Goal: Task Accomplishment & Management: Use online tool/utility

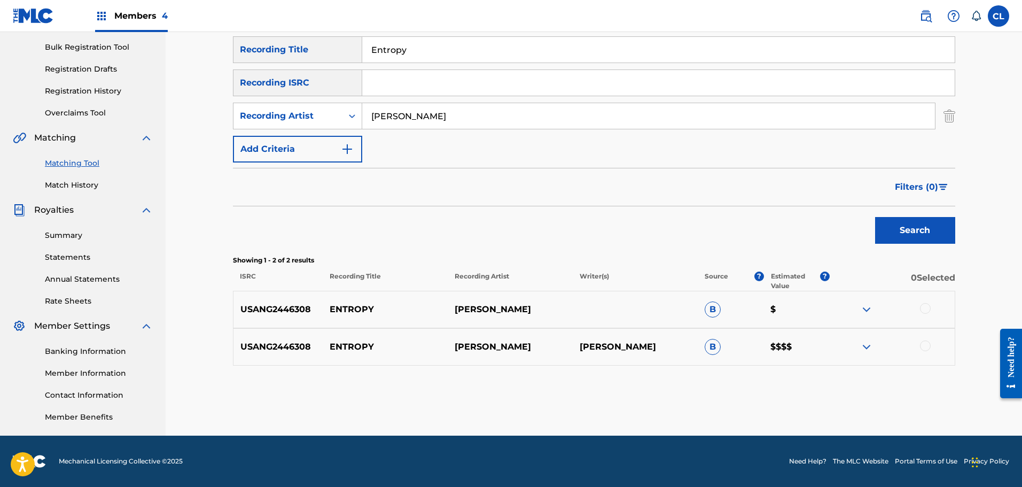
click at [929, 309] on div at bounding box center [925, 308] width 11 height 11
click at [925, 347] on div at bounding box center [925, 345] width 11 height 11
click at [752, 391] on button "Match 2 Groups" at bounding box center [751, 399] width 118 height 27
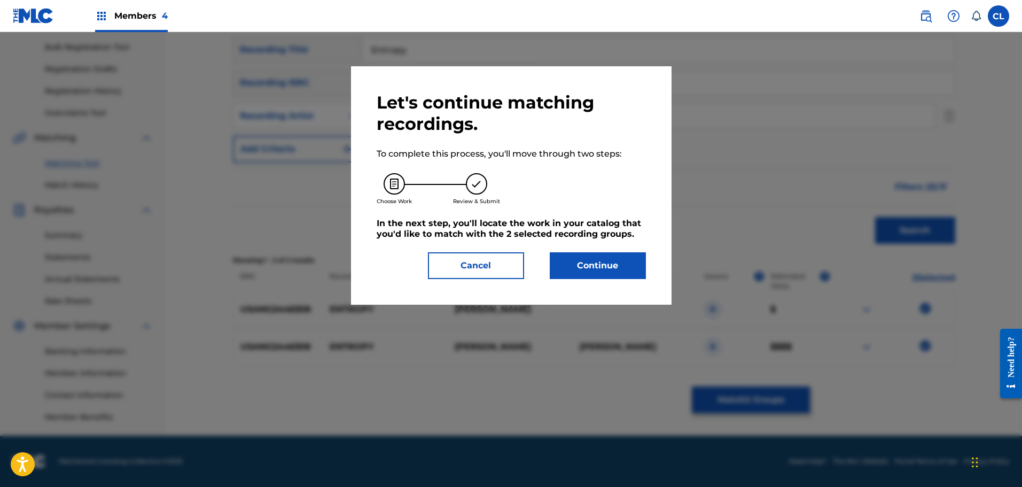
click at [570, 262] on button "Continue" at bounding box center [598, 265] width 96 height 27
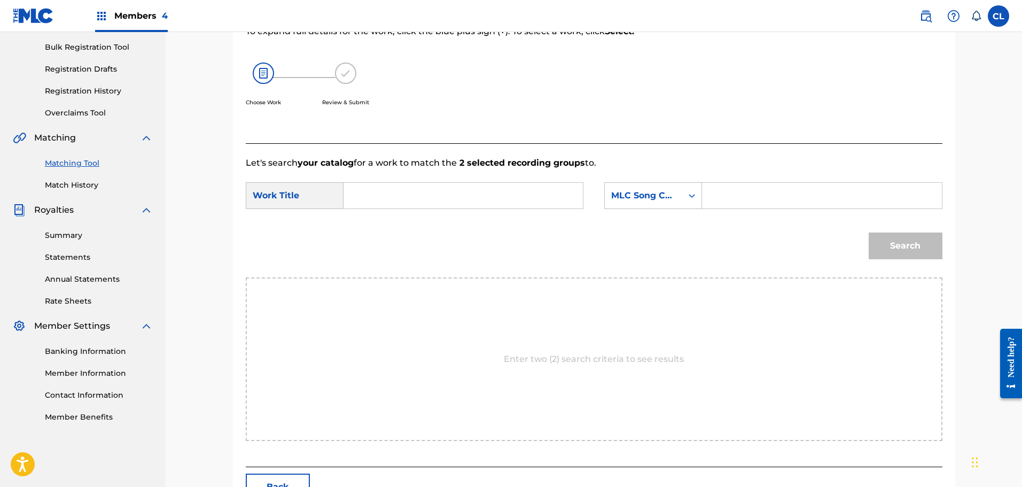
click at [275, 481] on button "Back" at bounding box center [278, 486] width 64 height 27
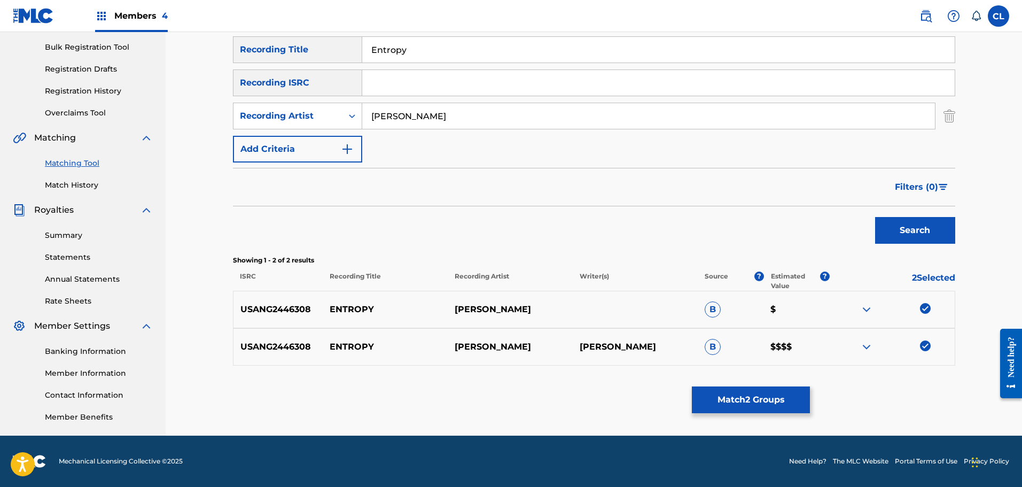
click at [746, 402] on button "Match 2 Groups" at bounding box center [751, 399] width 118 height 27
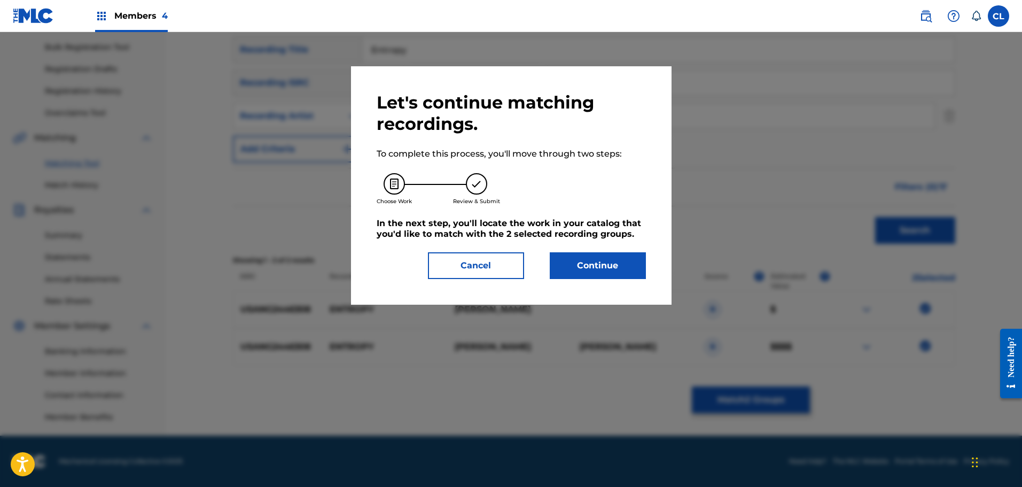
click at [626, 268] on button "Continue" at bounding box center [598, 265] width 96 height 27
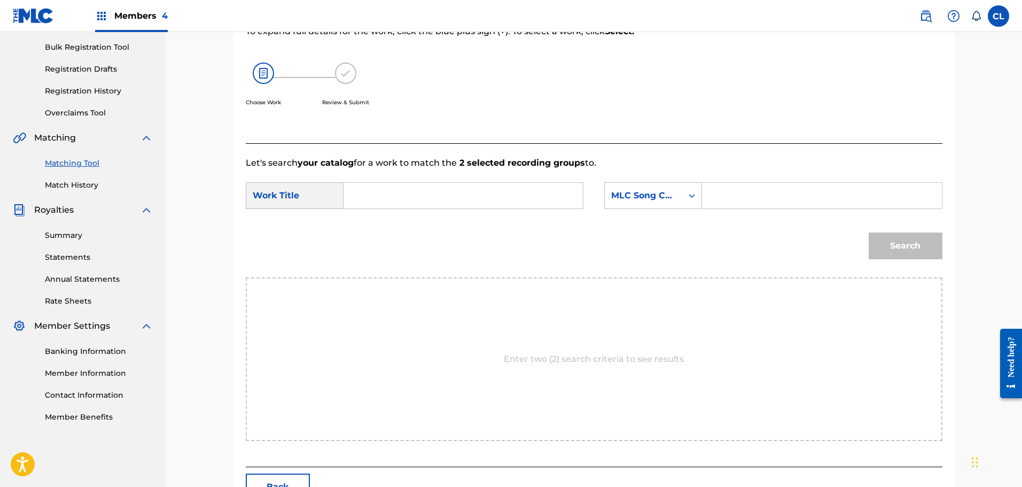
click at [773, 193] on input "Search Form" at bounding box center [821, 196] width 221 height 26
click at [792, 199] on input "Search Form" at bounding box center [821, 196] width 221 height 26
paste input "ES31Q2"
type input "ES31Q2"
click at [488, 193] on input "Search Form" at bounding box center [463, 196] width 221 height 26
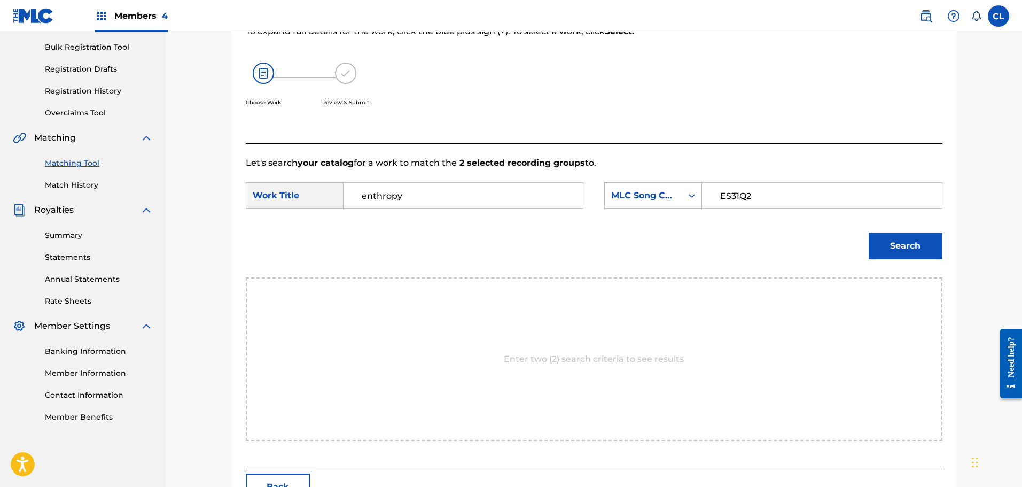
click at [869, 232] on button "Search" at bounding box center [906, 245] width 74 height 27
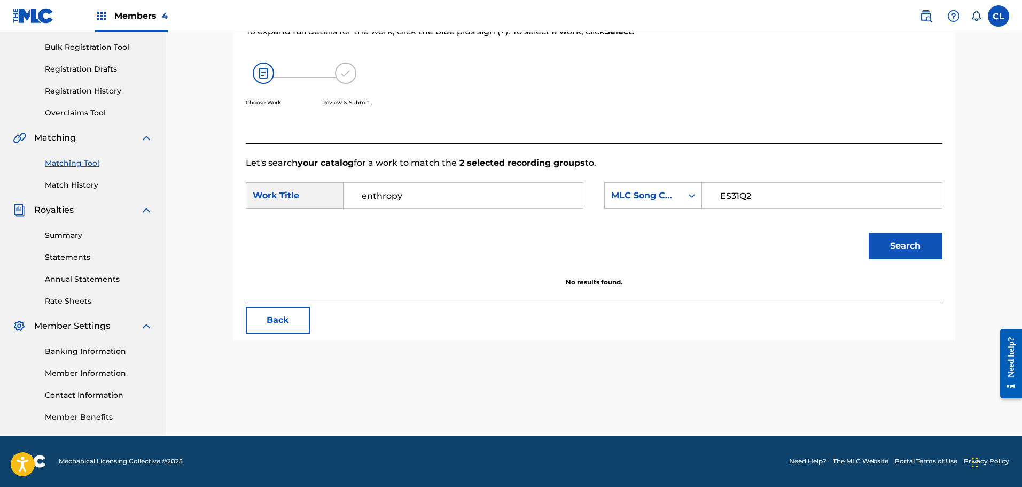
click at [383, 194] on input "enthropy" at bounding box center [463, 196] width 221 height 26
type input "entropy"
click at [869, 232] on button "Search" at bounding box center [906, 245] width 74 height 27
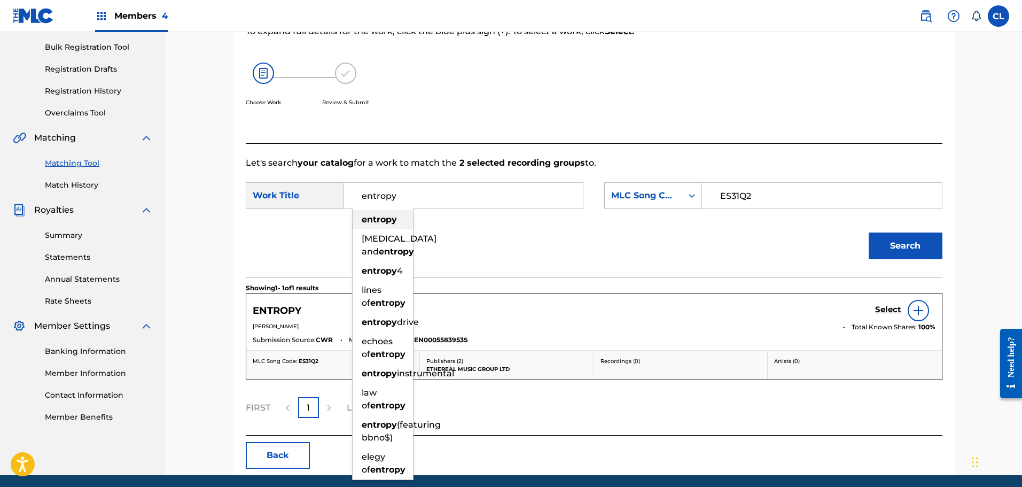
click at [389, 220] on strong "entropy" at bounding box center [379, 219] width 35 height 10
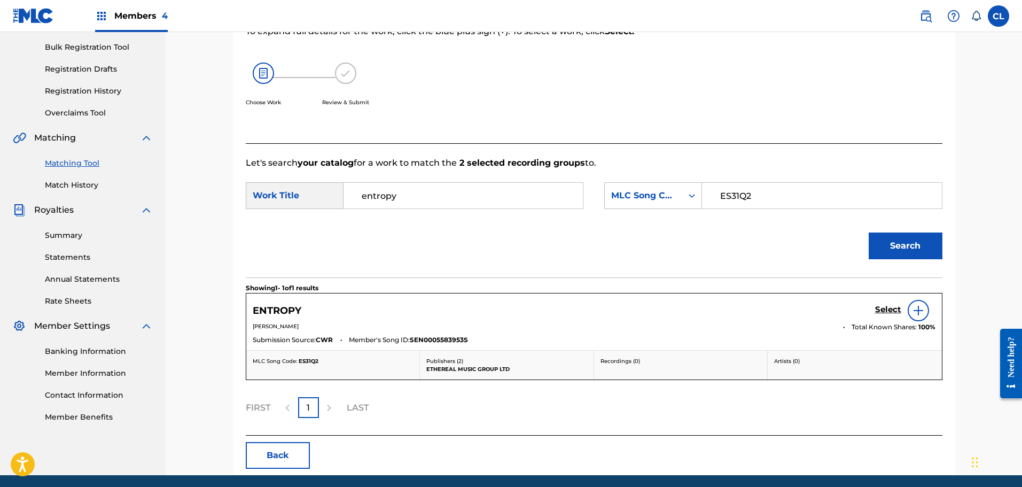
click at [885, 308] on h5 "Select" at bounding box center [888, 310] width 26 height 10
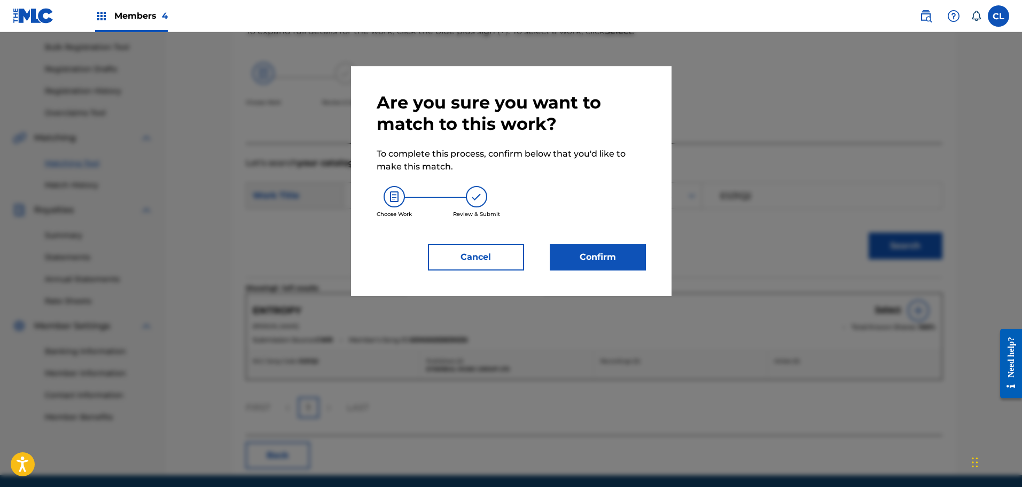
click at [606, 261] on button "Confirm" at bounding box center [598, 257] width 96 height 27
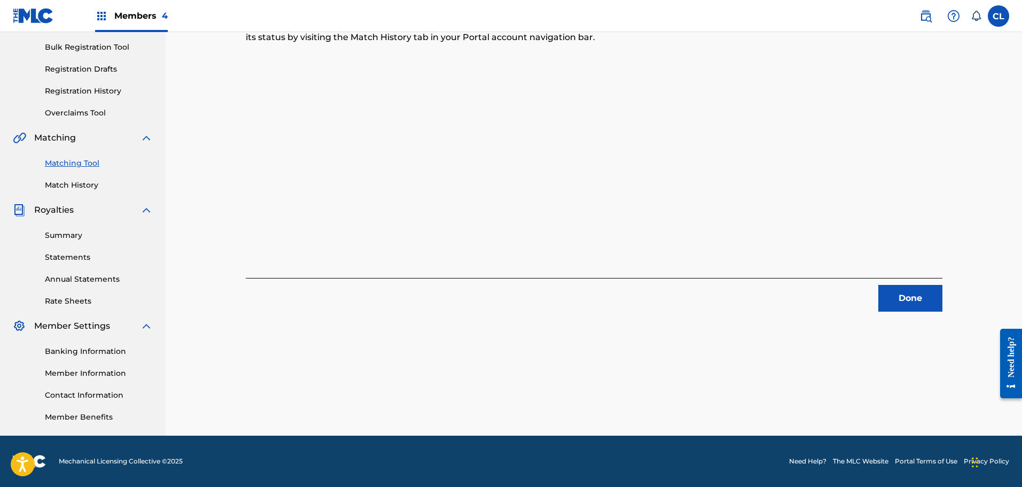
click at [904, 298] on button "Done" at bounding box center [910, 298] width 64 height 27
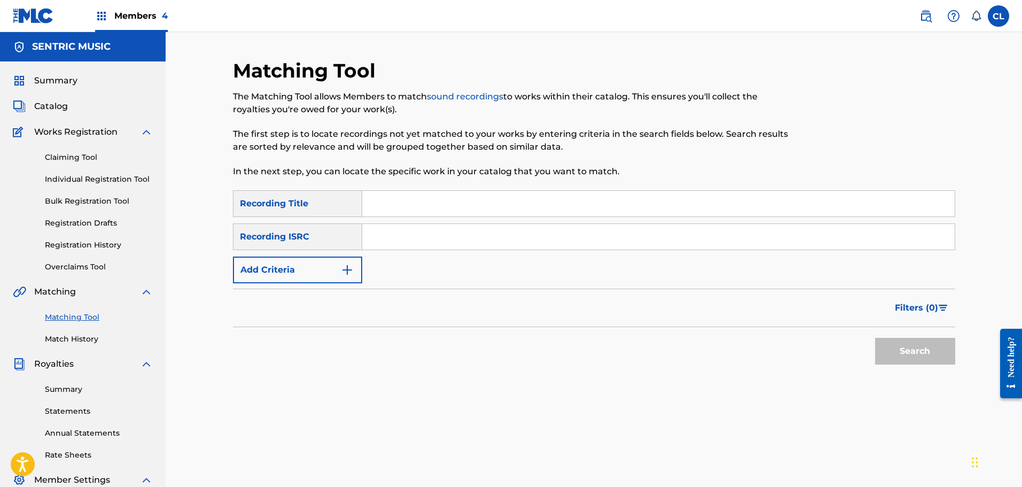
click at [431, 202] on input "Search Form" at bounding box center [658, 204] width 592 height 26
paste input "Equality"
type input "Equality"
click at [345, 274] on img "Search Form" at bounding box center [347, 269] width 13 height 13
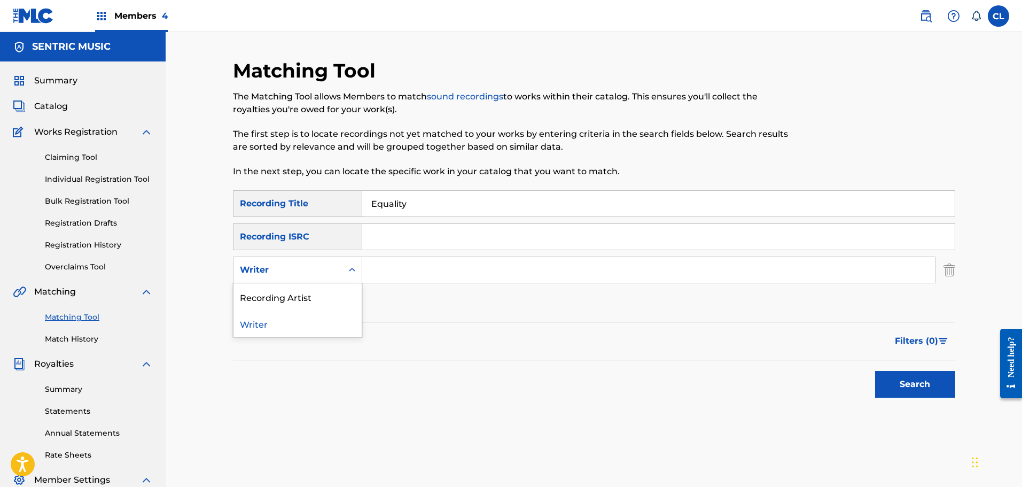
click at [310, 263] on div "Writer" at bounding box center [287, 270] width 109 height 20
click at [314, 291] on div "Recording Artist" at bounding box center [297, 296] width 128 height 27
click at [387, 274] on input "Search Form" at bounding box center [648, 270] width 573 height 26
type input "[PERSON_NAME]"
click at [875, 371] on button "Search" at bounding box center [915, 384] width 80 height 27
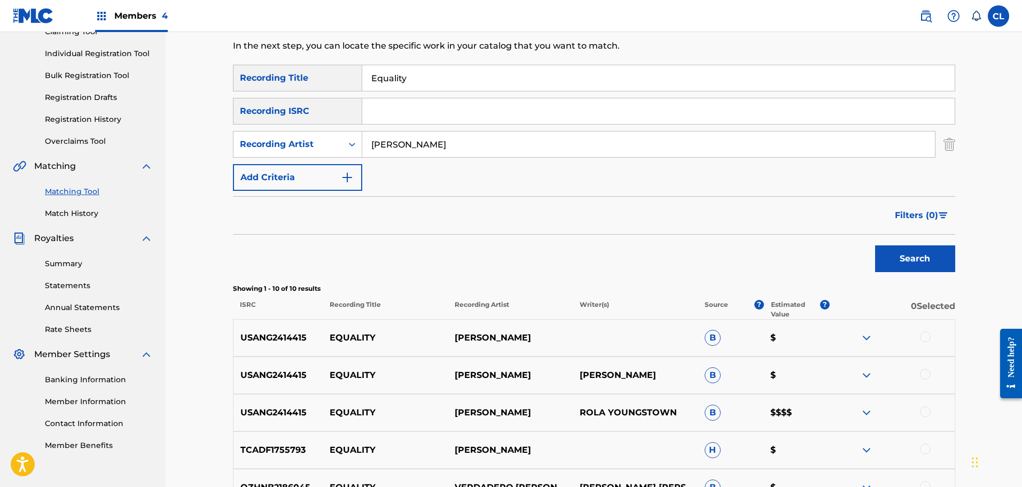
scroll to position [160, 0]
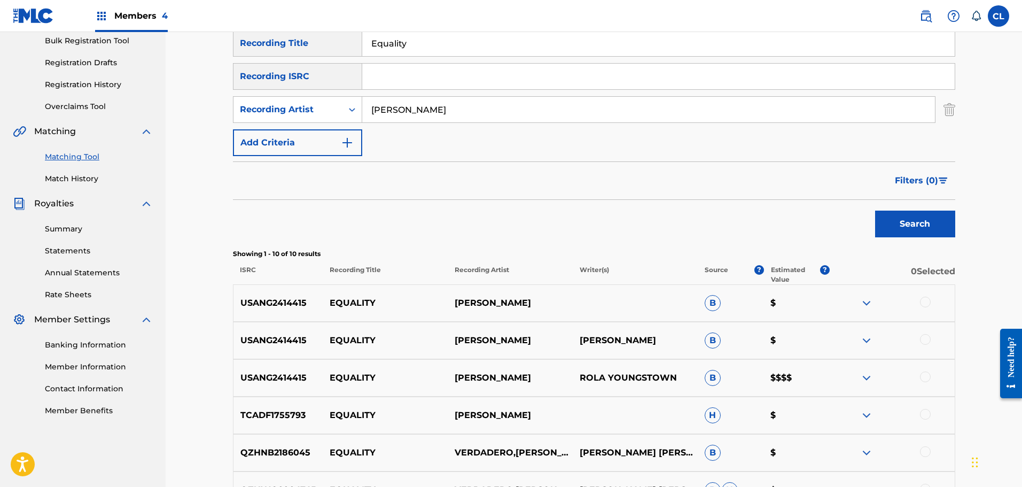
drag, startPoint x: 923, startPoint y: 373, endPoint x: 925, endPoint y: 366, distance: 7.1
click at [924, 373] on div at bounding box center [925, 376] width 11 height 11
click at [925, 340] on div at bounding box center [925, 339] width 11 height 11
click at [926, 299] on div at bounding box center [925, 302] width 11 height 11
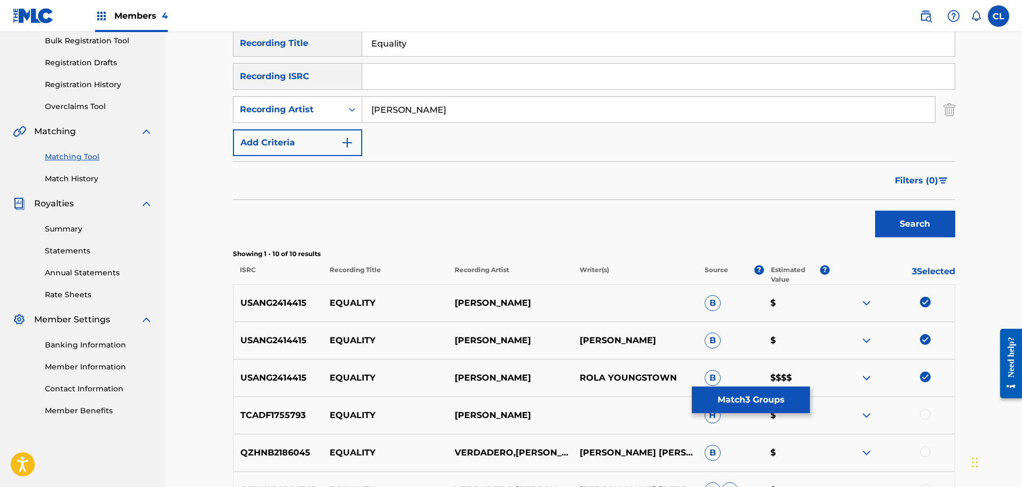
scroll to position [214, 0]
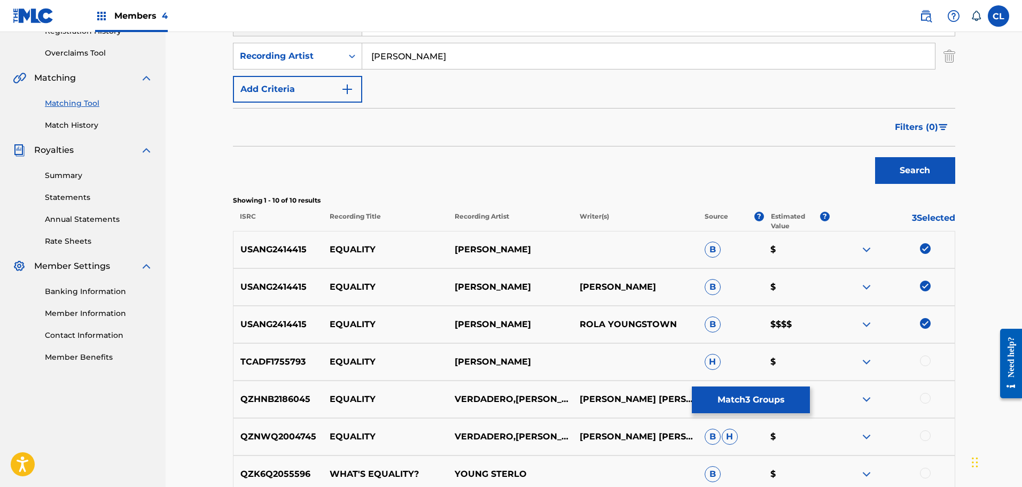
click at [775, 399] on button "Match 3 Groups" at bounding box center [751, 399] width 118 height 27
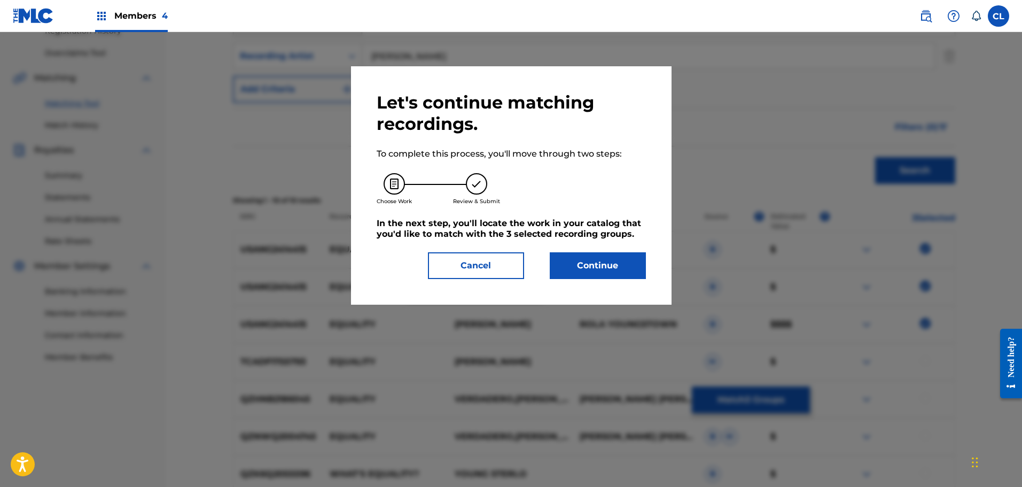
click at [611, 267] on button "Continue" at bounding box center [598, 265] width 96 height 27
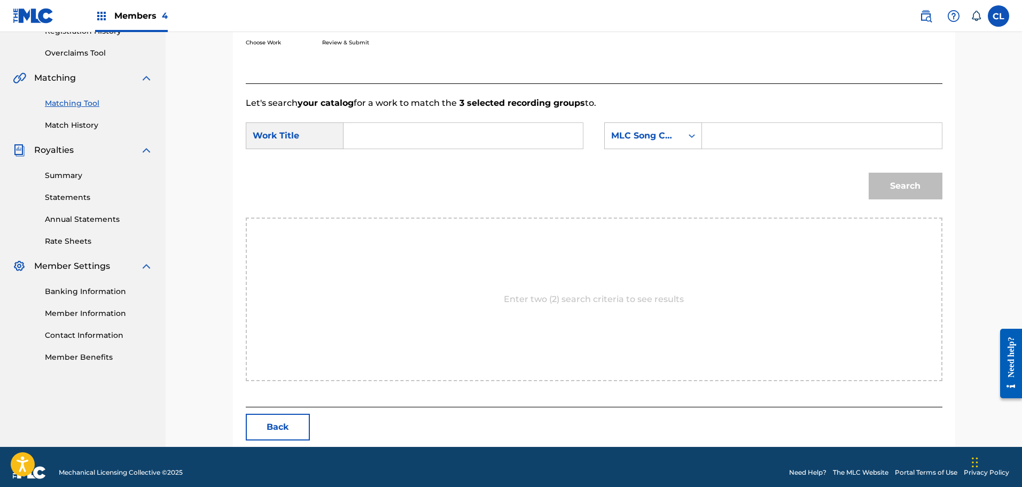
click at [795, 125] on input "Search Form" at bounding box center [821, 136] width 221 height 26
paste input "ES3GH9"
type input "ES3GH9"
click at [492, 126] on input "Search Form" at bounding box center [463, 136] width 221 height 26
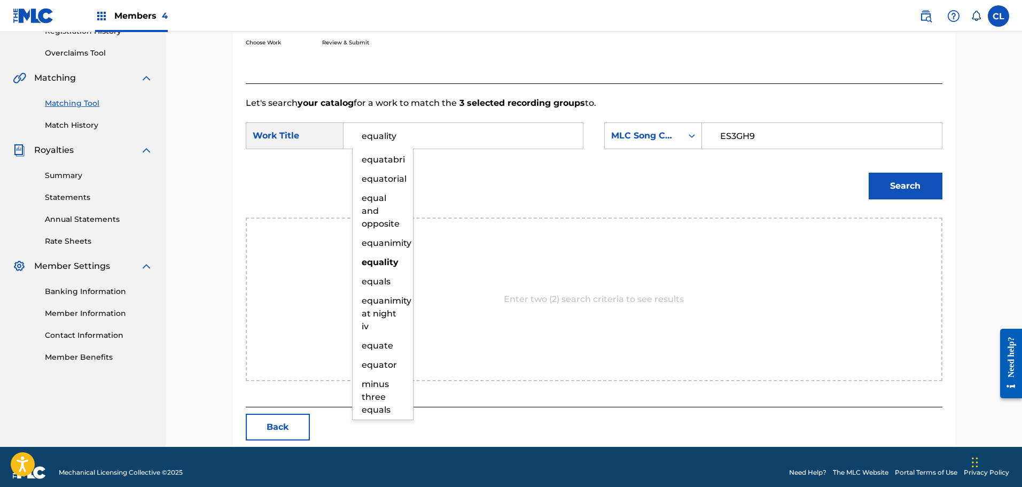
type input "equality"
click at [869, 173] on button "Search" at bounding box center [906, 186] width 74 height 27
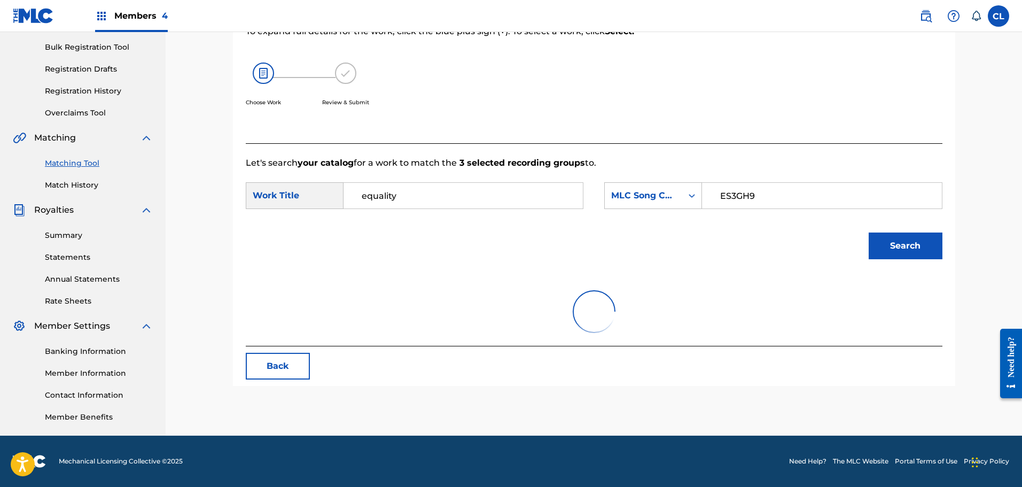
scroll to position [193, 0]
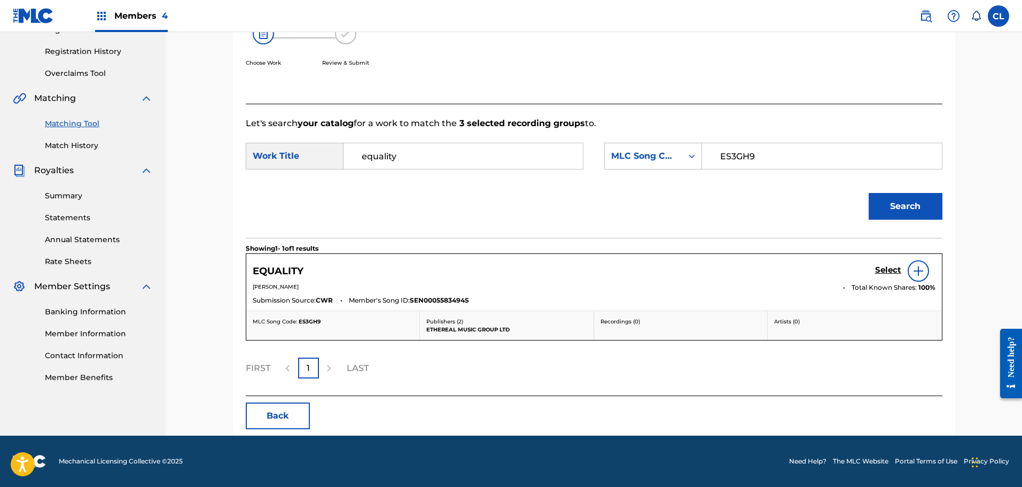
click at [890, 267] on h5 "Select" at bounding box center [888, 270] width 26 height 10
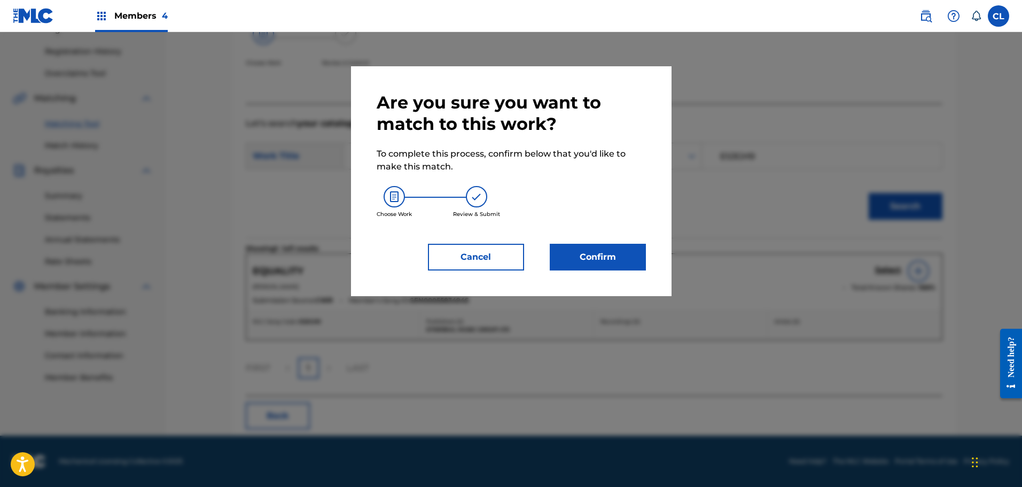
click at [613, 259] on button "Confirm" at bounding box center [598, 257] width 96 height 27
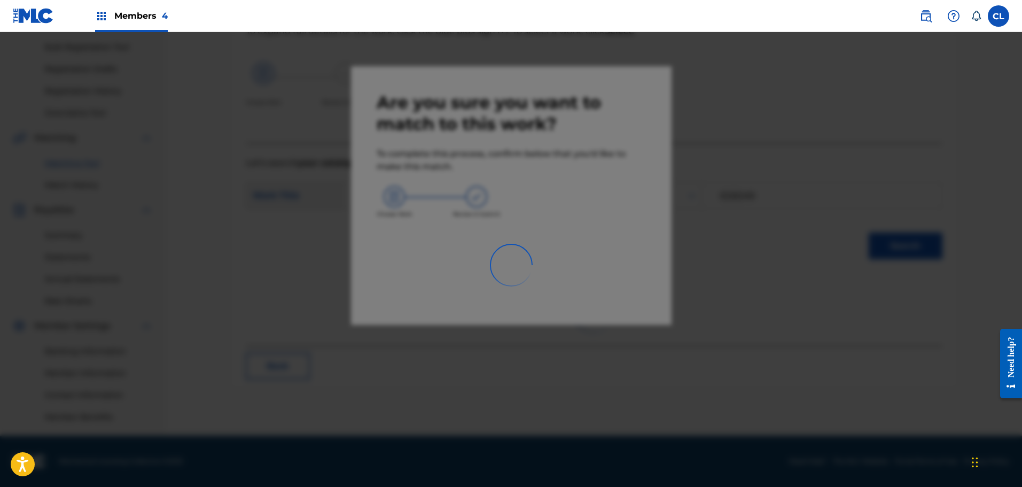
scroll to position [154, 0]
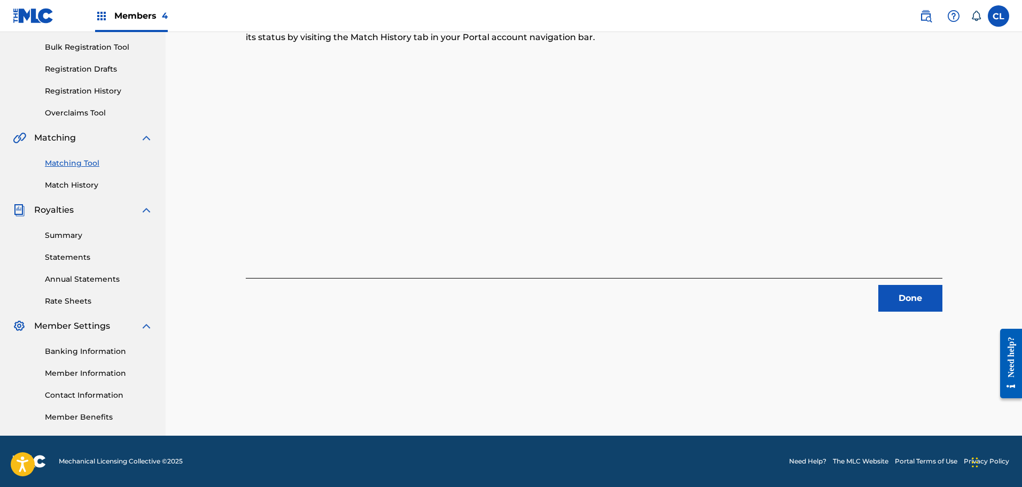
click at [915, 292] on button "Done" at bounding box center [910, 298] width 64 height 27
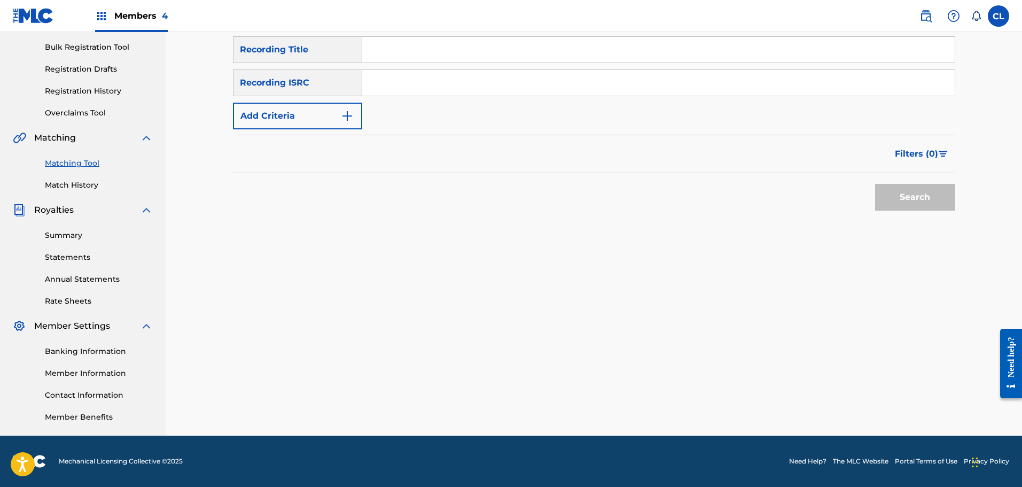
scroll to position [0, 0]
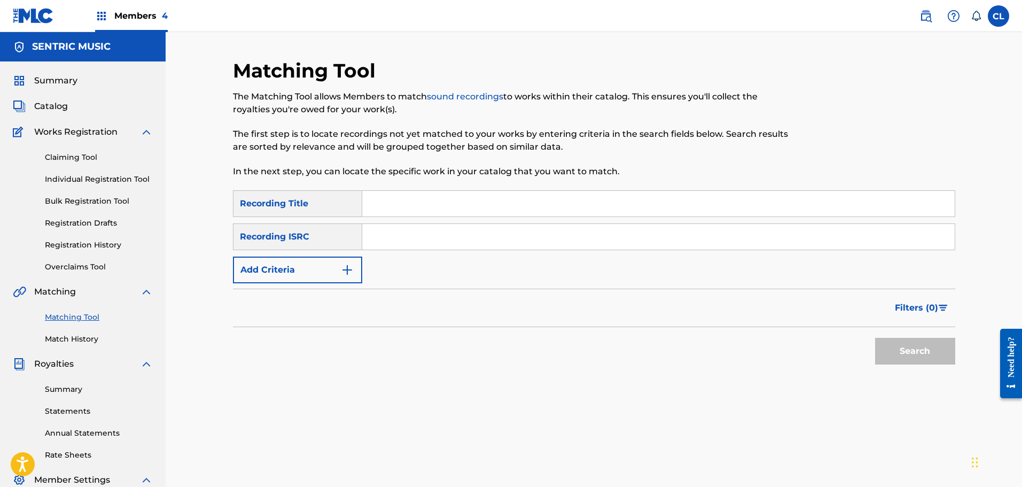
click at [456, 204] on input "Search Form" at bounding box center [658, 204] width 592 height 26
paste input "Equanimity"
type input "Equanimity"
click at [344, 271] on img "Search Form" at bounding box center [347, 269] width 13 height 13
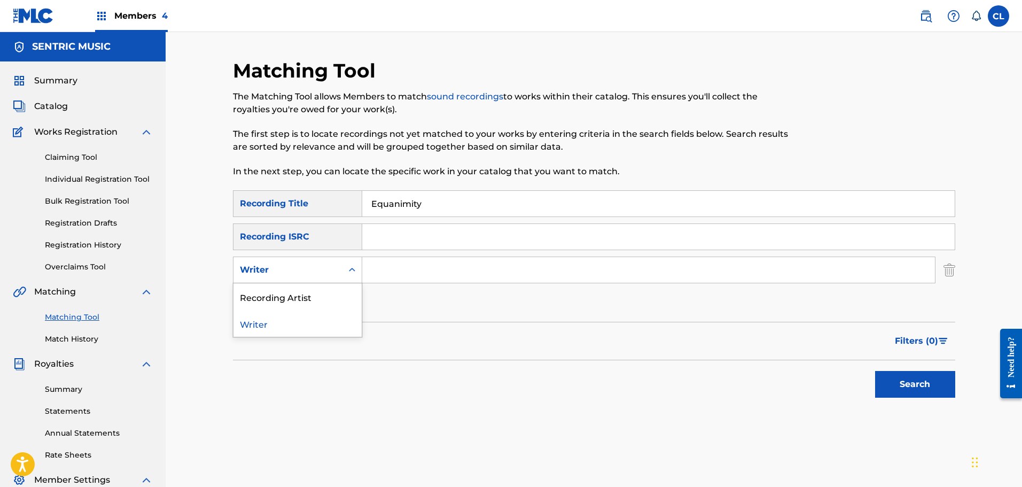
click at [348, 269] on icon "Search Form" at bounding box center [352, 269] width 11 height 11
click at [331, 290] on div "Recording Artist" at bounding box center [297, 296] width 128 height 27
click at [403, 264] on input "Search Form" at bounding box center [648, 270] width 573 height 26
type input "[PERSON_NAME]"
click at [875, 371] on button "Search" at bounding box center [915, 384] width 80 height 27
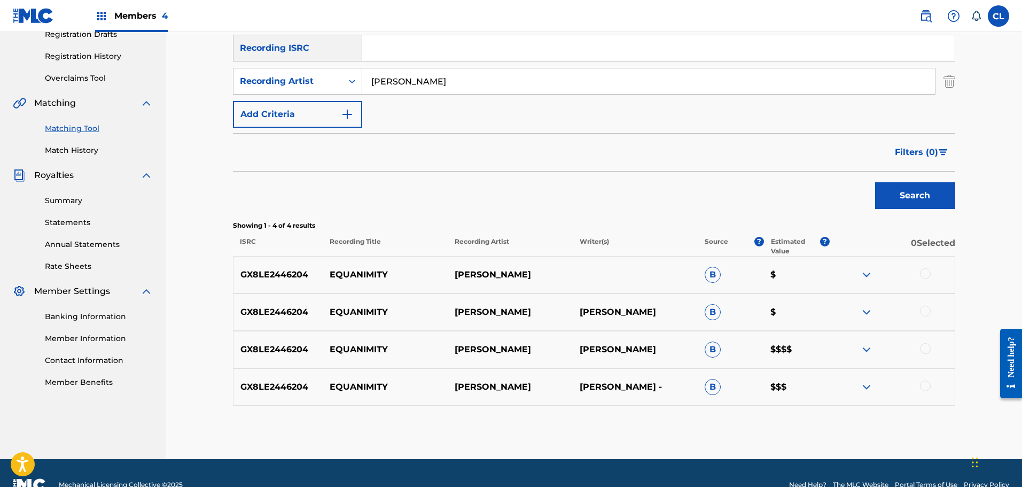
scroll to position [212, 0]
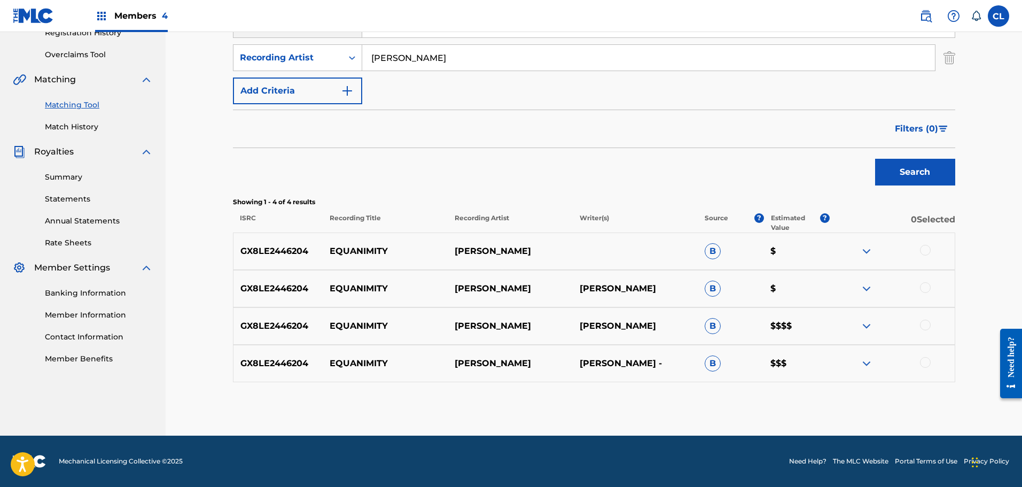
drag, startPoint x: 923, startPoint y: 363, endPoint x: 923, endPoint y: 349, distance: 13.9
click at [923, 363] on div at bounding box center [925, 362] width 11 height 11
click at [925, 324] on div at bounding box center [925, 324] width 11 height 11
drag, startPoint x: 923, startPoint y: 279, endPoint x: 925, endPoint y: 284, distance: 5.5
click at [923, 279] on div "GX8LE2446204 EQUANIMITY [PERSON_NAME] B $" at bounding box center [594, 288] width 722 height 37
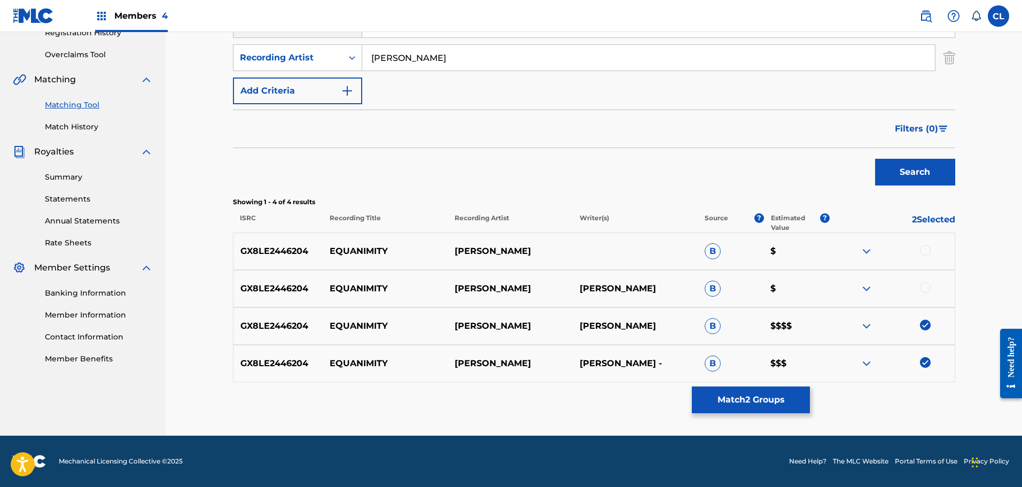
click at [925, 284] on div at bounding box center [925, 287] width 11 height 11
click at [928, 251] on div at bounding box center [925, 250] width 11 height 11
click at [756, 384] on div "Matching Tool The Matching Tool allows Members to match sound recordings to wor…" at bounding box center [594, 141] width 722 height 589
click at [763, 396] on button "Match 4 Groups" at bounding box center [751, 399] width 118 height 27
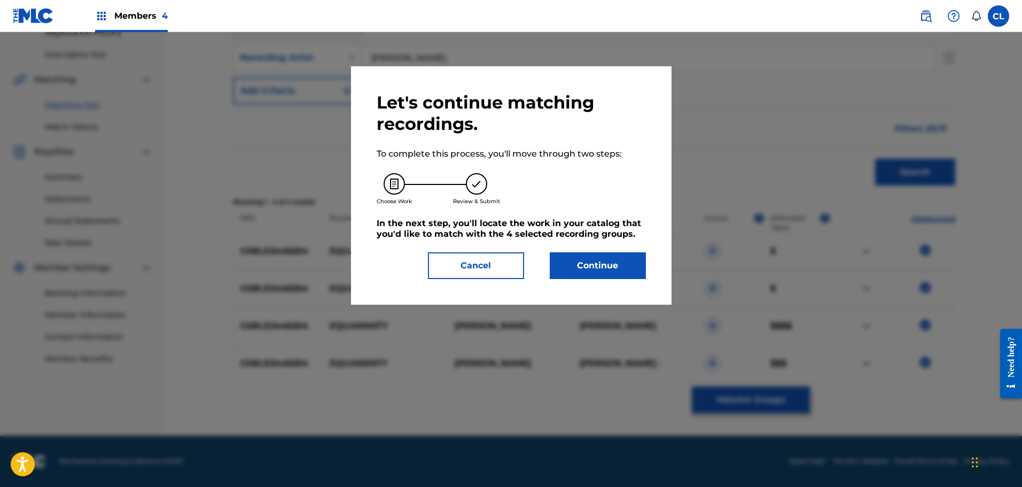
click at [618, 271] on button "Continue" at bounding box center [598, 265] width 96 height 27
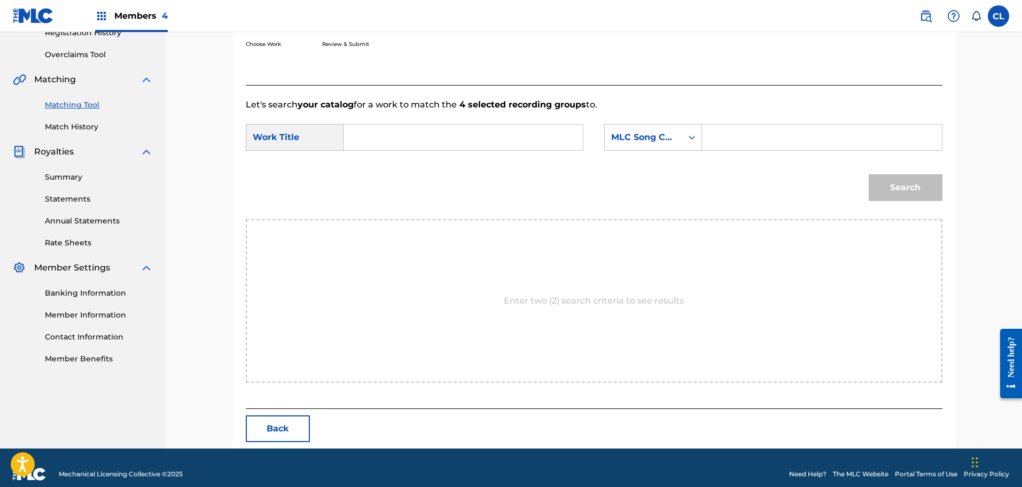
click at [724, 138] on input "Search Form" at bounding box center [821, 137] width 221 height 26
paste input "ES3N4S"
type input "ES3N4S"
click at [517, 132] on input "Search Form" at bounding box center [463, 137] width 221 height 26
click at [869, 174] on button "Search" at bounding box center [906, 187] width 74 height 27
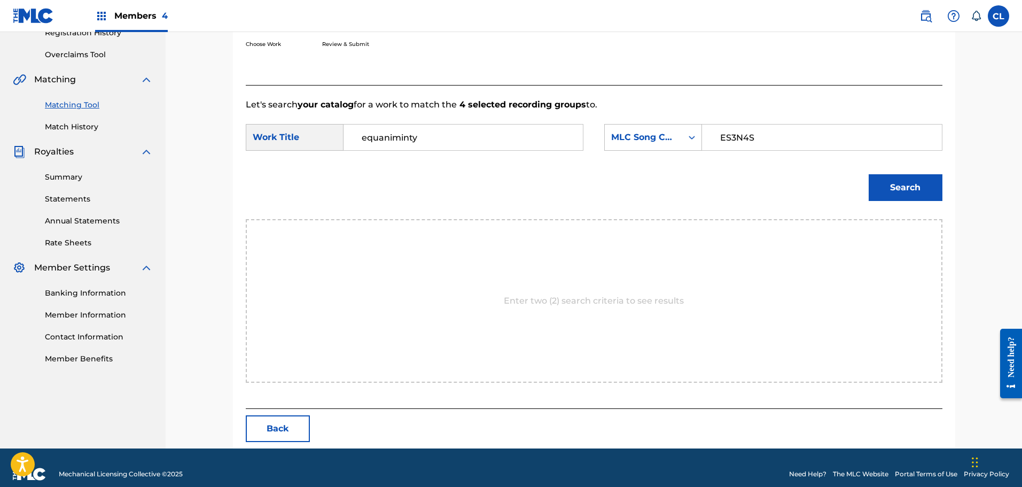
scroll to position [154, 0]
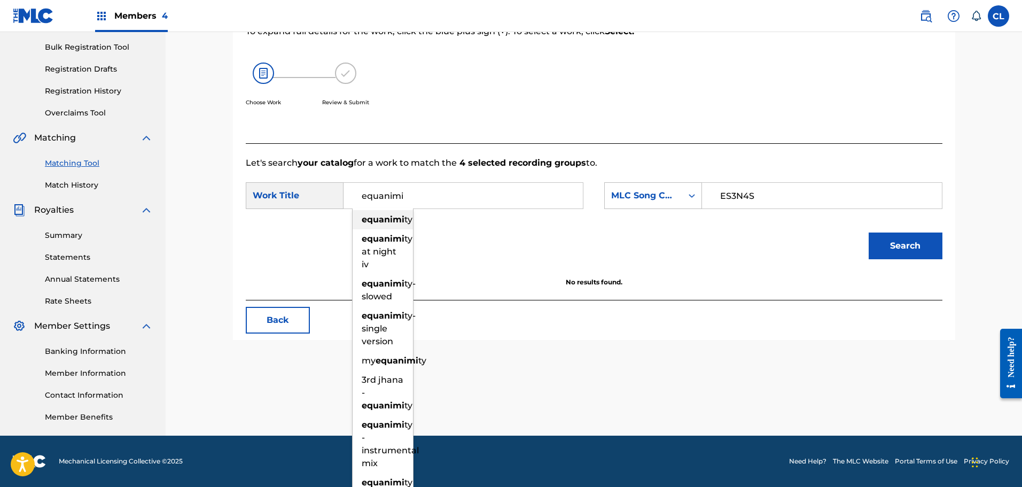
click at [397, 221] on strong "equanimi" at bounding box center [383, 219] width 43 height 10
type input "equanimity"
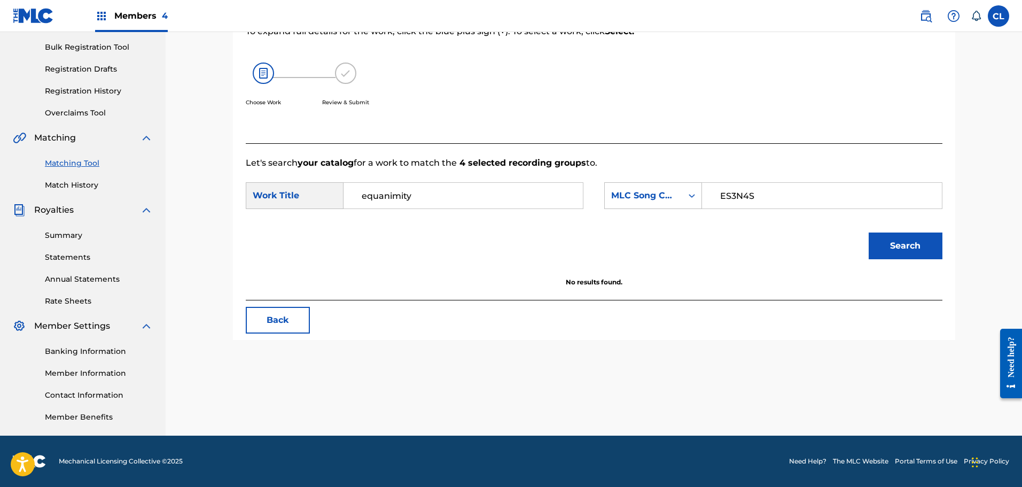
drag, startPoint x: 906, startPoint y: 237, endPoint x: 886, endPoint y: 214, distance: 30.7
click at [906, 237] on button "Search" at bounding box center [906, 245] width 74 height 27
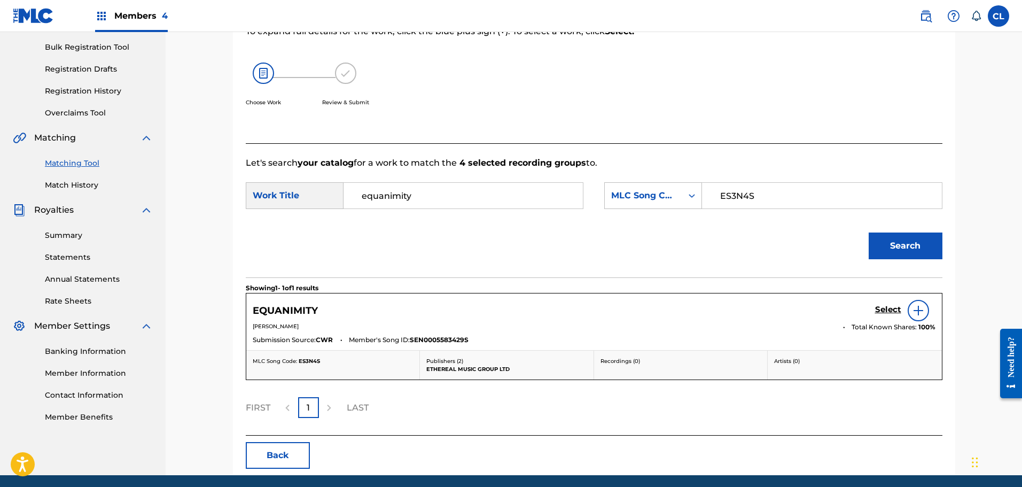
click at [890, 306] on h5 "Select" at bounding box center [888, 310] width 26 height 10
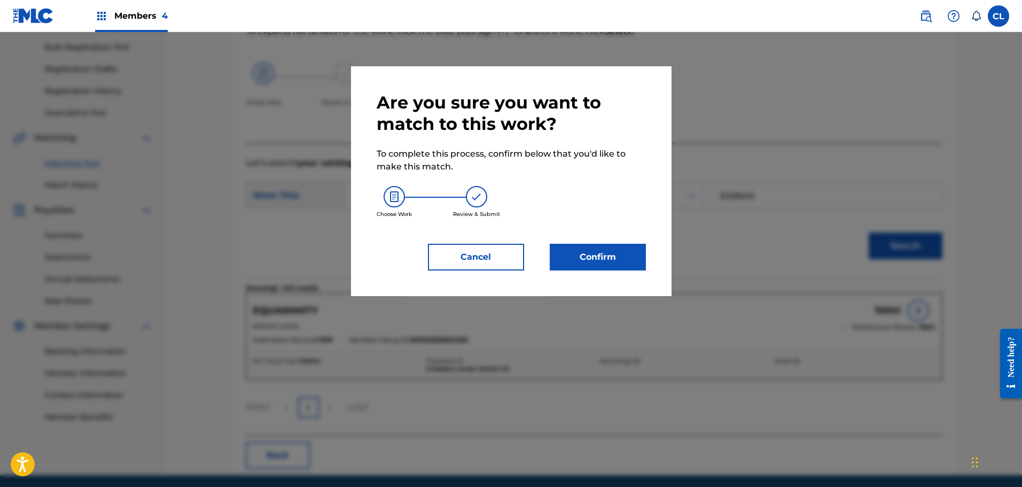
click at [613, 251] on button "Confirm" at bounding box center [598, 257] width 96 height 27
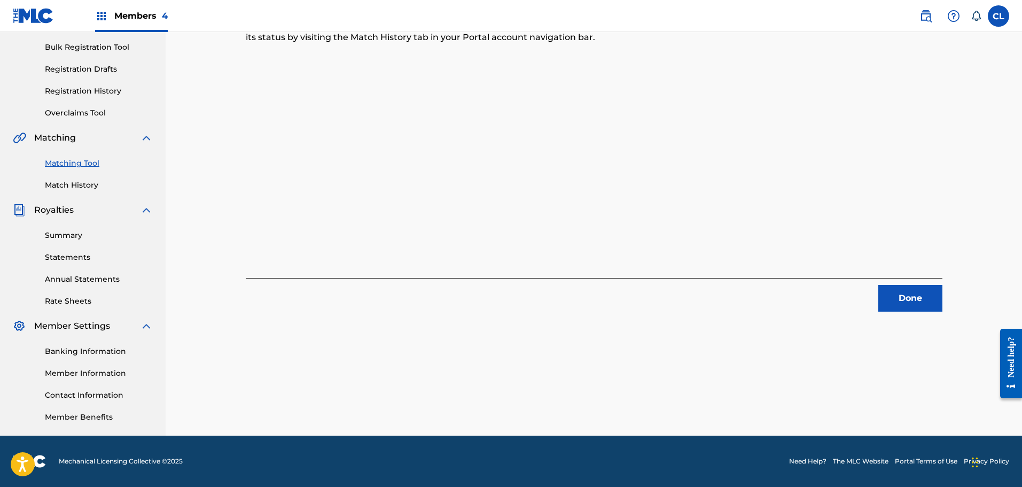
click at [925, 301] on button "Done" at bounding box center [910, 298] width 64 height 27
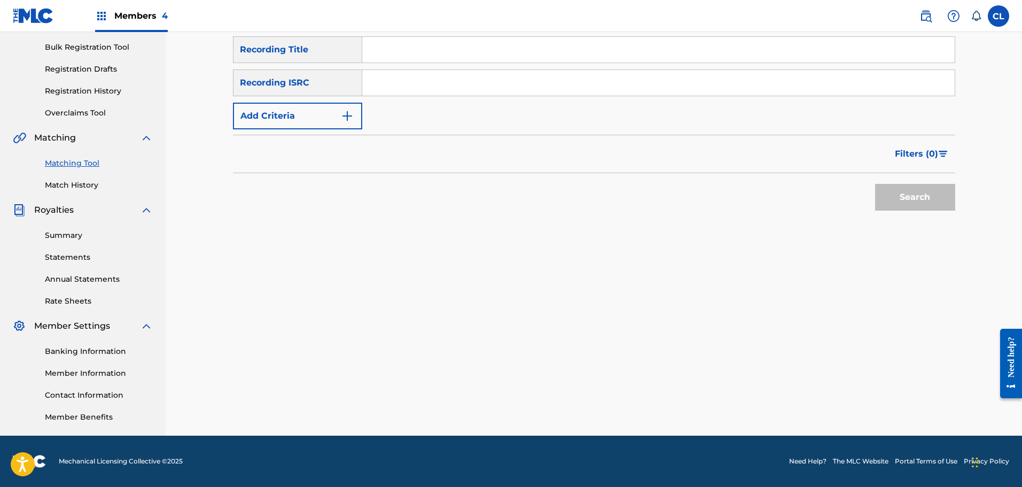
click at [421, 51] on input "Search Form" at bounding box center [658, 50] width 592 height 26
paste input "Essence"
type input "Essence"
click at [316, 111] on button "Add Criteria" at bounding box center [297, 116] width 129 height 27
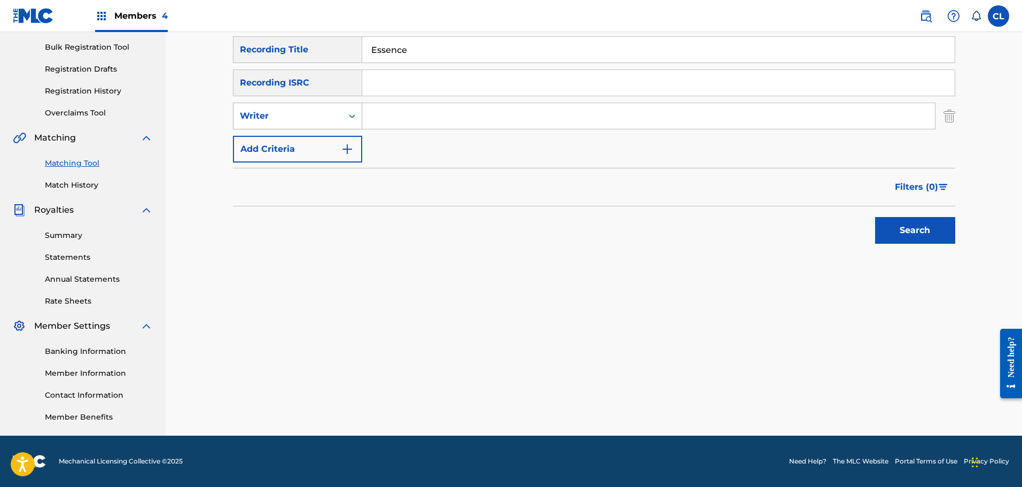
click at [326, 113] on div "Writer" at bounding box center [288, 116] width 96 height 13
drag, startPoint x: 326, startPoint y: 139, endPoint x: 363, endPoint y: 129, distance: 37.7
click at [333, 138] on div "Recording Artist" at bounding box center [297, 142] width 128 height 27
click at [387, 121] on input "Search Form" at bounding box center [648, 116] width 573 height 26
type input "lono"
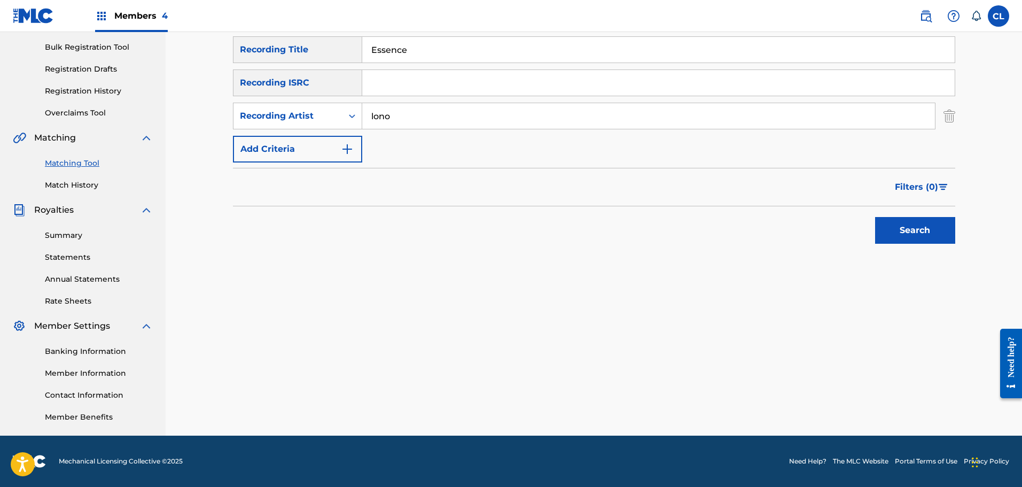
click at [875, 217] on button "Search" at bounding box center [915, 230] width 80 height 27
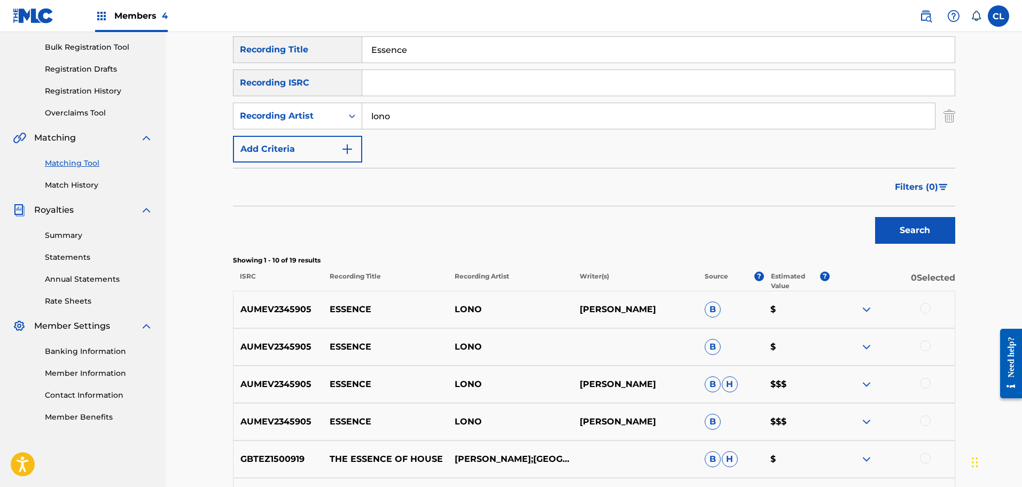
click at [925, 419] on div at bounding box center [925, 420] width 11 height 11
click at [926, 377] on div "AUMEV2345905 ESSENCE LONO [PERSON_NAME] [PERSON_NAME] $$$" at bounding box center [594, 383] width 722 height 37
click at [923, 394] on div "AUMEV2345905 ESSENCE LONO [PERSON_NAME] [PERSON_NAME] $$$" at bounding box center [594, 383] width 722 height 37
click at [926, 382] on div at bounding box center [925, 383] width 11 height 11
click at [927, 346] on div at bounding box center [925, 345] width 11 height 11
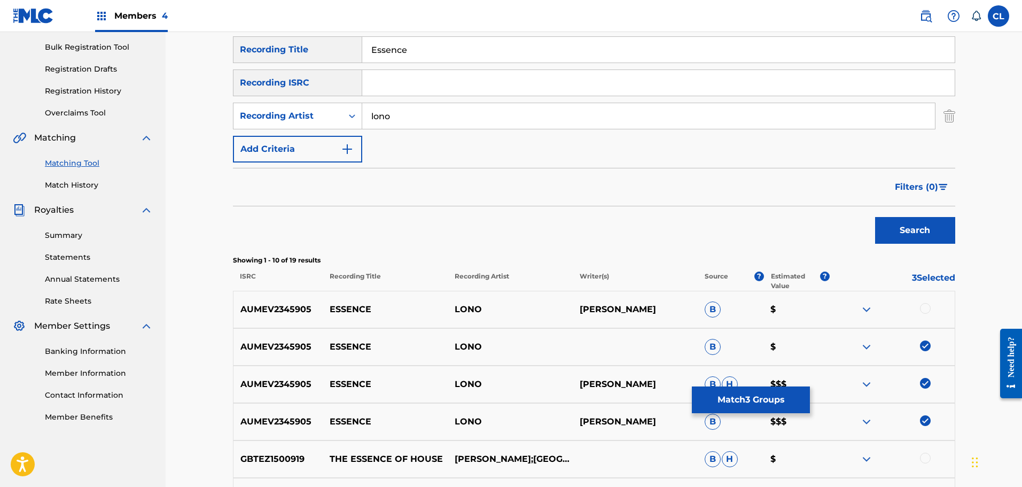
click at [924, 309] on div at bounding box center [925, 308] width 11 height 11
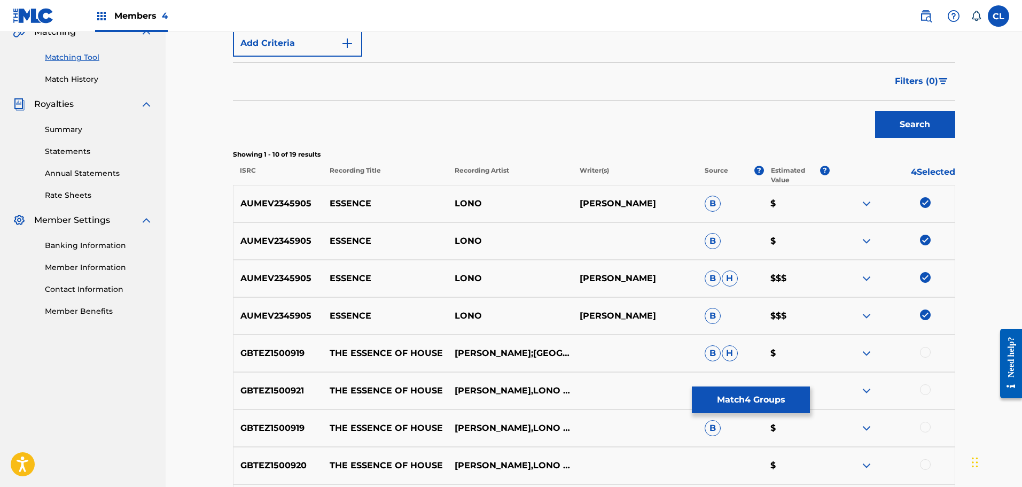
scroll to position [261, 0]
click at [741, 399] on button "Match 4 Groups" at bounding box center [751, 399] width 118 height 27
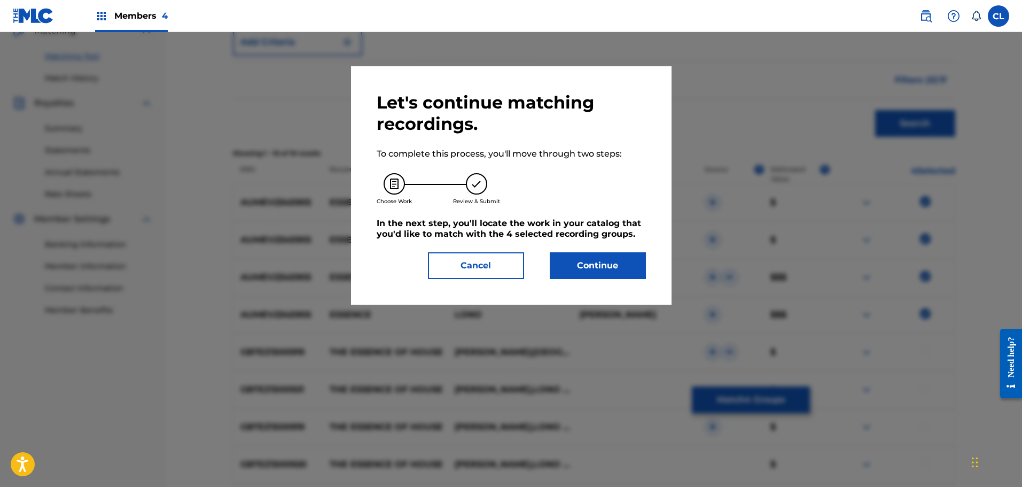
click at [592, 266] on button "Continue" at bounding box center [598, 265] width 96 height 27
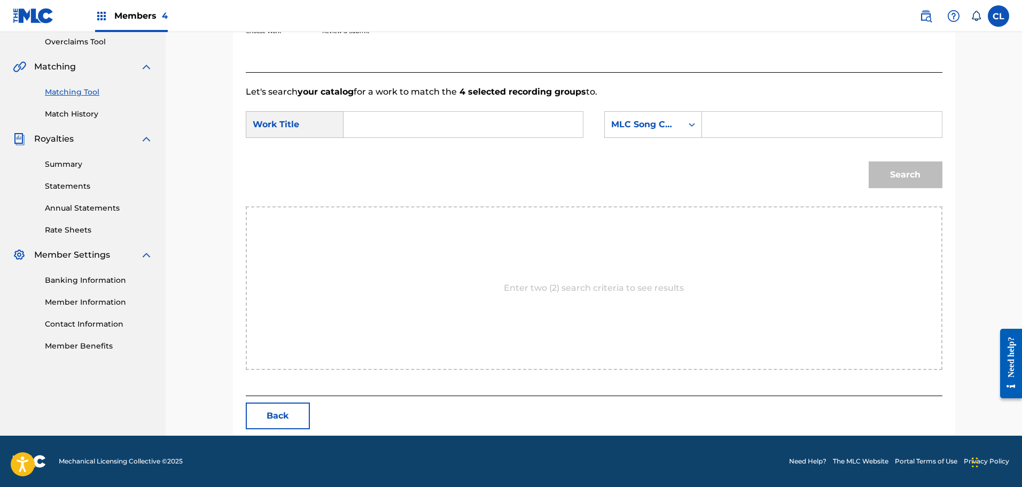
scroll to position [225, 0]
click at [285, 421] on button "Back" at bounding box center [278, 415] width 64 height 27
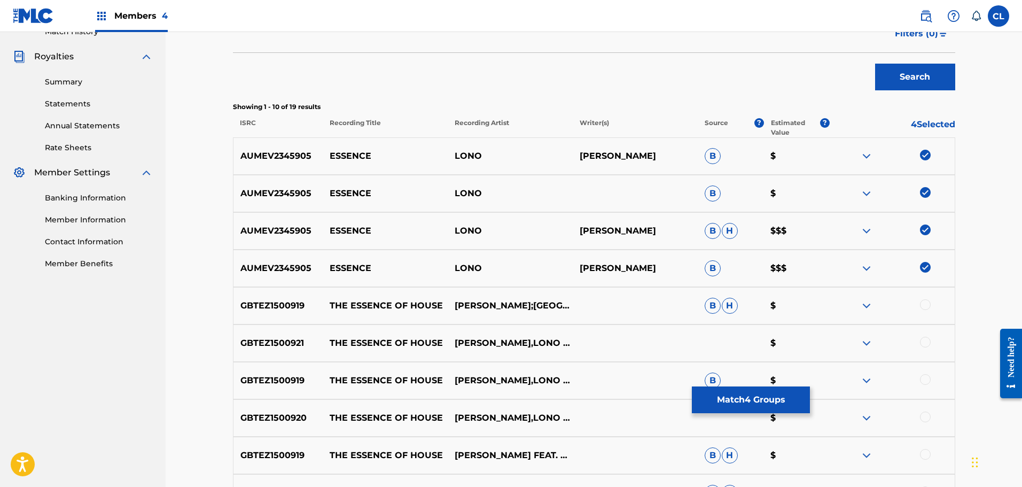
scroll to position [332, 0]
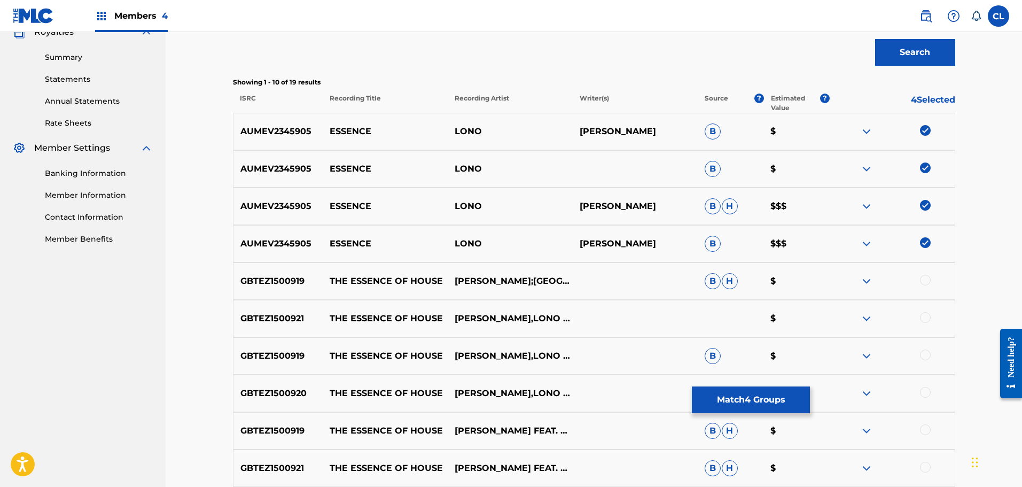
click at [785, 392] on button "Match 4 Groups" at bounding box center [751, 399] width 118 height 27
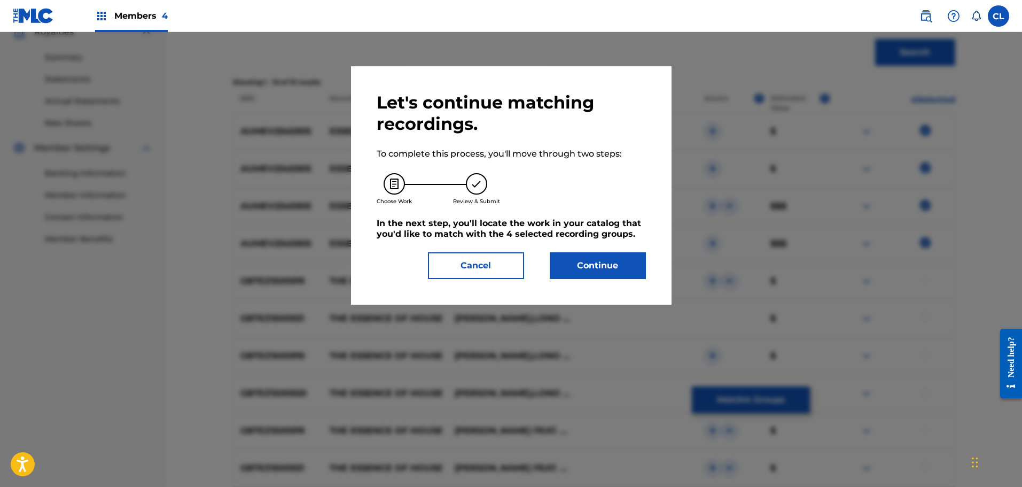
click at [589, 266] on button "Continue" at bounding box center [598, 265] width 96 height 27
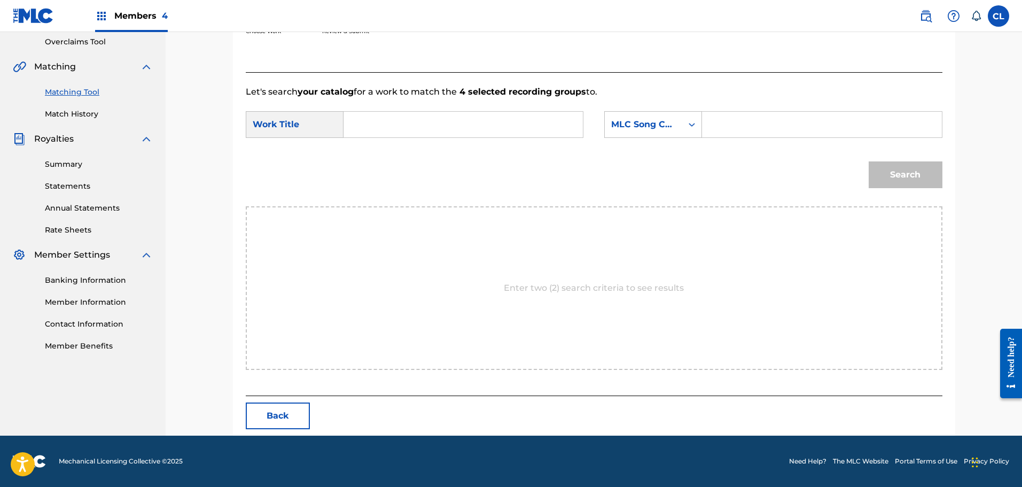
scroll to position [225, 0]
click at [740, 128] on input "Search Form" at bounding box center [821, 125] width 221 height 26
paste input "ES3N5P"
type input "ES3N5P"
click at [451, 123] on input "Search Form" at bounding box center [463, 125] width 221 height 26
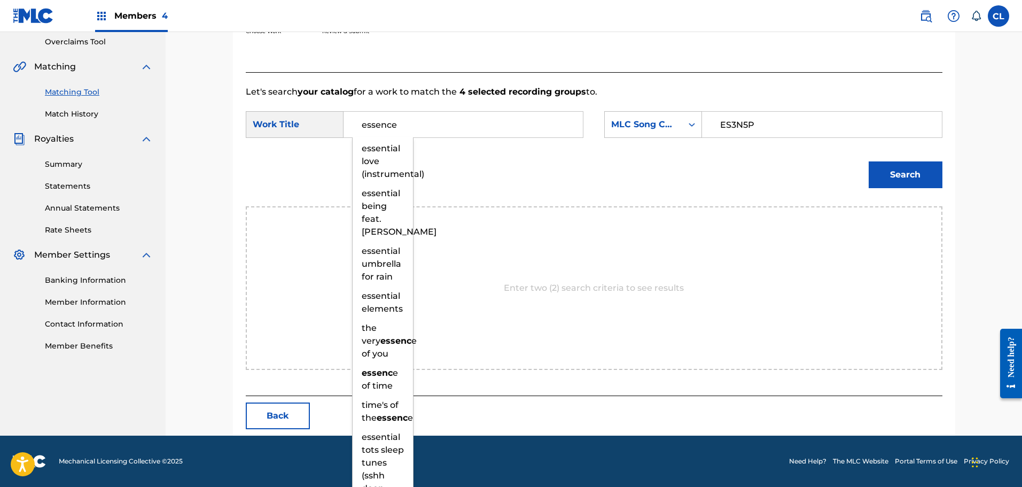
type input "essence"
click at [869, 161] on button "Search" at bounding box center [906, 174] width 74 height 27
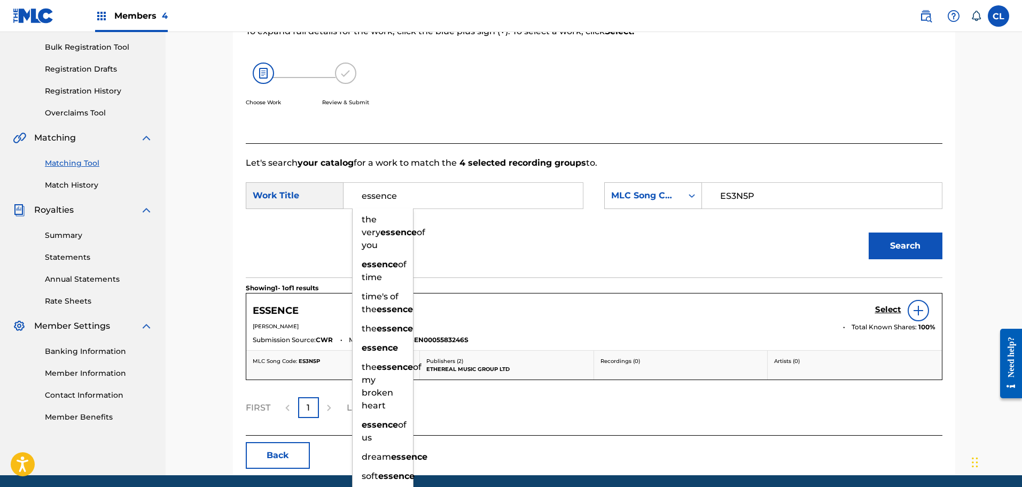
click at [892, 307] on h5 "Select" at bounding box center [888, 310] width 26 height 10
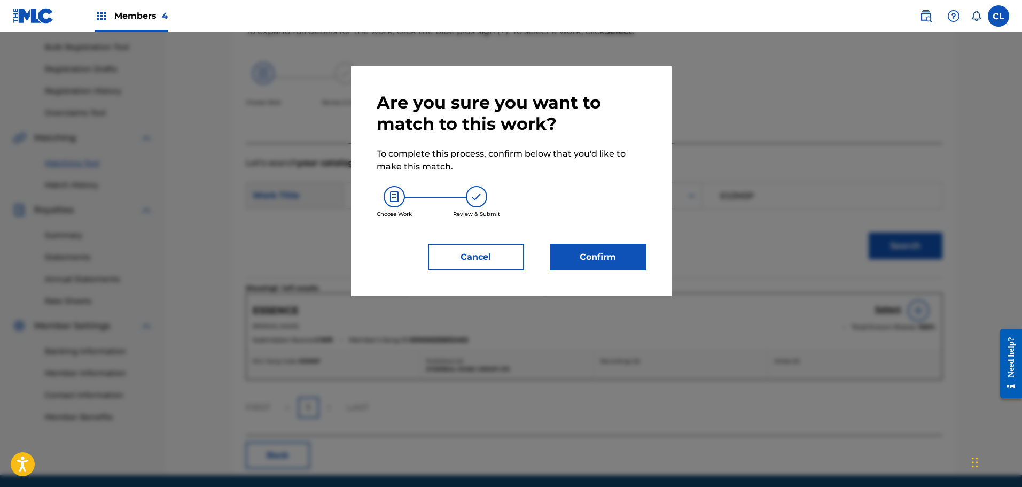
click at [615, 259] on button "Confirm" at bounding box center [598, 257] width 96 height 27
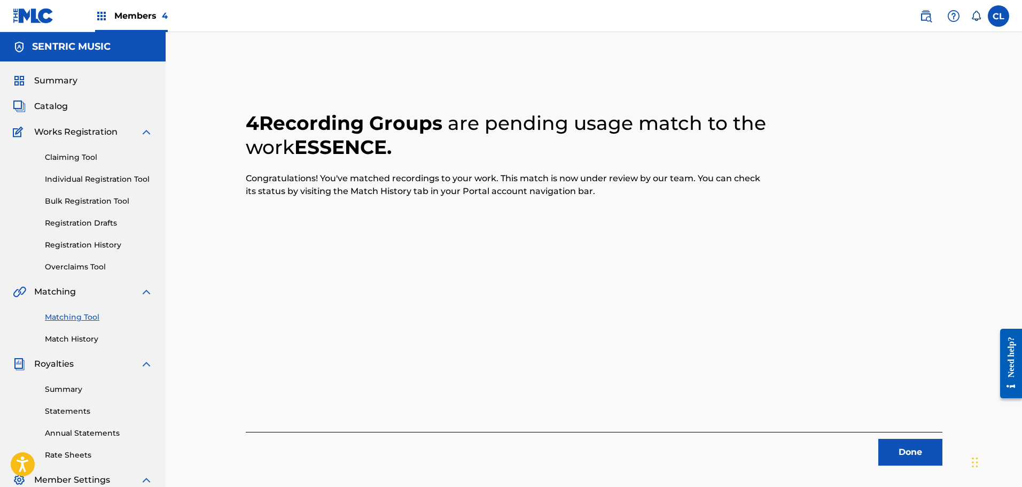
scroll to position [107, 0]
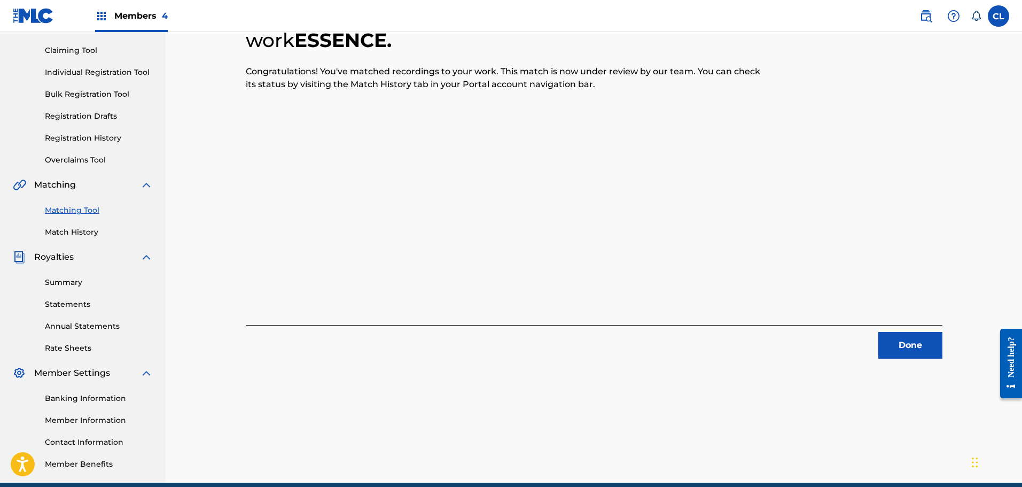
click at [906, 340] on button "Done" at bounding box center [910, 345] width 64 height 27
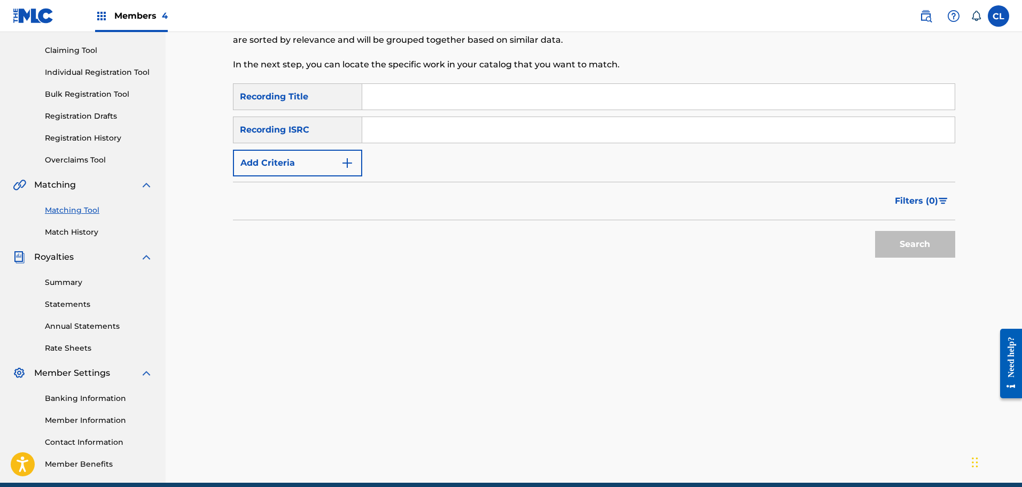
click at [408, 90] on input "Search Form" at bounding box center [658, 97] width 592 height 26
paste input "Eternal Starlight"
type input "Eternal Starlight"
click at [319, 155] on button "Add Criteria" at bounding box center [297, 163] width 129 height 27
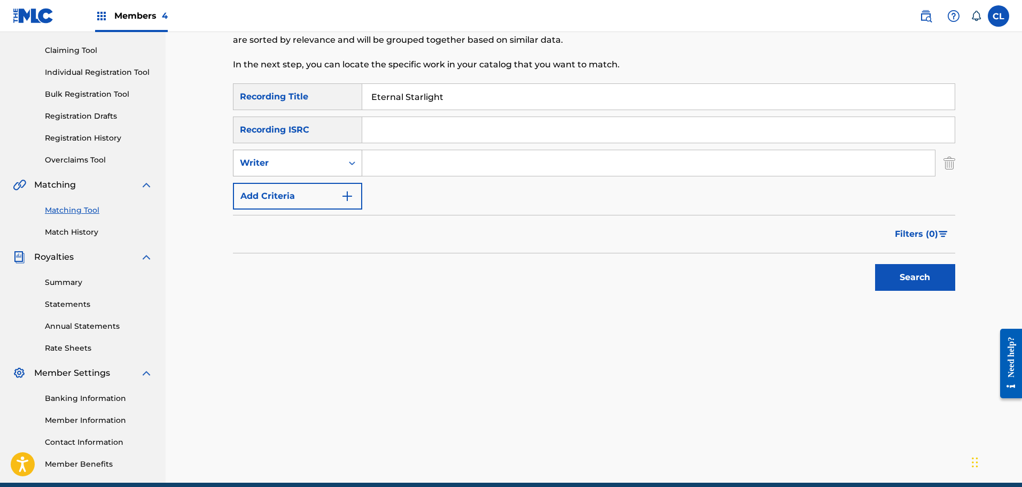
click at [325, 166] on div "Writer" at bounding box center [288, 163] width 96 height 13
click at [323, 186] on div "Recording Artist" at bounding box center [297, 189] width 128 height 27
click at [392, 163] on input "Search Form" at bounding box center [648, 163] width 573 height 26
type input "[PERSON_NAME]"
click at [875, 264] on button "Search" at bounding box center [915, 277] width 80 height 27
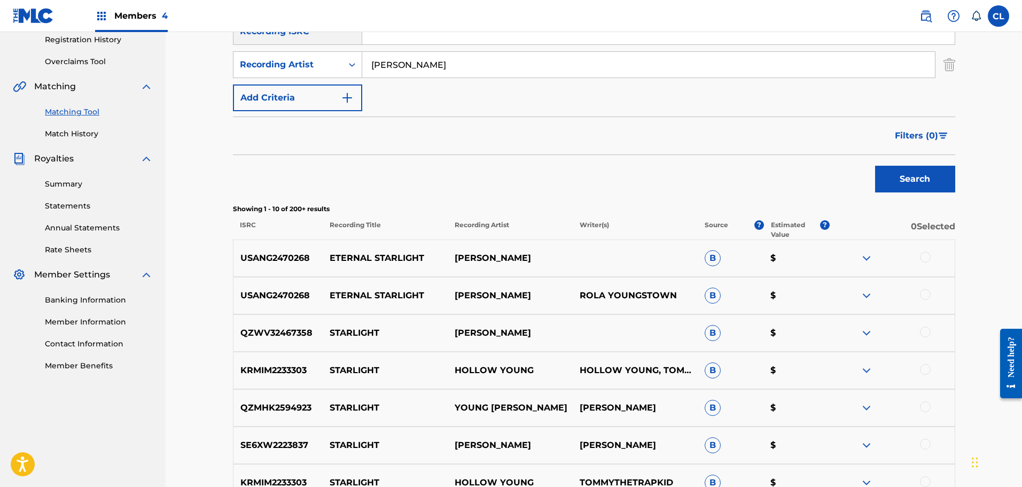
scroll to position [214, 0]
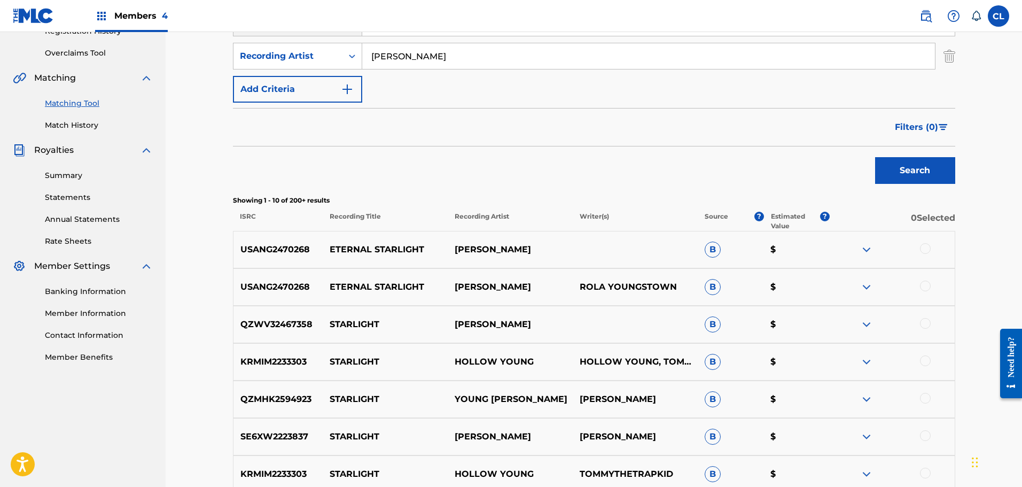
click at [930, 248] on div at bounding box center [925, 248] width 11 height 11
click at [922, 286] on div at bounding box center [925, 285] width 11 height 11
click at [774, 398] on button "Match 2 Groups" at bounding box center [751, 399] width 118 height 27
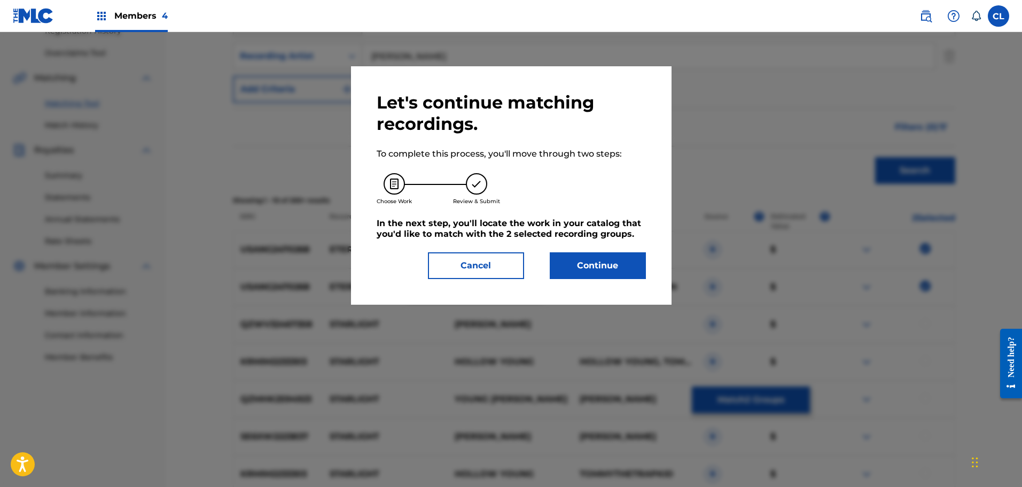
click at [590, 264] on button "Continue" at bounding box center [598, 265] width 96 height 27
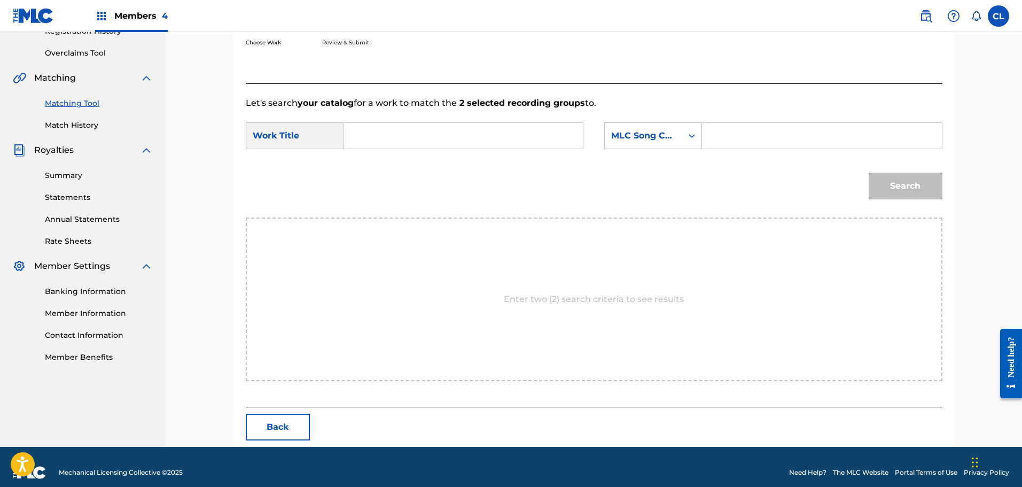
click at [777, 122] on div "Search Form" at bounding box center [822, 135] width 240 height 27
click at [775, 136] on input "Search Form" at bounding box center [821, 136] width 221 height 26
paste input "ES3UF8"
type input "ES3UF8"
click at [460, 143] on input "Search Form" at bounding box center [463, 136] width 221 height 26
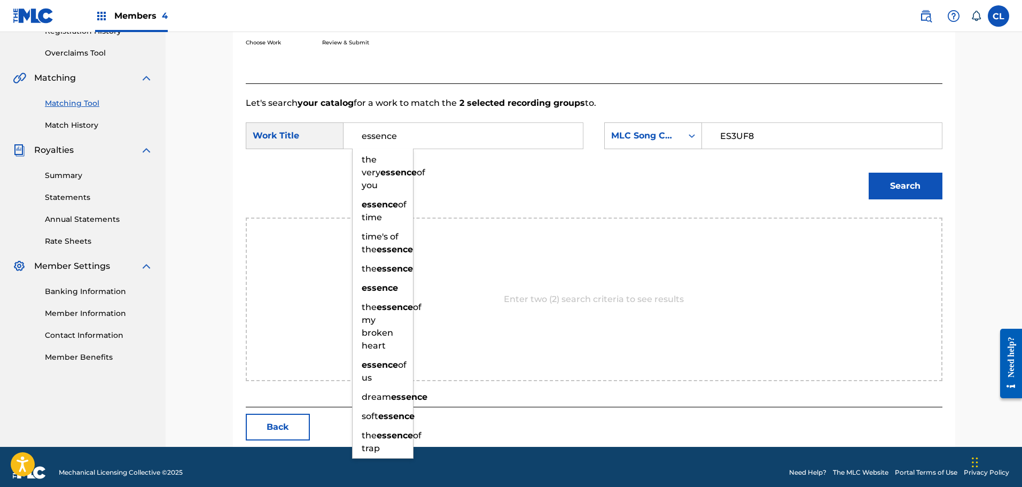
type input "essence"
click at [869, 173] on button "Search" at bounding box center [906, 186] width 74 height 27
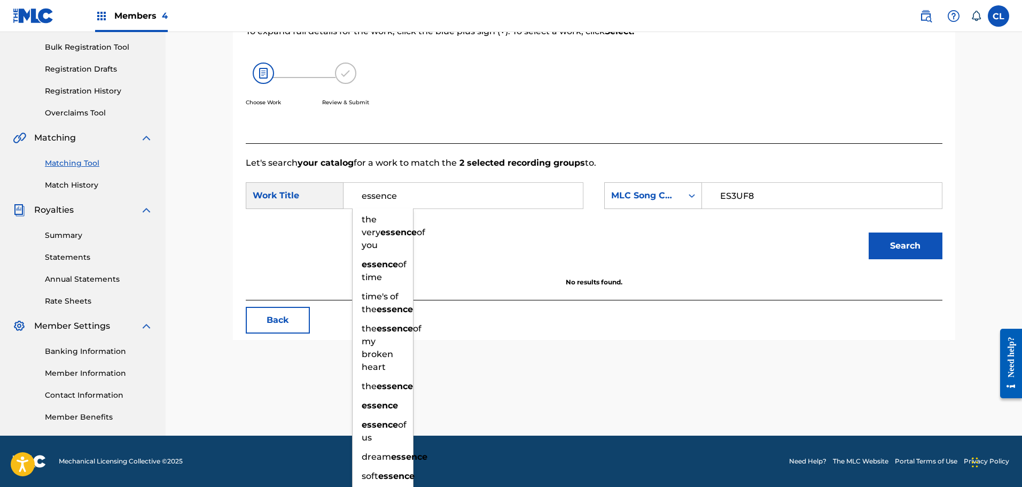
click at [473, 203] on input "essence" at bounding box center [463, 196] width 221 height 26
drag, startPoint x: 484, startPoint y: 198, endPoint x: 346, endPoint y: 194, distance: 138.4
click at [346, 194] on div "essence the very essence of you essence of time time's of the essence the essen…" at bounding box center [464, 195] width 240 height 27
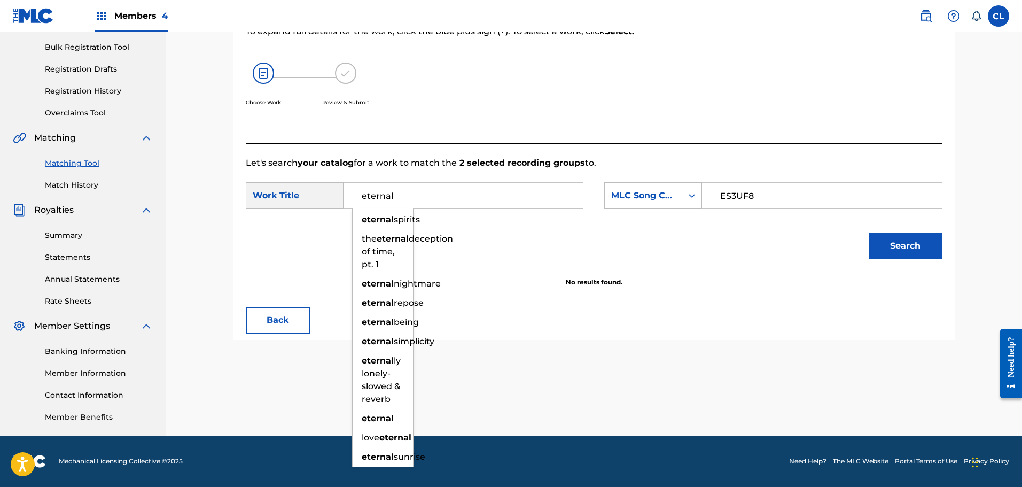
type input "eternal"
click at [869, 232] on button "Search" at bounding box center [906, 245] width 74 height 27
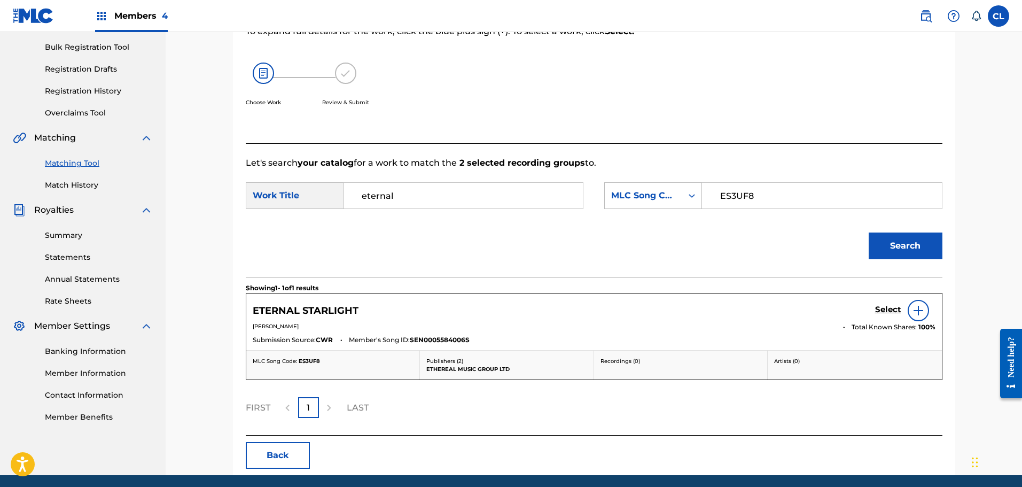
click at [897, 308] on h5 "Select" at bounding box center [888, 310] width 26 height 10
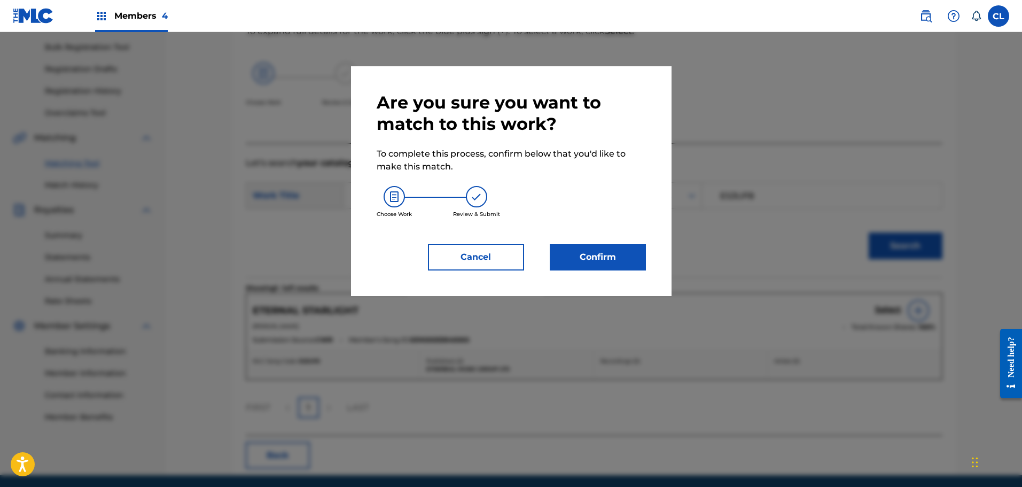
click at [618, 258] on button "Confirm" at bounding box center [598, 257] width 96 height 27
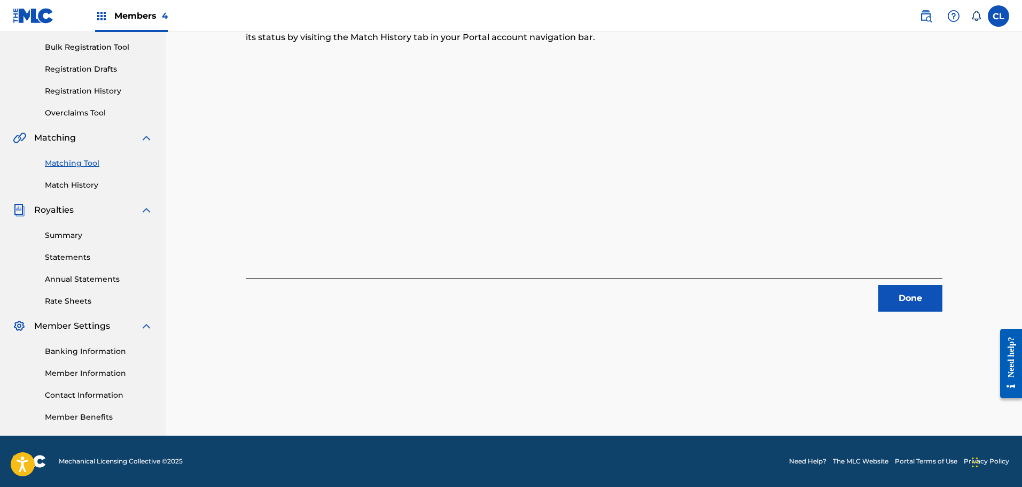
click at [916, 288] on button "Done" at bounding box center [910, 298] width 64 height 27
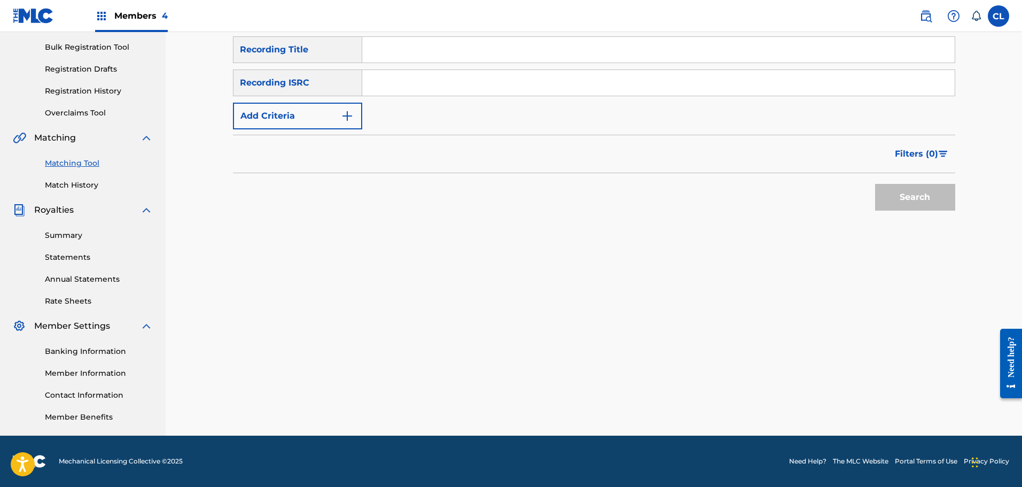
click at [389, 56] on input "Search Form" at bounding box center [658, 50] width 592 height 26
paste input "Ethereal Tides"
type input "Ethereal Tides"
click at [344, 116] on img "Search Form" at bounding box center [347, 116] width 13 height 13
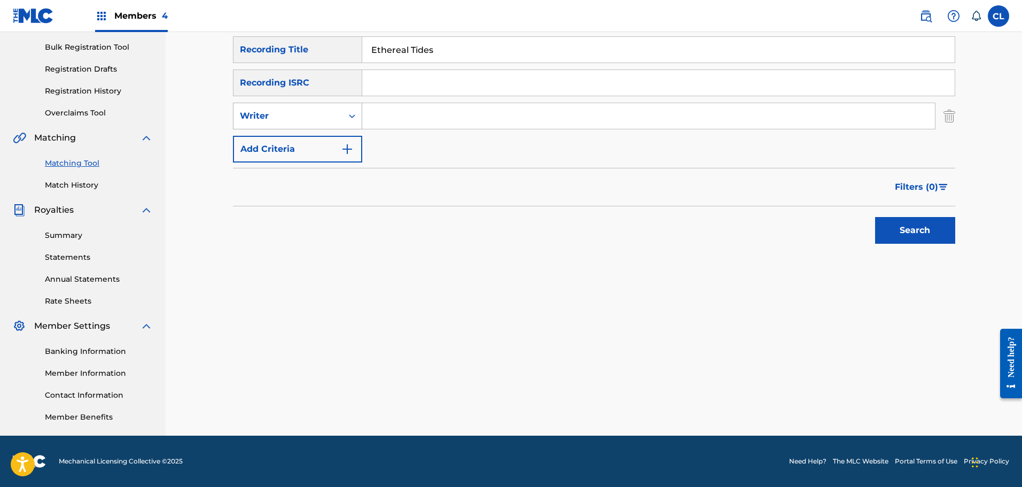
click at [325, 106] on div "Writer" at bounding box center [287, 116] width 109 height 20
click at [320, 152] on div "Recording Artist" at bounding box center [297, 142] width 128 height 27
click at [389, 115] on input "Search Form" at bounding box center [648, 116] width 573 height 26
paste input "[PERSON_NAME]"
type input "[PERSON_NAME]"
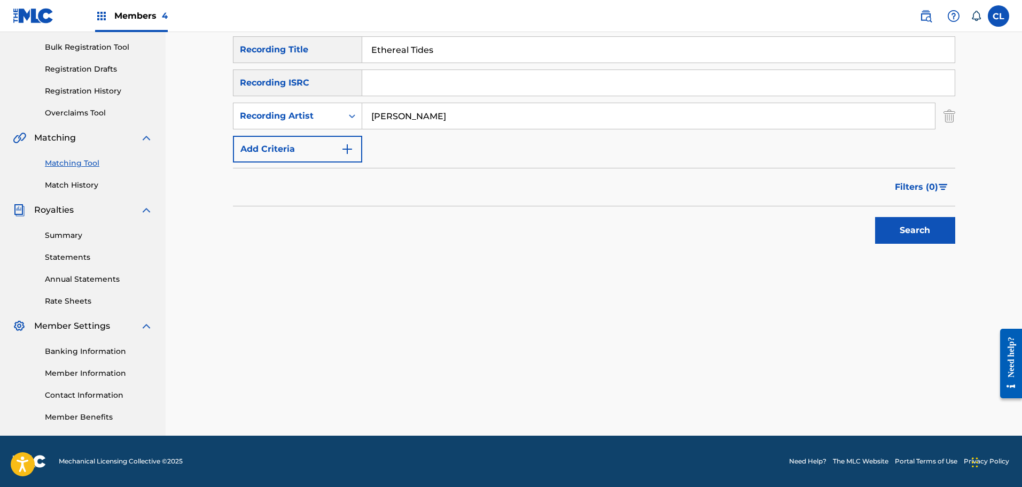
click at [875, 217] on button "Search" at bounding box center [915, 230] width 80 height 27
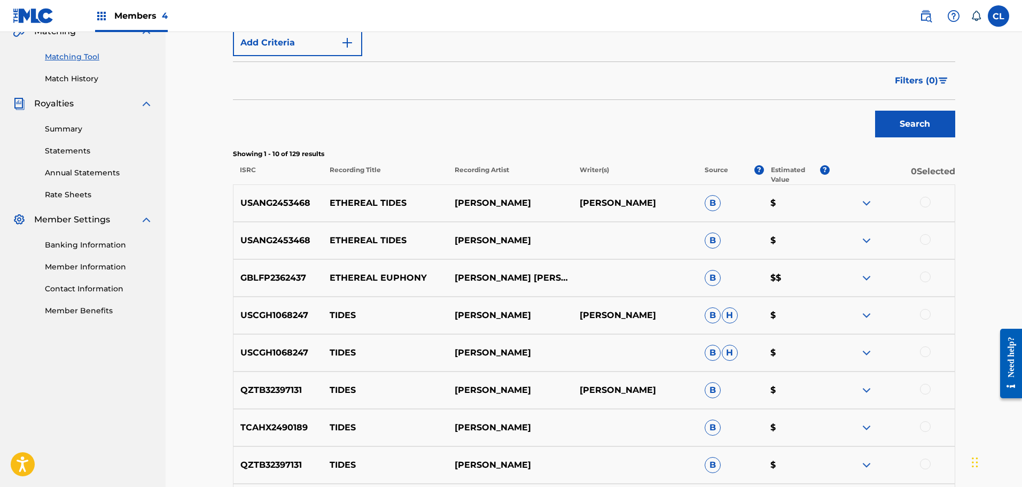
scroll to position [261, 0]
click at [926, 200] on div at bounding box center [925, 201] width 11 height 11
click at [923, 238] on div at bounding box center [925, 238] width 11 height 11
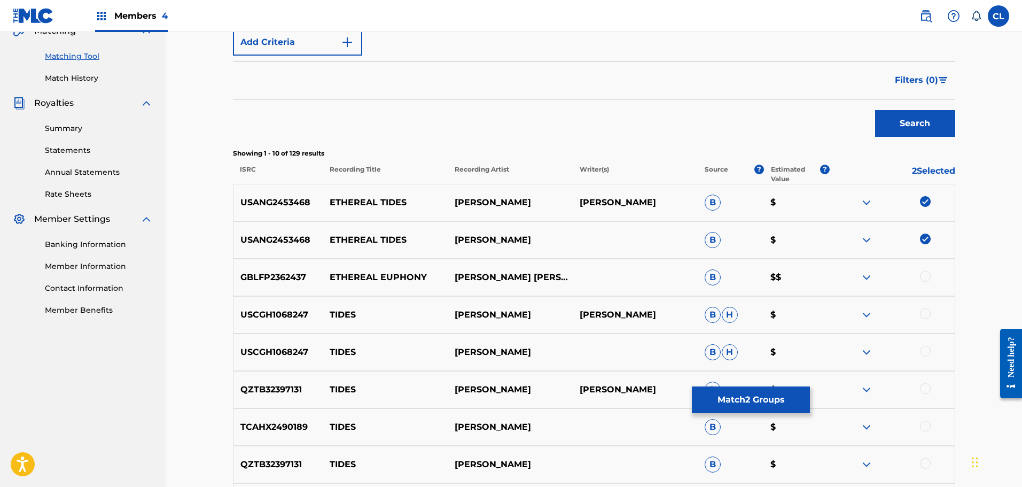
click at [777, 400] on button "Match 2 Groups" at bounding box center [751, 399] width 118 height 27
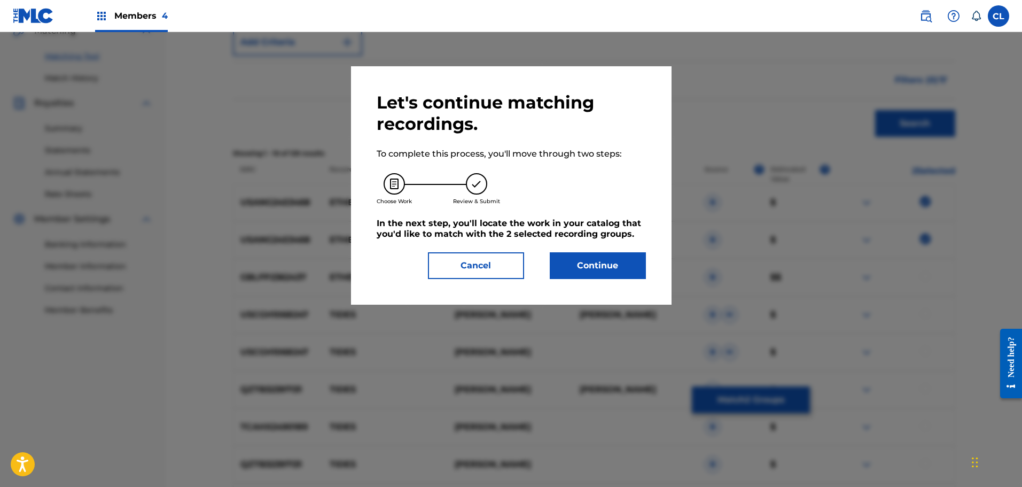
click at [595, 266] on button "Continue" at bounding box center [598, 265] width 96 height 27
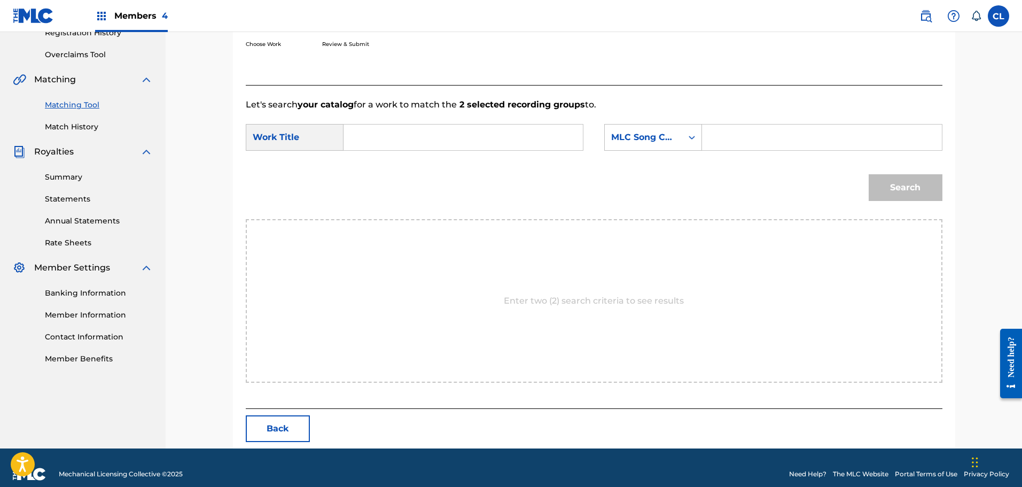
scroll to position [225, 0]
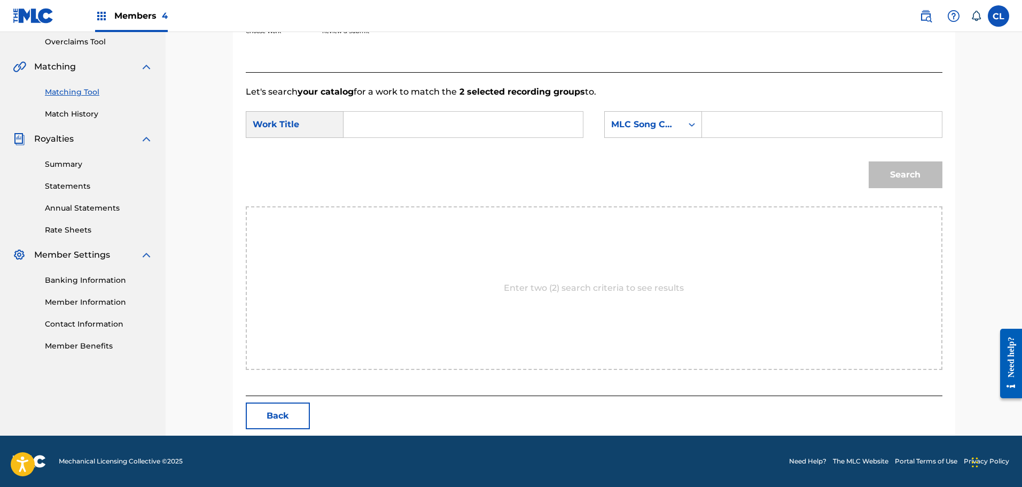
click at [763, 123] on input "Search Form" at bounding box center [821, 125] width 221 height 26
paste input "ES3N33"
type input "ES3N33"
click at [501, 120] on input "Search Form" at bounding box center [463, 125] width 221 height 26
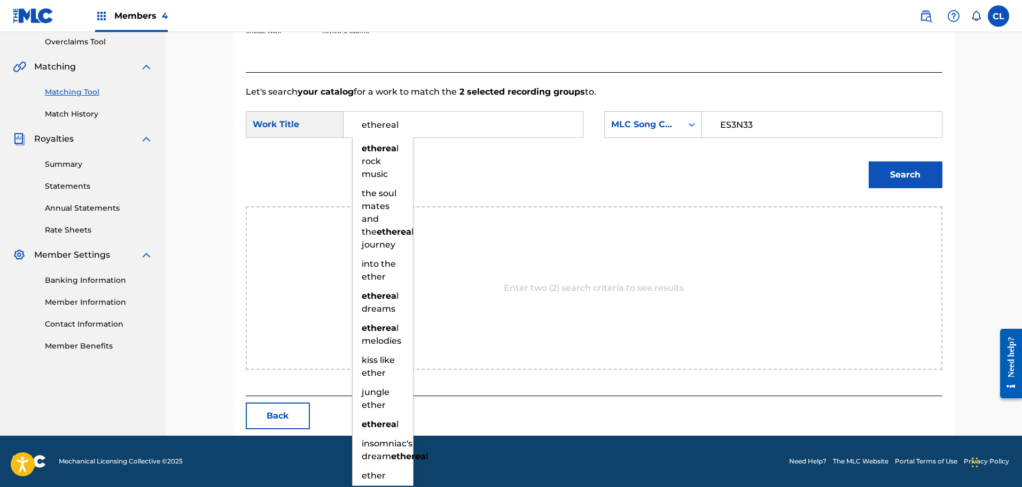
type input "ethereal"
click at [869, 161] on button "Search" at bounding box center [906, 174] width 74 height 27
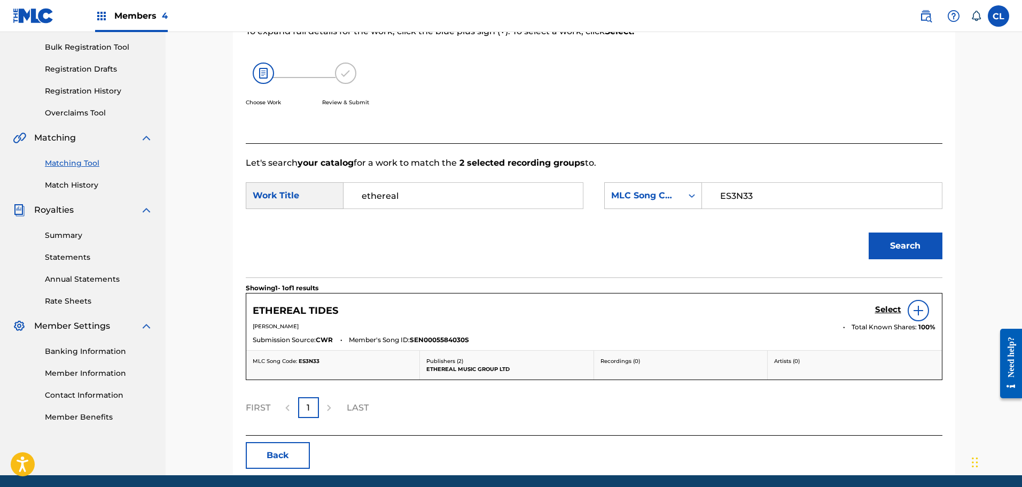
scroll to position [193, 0]
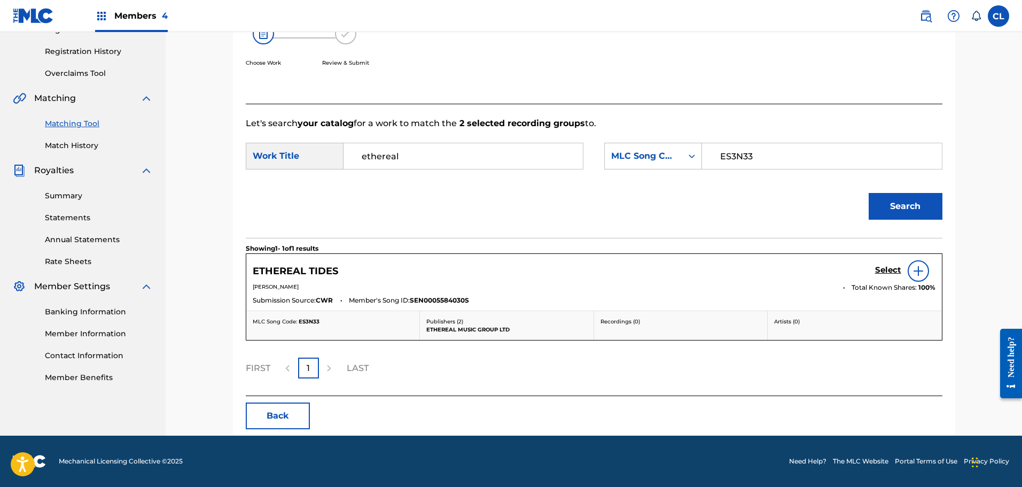
click at [895, 270] on h5 "Select" at bounding box center [888, 270] width 26 height 10
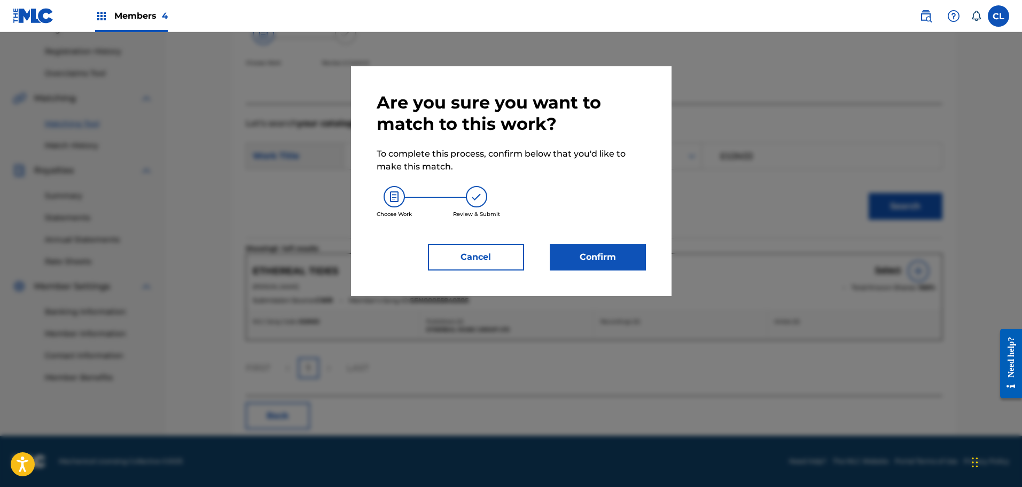
click at [604, 255] on button "Confirm" at bounding box center [598, 257] width 96 height 27
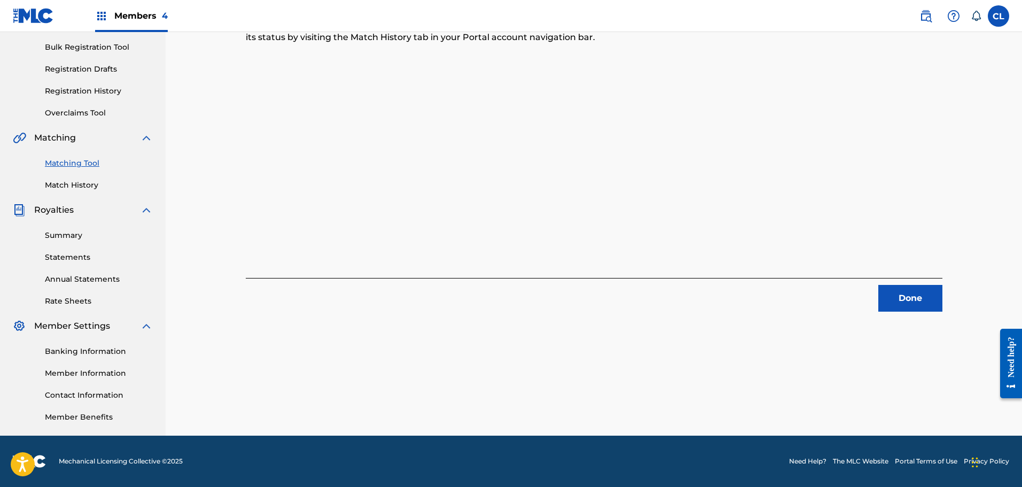
click at [924, 295] on button "Done" at bounding box center [910, 298] width 64 height 27
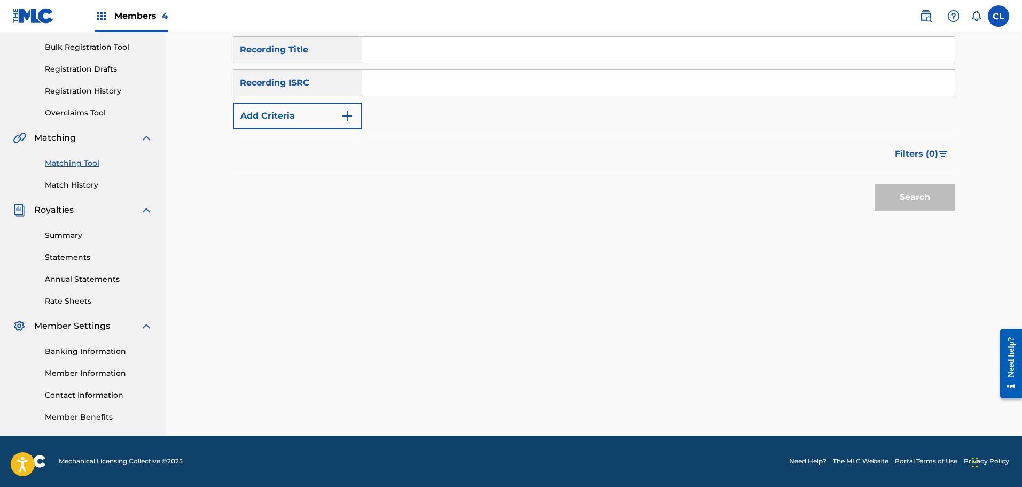
click at [378, 56] on input "Search Form" at bounding box center [658, 50] width 592 height 26
paste input "Euphoria"
type input "Euphoria"
click at [329, 117] on button "Add Criteria" at bounding box center [297, 116] width 129 height 27
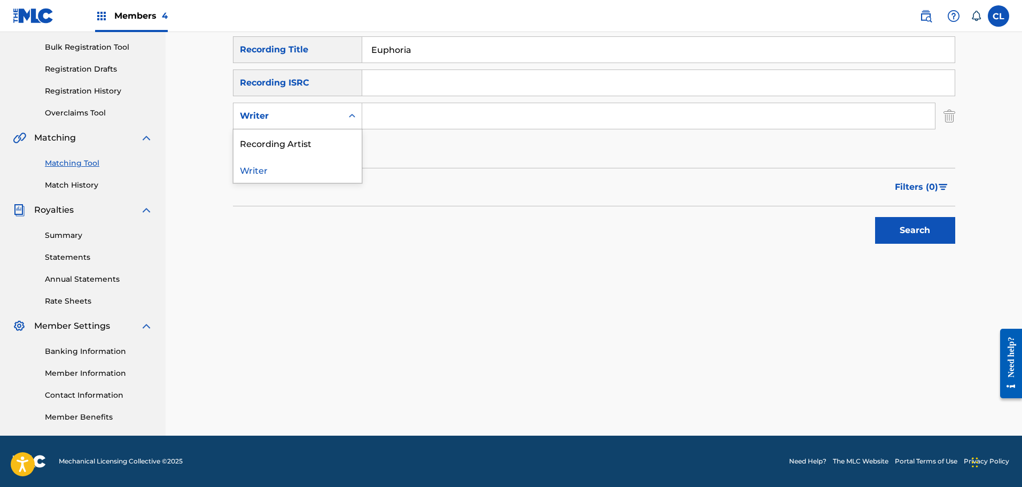
click at [305, 118] on div "Writer" at bounding box center [288, 116] width 96 height 13
click at [301, 142] on div "Recording Artist" at bounding box center [297, 142] width 128 height 27
click at [460, 122] on input "Search Form" at bounding box center [648, 116] width 573 height 26
paste input "Serenity"
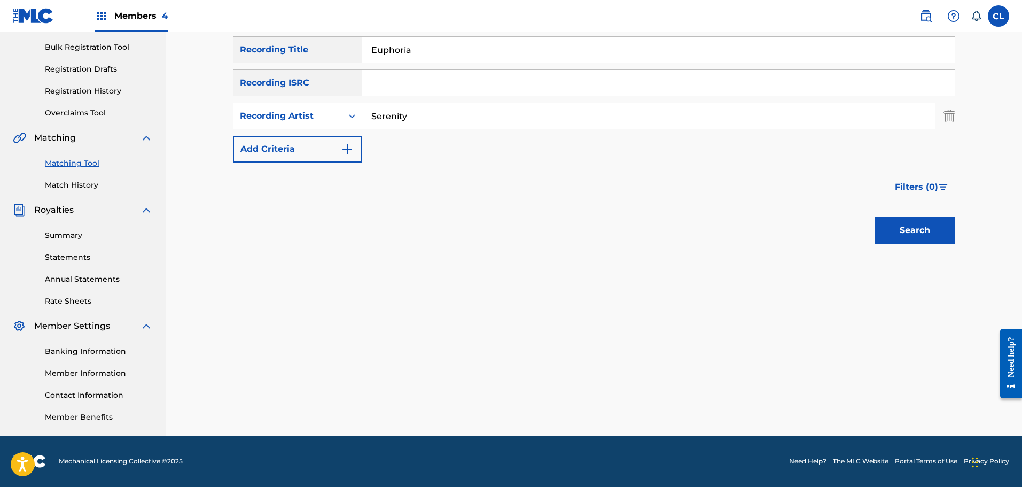
type input "Serenity"
click at [875, 217] on button "Search" at bounding box center [915, 230] width 80 height 27
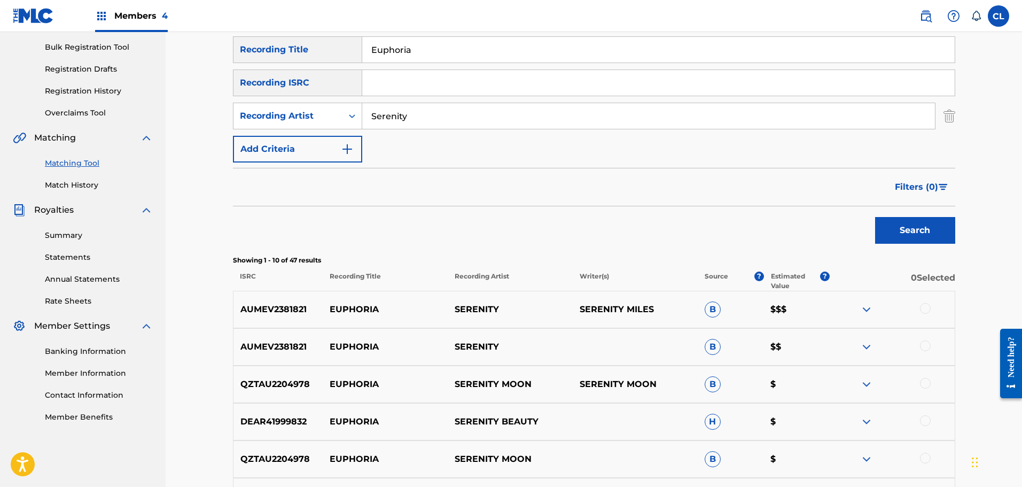
click at [920, 307] on div at bounding box center [925, 308] width 11 height 11
click at [924, 344] on div at bounding box center [925, 345] width 11 height 11
click at [761, 404] on button "Match 2 Groups" at bounding box center [751, 399] width 118 height 27
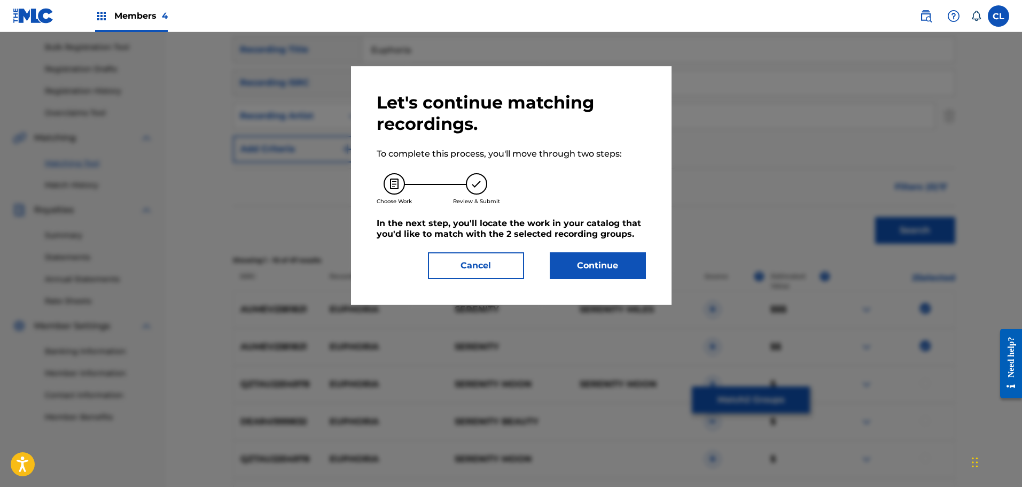
click at [600, 263] on button "Continue" at bounding box center [598, 265] width 96 height 27
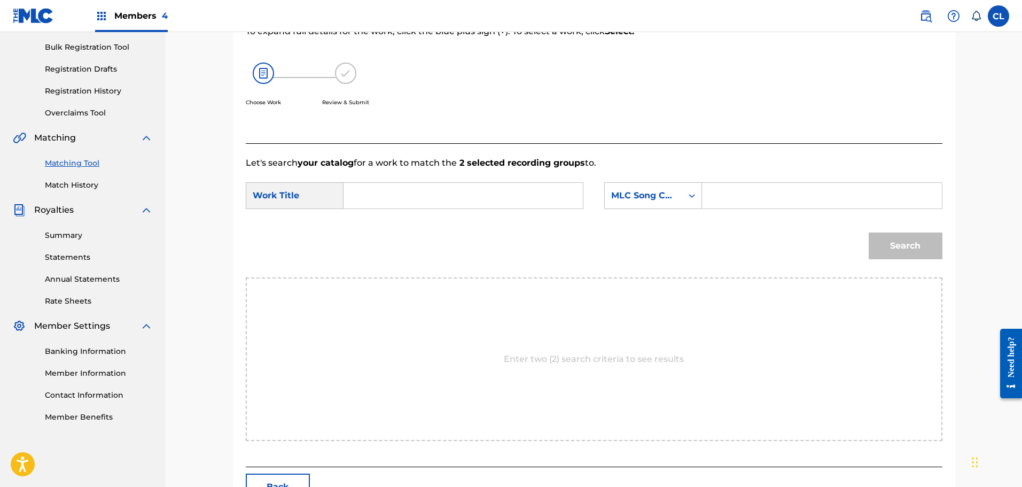
click at [778, 190] on input "Search Form" at bounding box center [821, 196] width 221 height 26
paste input "ES3GH7"
type input "ES3GH7"
click at [452, 201] on input "Search Form" at bounding box center [463, 196] width 221 height 26
click at [869, 232] on button "Search" at bounding box center [906, 245] width 74 height 27
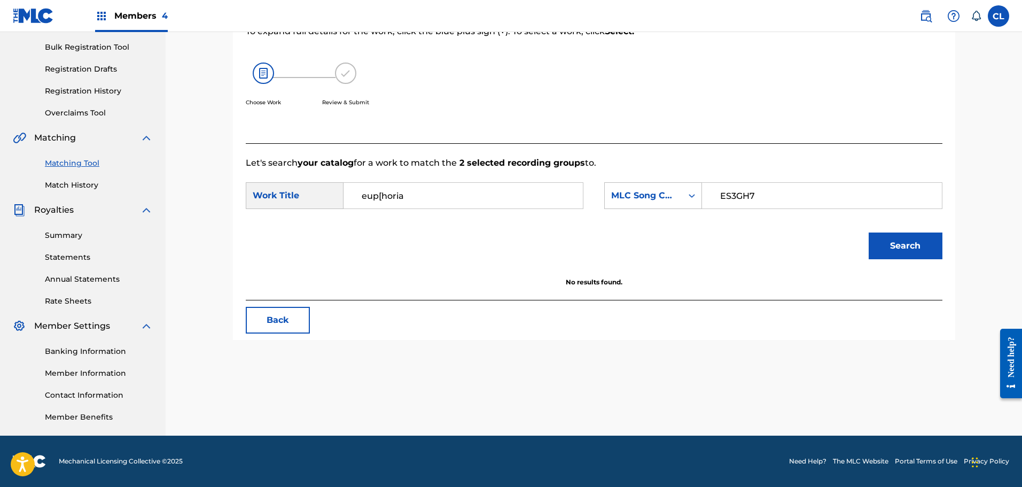
click at [382, 193] on input "eup[horia" at bounding box center [463, 196] width 221 height 26
click at [869, 232] on button "Search" at bounding box center [906, 245] width 74 height 27
type input "euphoria"
click at [869, 232] on button "Search" at bounding box center [906, 245] width 74 height 27
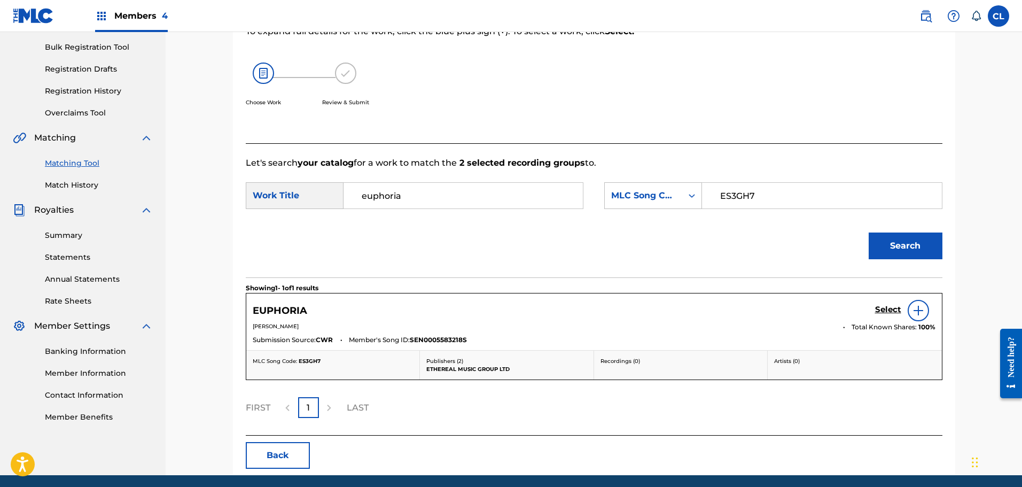
click at [893, 308] on h5 "Select" at bounding box center [888, 310] width 26 height 10
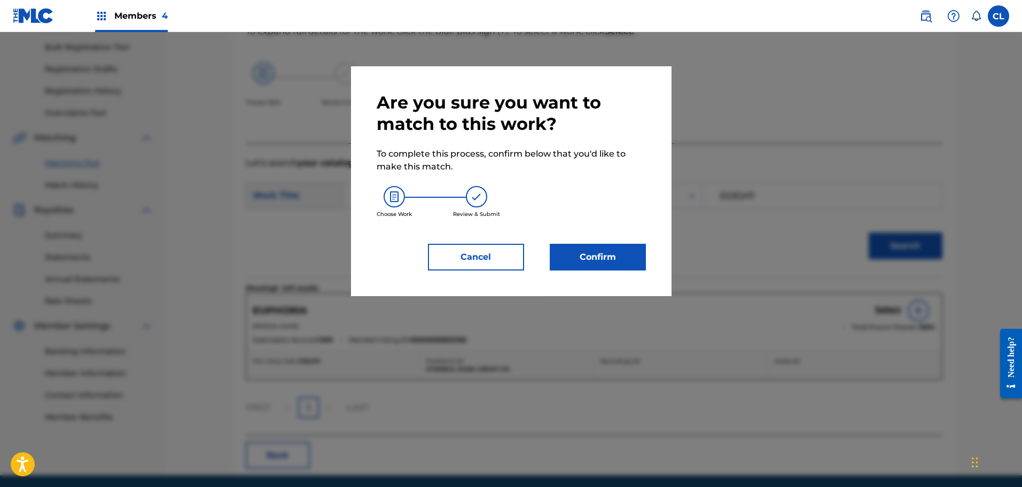
click at [621, 252] on button "Confirm" at bounding box center [598, 257] width 96 height 27
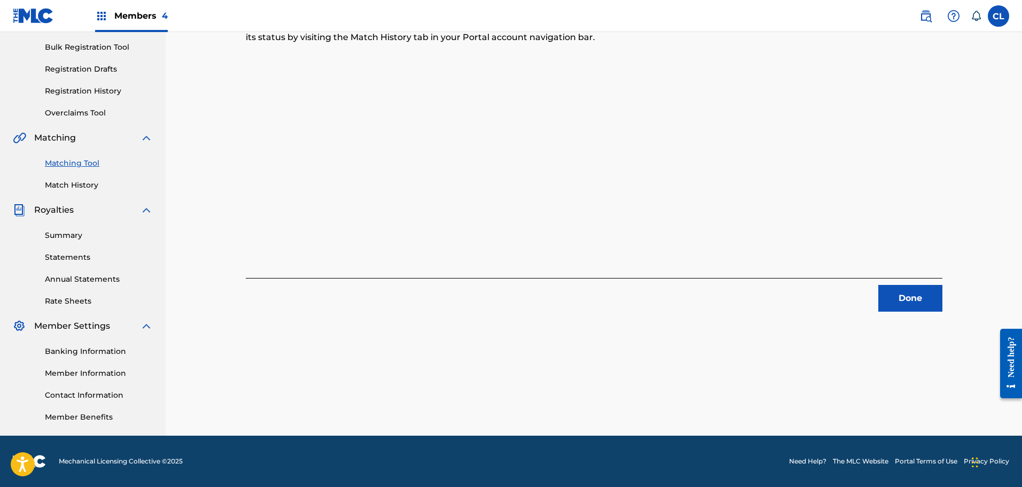
click at [62, 176] on div "Matching Tool Match History" at bounding box center [83, 167] width 140 height 46
click at [68, 186] on link "Match History" at bounding box center [99, 185] width 108 height 11
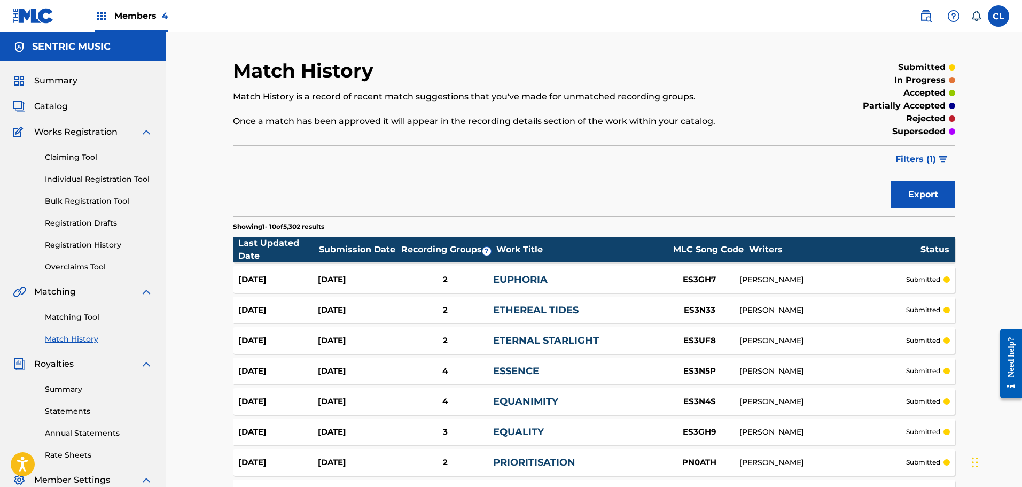
click at [315, 283] on div "[DATE]" at bounding box center [278, 280] width 80 height 12
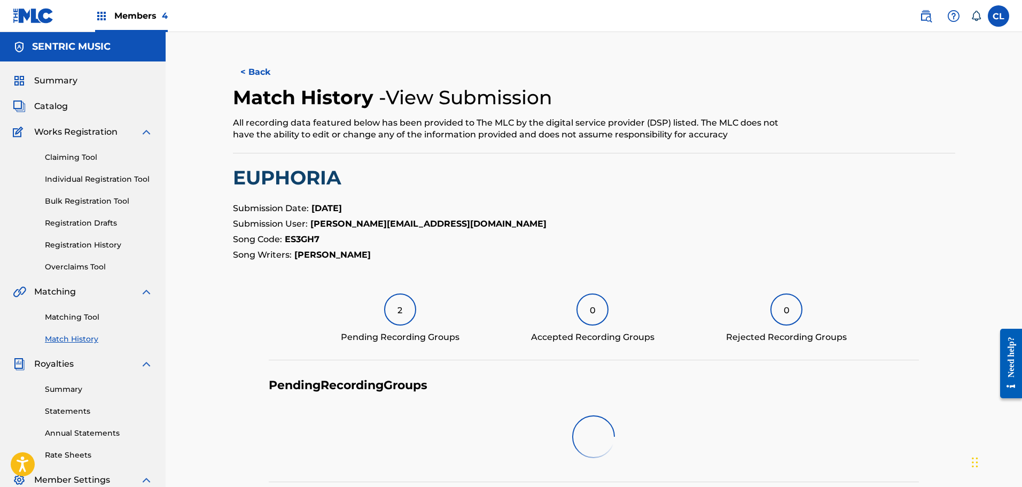
click at [388, 312] on div "2" at bounding box center [400, 309] width 32 height 32
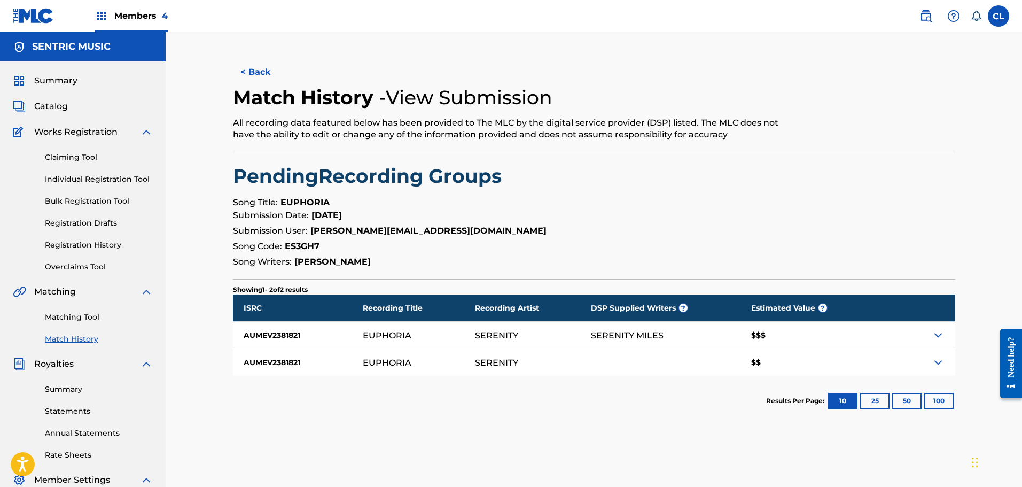
drag, startPoint x: 84, startPoint y: 313, endPoint x: 22, endPoint y: 323, distance: 63.3
click at [84, 313] on link "Matching Tool" at bounding box center [99, 316] width 108 height 11
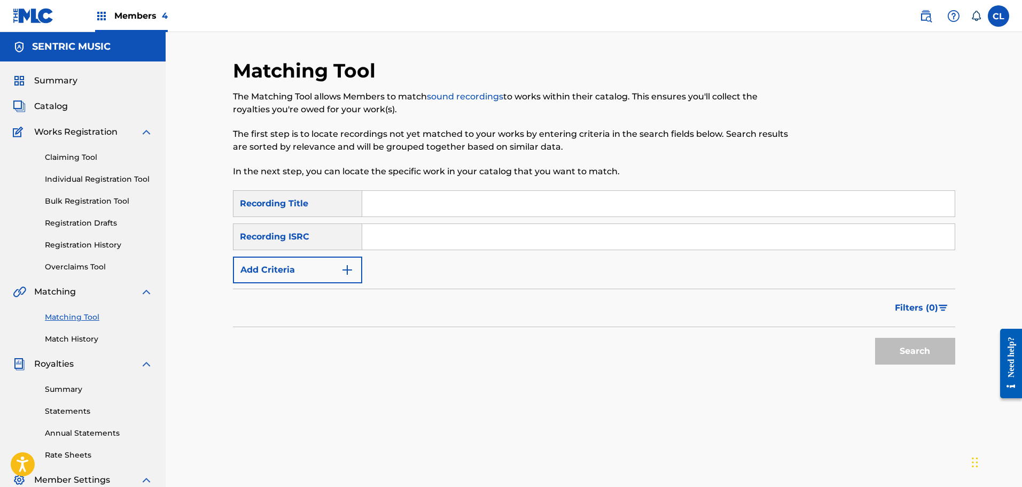
click at [416, 204] on input "Search Form" at bounding box center [658, 204] width 592 height 26
paste input "Ever Changing"
type input "Ever Changing"
click at [309, 276] on button "Add Criteria" at bounding box center [297, 269] width 129 height 27
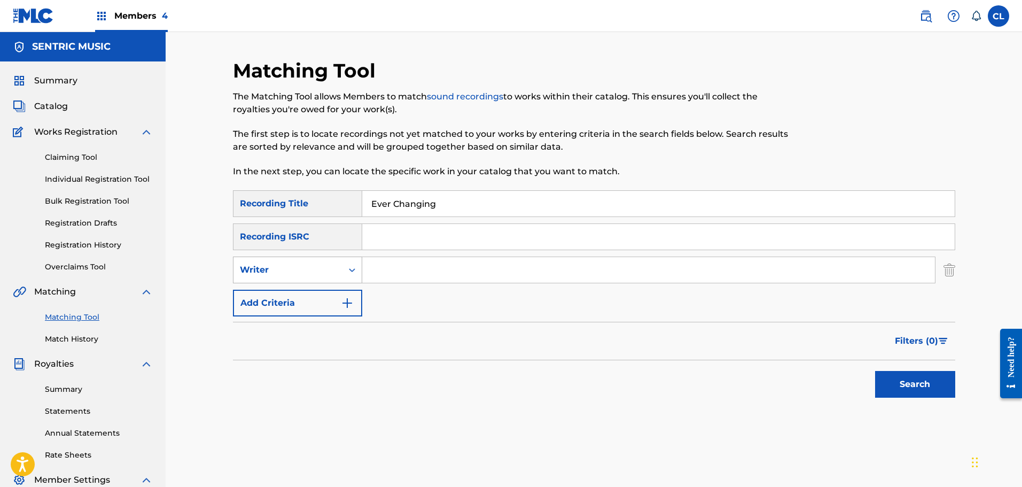
click at [309, 268] on div "Writer" at bounding box center [288, 269] width 96 height 13
click at [311, 298] on div "Recording Artist" at bounding box center [297, 296] width 128 height 27
click at [427, 271] on input "Search Form" at bounding box center [648, 270] width 573 height 26
type input "[PERSON_NAME]"
click at [875, 371] on button "Search" at bounding box center [915, 384] width 80 height 27
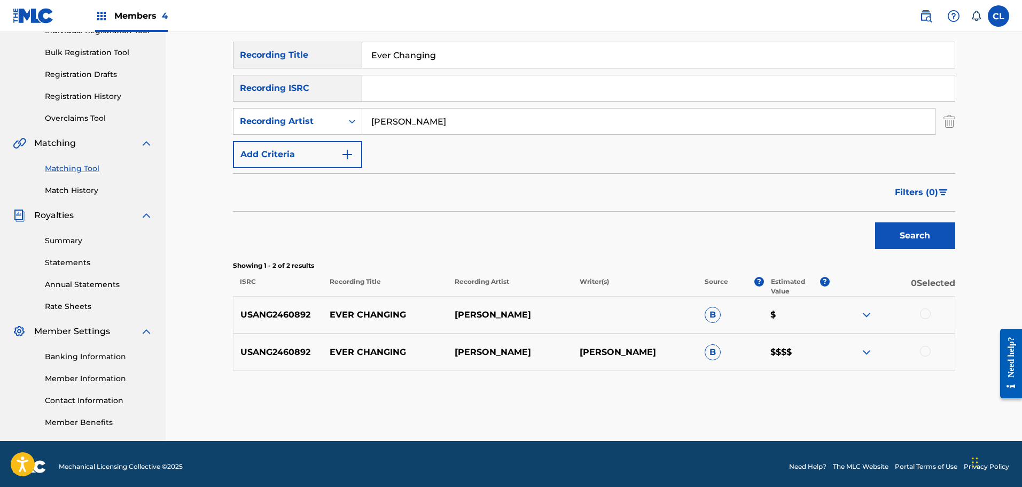
scroll to position [154, 0]
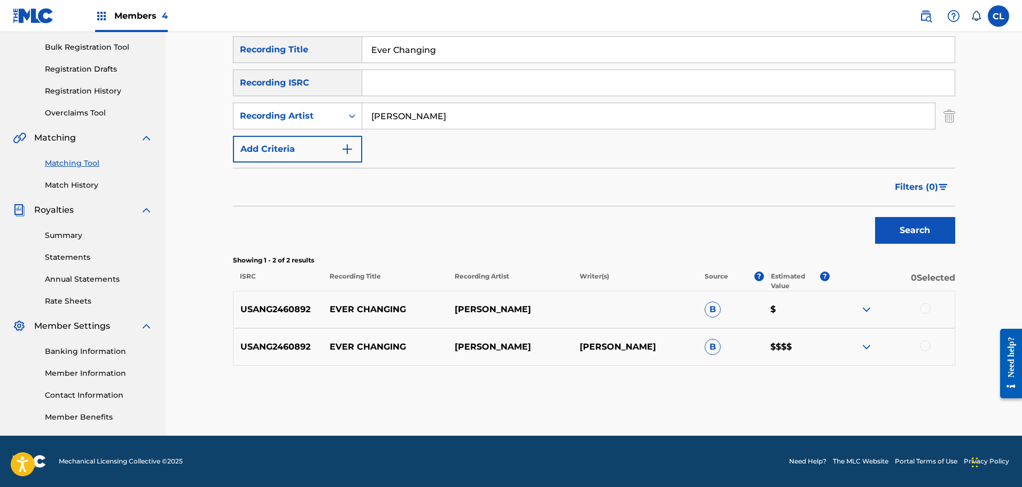
click at [927, 346] on div at bounding box center [925, 345] width 11 height 11
click at [931, 306] on div at bounding box center [892, 309] width 125 height 13
click at [926, 308] on div at bounding box center [925, 308] width 11 height 11
click at [785, 400] on button "Match 2 Groups" at bounding box center [751, 399] width 118 height 27
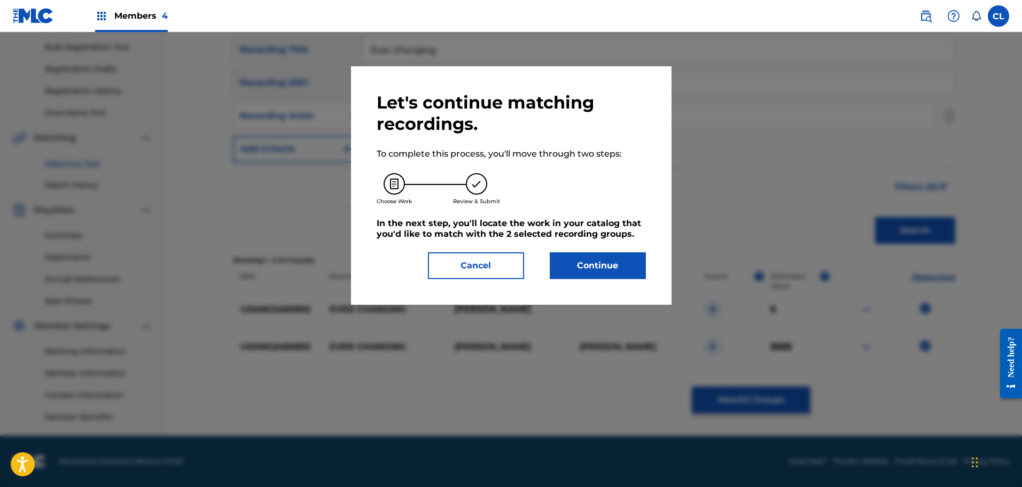
click at [599, 265] on button "Continue" at bounding box center [598, 265] width 96 height 27
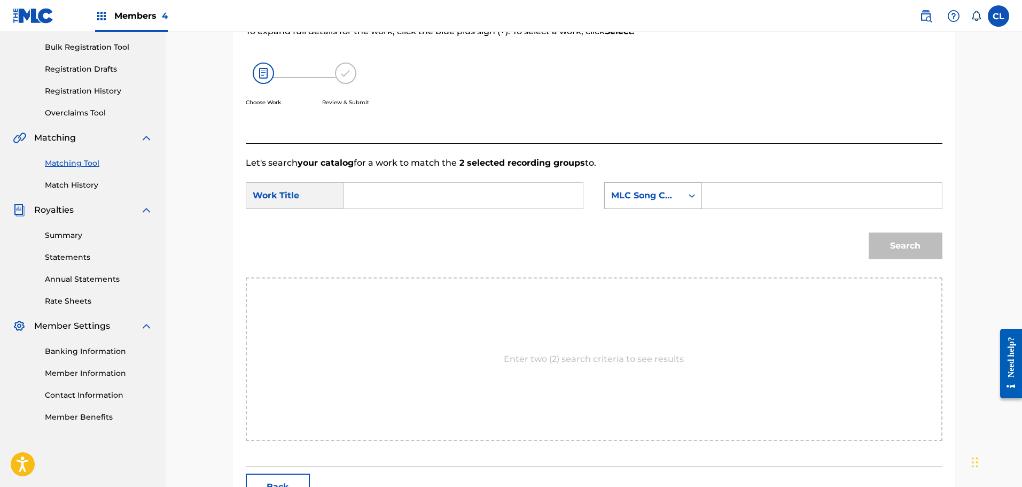
drag, startPoint x: 732, startPoint y: 195, endPoint x: 695, endPoint y: 200, distance: 38.3
click at [732, 195] on input "Search Form" at bounding box center [821, 196] width 221 height 26
paste input "ES31QZ"
type input "ES31QZ"
click at [439, 194] on input "Search Form" at bounding box center [463, 196] width 221 height 26
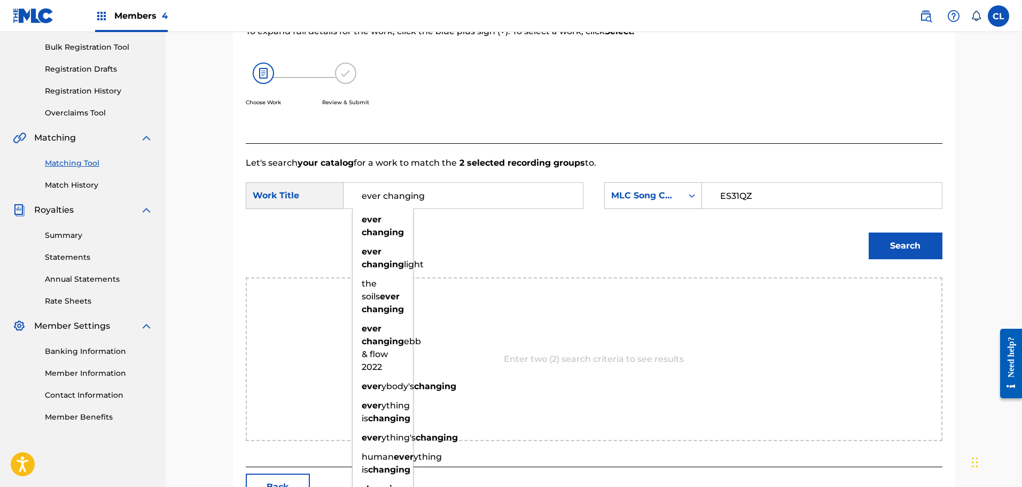
type input "ever changing"
click at [869, 232] on button "Search" at bounding box center [906, 245] width 74 height 27
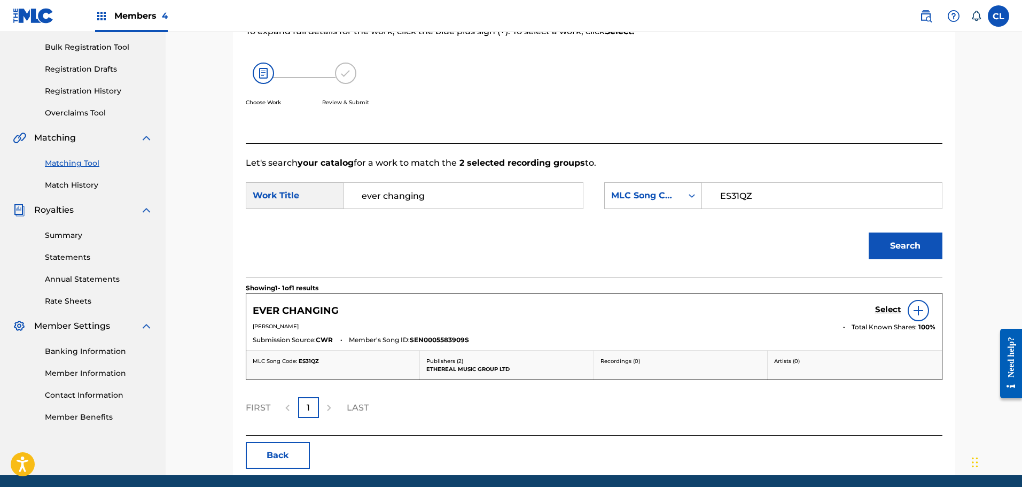
click at [888, 311] on h5 "Select" at bounding box center [888, 310] width 26 height 10
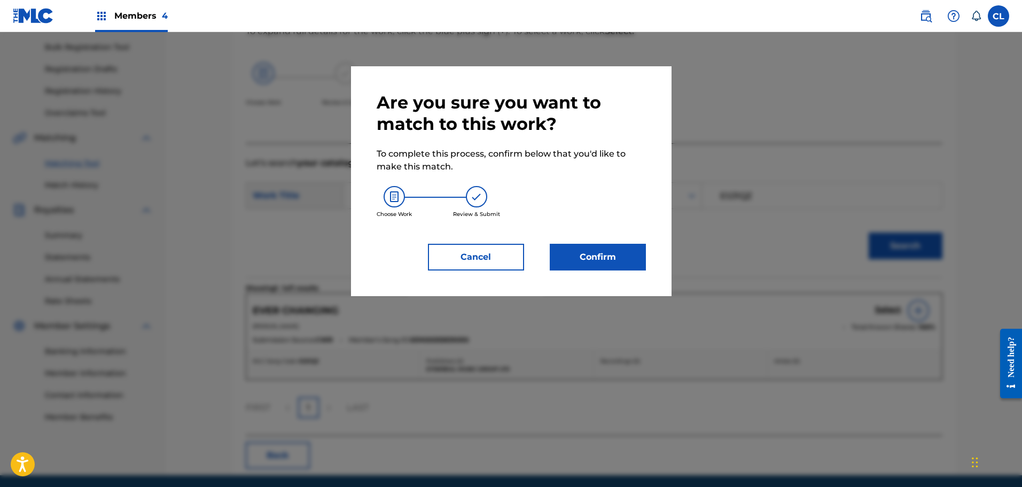
click at [616, 260] on button "Confirm" at bounding box center [598, 257] width 96 height 27
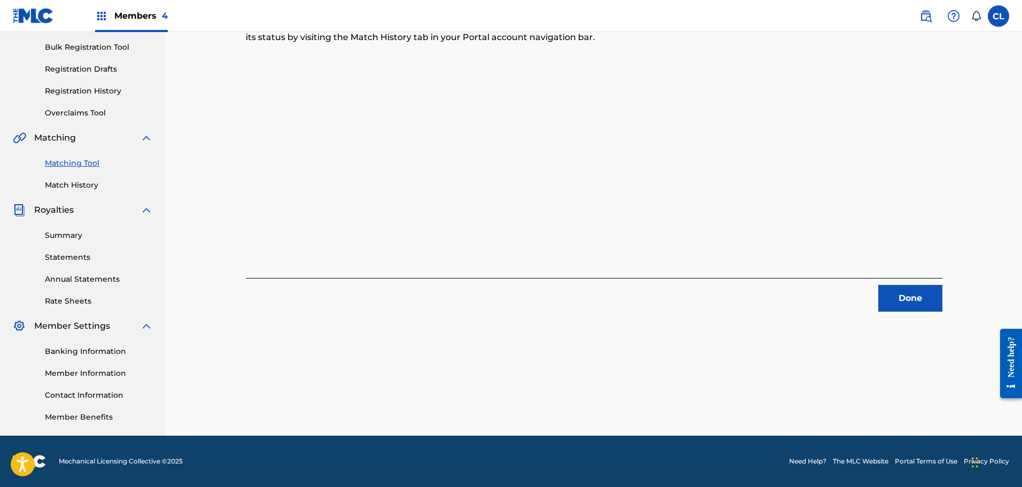
click at [908, 300] on button "Done" at bounding box center [910, 298] width 64 height 27
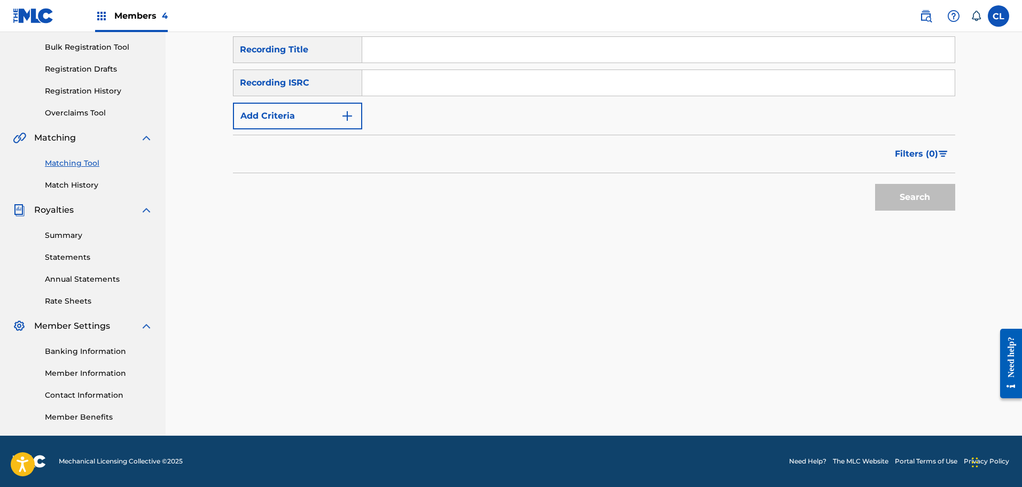
click at [399, 53] on input "Search Form" at bounding box center [658, 50] width 592 height 26
paste input "Exercise"
type input "Exercise"
click at [340, 114] on button "Add Criteria" at bounding box center [297, 116] width 129 height 27
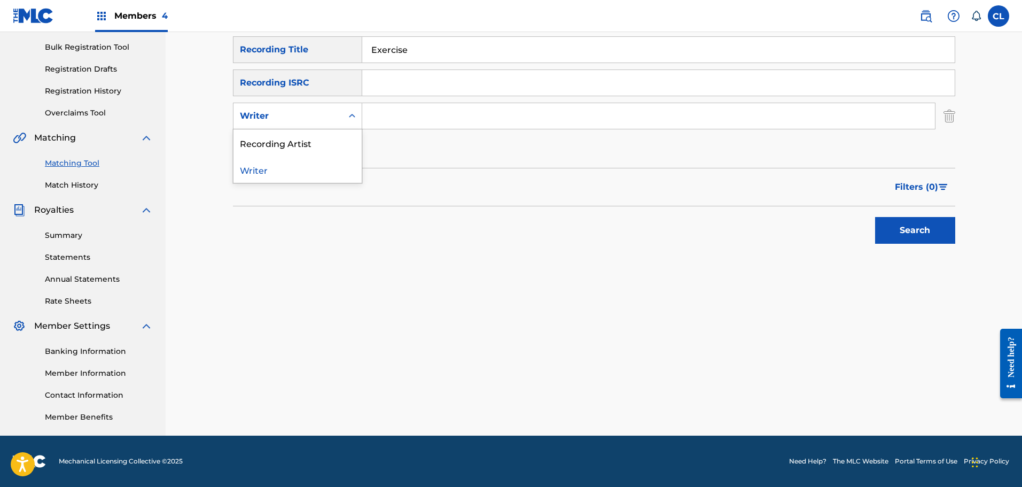
click at [318, 106] on div "Writer" at bounding box center [287, 116] width 109 height 20
drag, startPoint x: 318, startPoint y: 136, endPoint x: 371, endPoint y: 125, distance: 53.4
click at [337, 132] on div "Recording Artist" at bounding box center [297, 142] width 128 height 27
click at [400, 116] on input "Search Form" at bounding box center [648, 116] width 573 height 26
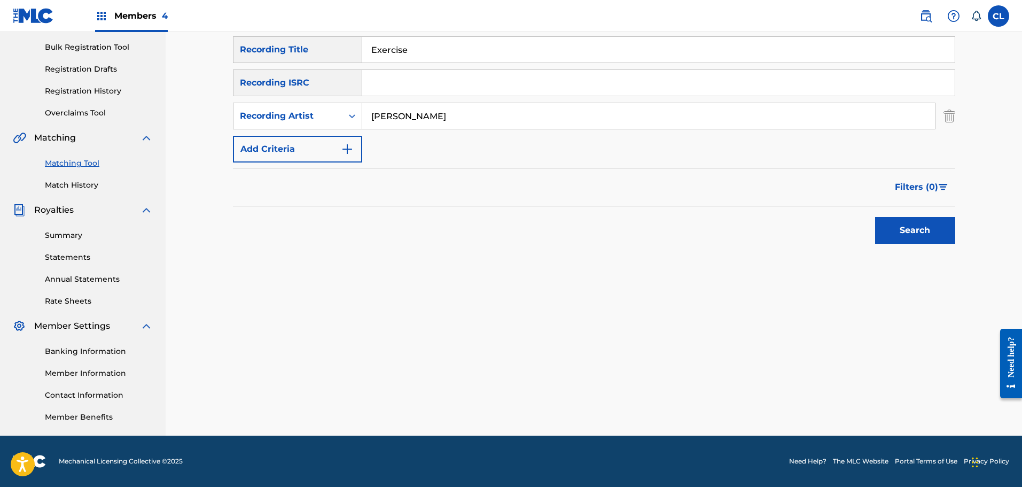
type input "[PERSON_NAME]"
click at [875, 217] on button "Search" at bounding box center [915, 230] width 80 height 27
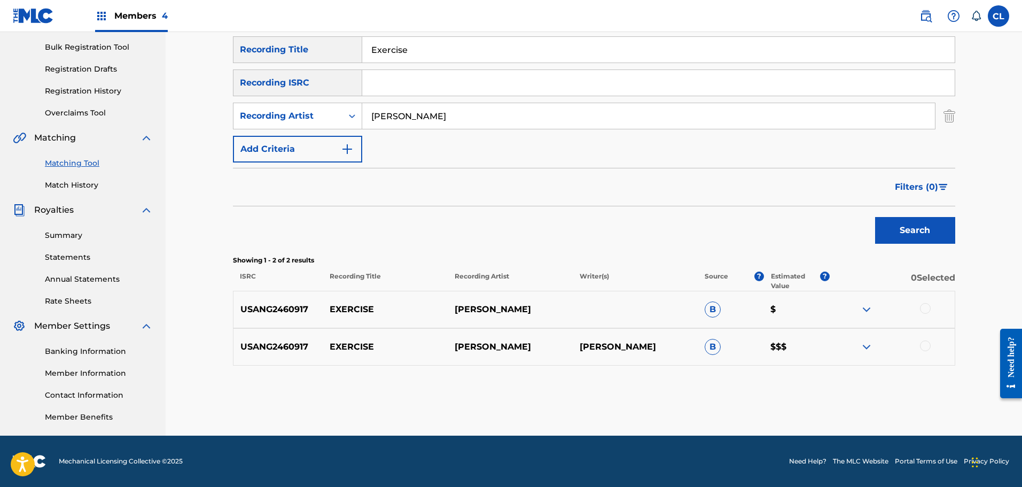
click at [929, 306] on div at bounding box center [925, 308] width 11 height 11
click at [920, 345] on div at bounding box center [925, 345] width 11 height 11
click at [736, 401] on button "Match 2 Groups" at bounding box center [751, 399] width 118 height 27
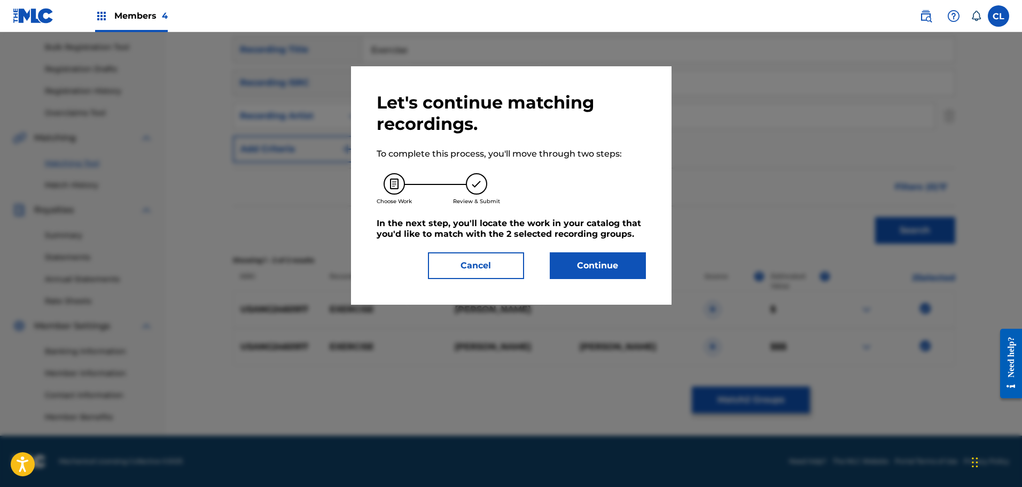
click at [618, 260] on button "Continue" at bounding box center [598, 265] width 96 height 27
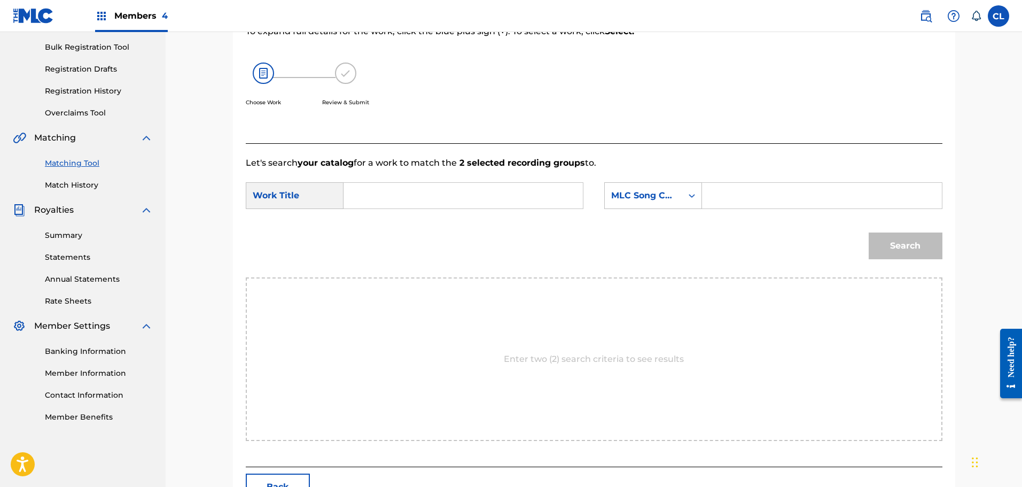
drag, startPoint x: 717, startPoint y: 196, endPoint x: 709, endPoint y: 196, distance: 8.6
click at [717, 196] on input "Search Form" at bounding box center [821, 196] width 221 height 26
paste input "ES3UF7"
type input "ES3UF7"
click at [374, 201] on input "Search Form" at bounding box center [463, 196] width 221 height 26
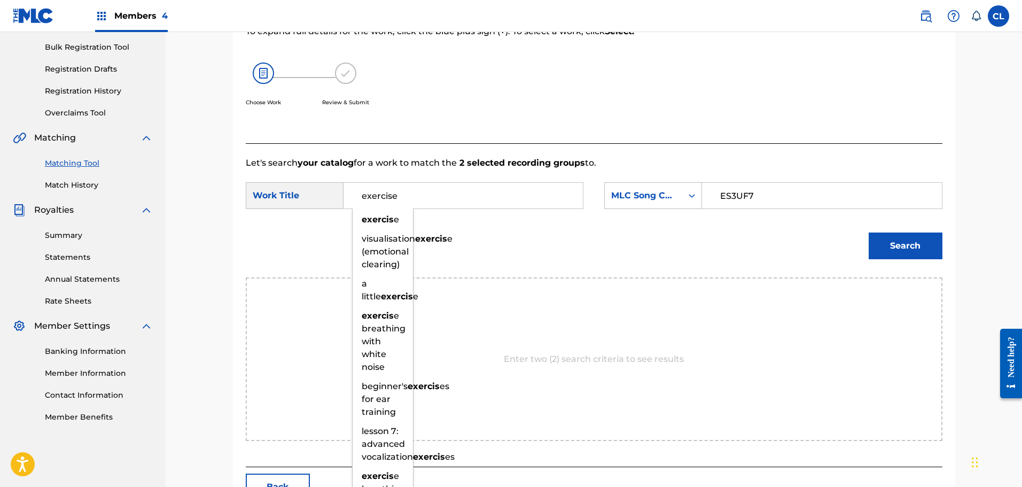
type input "exercise"
click at [869, 232] on button "Search" at bounding box center [906, 245] width 74 height 27
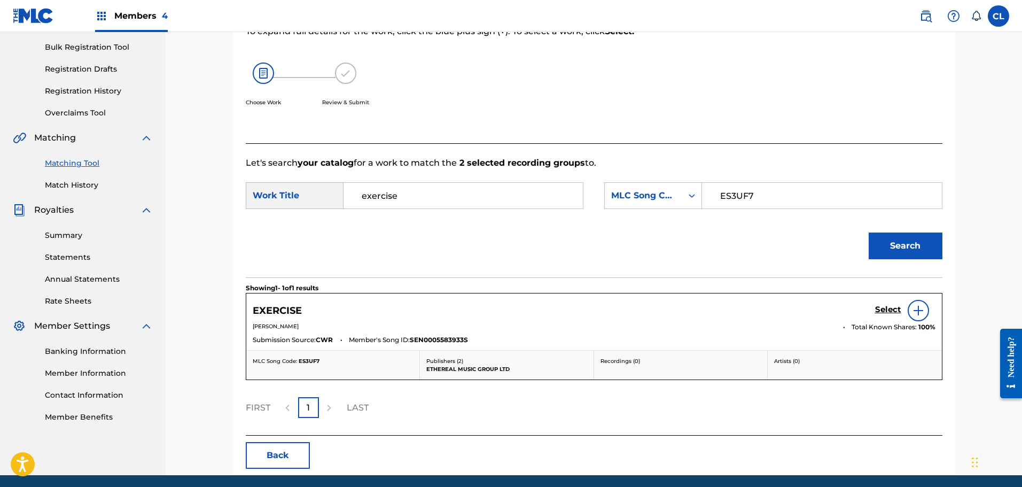
click at [896, 309] on h5 "Select" at bounding box center [888, 310] width 26 height 10
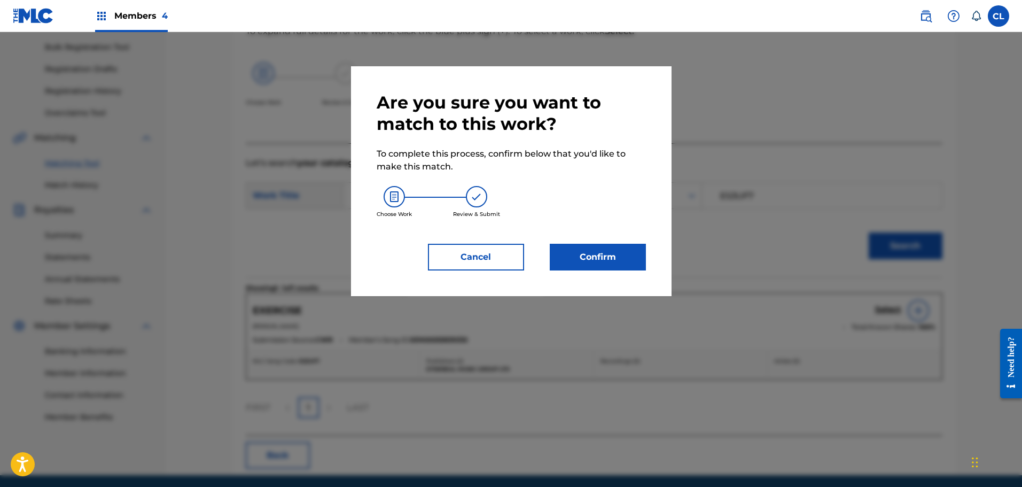
click at [613, 247] on button "Confirm" at bounding box center [598, 257] width 96 height 27
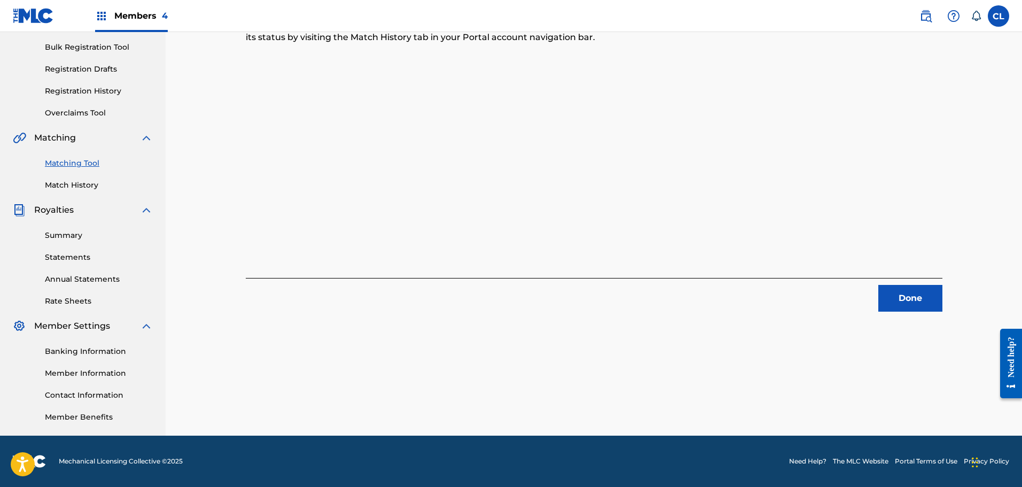
click at [929, 291] on button "Done" at bounding box center [910, 298] width 64 height 27
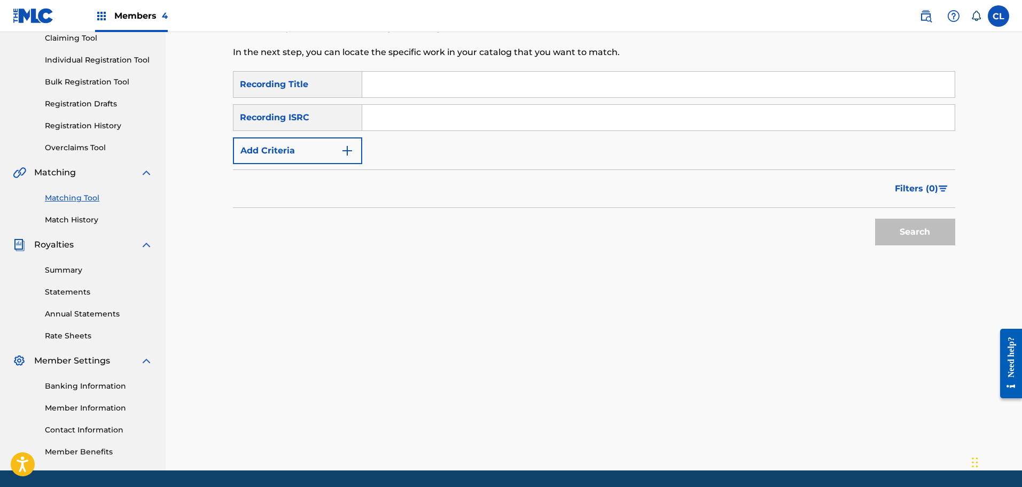
scroll to position [100, 0]
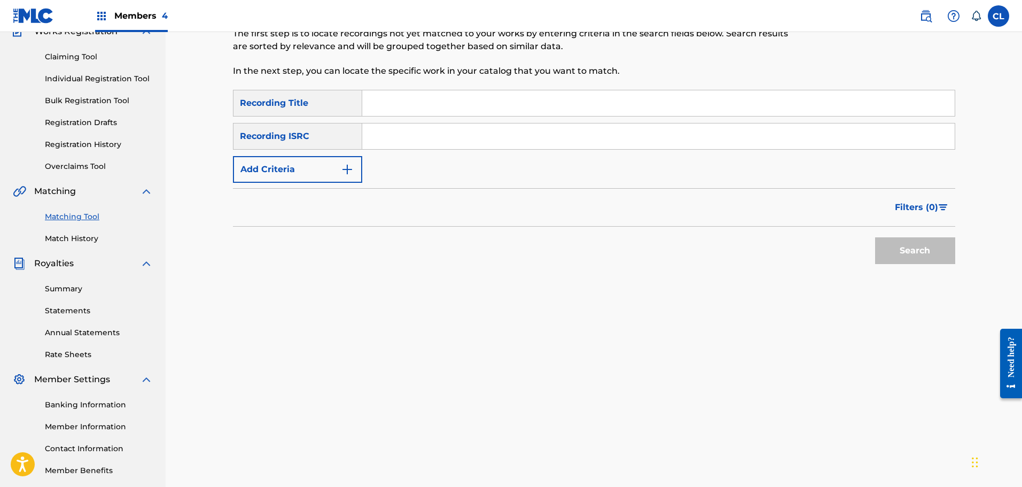
click at [388, 108] on input "Search Form" at bounding box center [658, 103] width 592 height 26
type input "exhale"
click at [324, 163] on button "Add Criteria" at bounding box center [297, 169] width 129 height 27
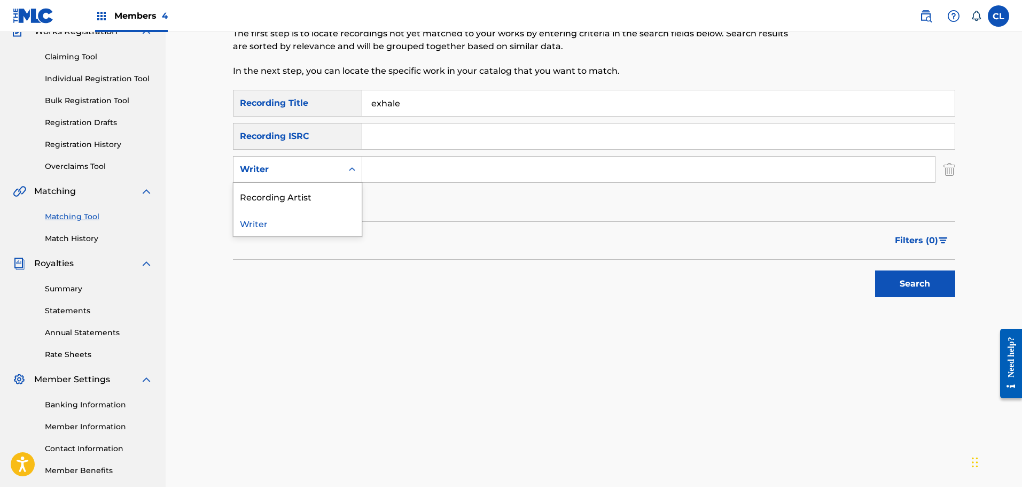
click at [322, 173] on div "Writer" at bounding box center [288, 169] width 96 height 13
click at [317, 199] on div "Recording Artist" at bounding box center [297, 196] width 128 height 27
click at [380, 169] on input "Search Form" at bounding box center [648, 170] width 573 height 26
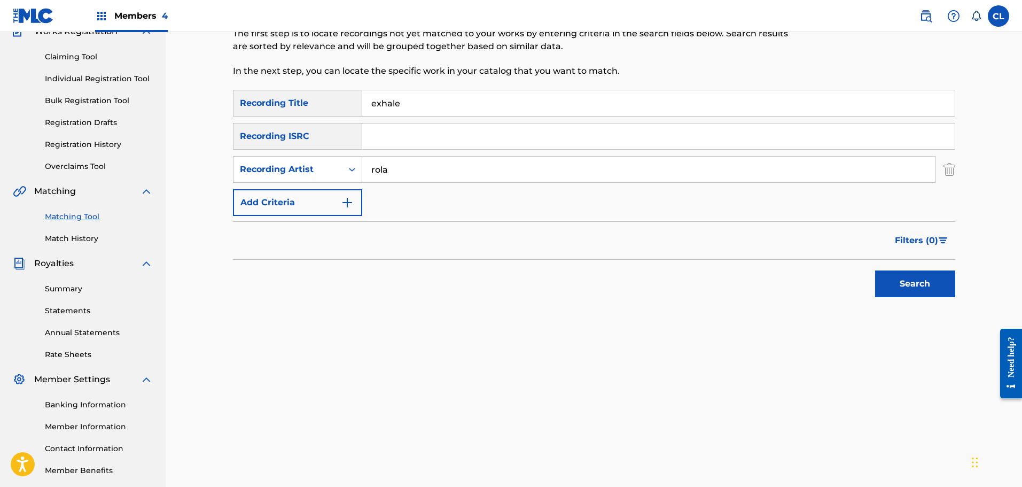
type input "[PERSON_NAME]"
click at [885, 284] on button "Search" at bounding box center [915, 283] width 80 height 27
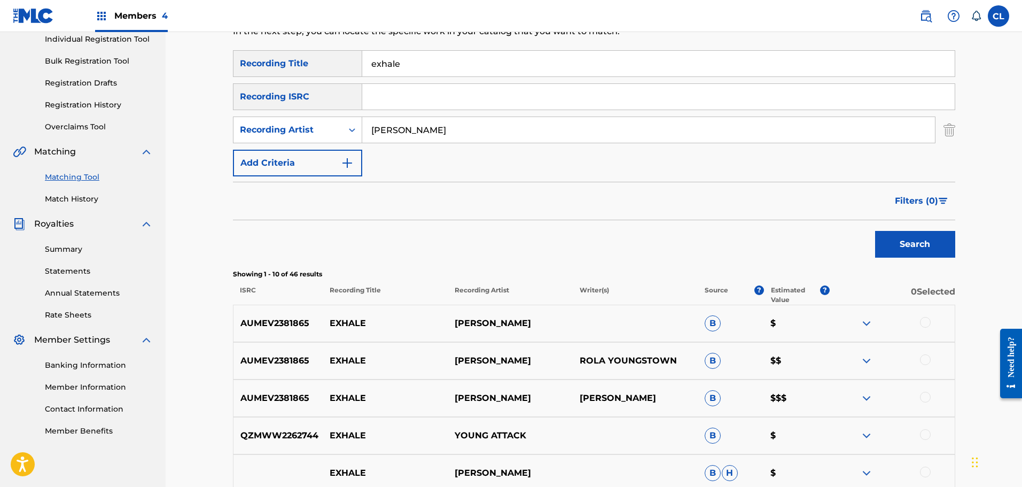
scroll to position [207, 0]
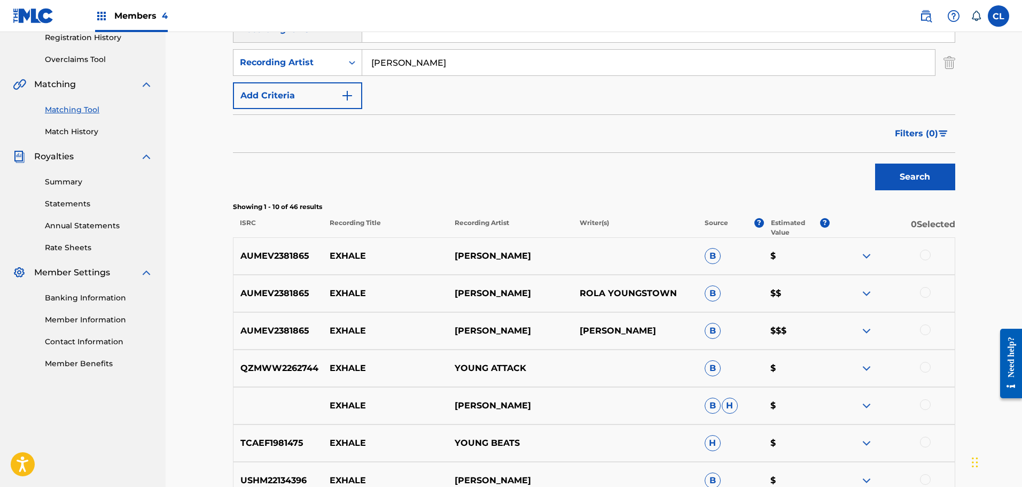
click at [929, 329] on div at bounding box center [925, 329] width 11 height 11
click at [924, 290] on div at bounding box center [925, 292] width 11 height 11
click at [927, 255] on div at bounding box center [925, 254] width 11 height 11
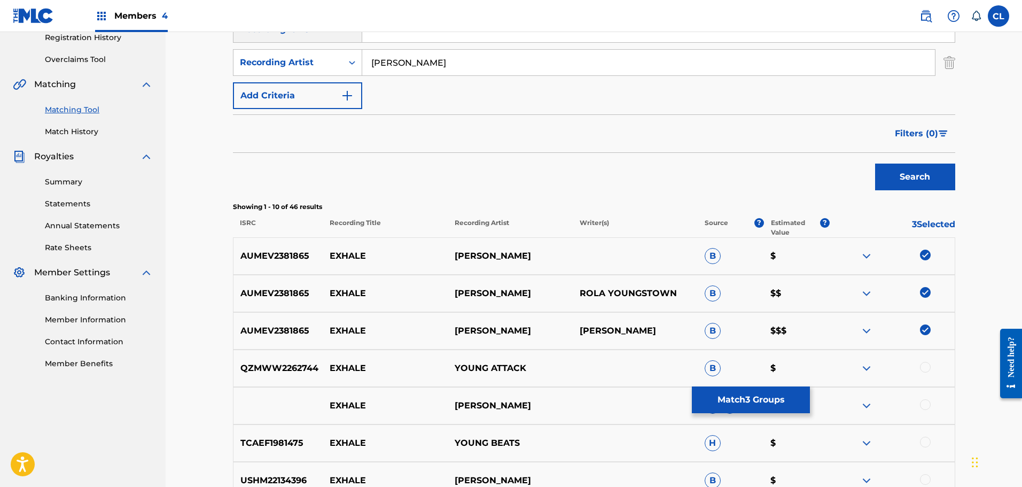
click at [759, 398] on button "Match 3 Groups" at bounding box center [751, 399] width 118 height 27
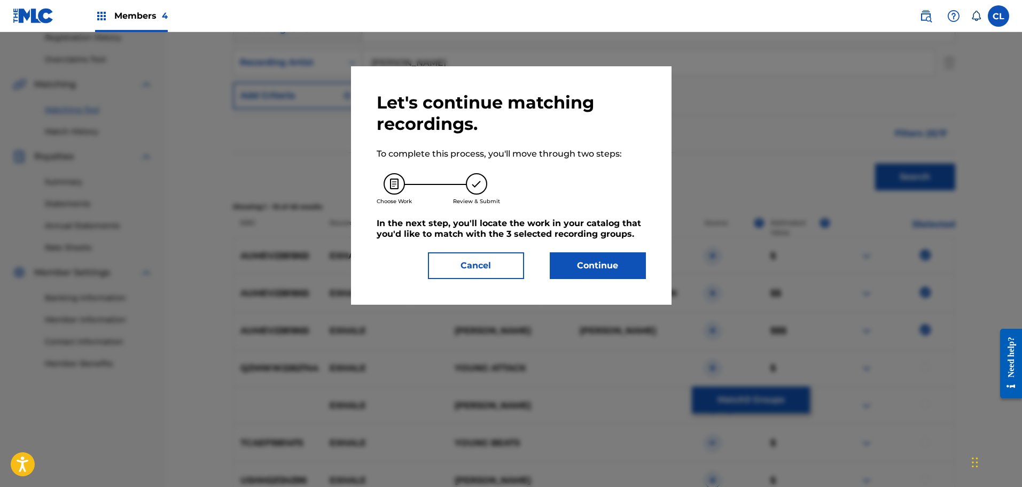
click at [594, 259] on button "Continue" at bounding box center [598, 265] width 96 height 27
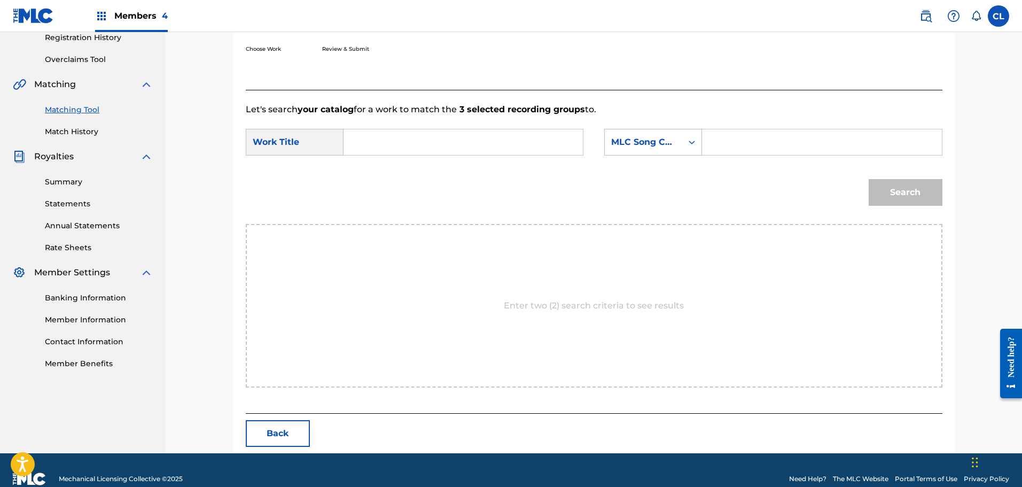
drag, startPoint x: 793, startPoint y: 143, endPoint x: 768, endPoint y: 145, distance: 25.8
click at [793, 143] on input "Search Form" at bounding box center [821, 142] width 221 height 26
paste input "ES28X6"
type input "ES28X6"
click at [424, 143] on input "Search Form" at bounding box center [463, 142] width 221 height 26
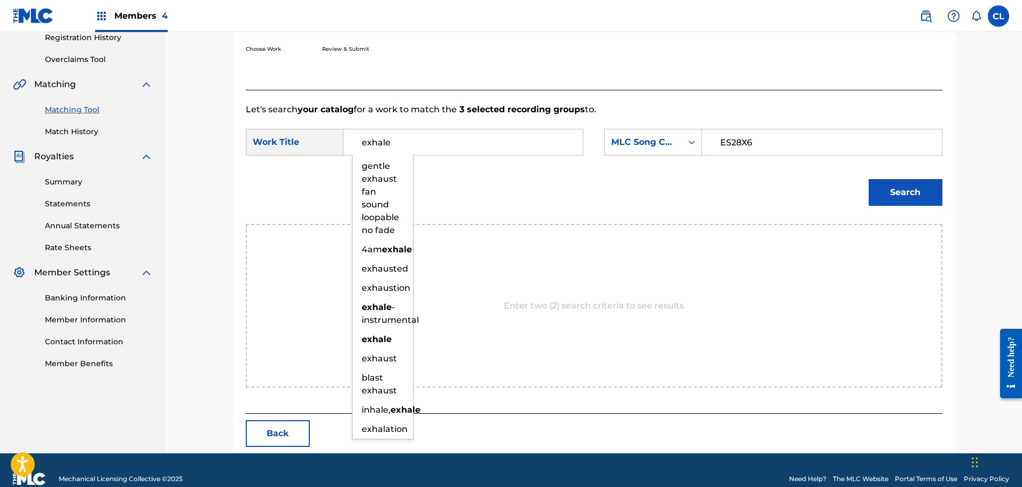
type input "exhale"
click at [869, 179] on button "Search" at bounding box center [906, 192] width 74 height 27
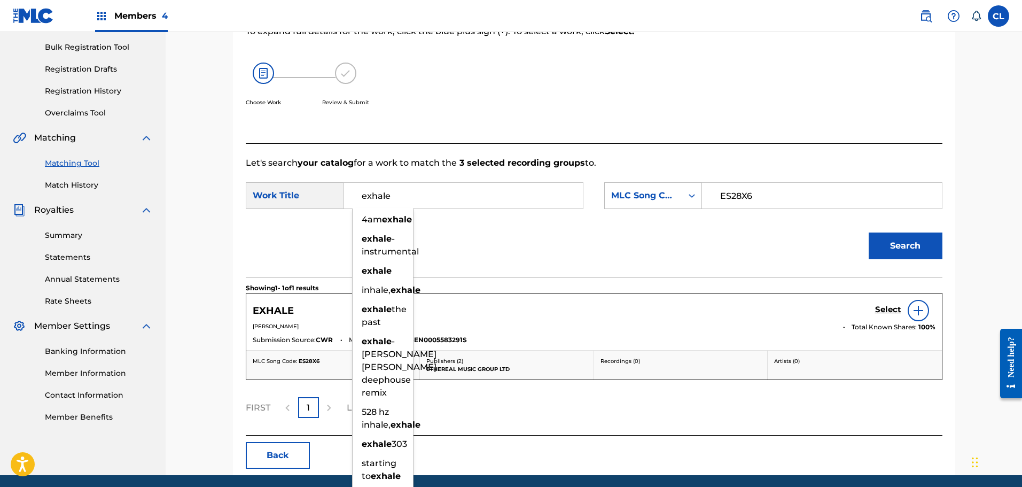
click at [885, 309] on h5 "Select" at bounding box center [888, 310] width 26 height 10
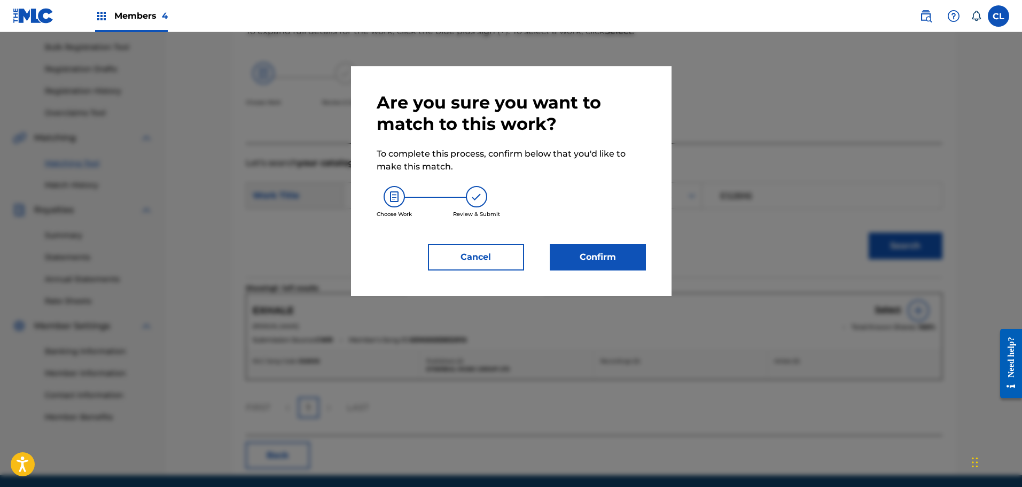
click at [586, 261] on button "Confirm" at bounding box center [598, 257] width 96 height 27
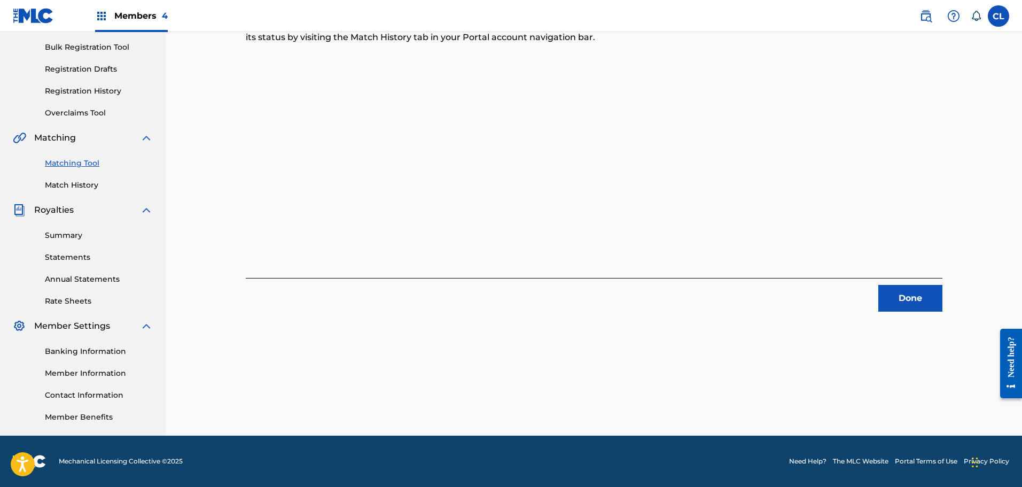
click at [915, 309] on button "Done" at bounding box center [910, 298] width 64 height 27
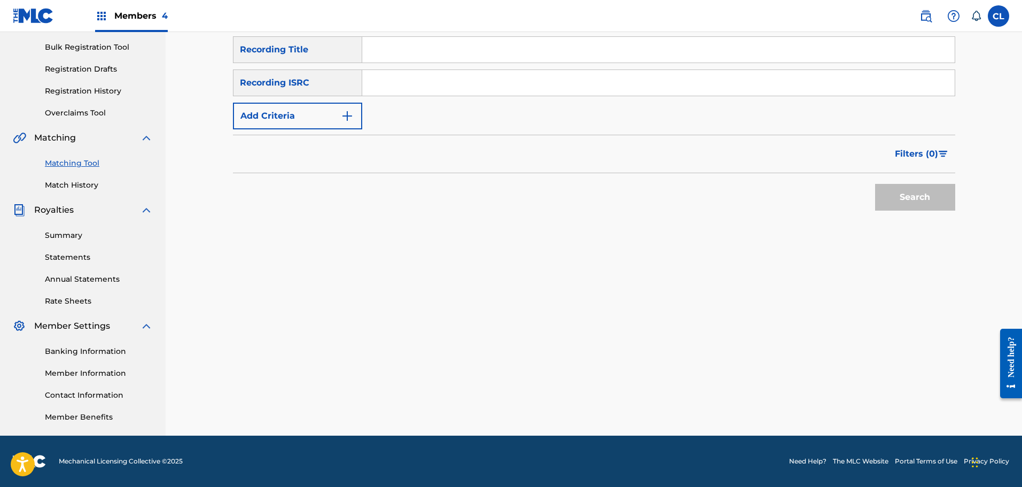
click at [452, 47] on input "Search Form" at bounding box center [658, 50] width 592 height 26
paste input "Fading Dreams"
type input "Fading Dreams"
click at [336, 111] on button "Add Criteria" at bounding box center [297, 116] width 129 height 27
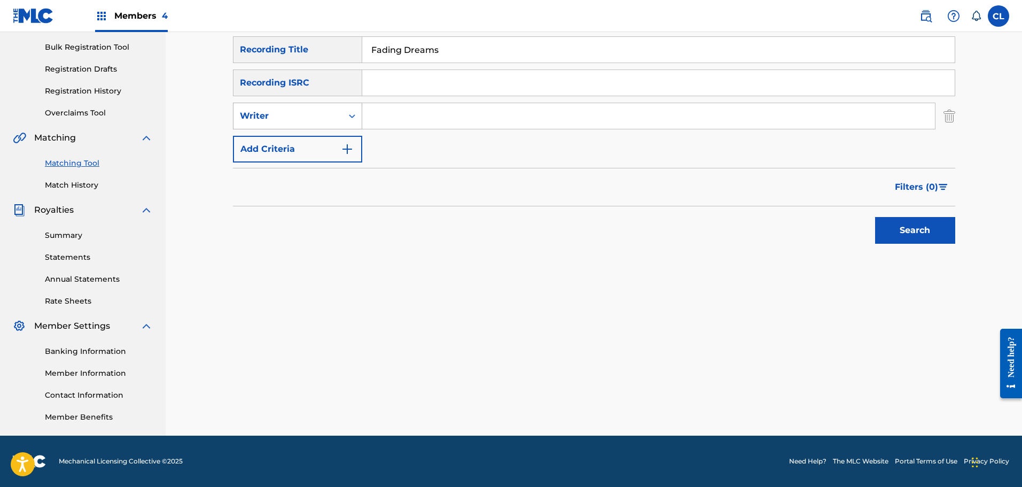
click at [345, 116] on div "Search Form" at bounding box center [351, 115] width 19 height 19
click at [337, 144] on div "Recording Artist" at bounding box center [297, 142] width 128 height 27
click at [396, 115] on input "Search Form" at bounding box center [648, 116] width 573 height 26
type input "[PERSON_NAME]"
click at [923, 229] on button "Search" at bounding box center [915, 230] width 80 height 27
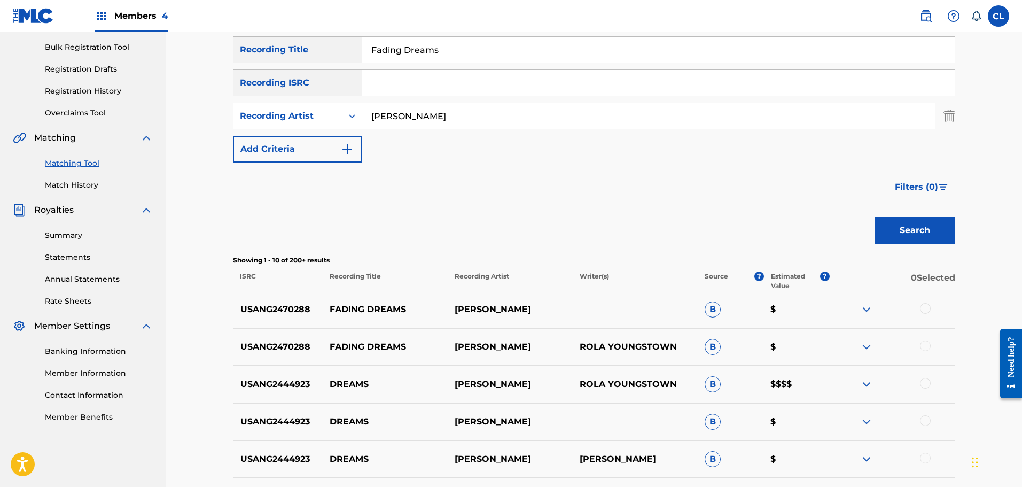
click at [923, 345] on div at bounding box center [925, 345] width 11 height 11
click at [924, 309] on div at bounding box center [925, 308] width 11 height 11
click at [782, 398] on button "Match 2 Groups" at bounding box center [751, 399] width 118 height 27
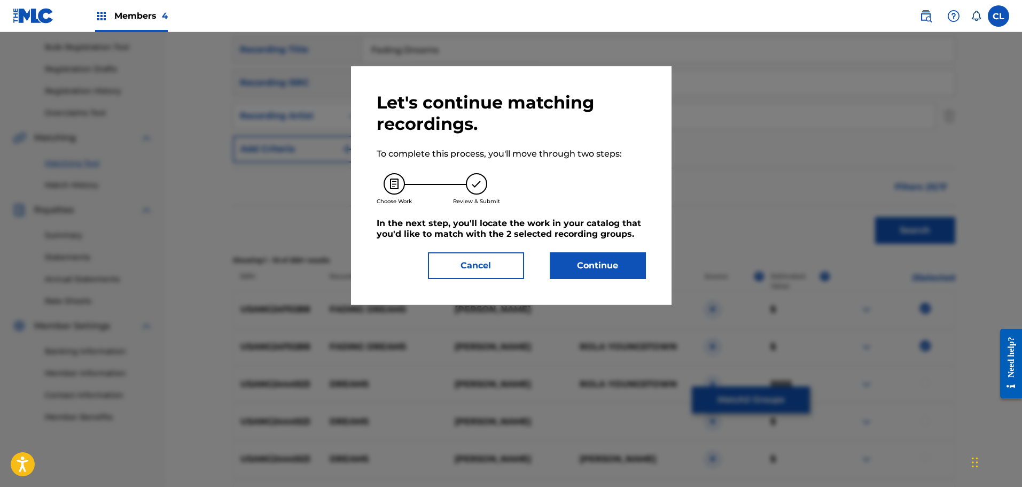
click at [622, 261] on button "Continue" at bounding box center [598, 265] width 96 height 27
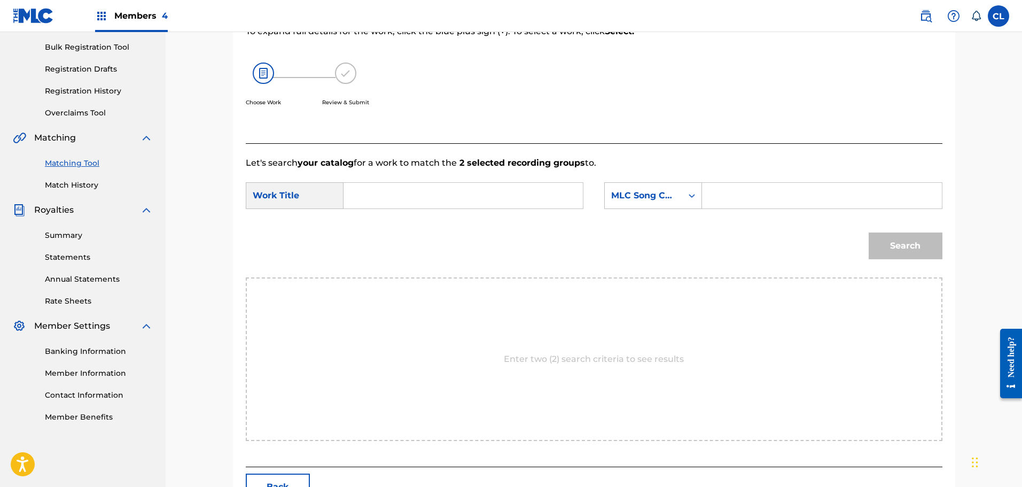
click at [760, 194] on input "Search Form" at bounding box center [821, 196] width 221 height 26
paste input "Retrieving data. Wait a few seconds and try to cut or copy again."
type input "Retrieving data. Wait a few seconds and try to cut or copy again."
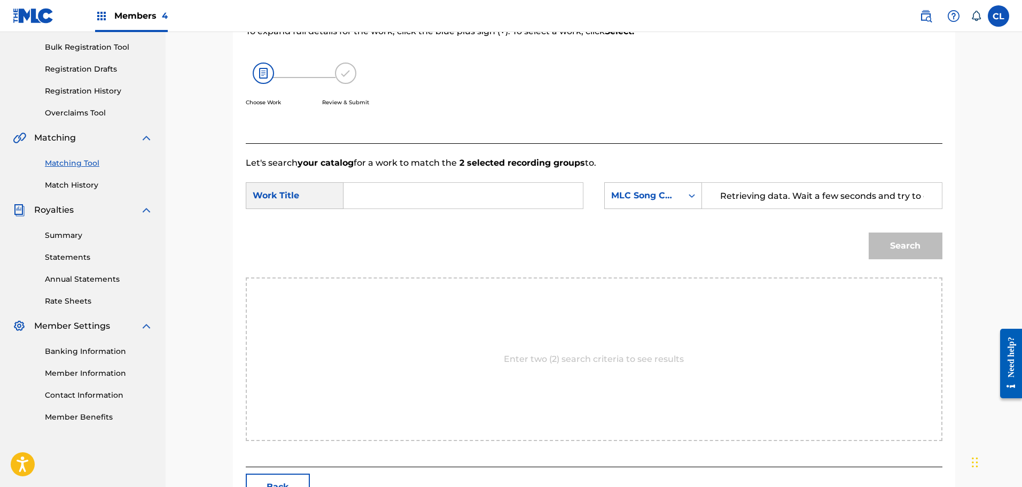
click at [488, 181] on form "SearchWithCriteria4f1ef4f0-5ae3-4c24-b401-f31c8662dc66 Work Title SearchWithCri…" at bounding box center [594, 223] width 697 height 108
drag, startPoint x: 714, startPoint y: 200, endPoint x: 1025, endPoint y: 177, distance: 311.8
click at [1021, 177] on html "Accessibility Screen-Reader Guide, Feedback, and Issue Reporting | New window C…" at bounding box center [511, 89] width 1022 height 487
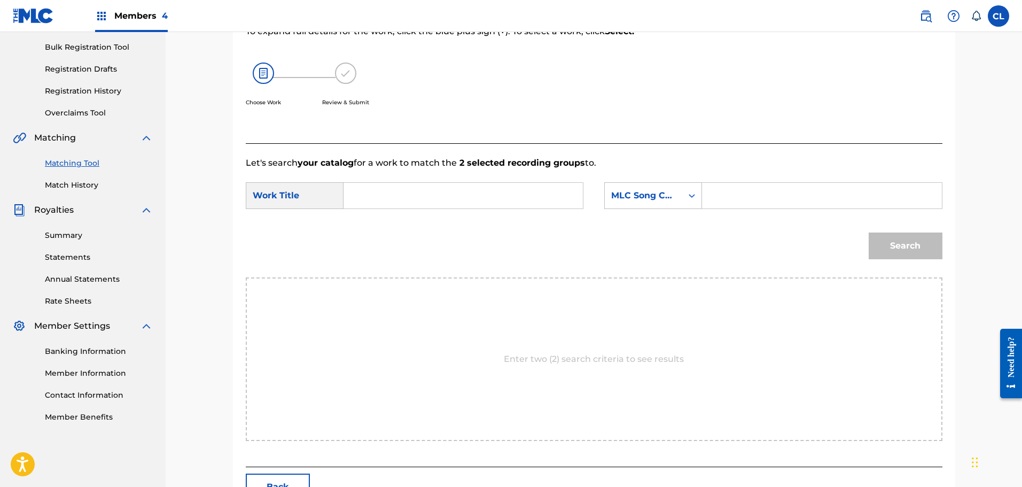
click at [759, 197] on input "Search Form" at bounding box center [821, 196] width 221 height 26
paste input "FB961M"
type input "FB961M"
click at [399, 196] on input "Search Form" at bounding box center [463, 196] width 221 height 26
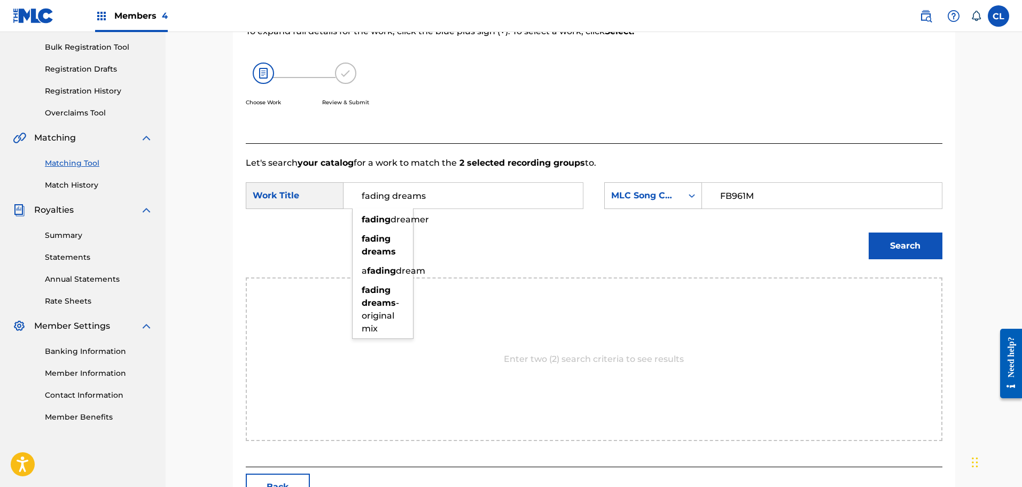
type input "fading dreams"
click at [869, 232] on button "Search" at bounding box center [906, 245] width 74 height 27
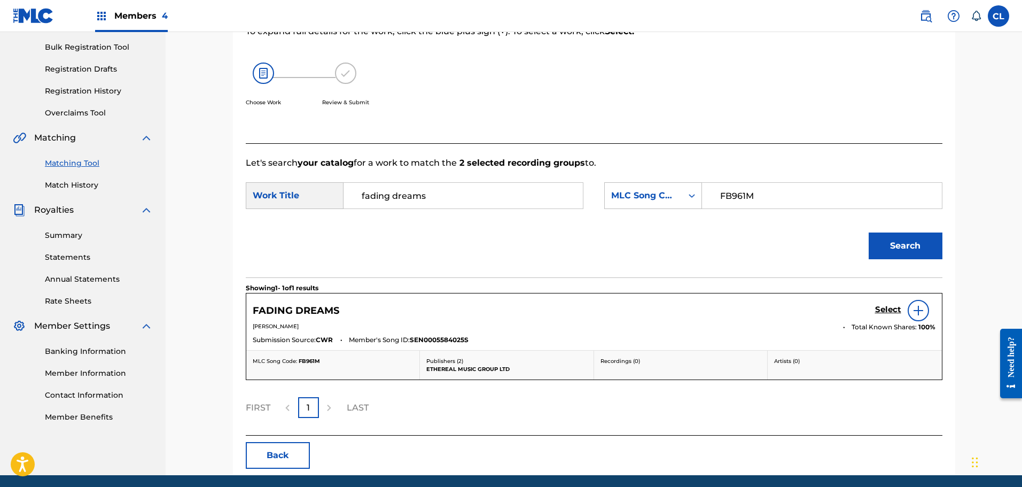
click at [888, 311] on h5 "Select" at bounding box center [888, 310] width 26 height 10
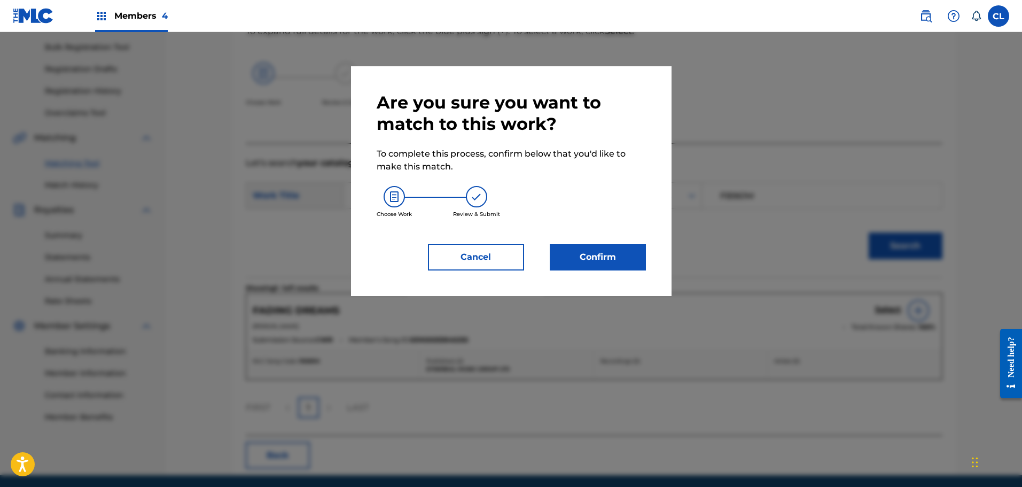
click at [634, 260] on button "Confirm" at bounding box center [598, 257] width 96 height 27
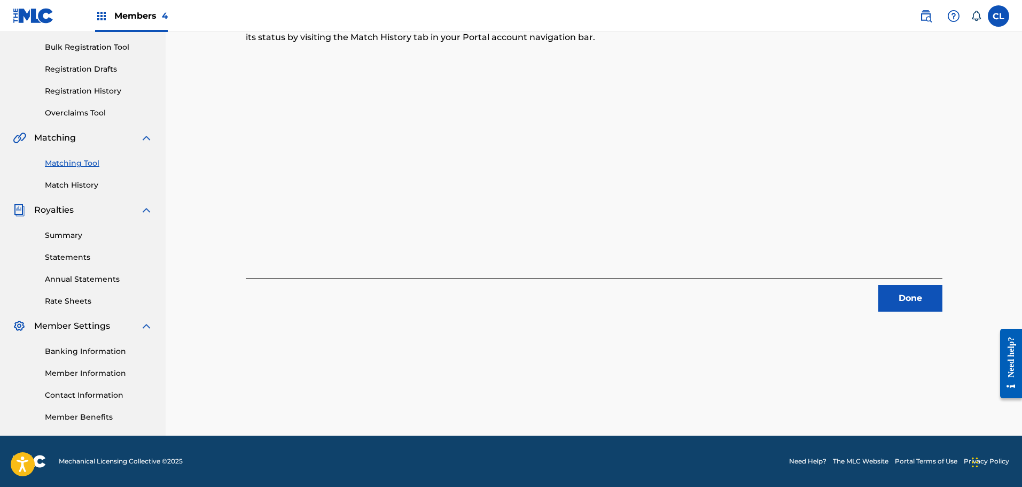
click at [905, 293] on button "Done" at bounding box center [910, 298] width 64 height 27
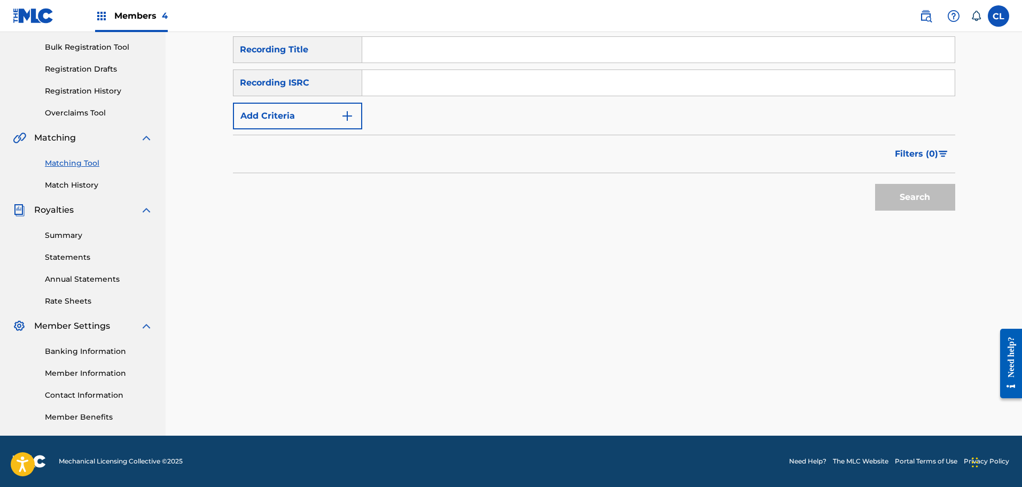
drag, startPoint x: 396, startPoint y: 56, endPoint x: 375, endPoint y: 68, distance: 23.9
click at [396, 56] on input "Search Form" at bounding box center [658, 50] width 592 height 26
paste input "Fair Forward"
type input "Fair Forward"
click at [342, 111] on img "Search Form" at bounding box center [347, 116] width 13 height 13
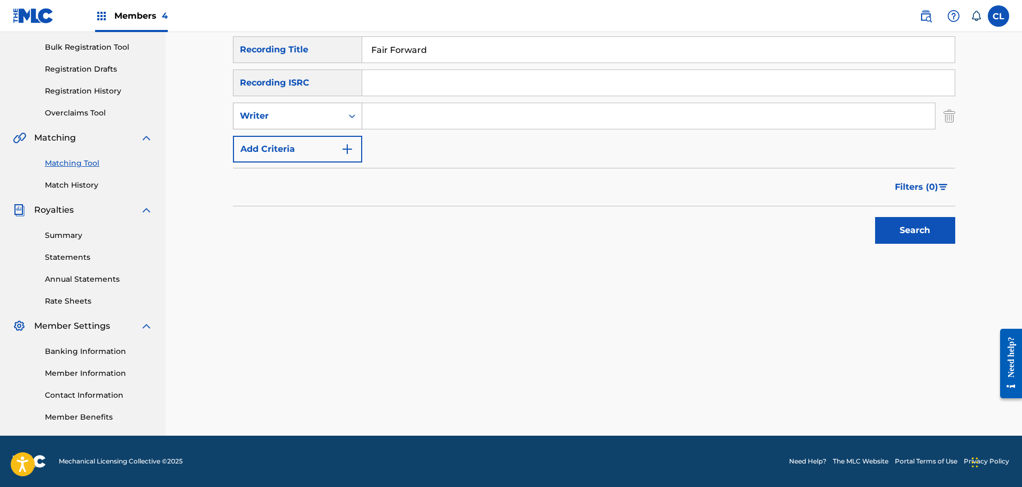
click at [325, 118] on div "Writer" at bounding box center [288, 116] width 96 height 13
drag, startPoint x: 320, startPoint y: 138, endPoint x: 348, endPoint y: 131, distance: 29.2
click at [331, 136] on div "Recording Artist" at bounding box center [297, 142] width 128 height 27
click at [402, 112] on input "Search Form" at bounding box center [648, 116] width 573 height 26
type input "[PERSON_NAME]"
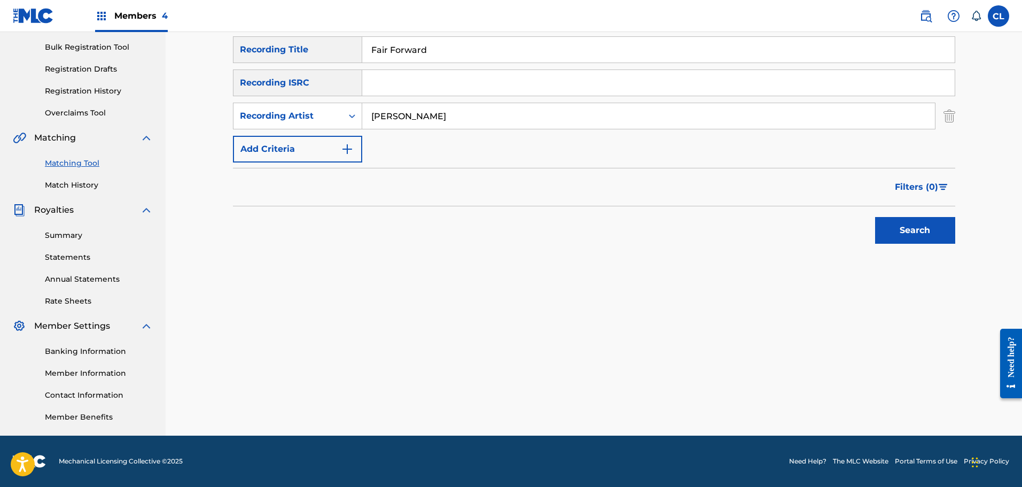
click at [875, 217] on button "Search" at bounding box center [915, 230] width 80 height 27
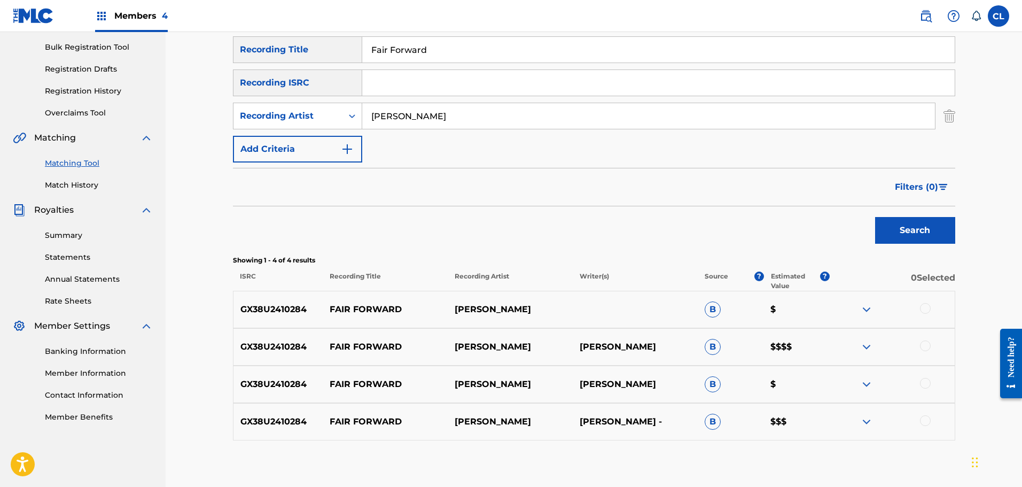
click at [923, 420] on div at bounding box center [925, 420] width 11 height 11
click at [929, 383] on div at bounding box center [925, 383] width 11 height 11
drag, startPoint x: 925, startPoint y: 345, endPoint x: 929, endPoint y: 308, distance: 37.6
click at [925, 344] on div at bounding box center [925, 345] width 11 height 11
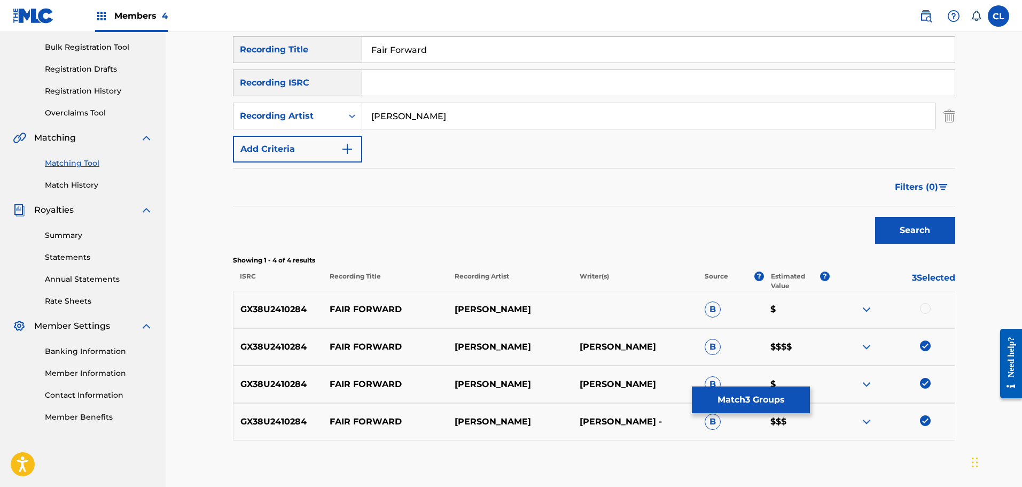
click at [925, 306] on div at bounding box center [925, 308] width 11 height 11
click at [775, 397] on button "Match 4 Groups" at bounding box center [751, 399] width 118 height 27
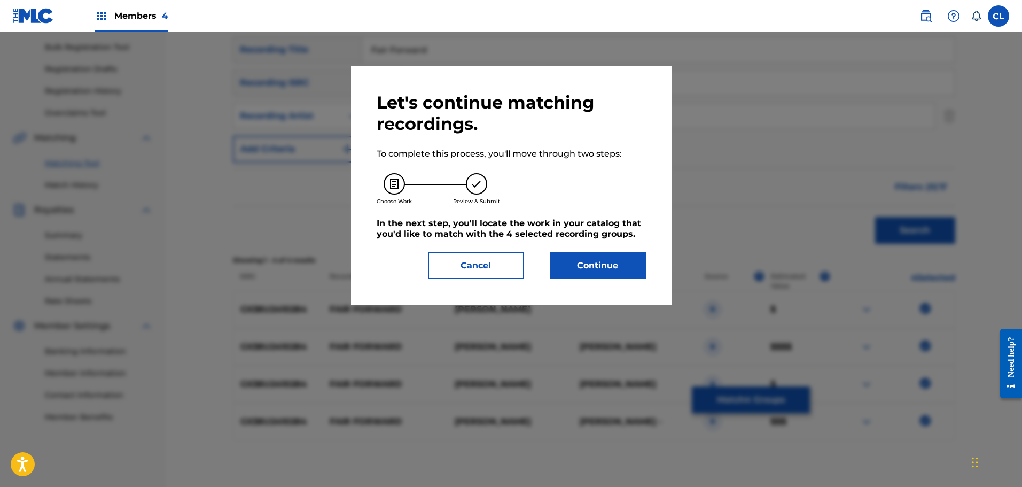
click at [608, 267] on button "Continue" at bounding box center [598, 265] width 96 height 27
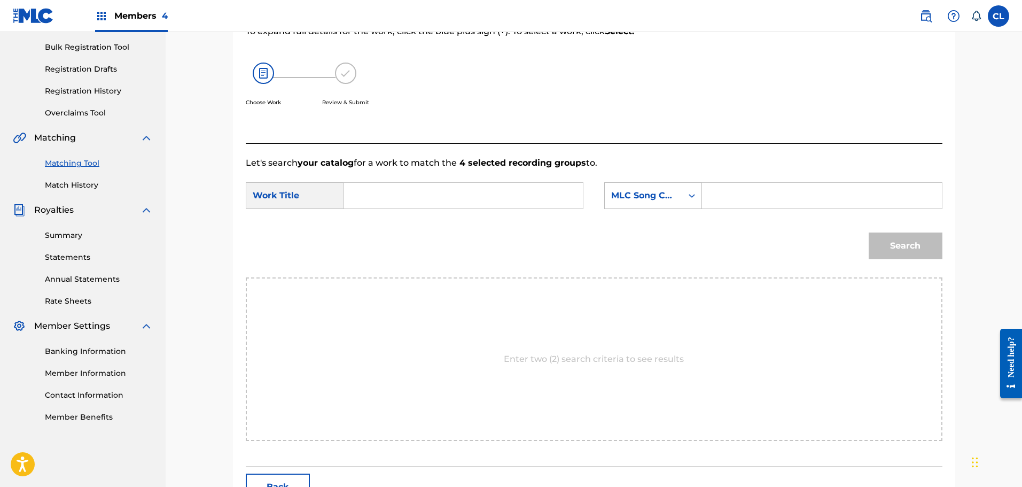
click at [776, 198] on input "Search Form" at bounding box center [821, 196] width 221 height 26
paste input "FB8HNJ"
type input "FB8HNJ"
click at [410, 202] on input "Search Form" at bounding box center [463, 196] width 221 height 26
type input "fair forward"
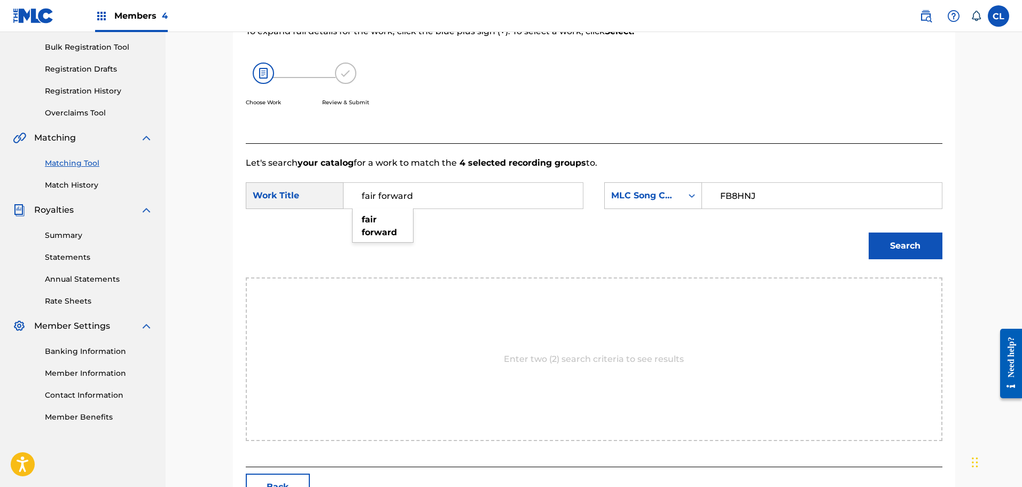
click at [869, 232] on button "Search" at bounding box center [906, 245] width 74 height 27
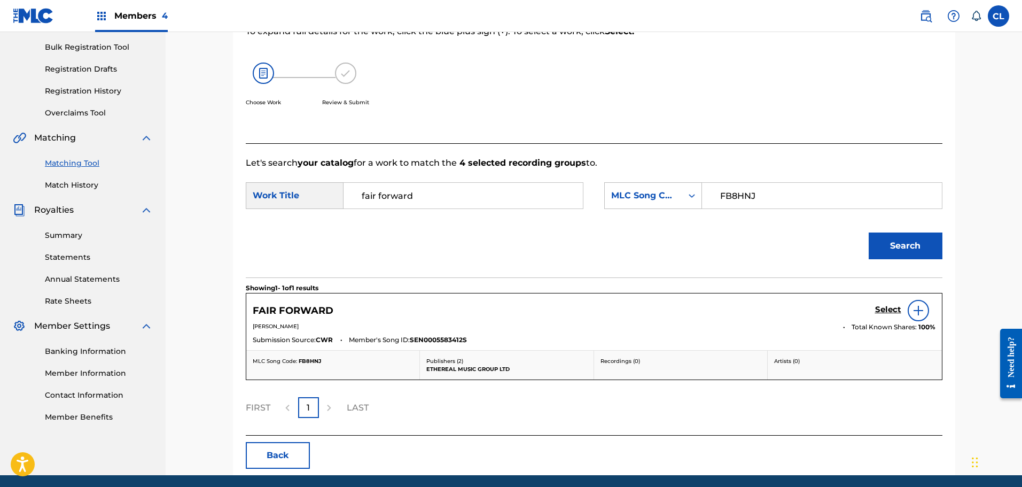
click at [890, 308] on h5 "Select" at bounding box center [888, 310] width 26 height 10
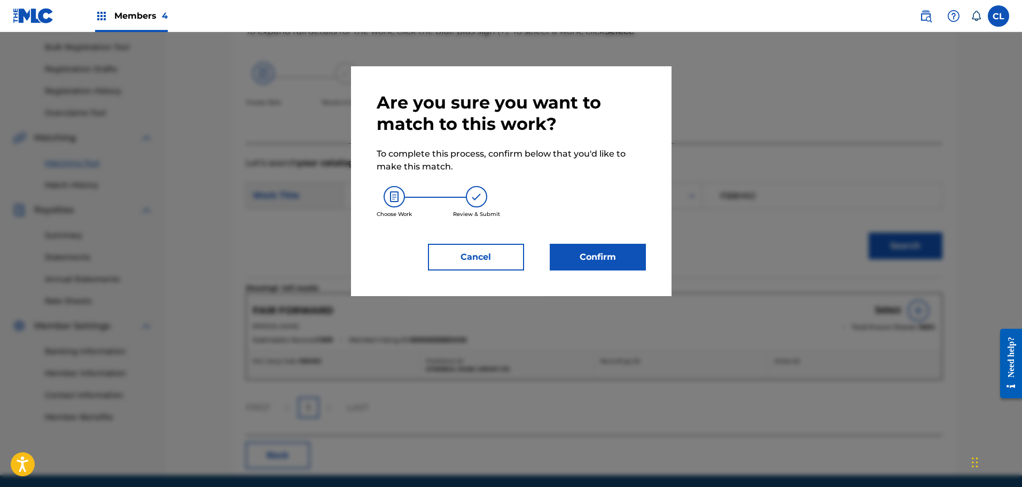
click at [619, 261] on button "Confirm" at bounding box center [598, 257] width 96 height 27
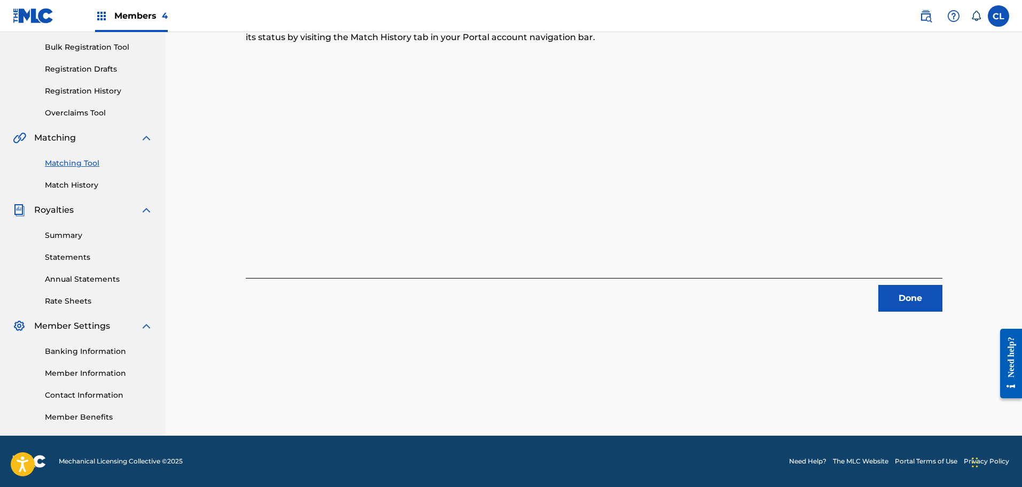
click at [922, 298] on button "Done" at bounding box center [910, 298] width 64 height 27
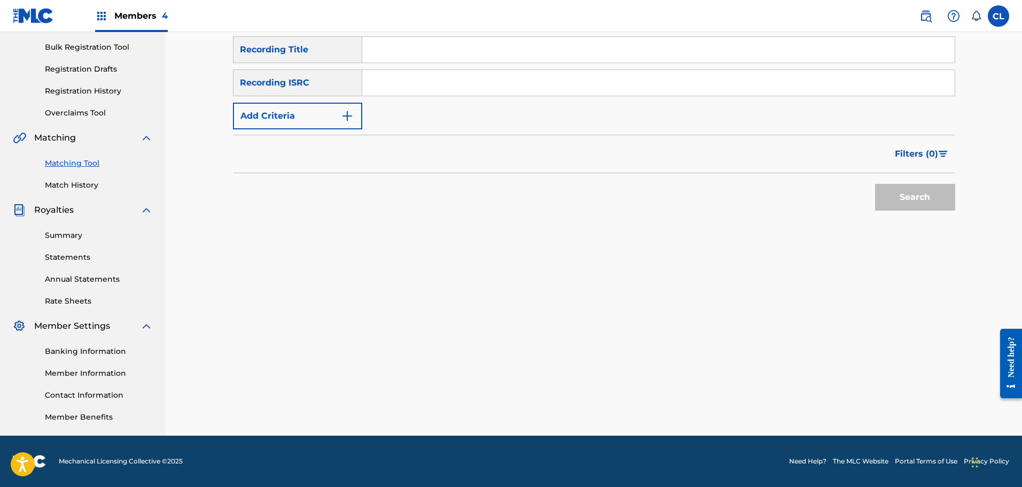
click at [448, 47] on input "Search Form" at bounding box center [658, 50] width 592 height 26
paste input "Fate"
type input "Fate"
click at [328, 110] on button "Add Criteria" at bounding box center [297, 116] width 129 height 27
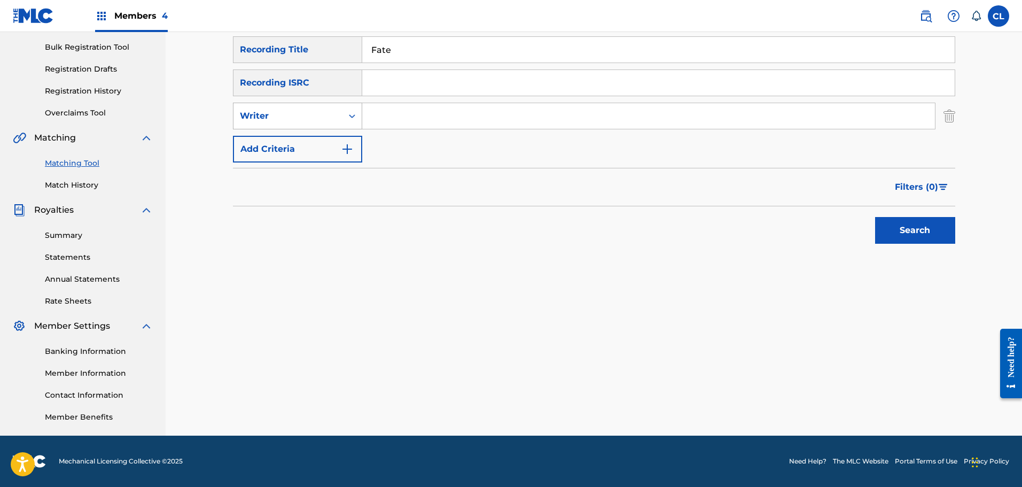
click at [324, 110] on div "Writer" at bounding box center [288, 116] width 96 height 13
click at [333, 135] on div "Recording Artist" at bounding box center [297, 142] width 128 height 27
click at [392, 117] on input "Search Form" at bounding box center [648, 116] width 573 height 26
type input "[PERSON_NAME]"
click at [875, 217] on button "Search" at bounding box center [915, 230] width 80 height 27
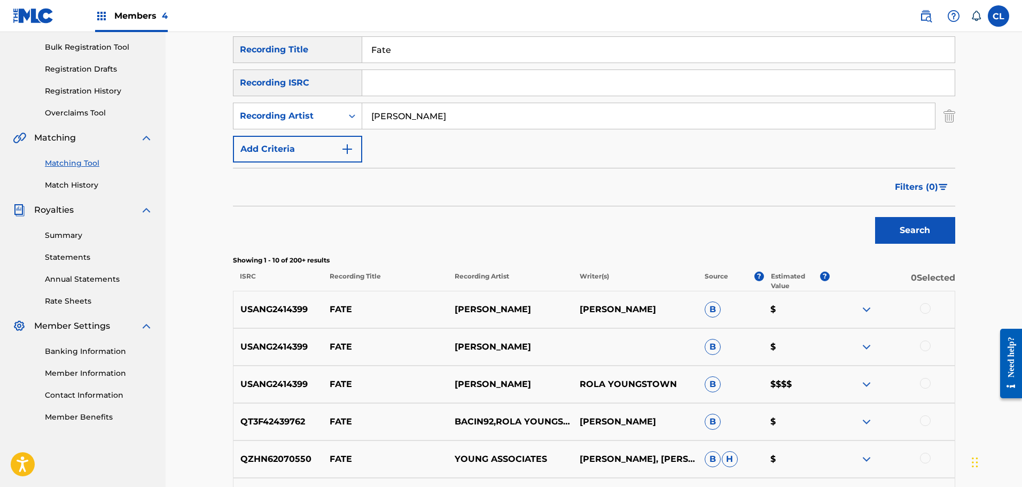
drag, startPoint x: 922, startPoint y: 383, endPoint x: 921, endPoint y: 358, distance: 24.6
click at [922, 380] on div at bounding box center [925, 383] width 11 height 11
click at [924, 347] on div at bounding box center [925, 345] width 11 height 11
click at [926, 305] on div at bounding box center [925, 308] width 11 height 11
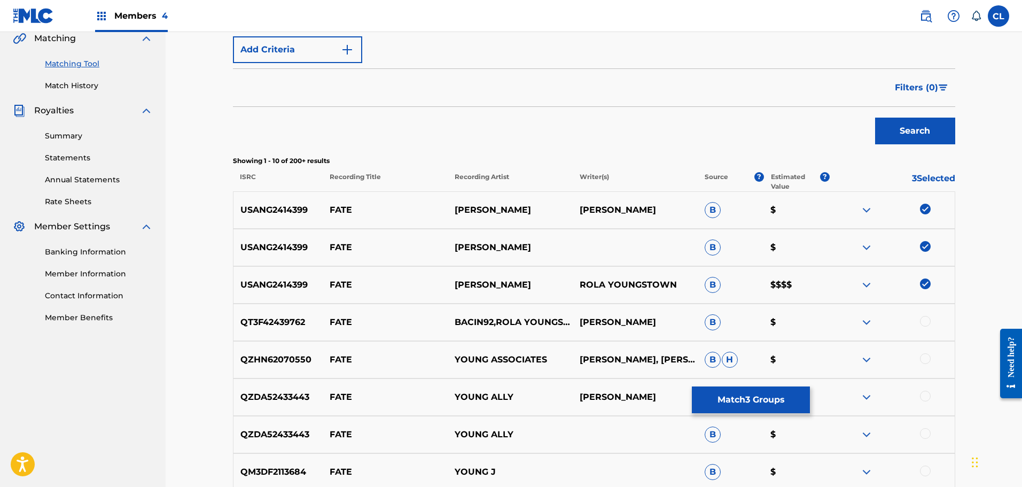
scroll to position [261, 0]
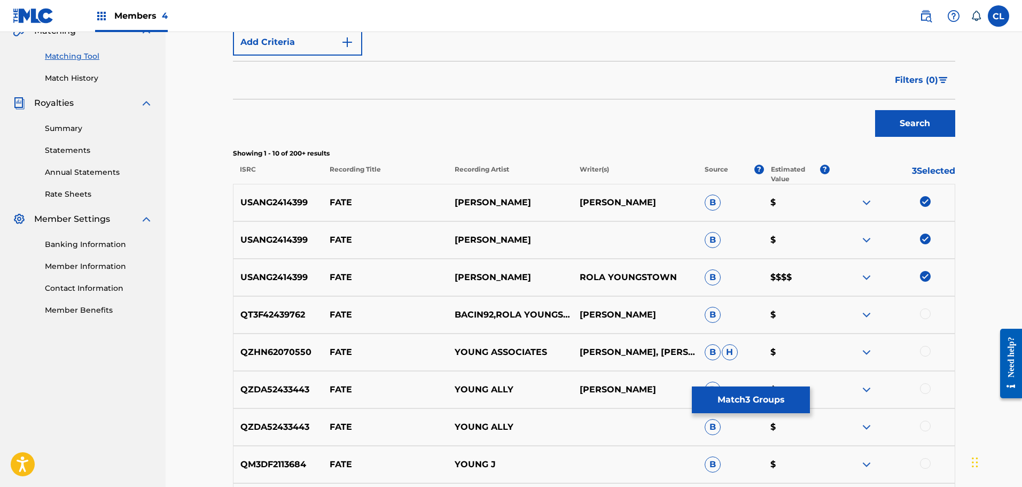
click at [766, 407] on button "Match 3 Groups" at bounding box center [751, 399] width 118 height 27
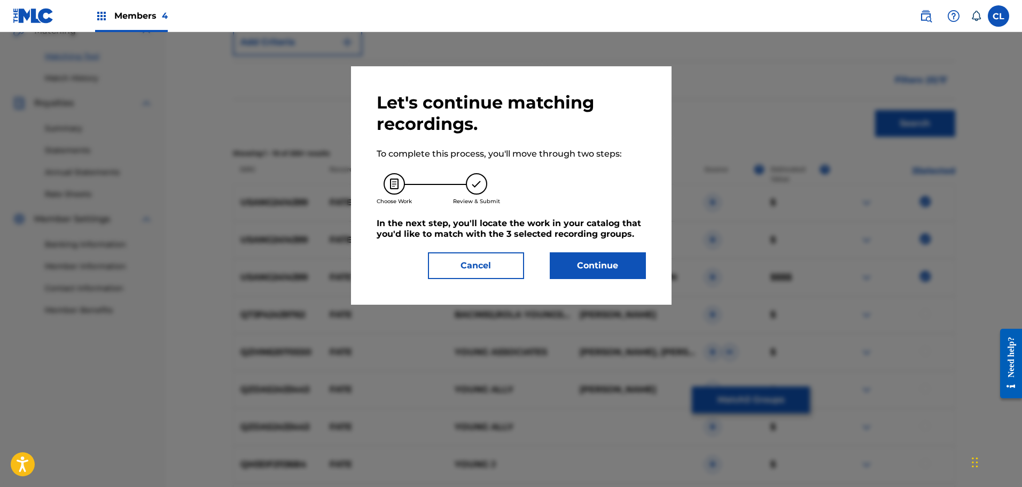
click at [590, 260] on button "Continue" at bounding box center [598, 265] width 96 height 27
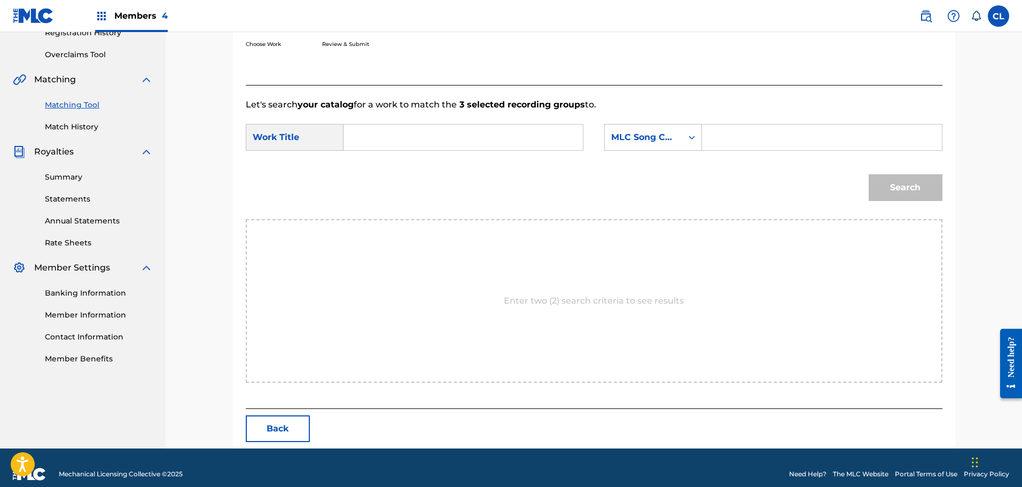
scroll to position [225, 0]
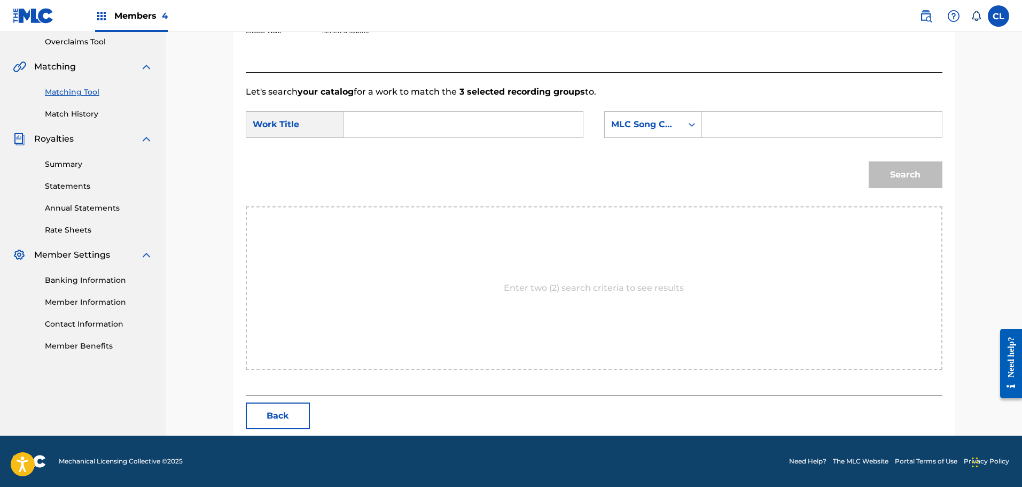
drag, startPoint x: 725, startPoint y: 122, endPoint x: 716, endPoint y: 124, distance: 9.3
click at [725, 122] on input "Search Form" at bounding box center [821, 125] width 221 height 26
paste input "FB8WSX"
type input "FB8WSX"
click at [515, 118] on input "Search Form" at bounding box center [463, 125] width 221 height 26
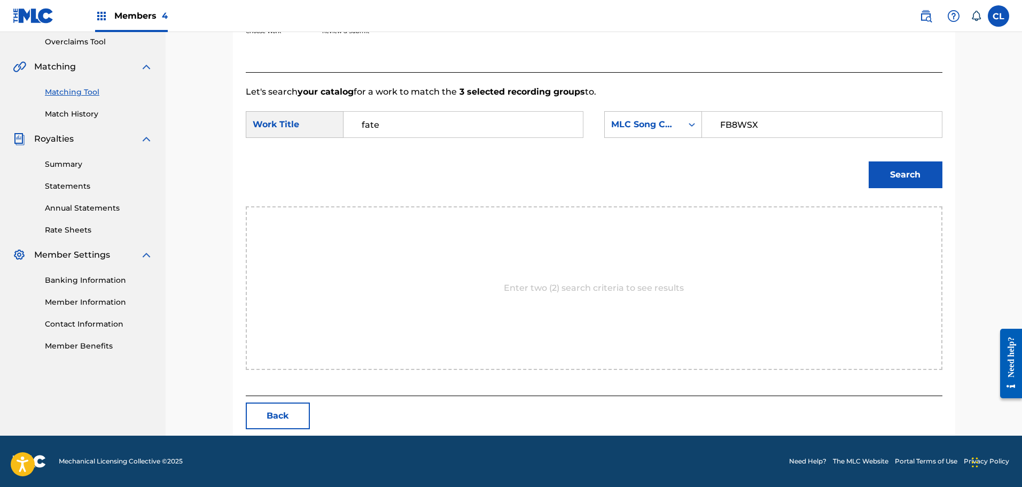
type input "fate"
click at [869, 161] on button "Search" at bounding box center [906, 174] width 74 height 27
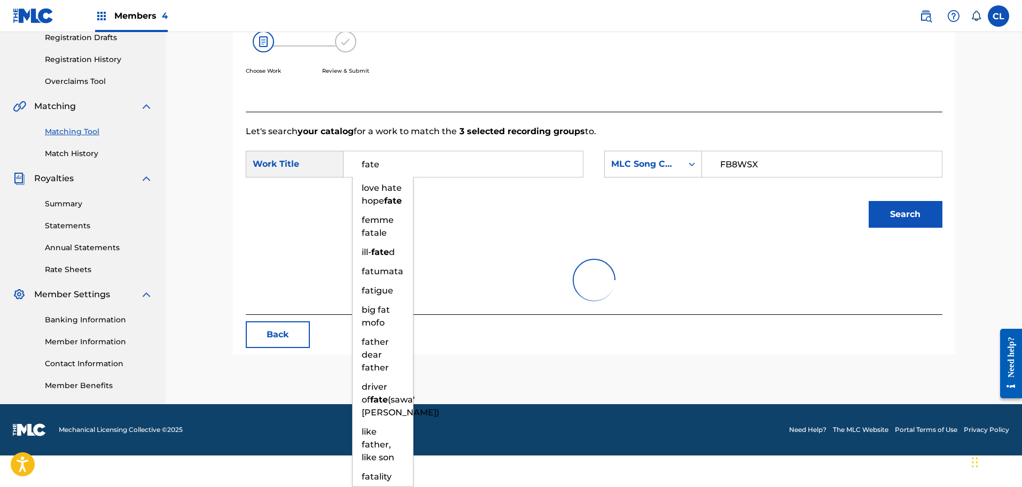
scroll to position [154, 0]
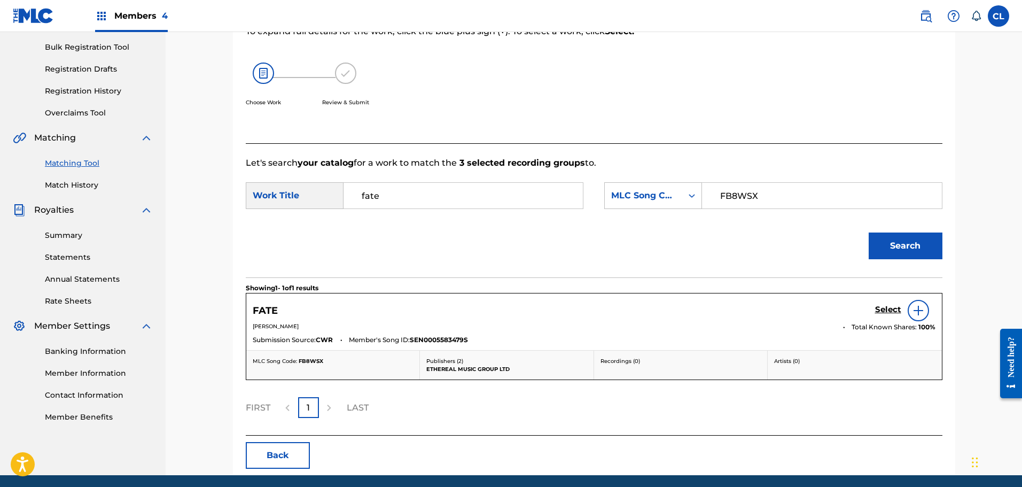
click at [888, 308] on h5 "Select" at bounding box center [888, 310] width 26 height 10
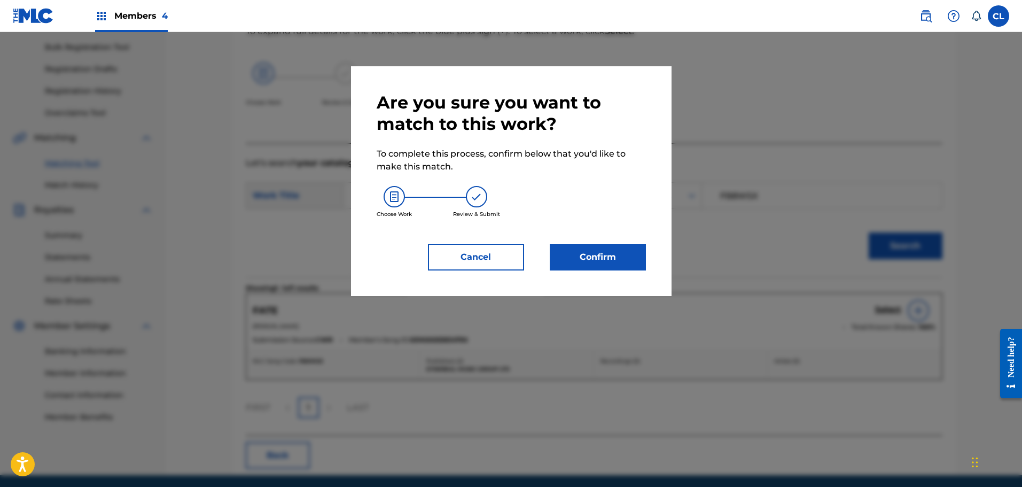
click at [600, 256] on button "Confirm" at bounding box center [598, 257] width 96 height 27
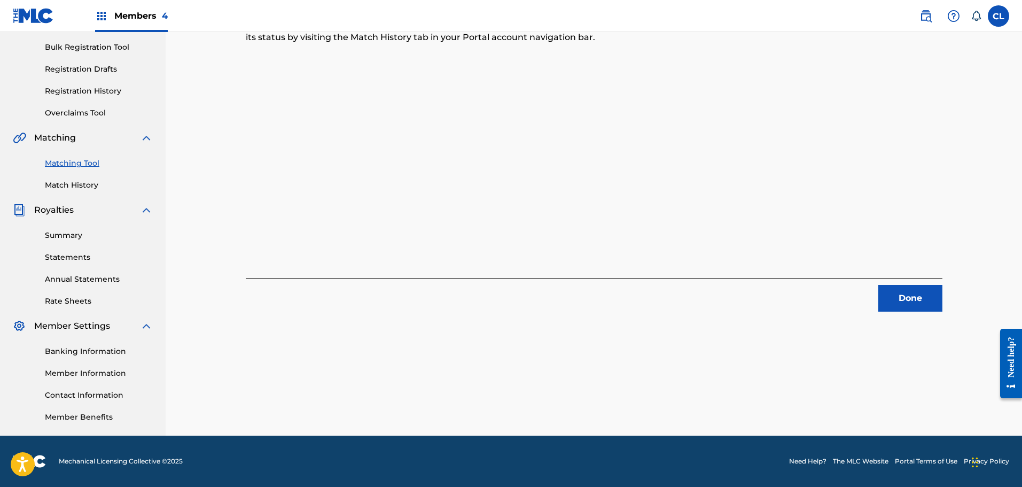
click at [920, 308] on button "Done" at bounding box center [910, 298] width 64 height 27
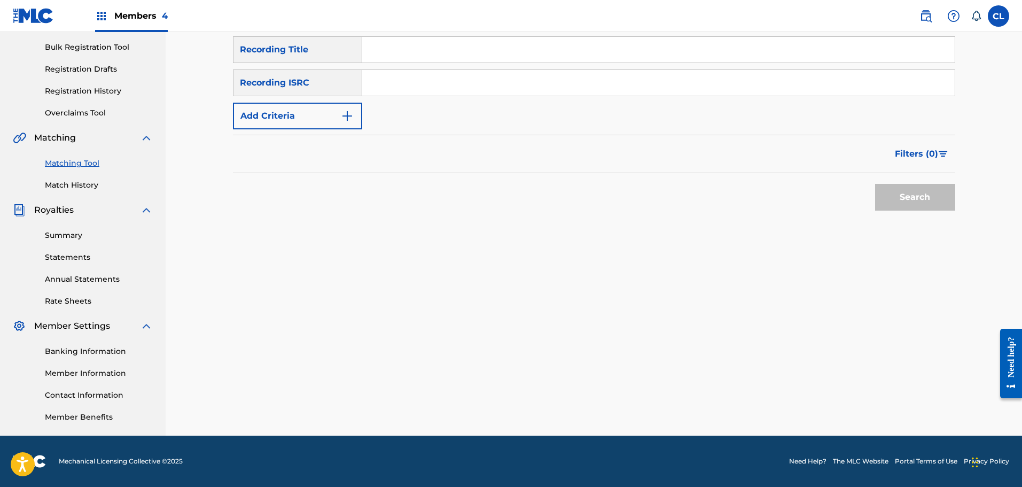
click at [419, 50] on input "Search Form" at bounding box center [658, 50] width 592 height 26
paste input "Fear of the Unknown"
type input "Fear of the Unknown"
click at [346, 113] on img "Search Form" at bounding box center [347, 116] width 13 height 13
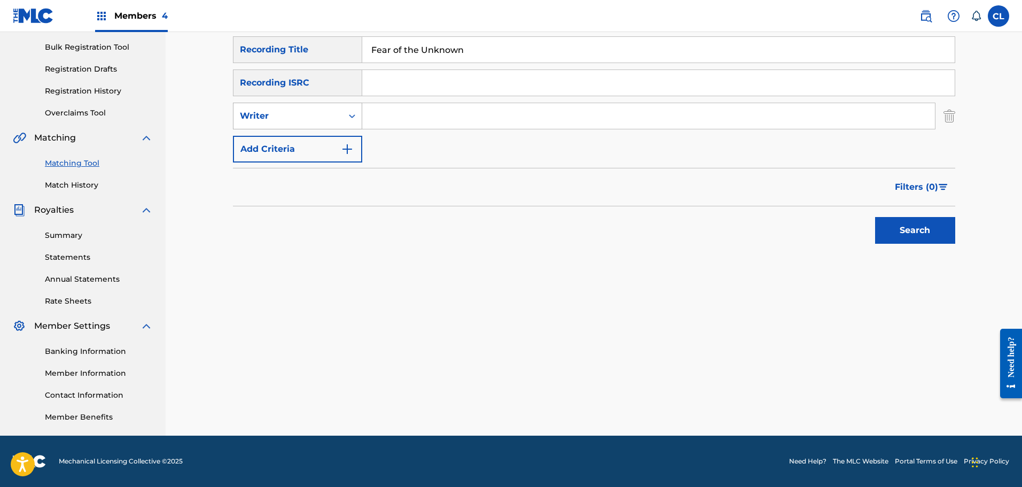
click at [336, 119] on div "Writer" at bounding box center [287, 116] width 109 height 20
click at [327, 148] on div "Recording Artist" at bounding box center [297, 142] width 128 height 27
click at [418, 115] on input "Search Form" at bounding box center [648, 116] width 573 height 26
type input "[PERSON_NAME]"
click at [875, 217] on button "Search" at bounding box center [915, 230] width 80 height 27
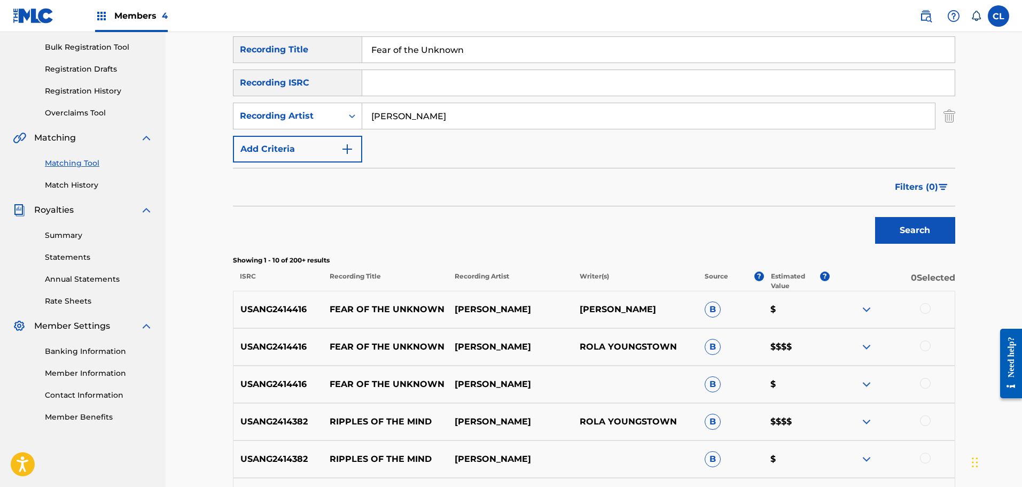
click at [926, 346] on div at bounding box center [925, 345] width 11 height 11
click at [926, 308] on div at bounding box center [925, 308] width 11 height 11
click at [924, 380] on div at bounding box center [925, 383] width 11 height 11
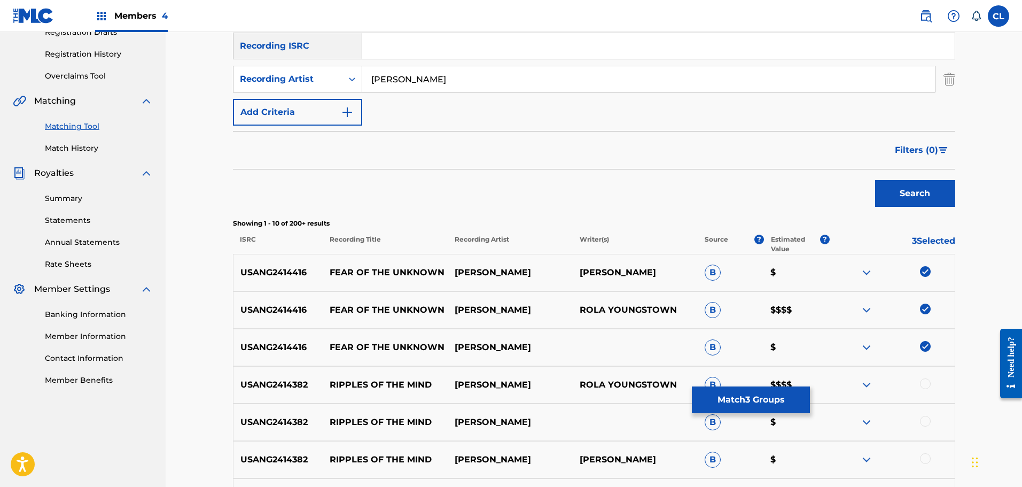
scroll to position [207, 0]
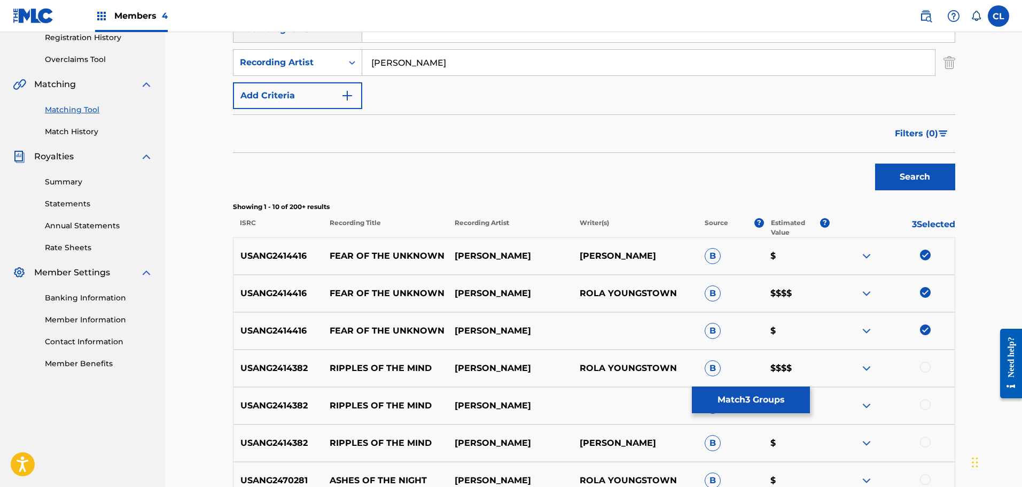
click at [735, 390] on button "Match 3 Groups" at bounding box center [751, 399] width 118 height 27
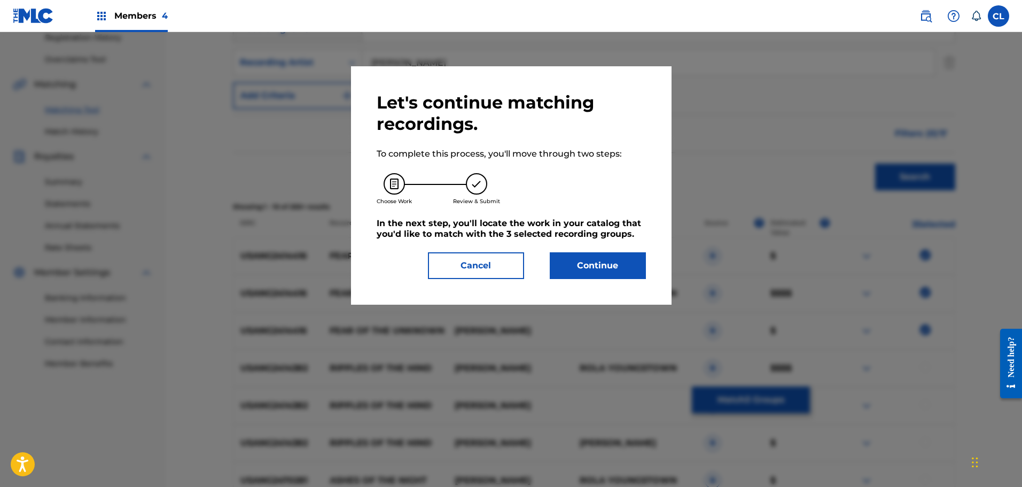
click at [600, 260] on button "Continue" at bounding box center [598, 265] width 96 height 27
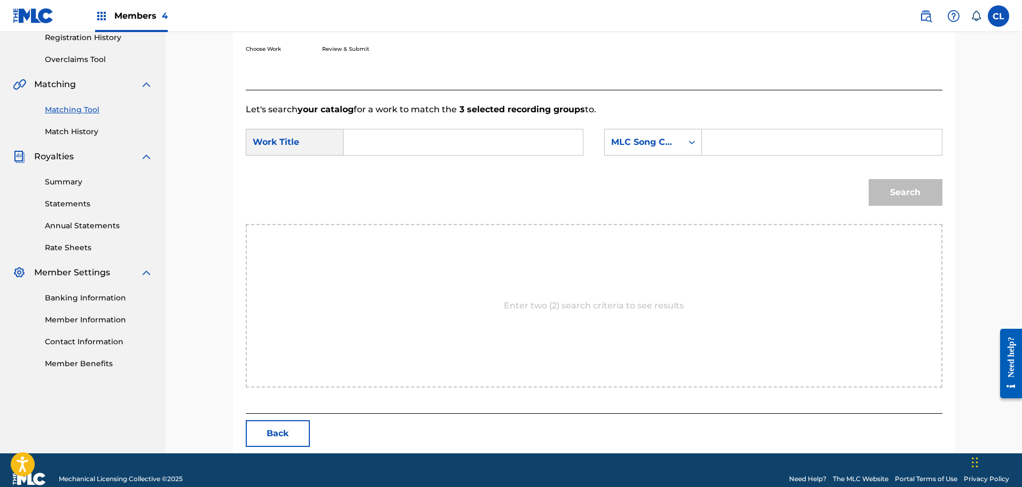
click at [729, 132] on input "Search Form" at bounding box center [821, 142] width 221 height 26
paste input "FB8WNA"
type input "FB8WNA"
click at [528, 139] on input "Search Form" at bounding box center [463, 142] width 221 height 26
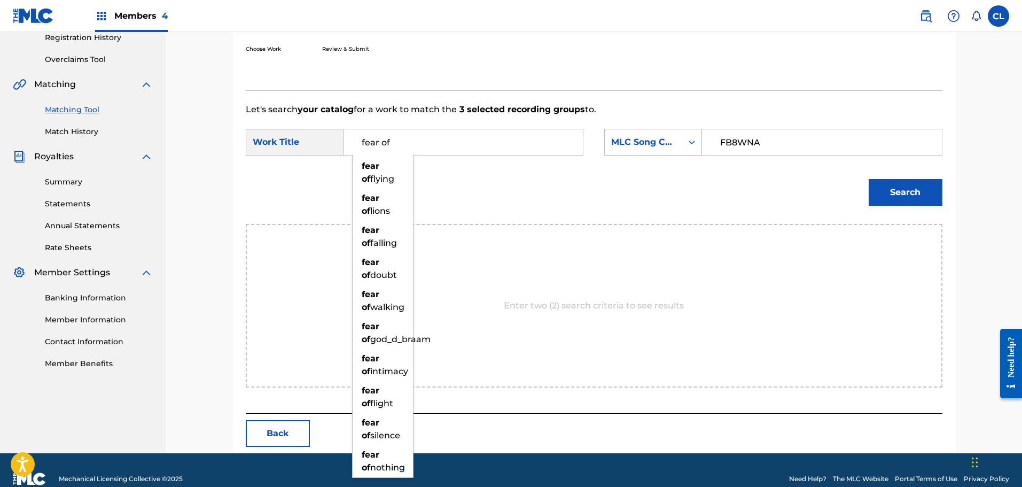
type input "fear of"
click at [869, 179] on button "Search" at bounding box center [906, 192] width 74 height 27
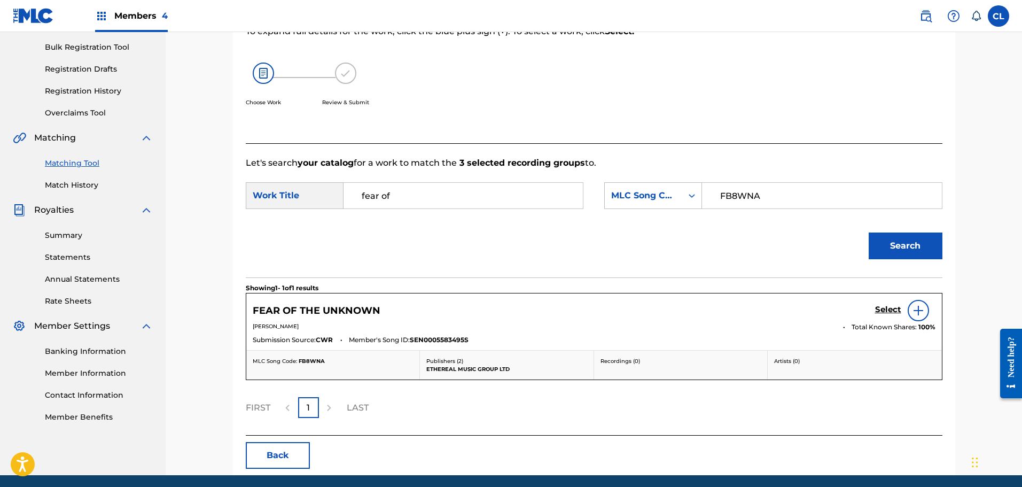
scroll to position [193, 0]
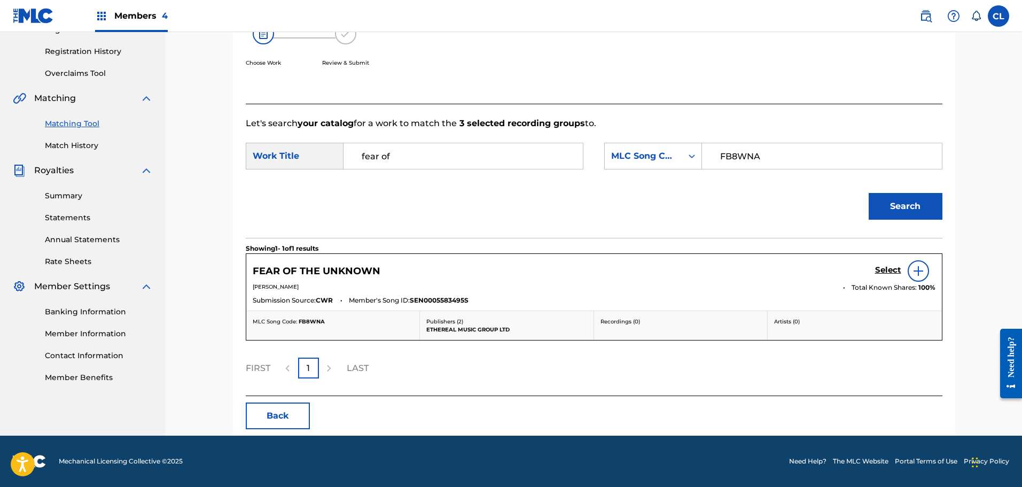
click at [886, 274] on h5 "Select" at bounding box center [888, 270] width 26 height 10
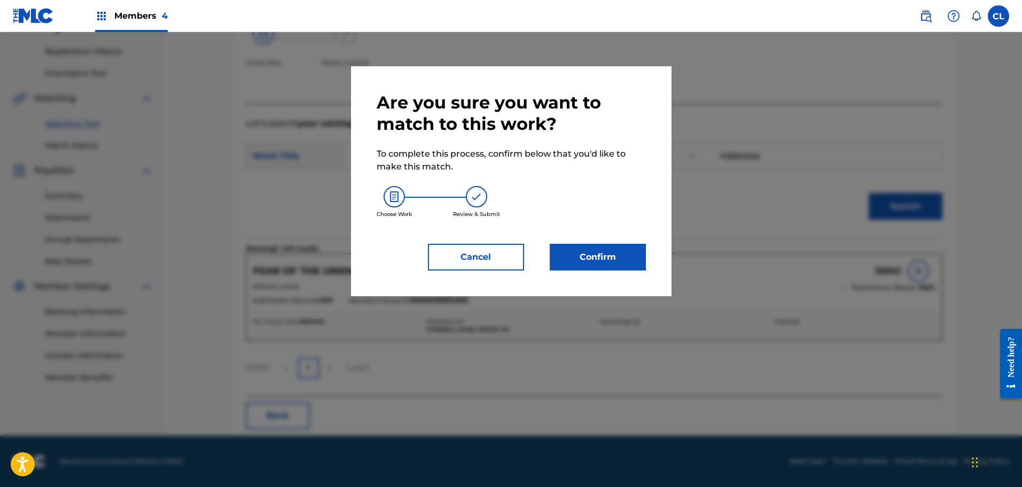
click at [612, 255] on button "Confirm" at bounding box center [598, 257] width 96 height 27
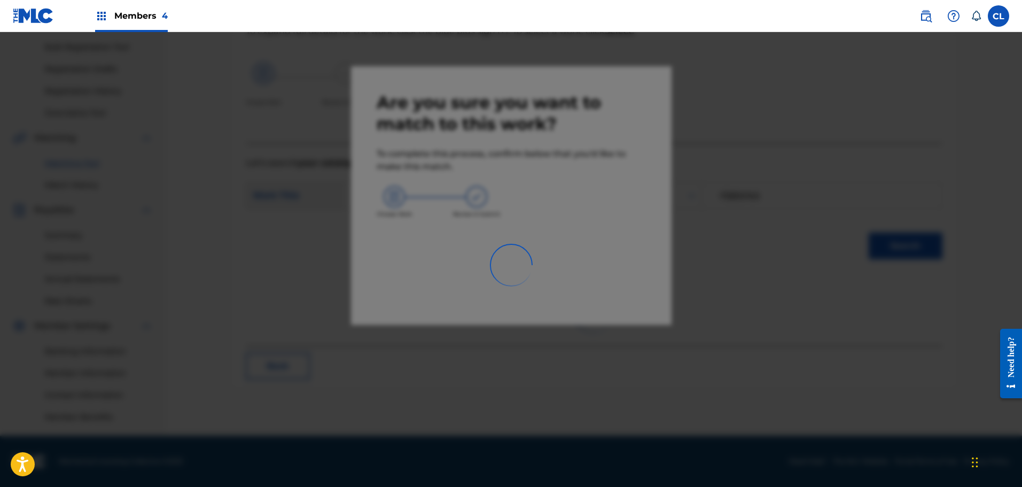
scroll to position [154, 0]
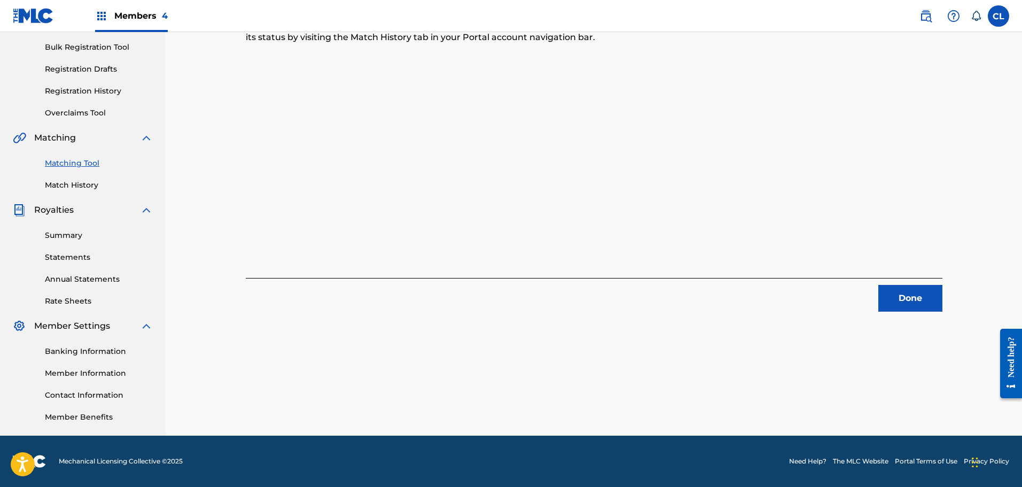
click at [922, 285] on button "Done" at bounding box center [910, 298] width 64 height 27
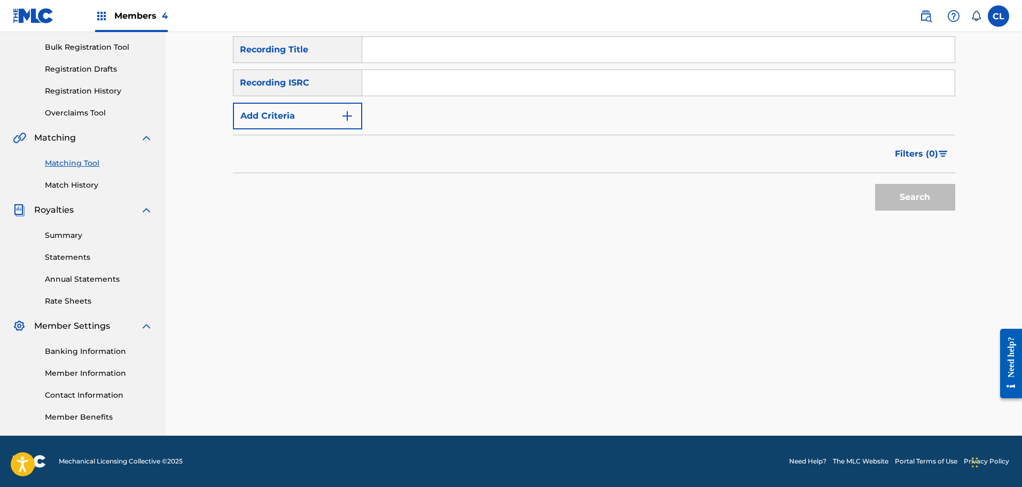
click at [407, 56] on input "Search Form" at bounding box center [658, 50] width 592 height 26
paste input "Fearless"
type input "Fearless"
click at [323, 127] on button "Add Criteria" at bounding box center [297, 116] width 129 height 27
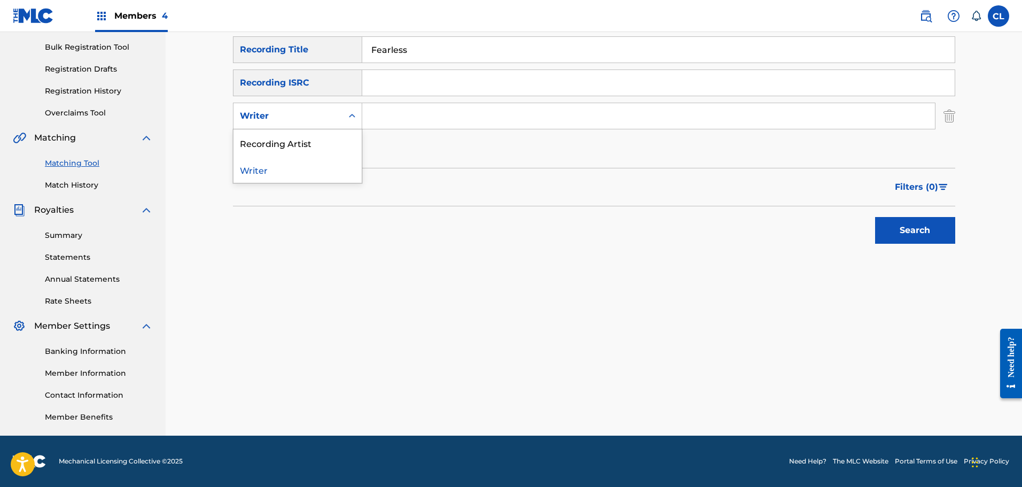
click at [307, 108] on div "Writer" at bounding box center [287, 116] width 109 height 20
drag, startPoint x: 307, startPoint y: 142, endPoint x: 349, endPoint y: 131, distance: 44.1
click at [312, 141] on div "Recording Artist" at bounding box center [297, 142] width 128 height 27
click at [407, 114] on input "Search Form" at bounding box center [648, 116] width 573 height 26
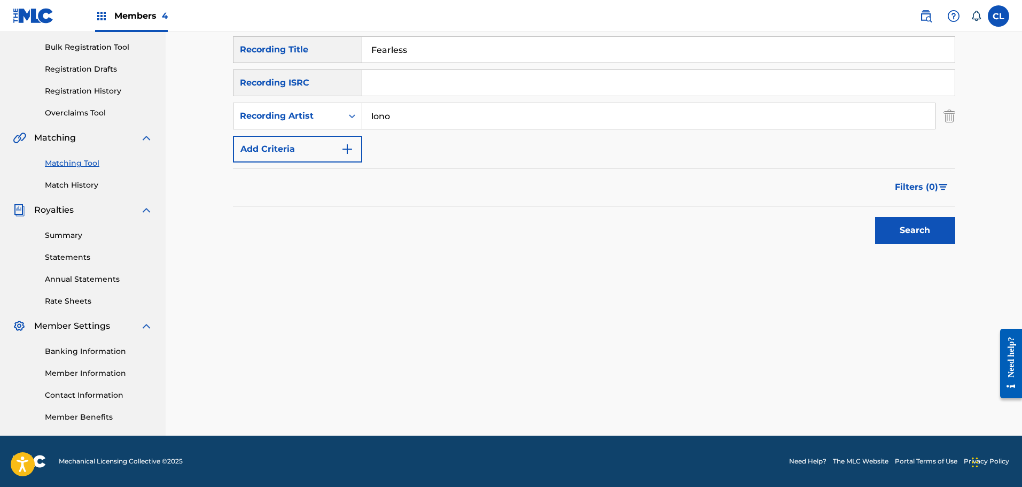
type input "lono"
click at [875, 217] on button "Search" at bounding box center [915, 230] width 80 height 27
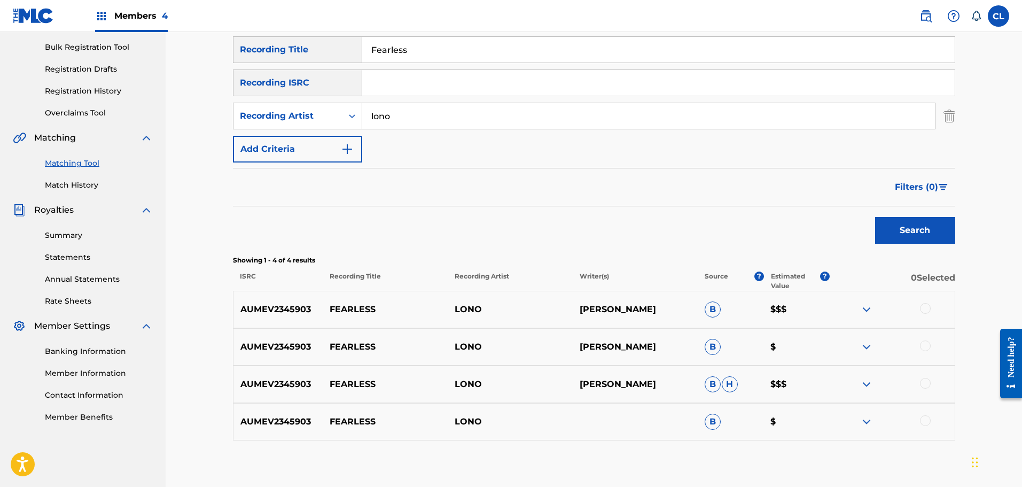
click at [925, 306] on div at bounding box center [925, 308] width 11 height 11
click at [927, 345] on div at bounding box center [925, 345] width 11 height 11
drag, startPoint x: 925, startPoint y: 386, endPoint x: 920, endPoint y: 427, distance: 41.4
click at [924, 391] on div "AUMEV2345903 FEARLESS [PERSON_NAME] [PERSON_NAME] $$$" at bounding box center [594, 383] width 722 height 37
click at [925, 424] on div at bounding box center [925, 420] width 11 height 11
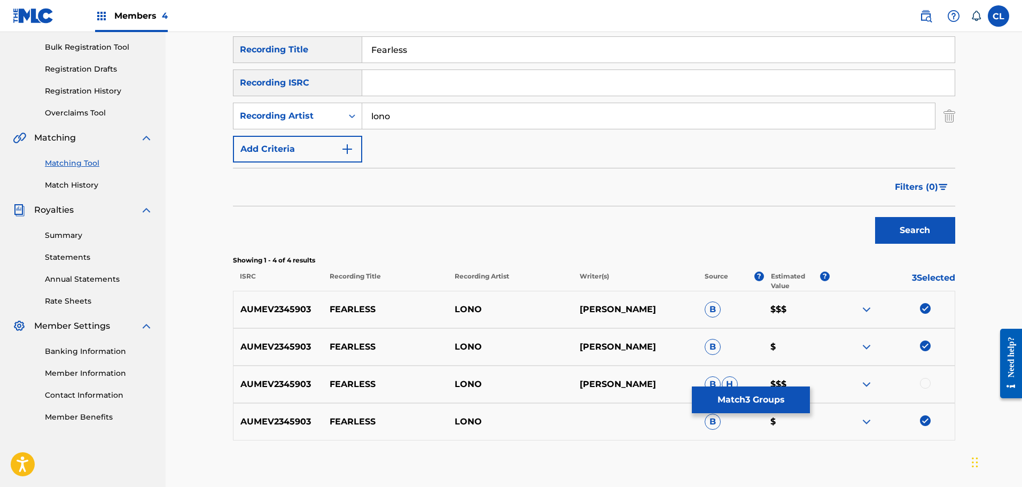
drag, startPoint x: 924, startPoint y: 384, endPoint x: 824, endPoint y: 389, distance: 100.0
click at [923, 385] on div at bounding box center [925, 383] width 11 height 11
click at [760, 396] on button "Match 4 Groups" at bounding box center [751, 399] width 118 height 27
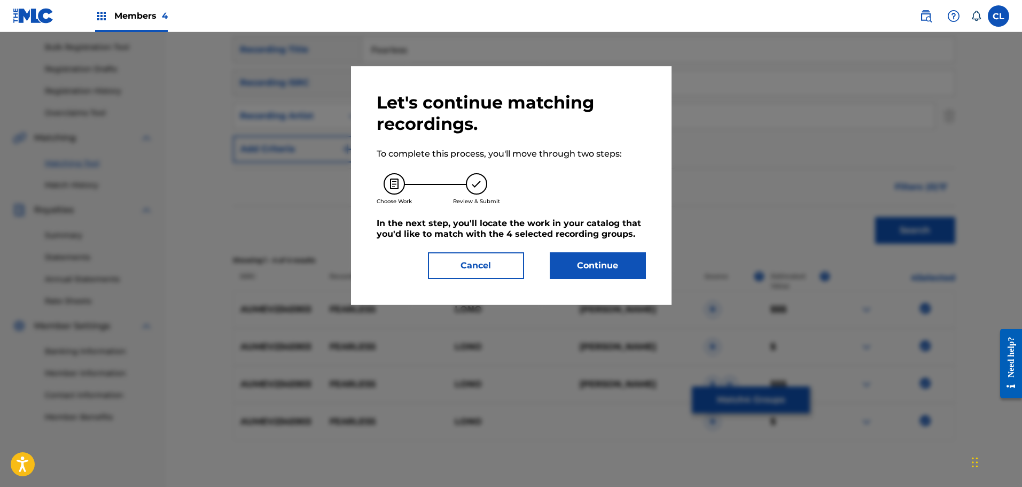
click at [623, 258] on button "Continue" at bounding box center [598, 265] width 96 height 27
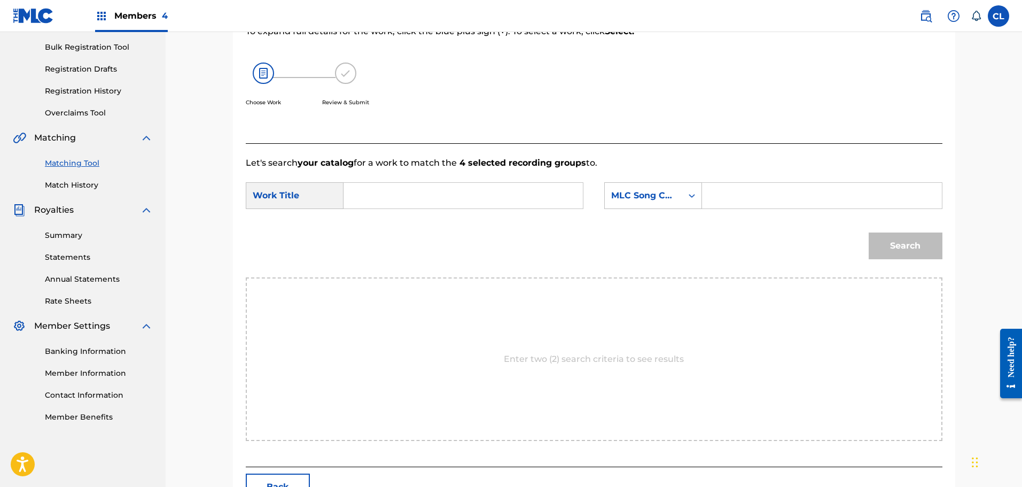
click at [758, 189] on input "Search Form" at bounding box center [821, 196] width 221 height 26
paste input "FB8WR9"
type input "FB8WR9"
click at [479, 200] on input "Search Form" at bounding box center [463, 196] width 221 height 26
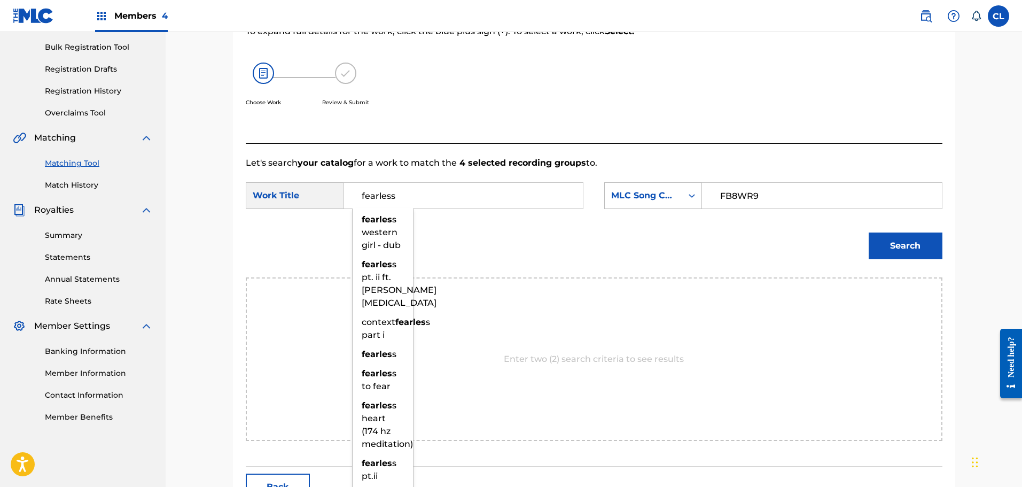
type input "fearless"
click at [869, 232] on button "Search" at bounding box center [906, 245] width 74 height 27
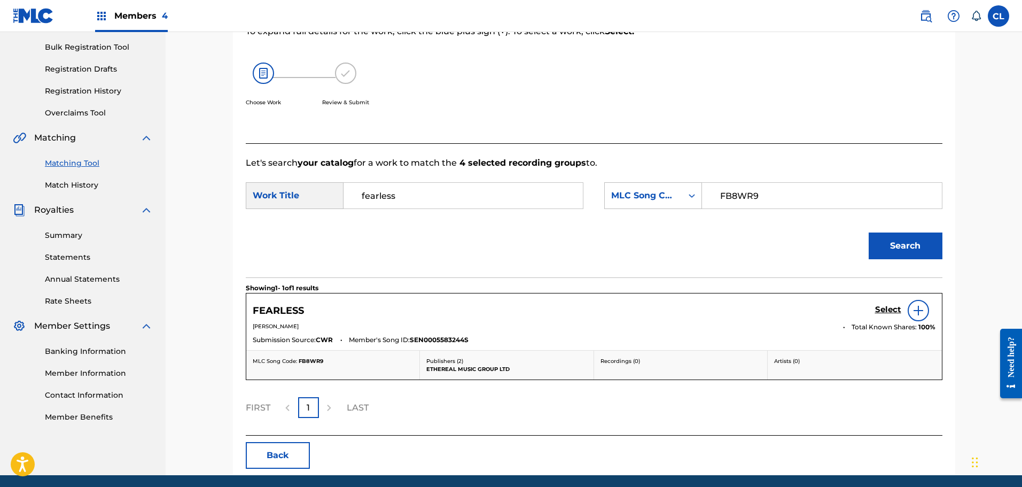
click at [888, 309] on h5 "Select" at bounding box center [888, 310] width 26 height 10
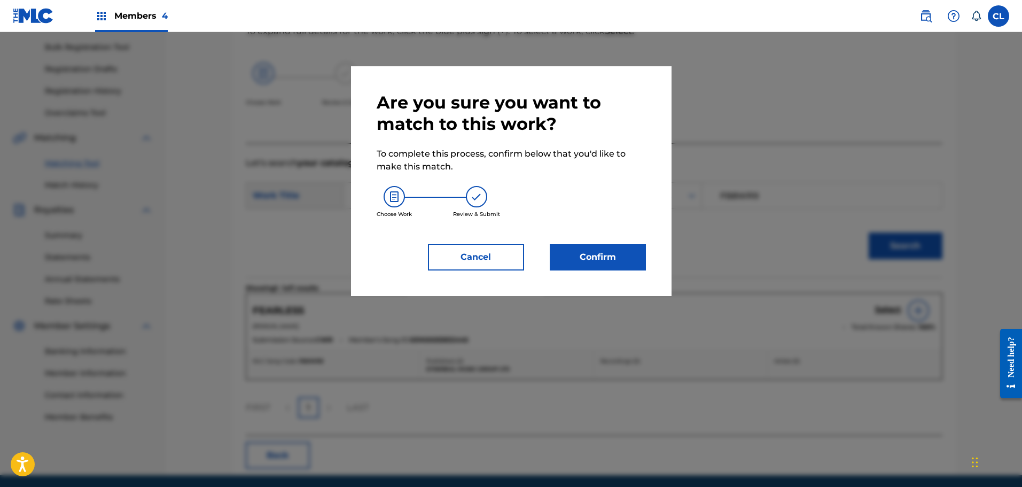
click at [617, 248] on button "Confirm" at bounding box center [598, 257] width 96 height 27
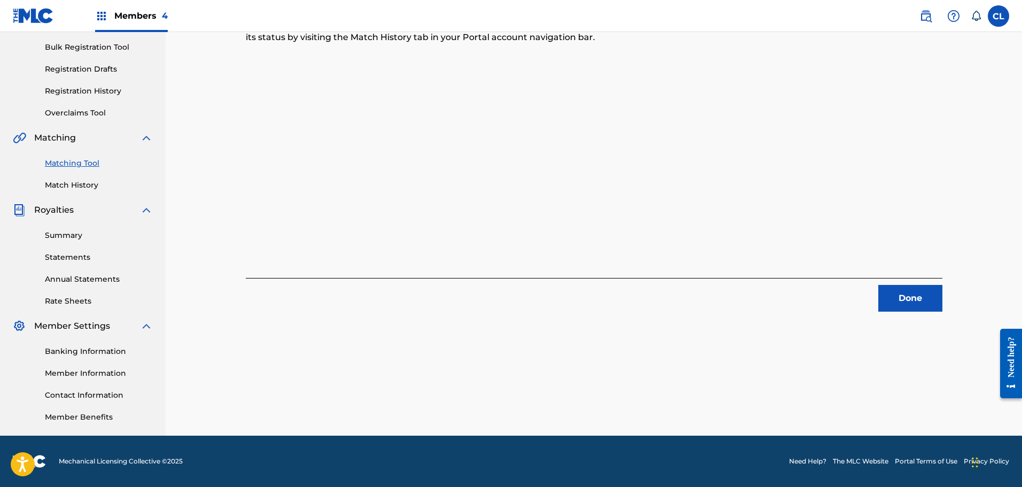
click at [918, 281] on div "Done" at bounding box center [594, 295] width 697 height 34
click at [918, 291] on button "Done" at bounding box center [910, 298] width 64 height 27
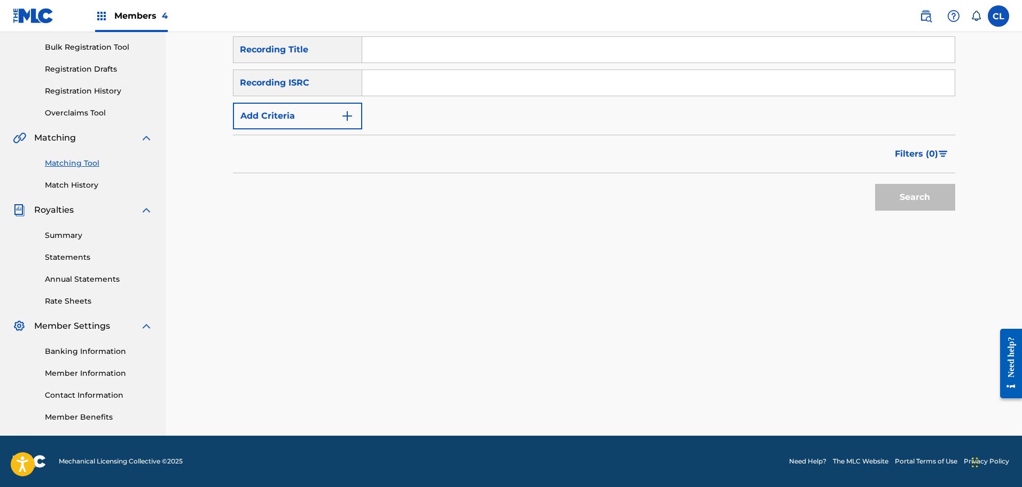
click at [417, 53] on input "Search Form" at bounding box center [658, 50] width 592 height 26
paste input "Finding Joy"
type input "Finding Joy"
click at [329, 109] on button "Add Criteria" at bounding box center [297, 116] width 129 height 27
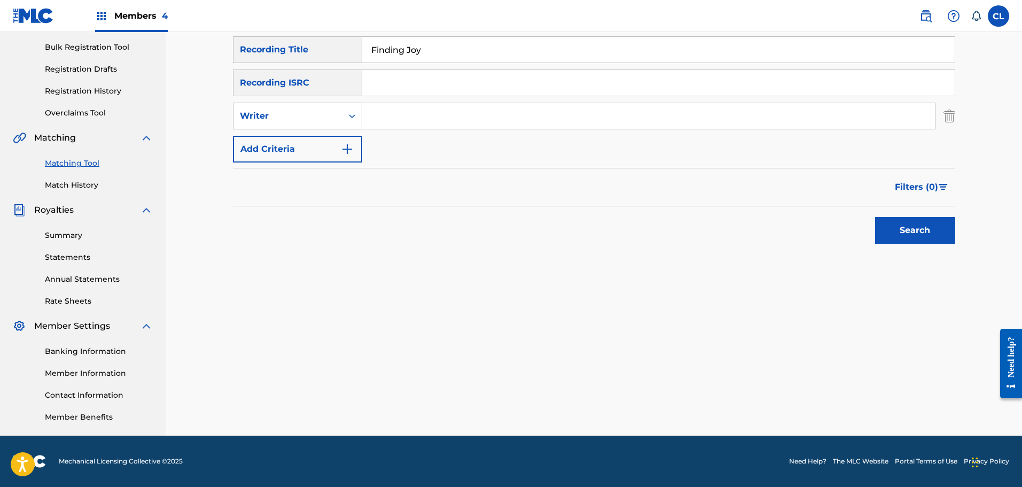
click at [319, 108] on div "Writer" at bounding box center [287, 116] width 109 height 20
drag, startPoint x: 319, startPoint y: 139, endPoint x: 352, endPoint y: 132, distance: 33.7
click at [325, 138] on div "Recording Artist" at bounding box center [297, 142] width 128 height 27
drag, startPoint x: 352, startPoint y: 132, endPoint x: 398, endPoint y: 119, distance: 48.0
click at [398, 119] on input "Search Form" at bounding box center [648, 116] width 573 height 26
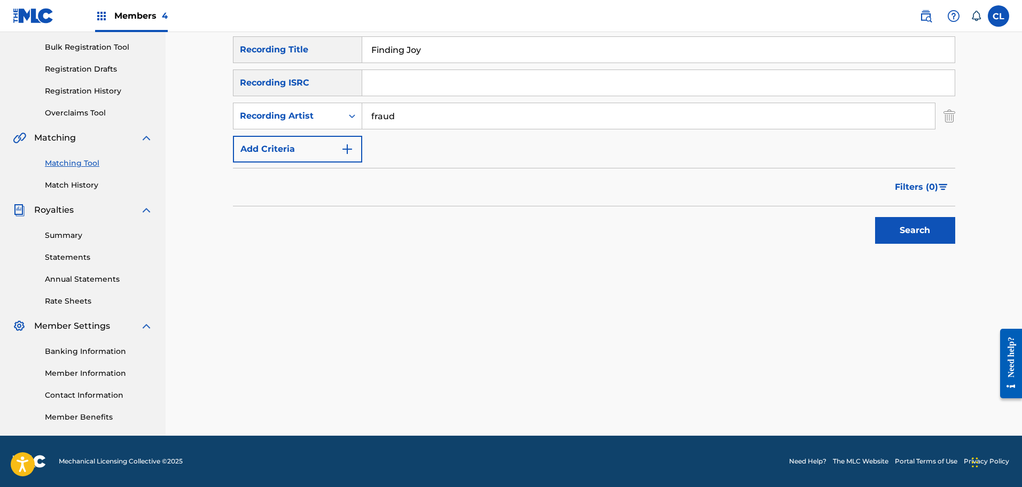
click at [875, 217] on button "Search" at bounding box center [915, 230] width 80 height 27
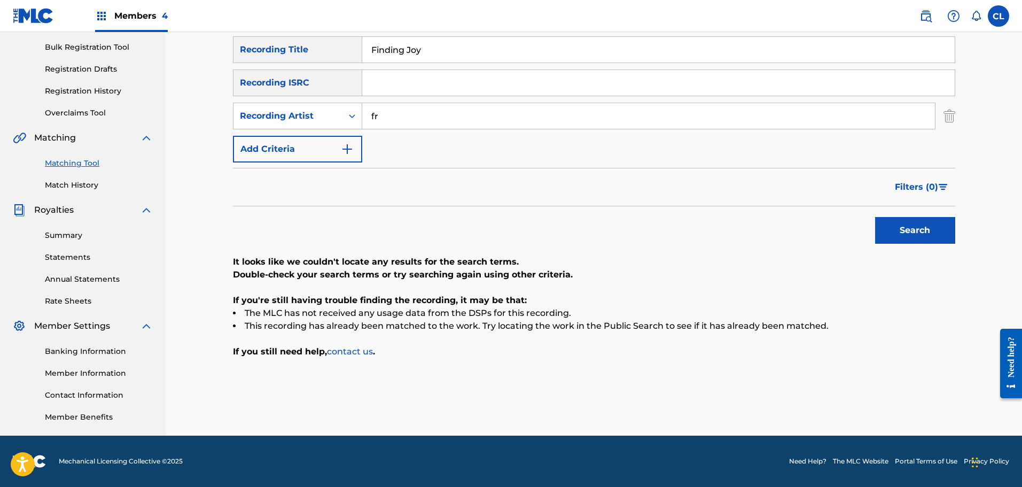
type input "f"
type input "[PERSON_NAME]"
click at [875, 217] on button "Search" at bounding box center [915, 230] width 80 height 27
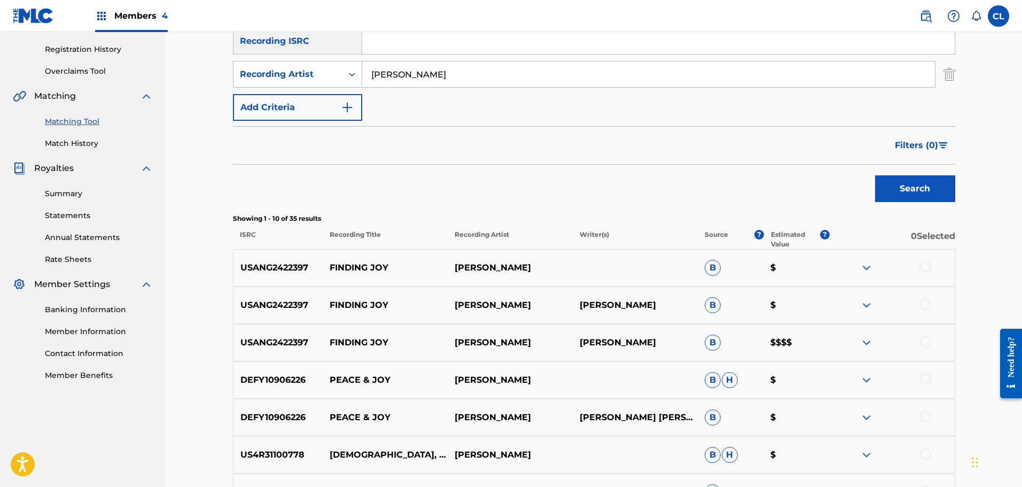
scroll to position [207, 0]
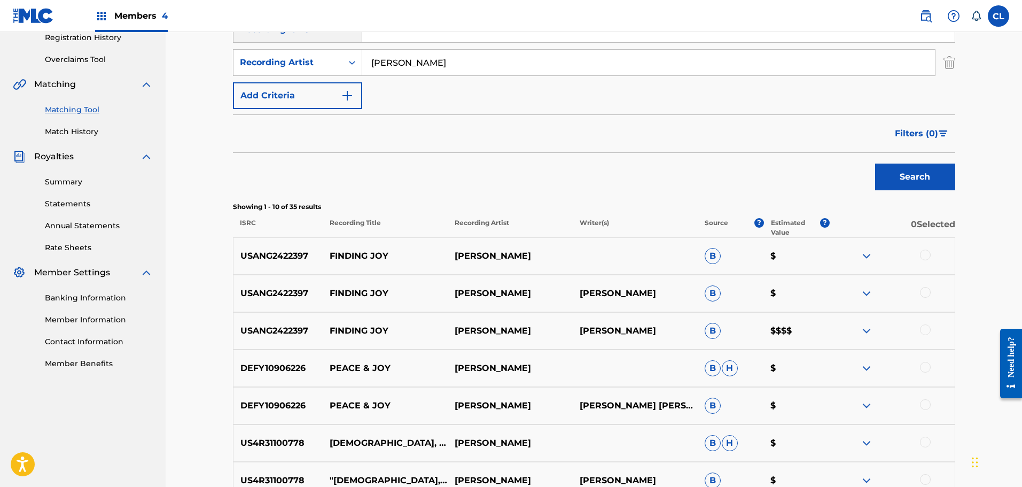
drag, startPoint x: 932, startPoint y: 330, endPoint x: 924, endPoint y: 317, distance: 15.0
click at [932, 330] on div at bounding box center [892, 330] width 125 height 13
click at [928, 330] on div at bounding box center [925, 329] width 11 height 11
click at [922, 292] on div at bounding box center [925, 292] width 11 height 11
click at [925, 257] on div at bounding box center [925, 254] width 11 height 11
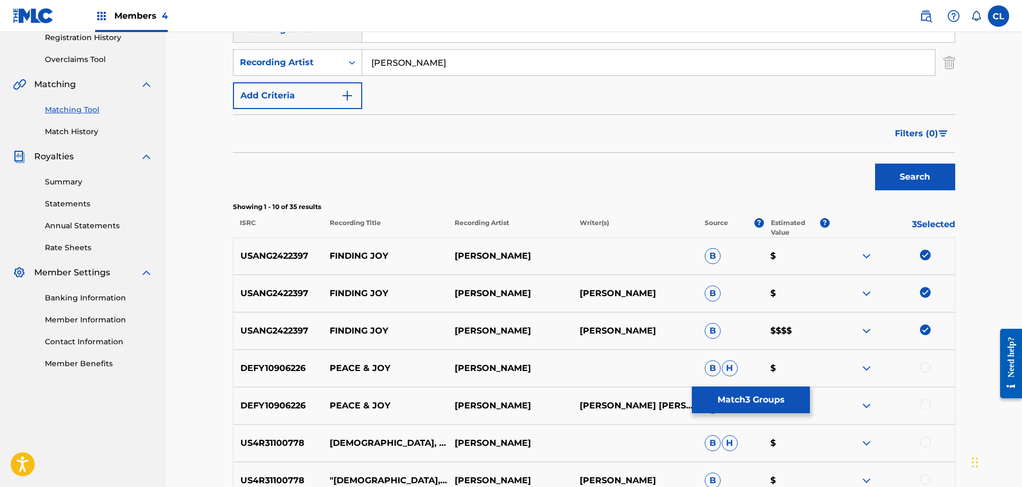
click at [787, 402] on button "Match 3 Groups" at bounding box center [751, 399] width 118 height 27
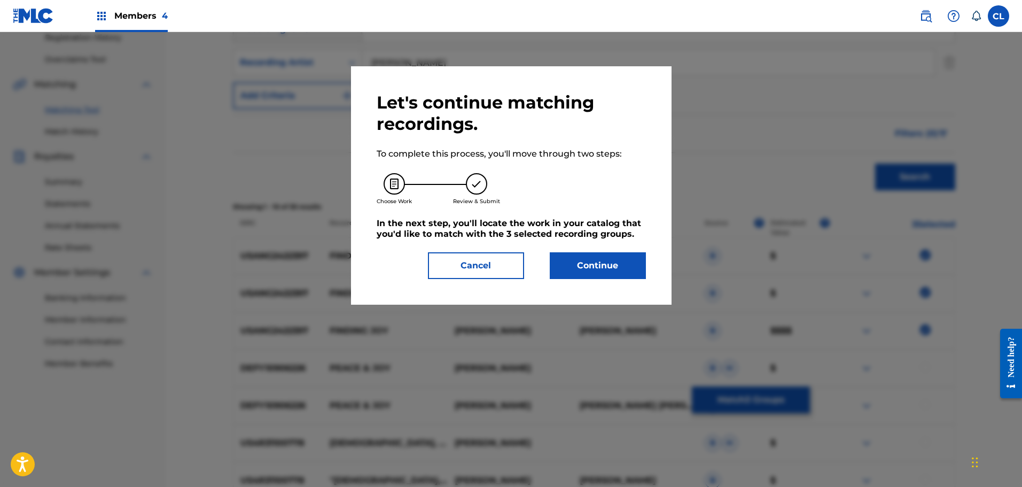
click at [621, 257] on button "Continue" at bounding box center [598, 265] width 96 height 27
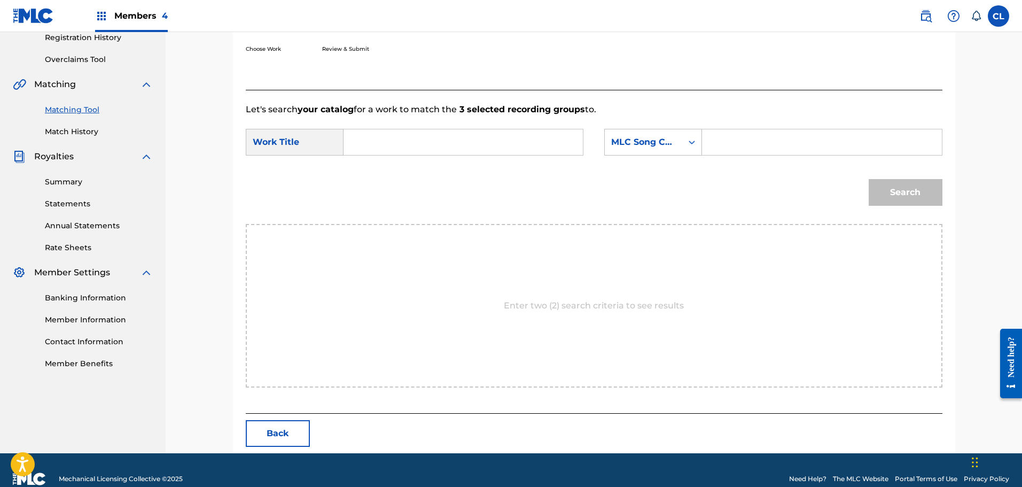
click at [742, 141] on input "Search Form" at bounding box center [821, 142] width 221 height 26
paste input "FB9252"
type input "FB9252"
click at [452, 138] on input "Search Form" at bounding box center [463, 142] width 221 height 26
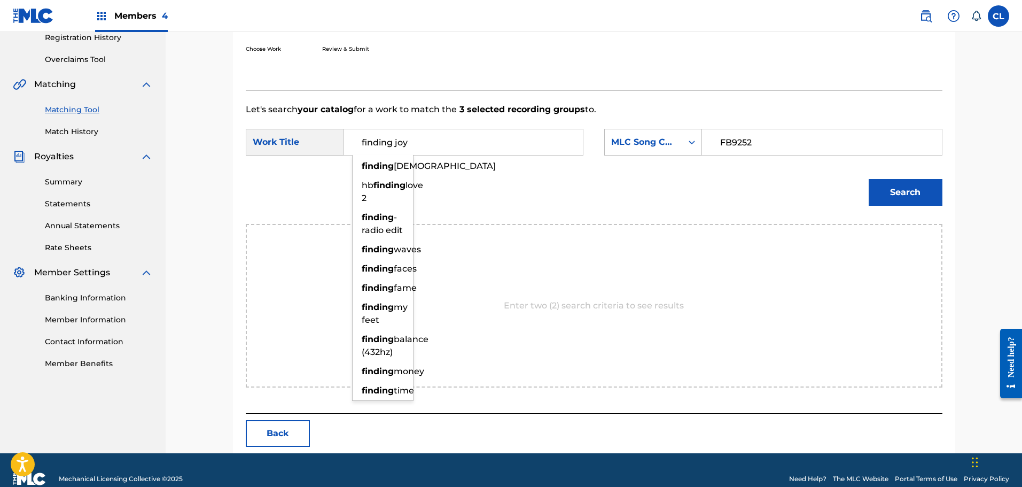
type input "finding joy"
click at [869, 179] on button "Search" at bounding box center [906, 192] width 74 height 27
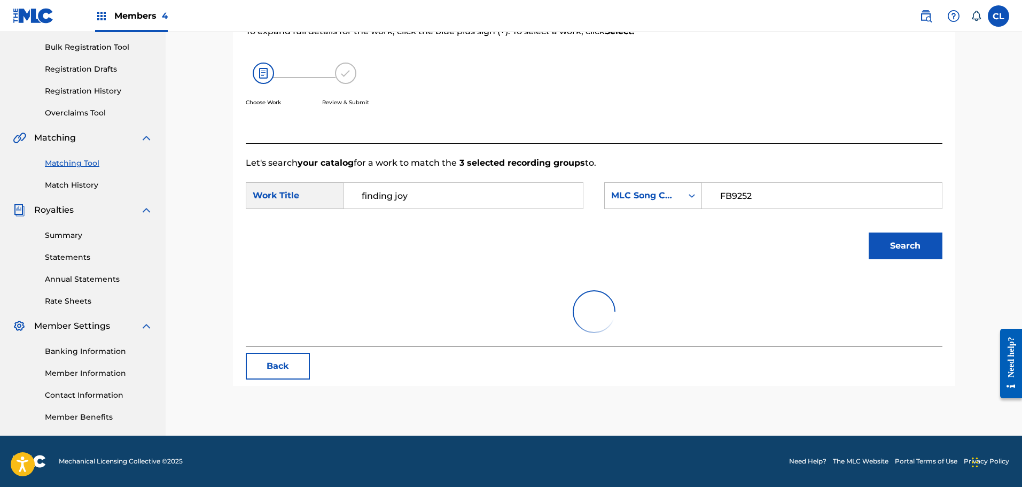
scroll to position [154, 0]
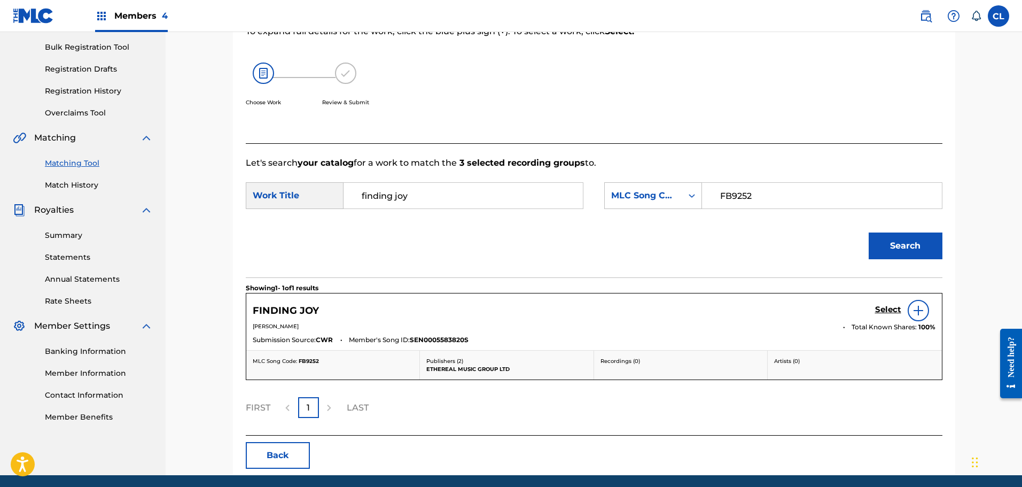
click at [885, 309] on h5 "Select" at bounding box center [888, 310] width 26 height 10
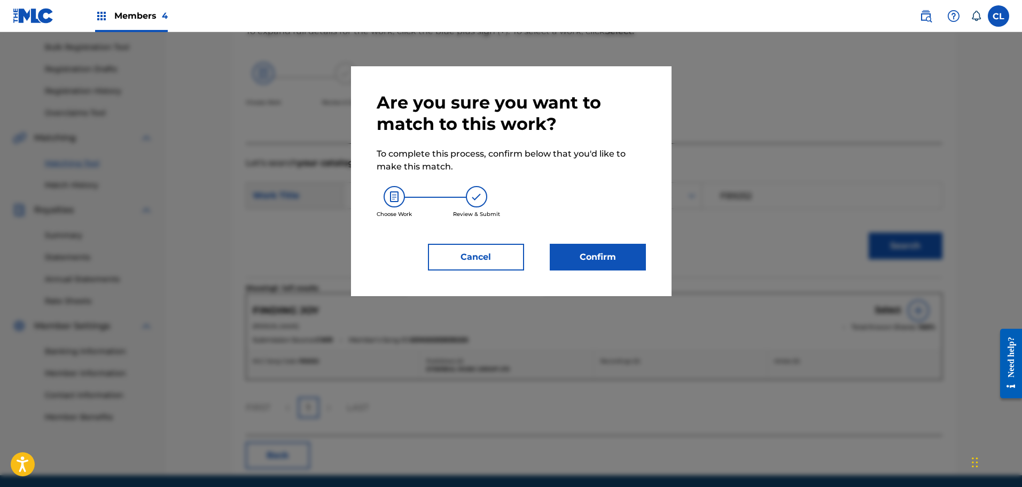
click at [593, 250] on button "Confirm" at bounding box center [598, 257] width 96 height 27
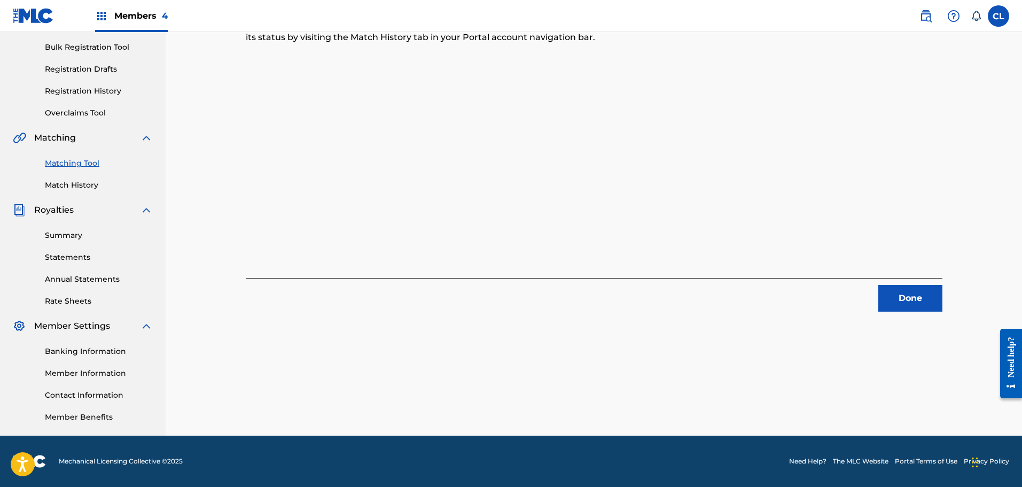
click at [916, 297] on button "Done" at bounding box center [910, 298] width 64 height 27
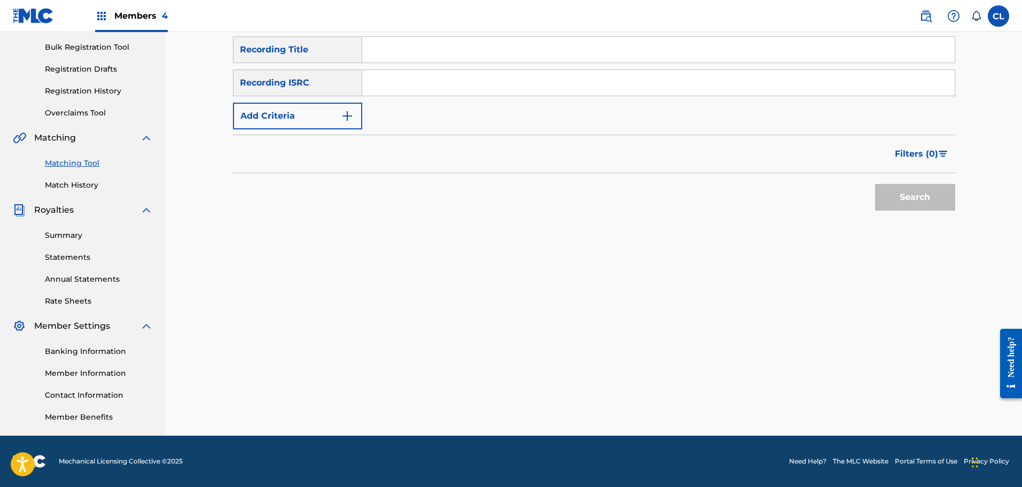
click at [390, 54] on input "Search Form" at bounding box center [658, 50] width 592 height 26
type input "floating away"
click at [329, 112] on button "Add Criteria" at bounding box center [297, 116] width 129 height 27
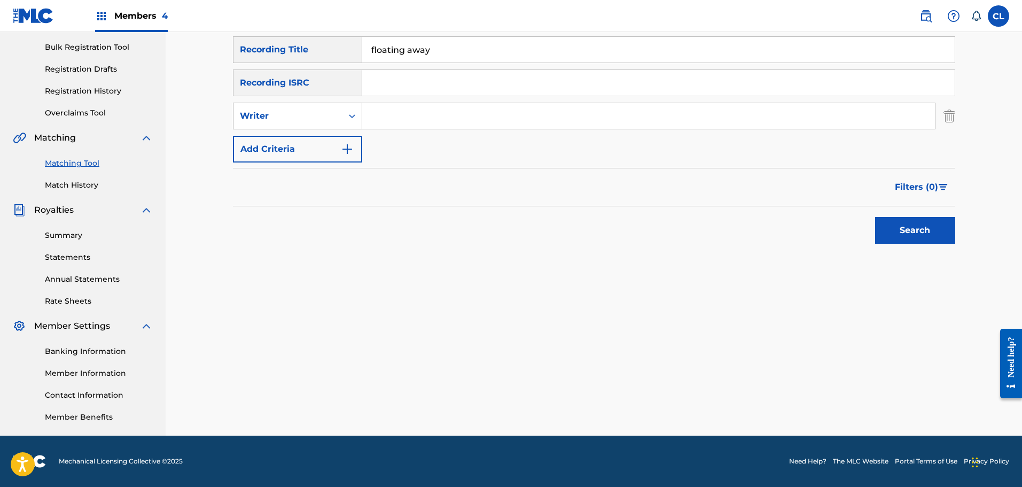
drag, startPoint x: 331, startPoint y: 114, endPoint x: 331, endPoint y: 121, distance: 6.4
click at [331, 115] on div "Writer" at bounding box center [288, 116] width 96 height 13
drag, startPoint x: 327, startPoint y: 143, endPoint x: 352, endPoint y: 134, distance: 26.7
click at [339, 137] on div "Recording Artist" at bounding box center [297, 142] width 128 height 27
click at [399, 112] on input "Search Form" at bounding box center [648, 116] width 573 height 26
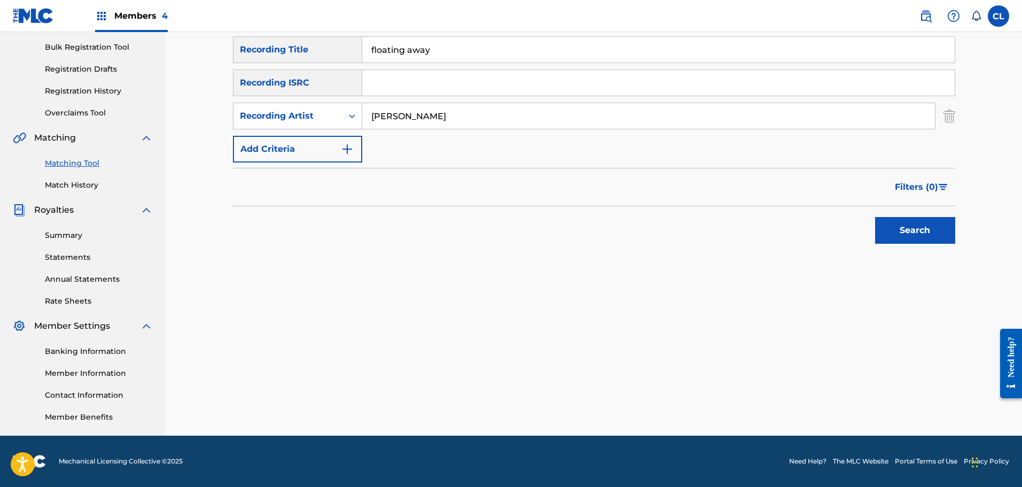
type input "[PERSON_NAME]"
click at [875, 217] on button "Search" at bounding box center [915, 230] width 80 height 27
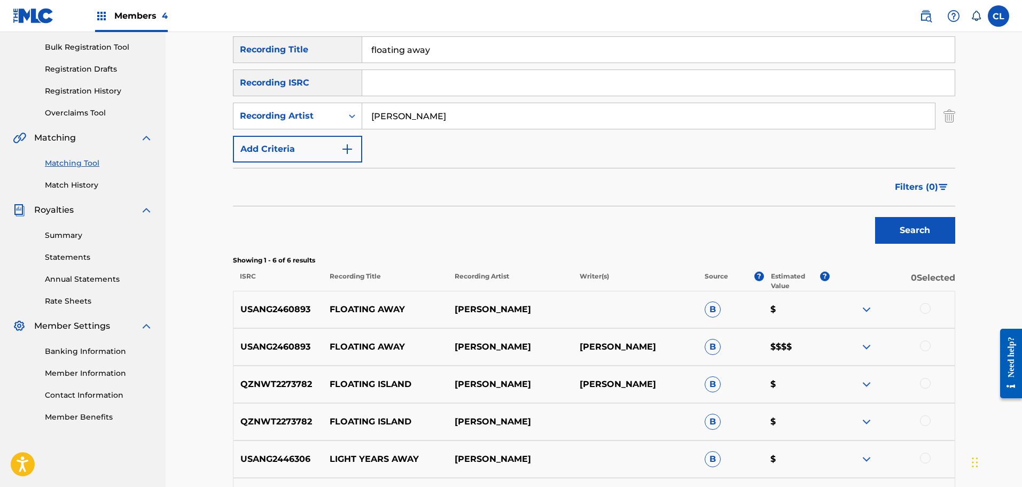
click at [930, 307] on div at bounding box center [925, 308] width 11 height 11
click at [924, 341] on div at bounding box center [925, 345] width 11 height 11
click at [926, 385] on div at bounding box center [925, 383] width 11 height 11
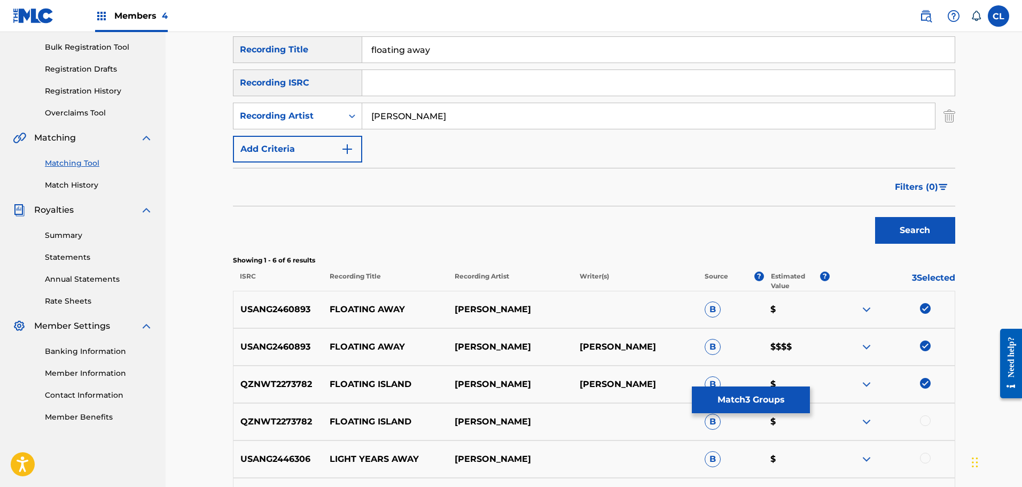
click at [926, 418] on div at bounding box center [925, 420] width 11 height 11
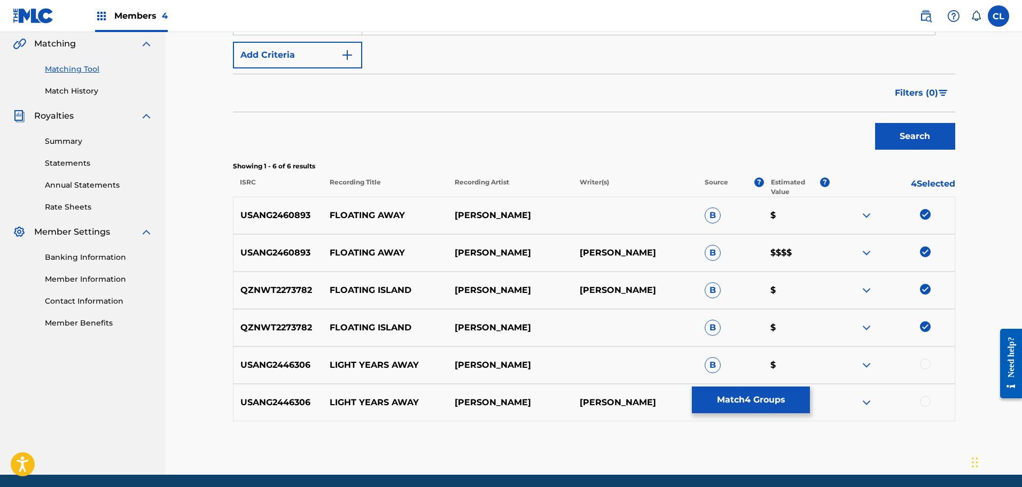
scroll to position [261, 0]
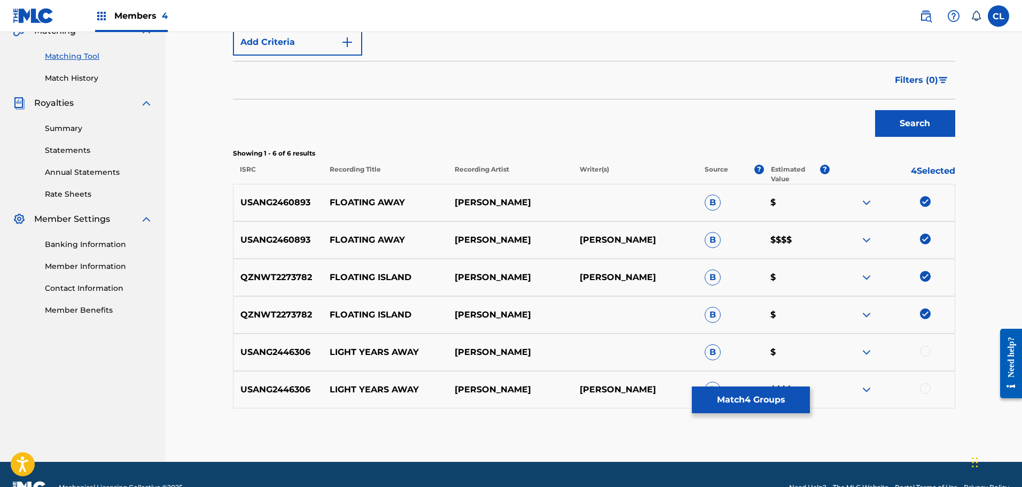
click at [783, 396] on button "Match 4 Groups" at bounding box center [751, 399] width 118 height 27
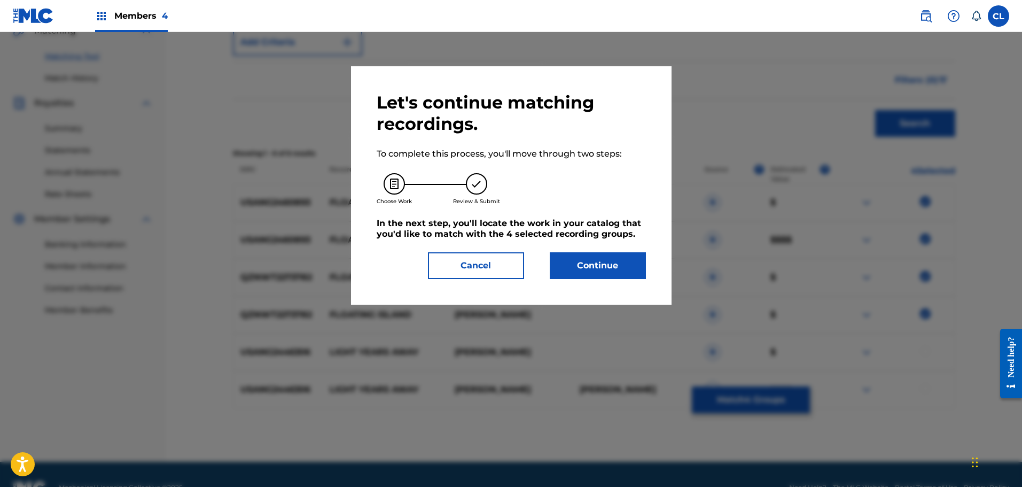
drag, startPoint x: 626, startPoint y: 265, endPoint x: 185, endPoint y: 362, distance: 451.2
click at [626, 265] on button "Continue" at bounding box center [598, 265] width 96 height 27
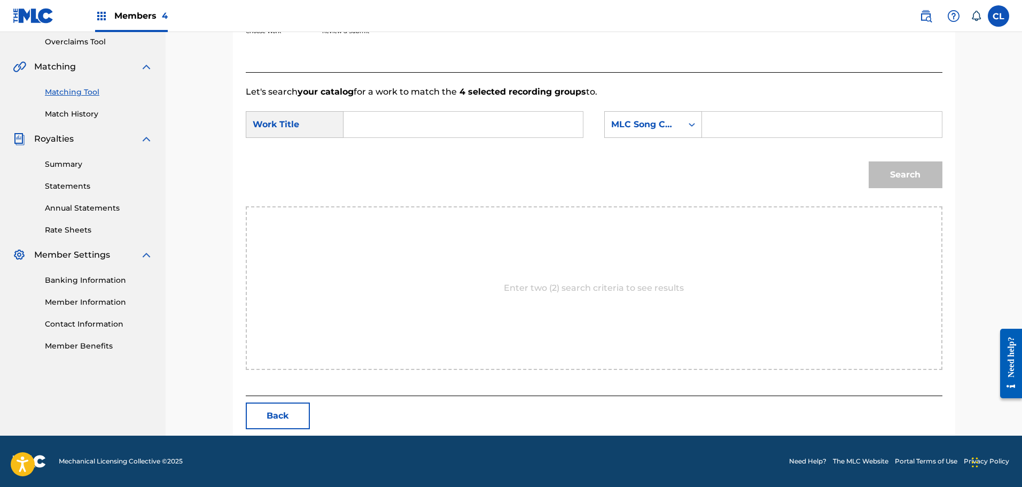
click at [778, 129] on input "Search Form" at bounding box center [821, 125] width 221 height 26
paste input "FB93FD"
type input "FB93FD"
click at [498, 131] on input "Search Form" at bounding box center [463, 125] width 221 height 26
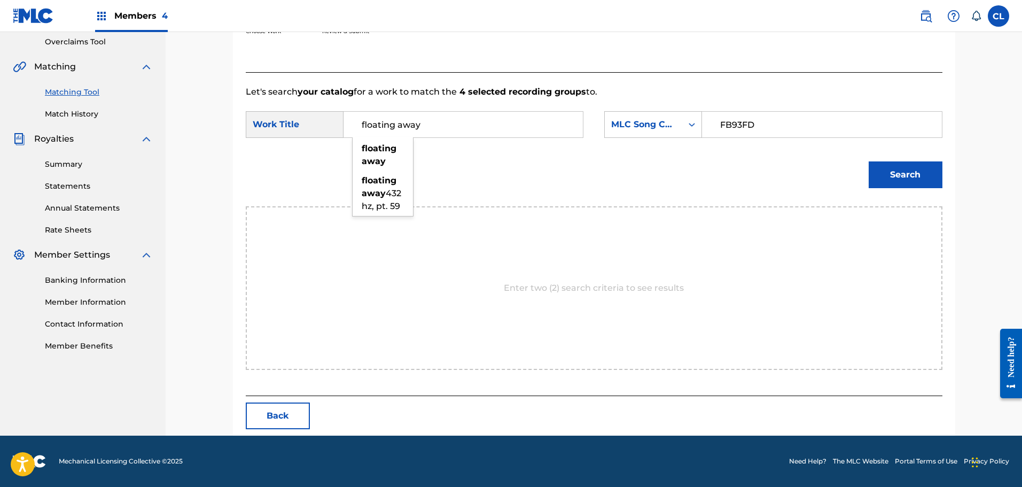
type input "floating away"
click at [869, 161] on button "Search" at bounding box center [906, 174] width 74 height 27
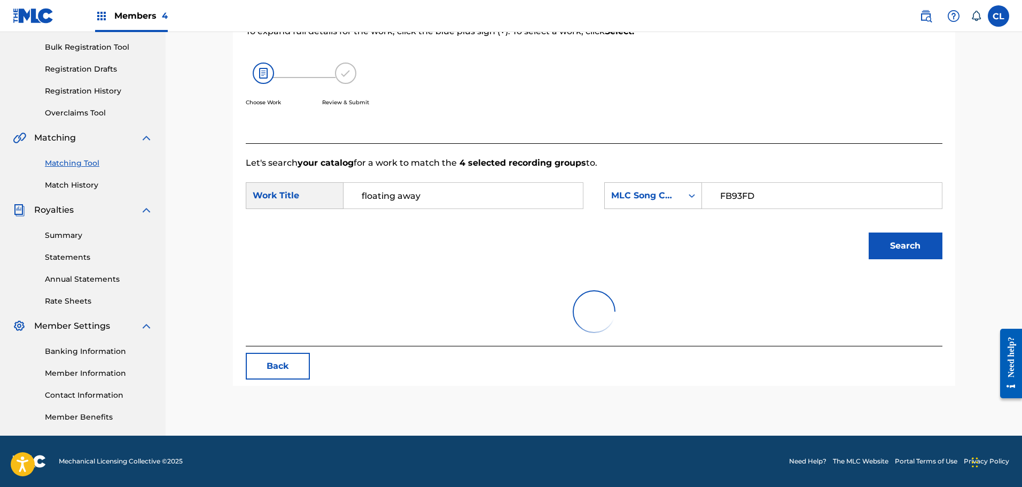
scroll to position [193, 0]
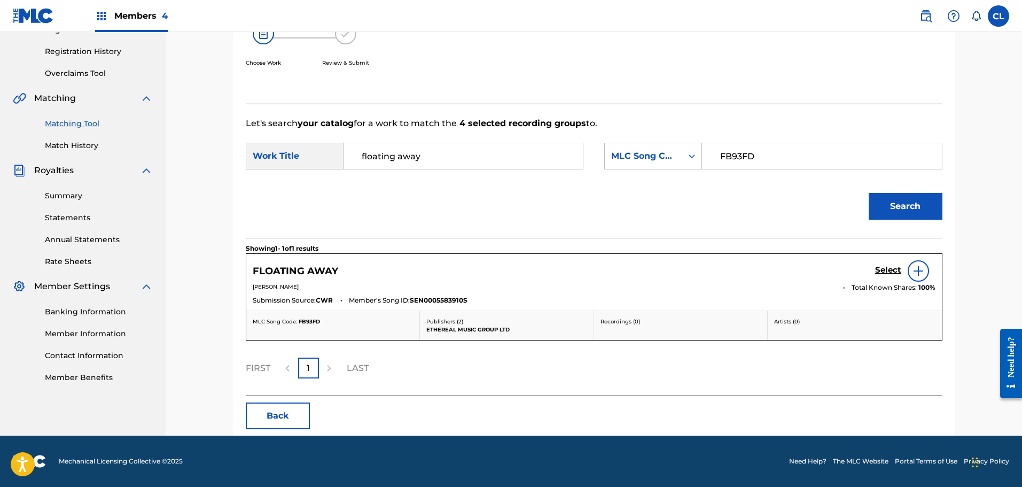
click at [885, 267] on h5 "Select" at bounding box center [888, 270] width 26 height 10
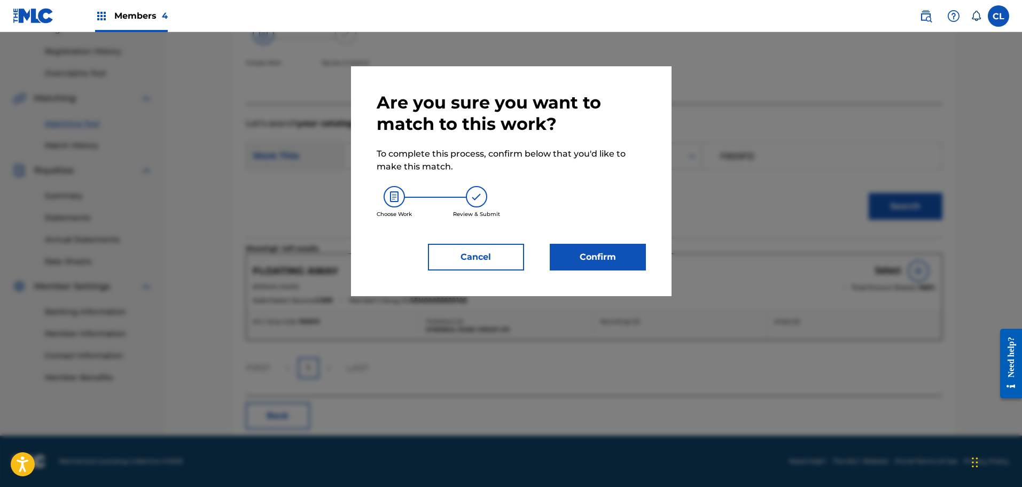
click at [596, 251] on button "Confirm" at bounding box center [598, 257] width 96 height 27
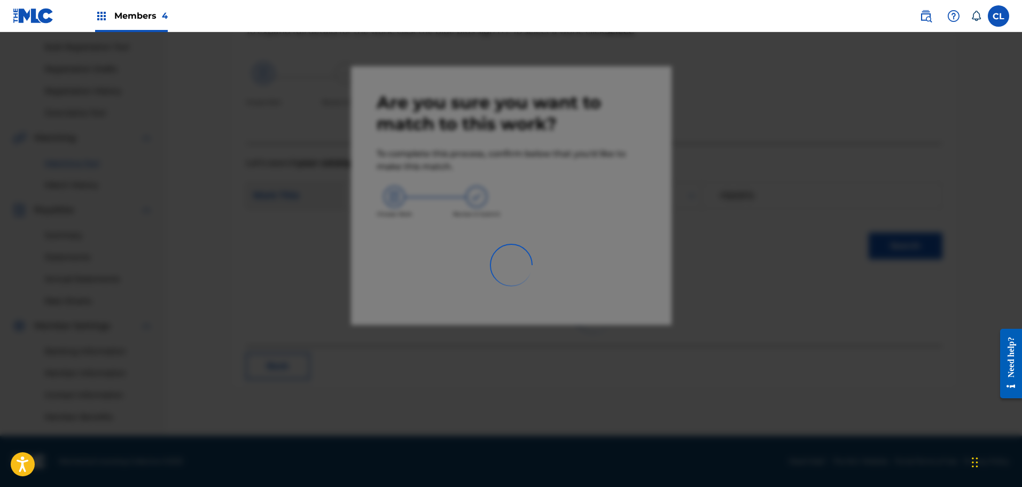
scroll to position [154, 0]
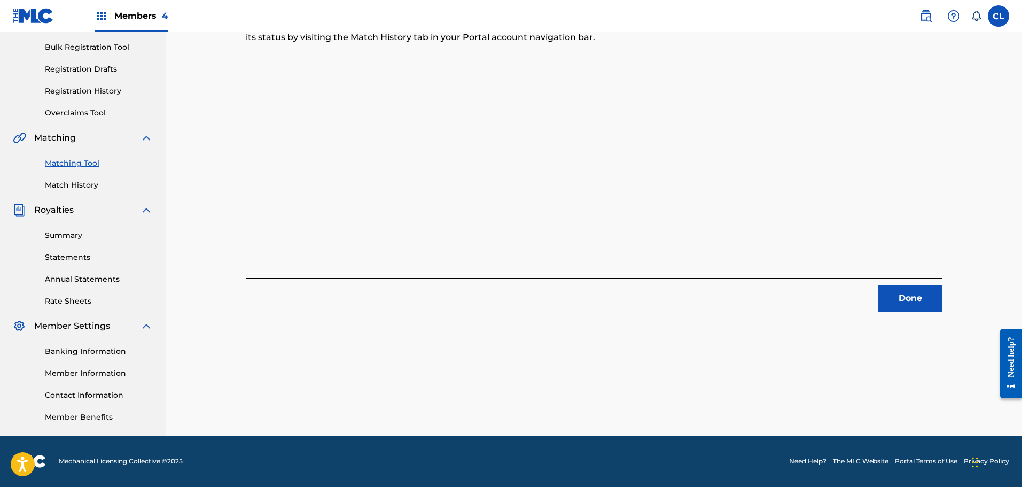
click at [903, 297] on button "Done" at bounding box center [910, 298] width 64 height 27
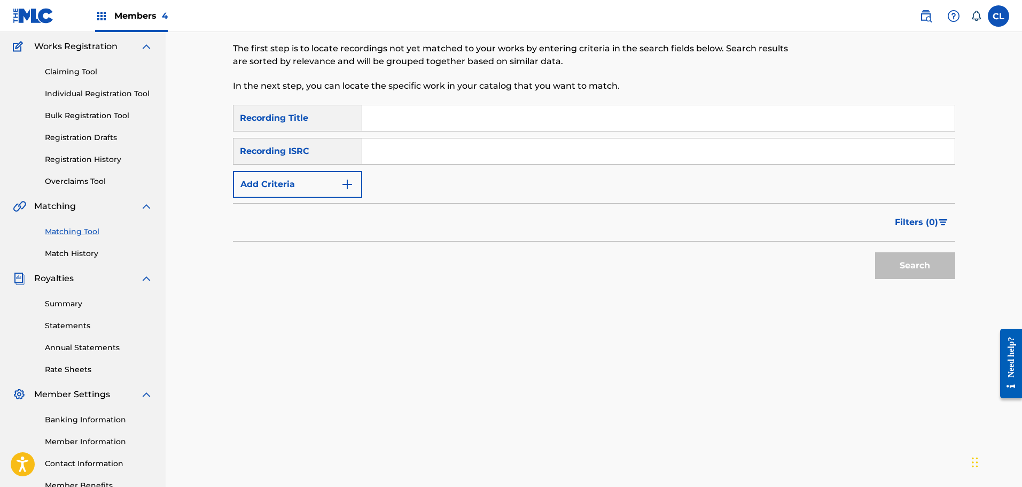
scroll to position [0, 0]
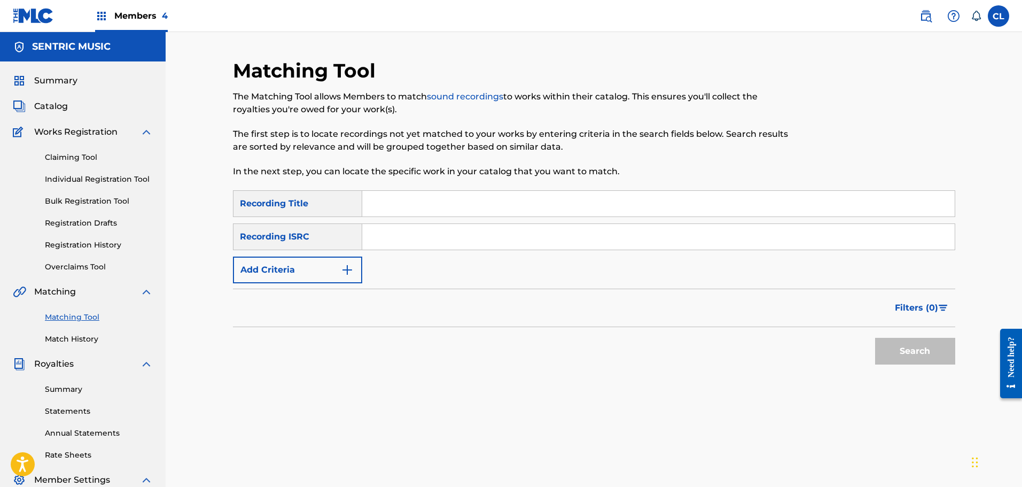
click at [392, 200] on input "Search Form" at bounding box center [658, 204] width 592 height 26
paste input "FB93FD"
type input "FB93FD"
drag, startPoint x: 416, startPoint y: 204, endPoint x: 277, endPoint y: 199, distance: 139.0
click at [277, 199] on div "SearchWithCriteria489d5655-91f6-4b43-a9b3-15ed5c524d28 Recording Title FB93FD" at bounding box center [594, 203] width 722 height 27
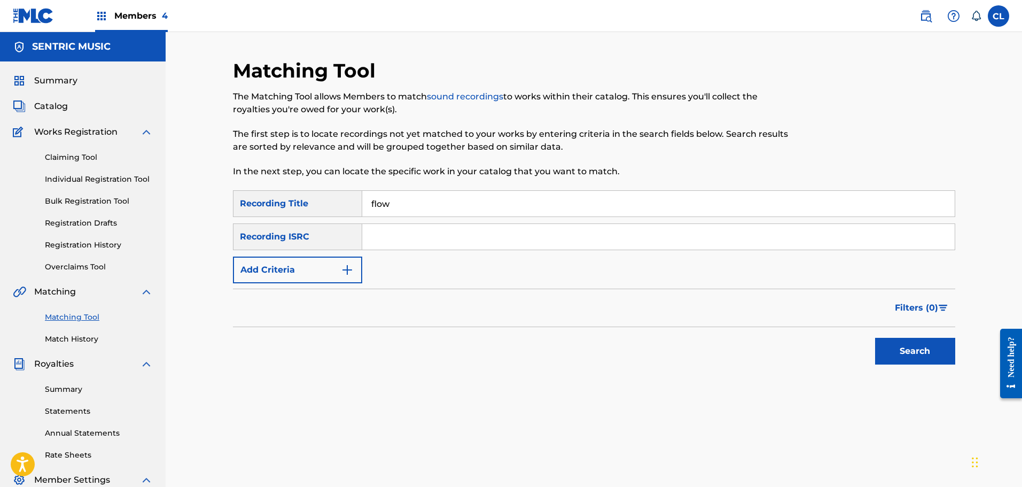
type input "flow"
click at [306, 281] on button "Add Criteria" at bounding box center [297, 269] width 129 height 27
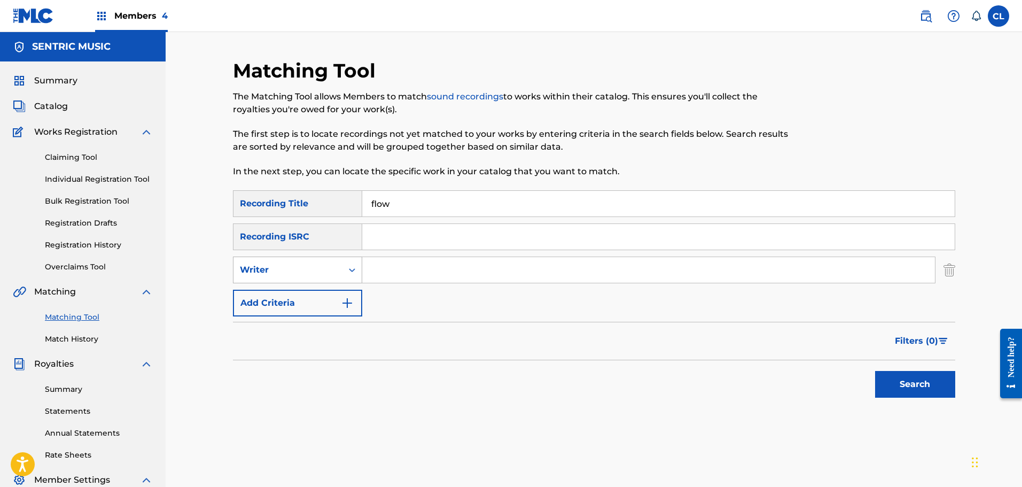
click at [336, 263] on div "Writer" at bounding box center [288, 269] width 96 height 13
click at [338, 286] on div "Recording Artist" at bounding box center [297, 296] width 128 height 27
click at [391, 267] on input "Search Form" at bounding box center [648, 270] width 573 height 26
type input "lono"
click at [875, 371] on button "Search" at bounding box center [915, 384] width 80 height 27
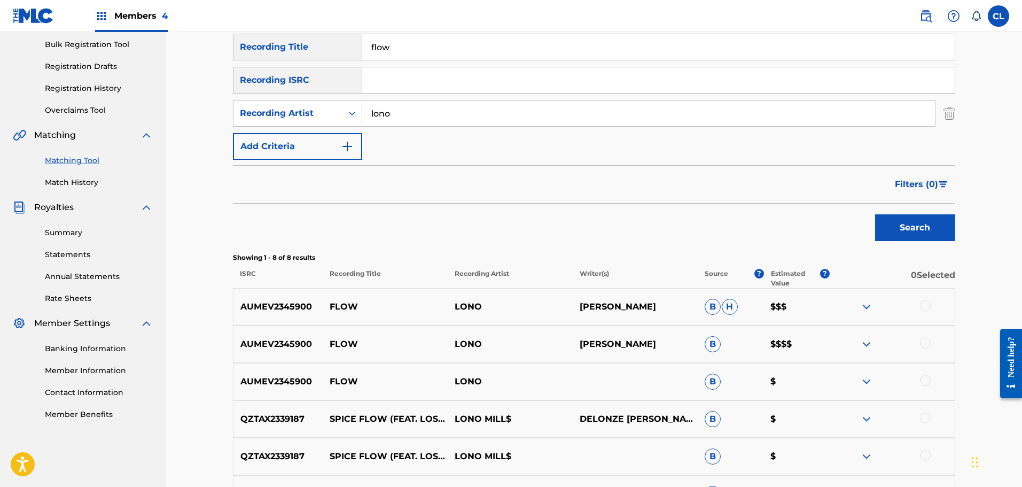
scroll to position [160, 0]
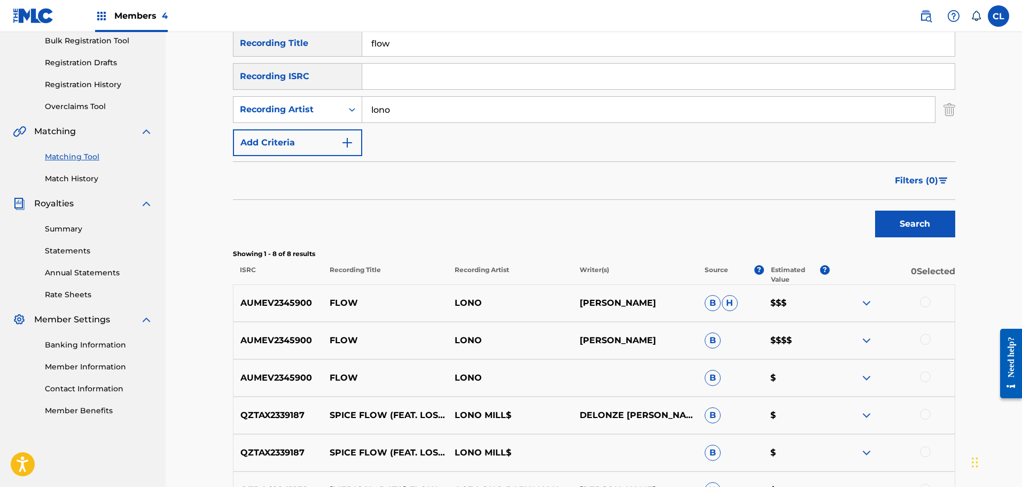
click at [926, 375] on div at bounding box center [925, 376] width 11 height 11
click at [929, 337] on div at bounding box center [925, 339] width 11 height 11
click at [927, 300] on div at bounding box center [925, 302] width 11 height 11
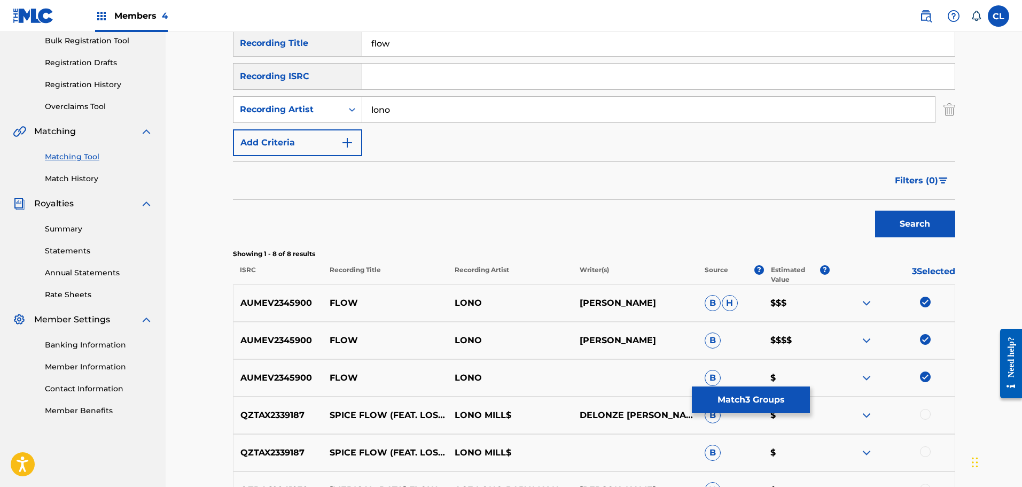
click at [755, 387] on button "Match 3 Groups" at bounding box center [751, 399] width 118 height 27
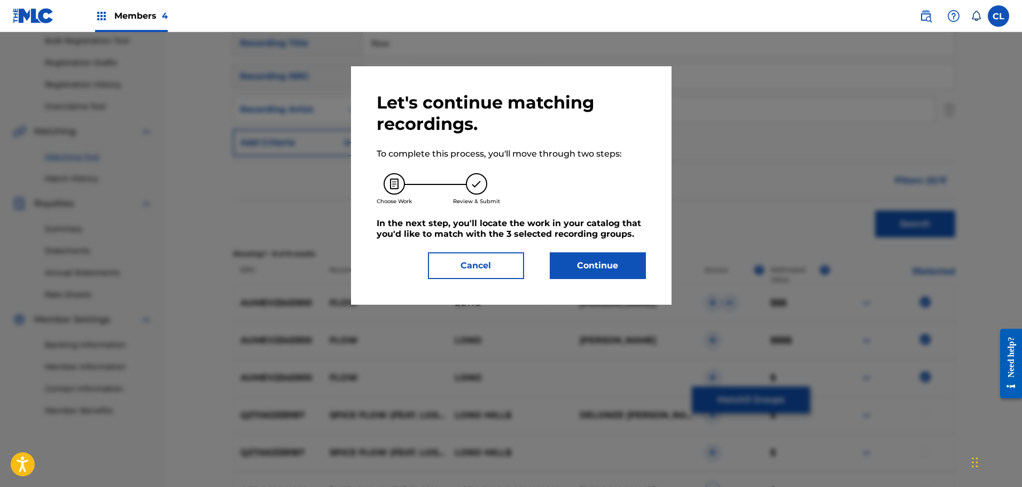
click at [607, 258] on button "Continue" at bounding box center [598, 265] width 96 height 27
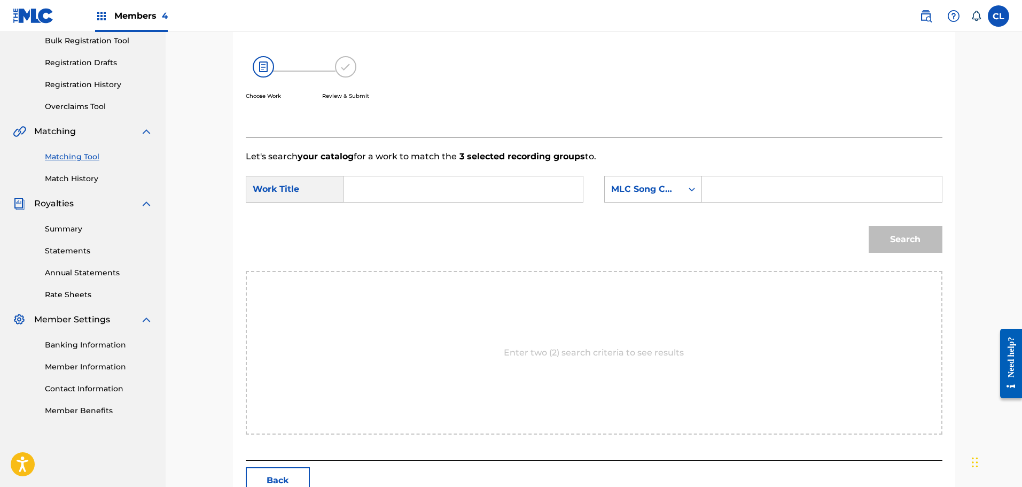
click at [290, 470] on button "Back" at bounding box center [278, 480] width 64 height 27
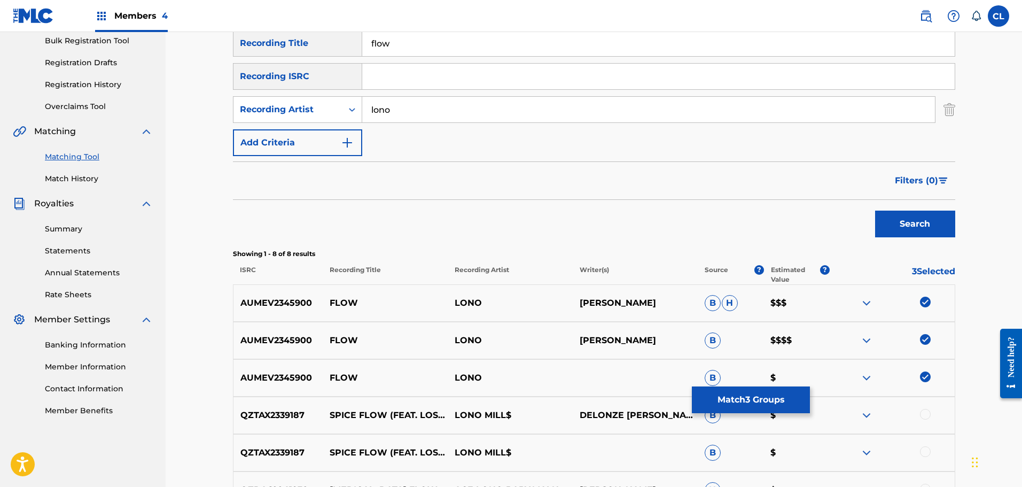
click at [744, 399] on button "Match 3 Groups" at bounding box center [751, 399] width 118 height 27
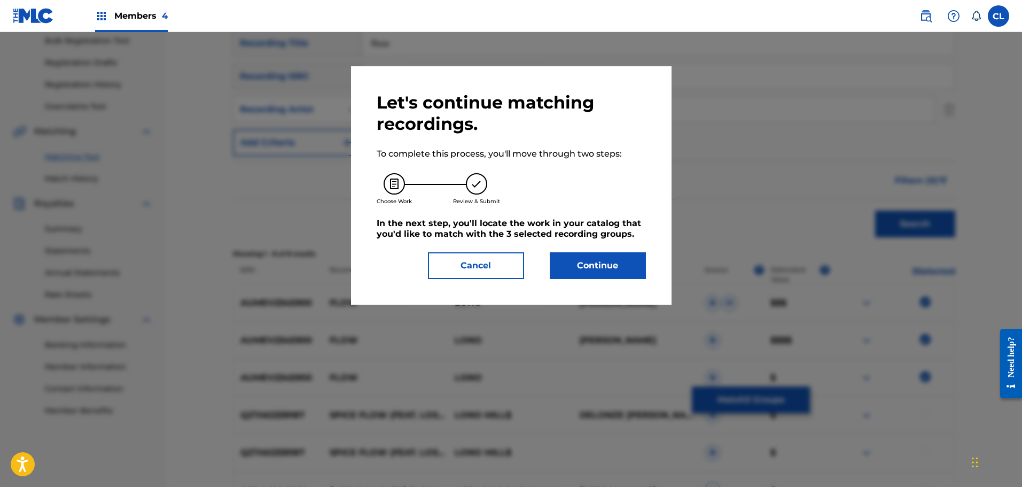
click at [635, 259] on button "Continue" at bounding box center [598, 265] width 96 height 27
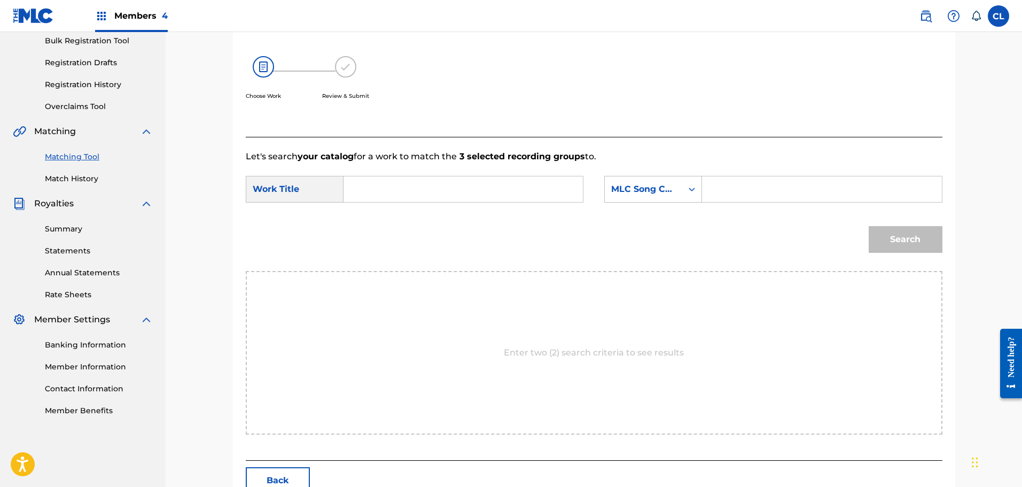
click at [746, 193] on input "Search Form" at bounding box center [821, 189] width 221 height 26
paste input "FB8WLX"
type input "FB8WLX"
click at [494, 186] on input "Search Form" at bounding box center [463, 189] width 221 height 26
type input "flow"
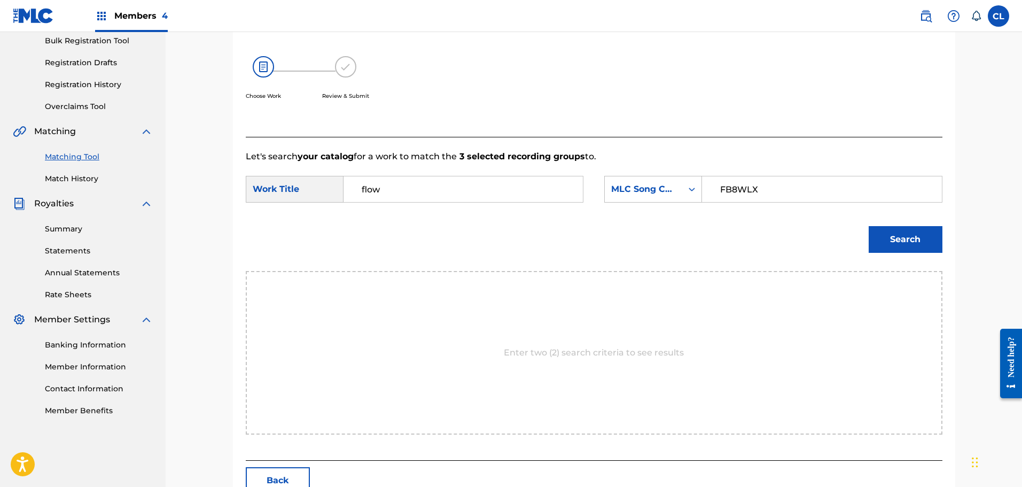
click at [869, 226] on button "Search" at bounding box center [906, 239] width 74 height 27
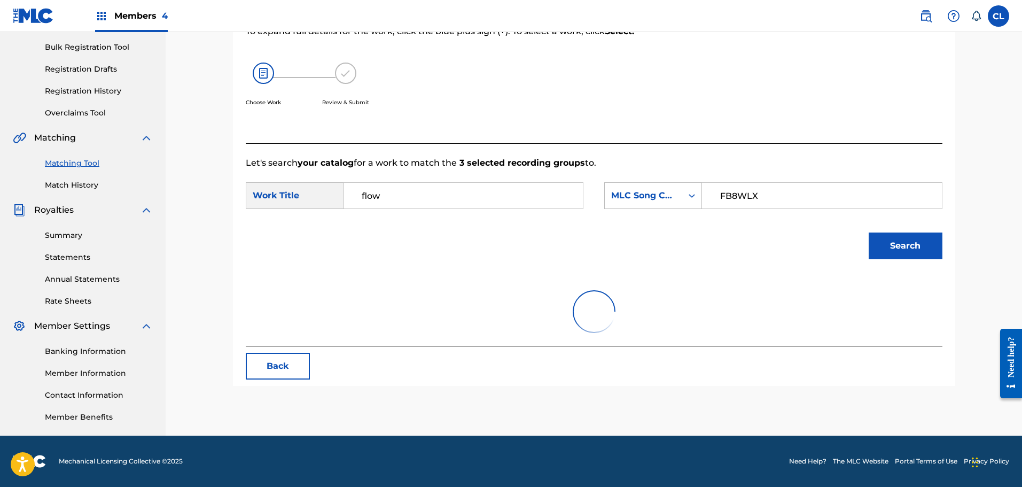
scroll to position [154, 0]
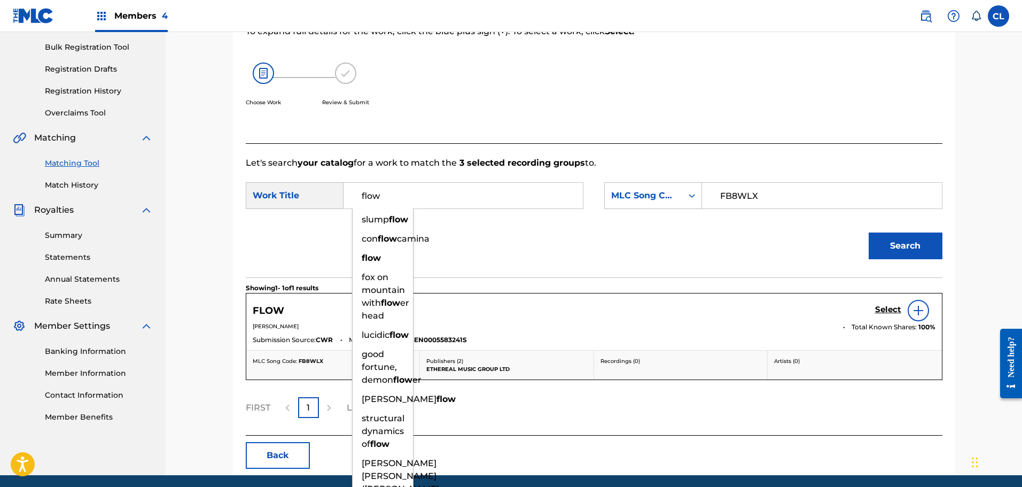
click at [894, 310] on h5 "Select" at bounding box center [888, 310] width 26 height 10
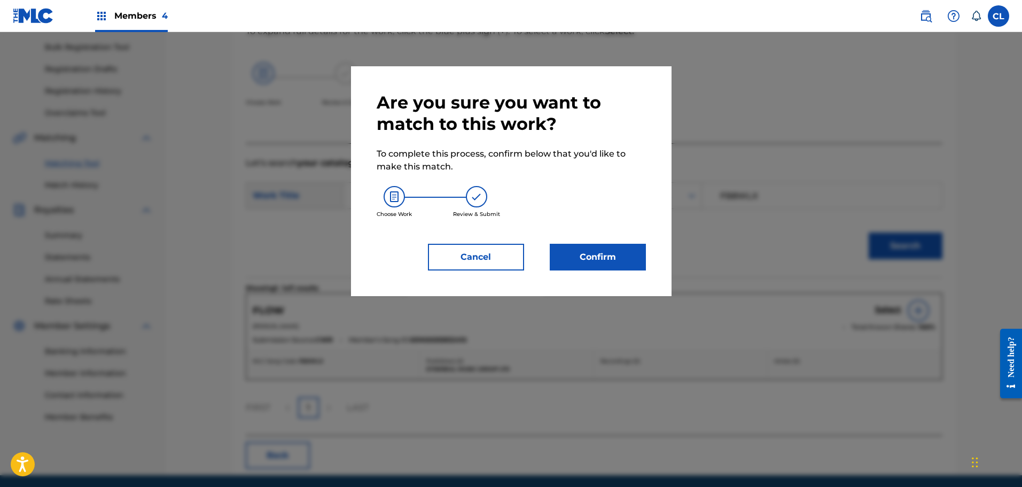
click at [608, 254] on button "Confirm" at bounding box center [598, 257] width 96 height 27
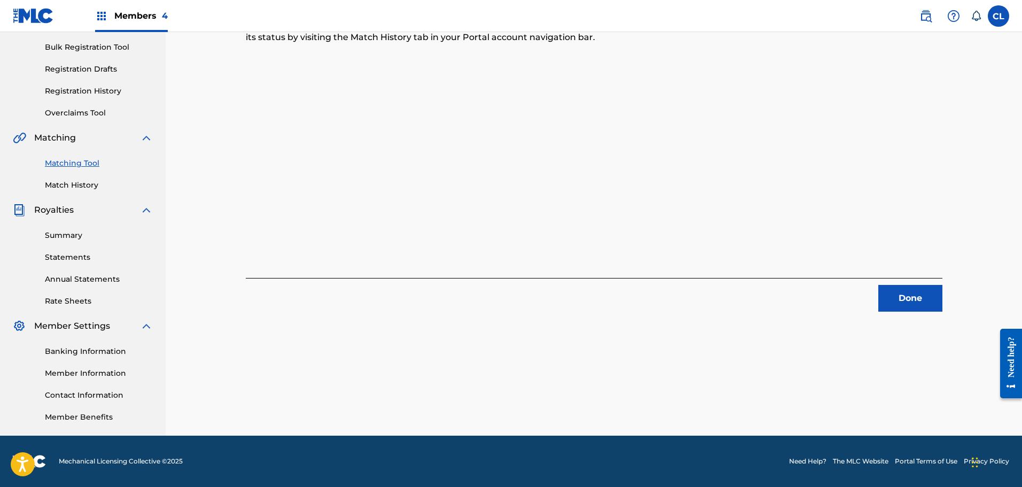
drag, startPoint x: 926, startPoint y: 285, endPoint x: 926, endPoint y: 297, distance: 11.2
click at [926, 297] on button "Done" at bounding box center [910, 298] width 64 height 27
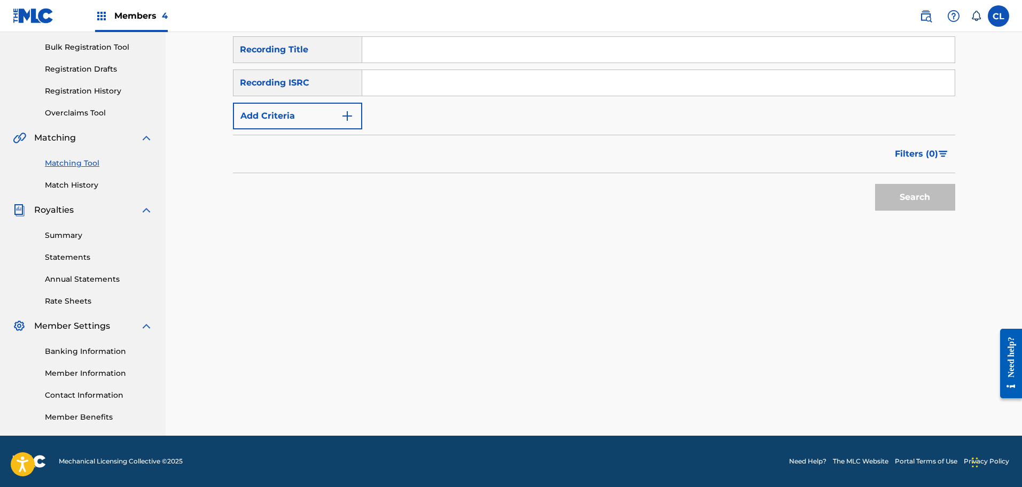
click at [407, 56] on input "Search Form" at bounding box center [658, 50] width 592 height 26
paste input "Forgiveness"
type input "Forgiveness"
click at [331, 118] on button "Add Criteria" at bounding box center [297, 116] width 129 height 27
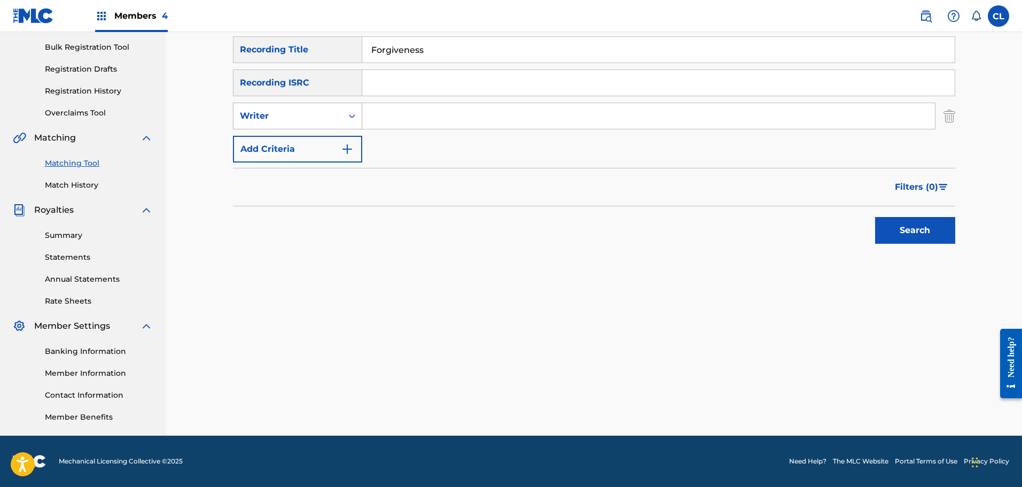
click at [322, 108] on div "Writer" at bounding box center [287, 116] width 109 height 20
click at [322, 134] on div "Recording Artist" at bounding box center [297, 142] width 128 height 27
click at [407, 113] on input "Search Form" at bounding box center [648, 116] width 573 height 26
type input "[PERSON_NAME]"
click at [875, 217] on button "Search" at bounding box center [915, 230] width 80 height 27
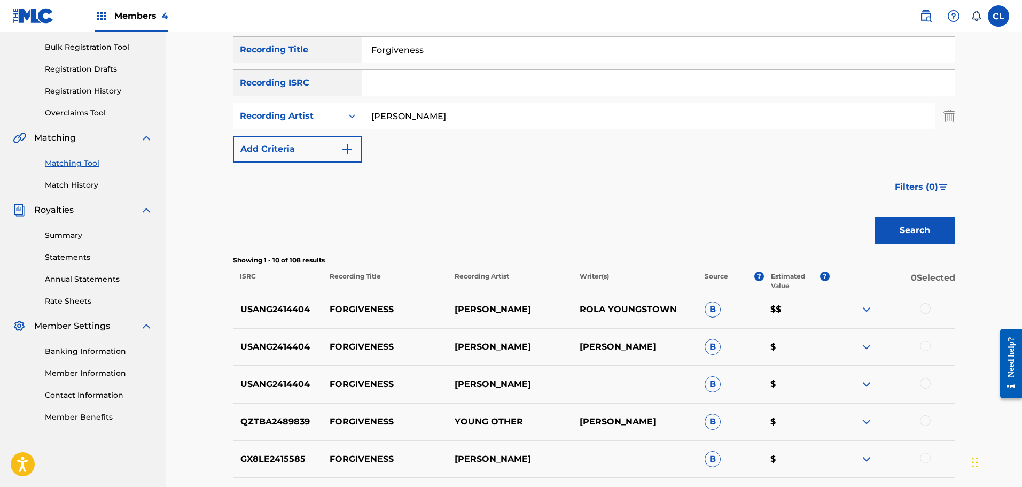
click at [924, 308] on div at bounding box center [925, 308] width 11 height 11
click at [927, 345] on div at bounding box center [925, 345] width 11 height 11
click at [924, 380] on div at bounding box center [925, 383] width 11 height 11
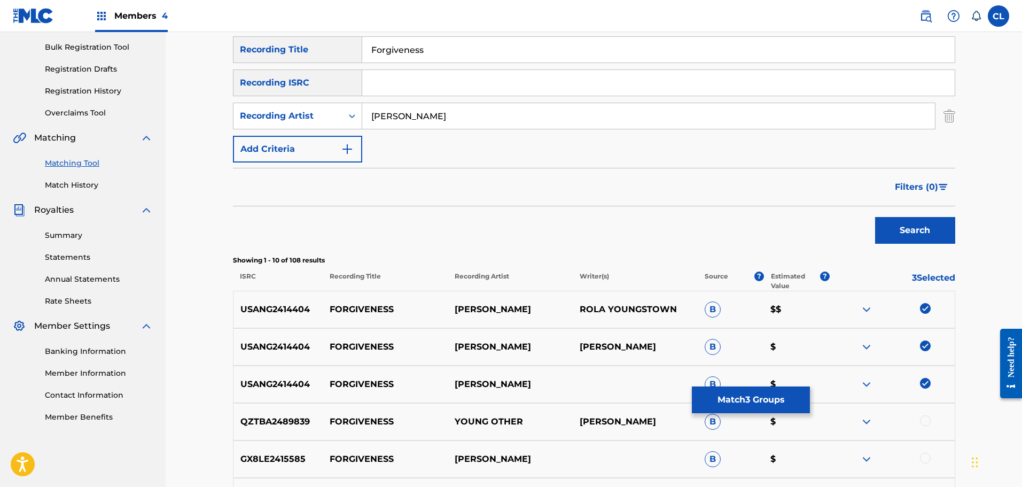
click at [777, 407] on button "Match 3 Groups" at bounding box center [751, 399] width 118 height 27
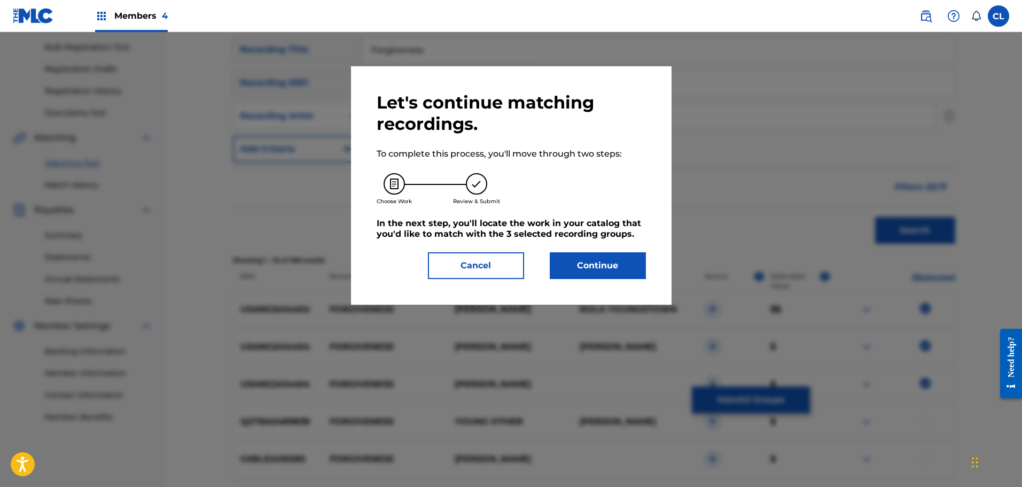
click at [583, 275] on button "Continue" at bounding box center [598, 265] width 96 height 27
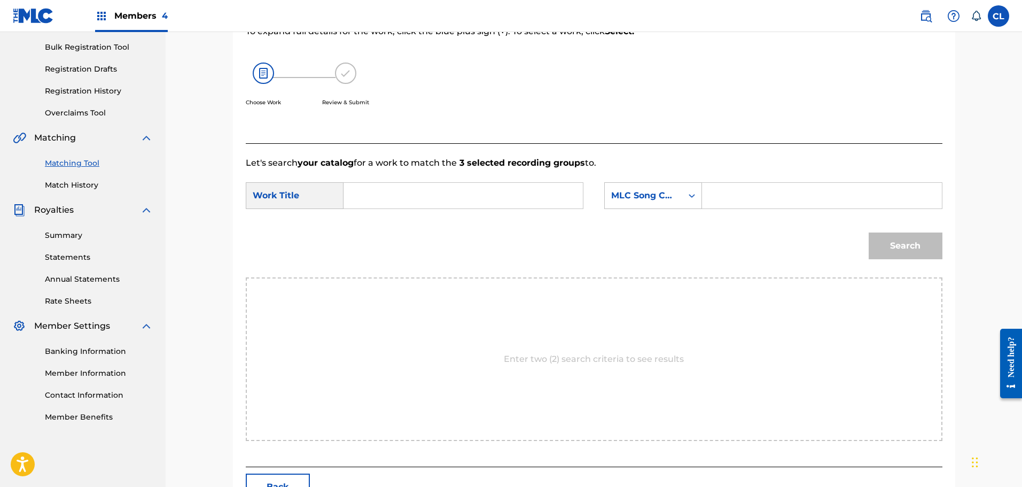
click at [457, 199] on input "Search Form" at bounding box center [463, 196] width 221 height 26
click at [745, 198] on input "Search Form" at bounding box center [821, 196] width 221 height 26
paste input "FB8O3U"
type input "FB8O3U"
click at [366, 184] on input "Search Form" at bounding box center [463, 196] width 221 height 26
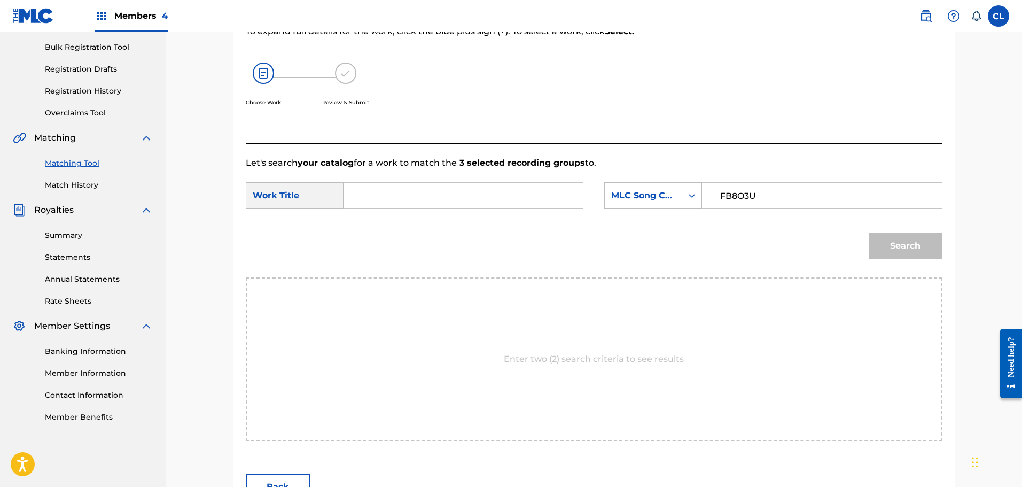
click at [383, 203] on input "Search Form" at bounding box center [463, 196] width 221 height 26
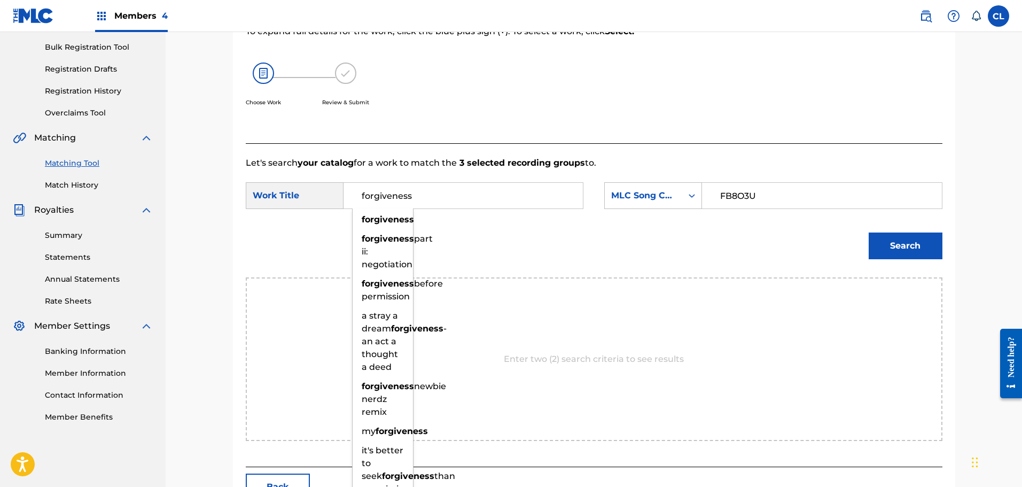
type input "forgiveness"
click at [869, 232] on button "Search" at bounding box center [906, 245] width 74 height 27
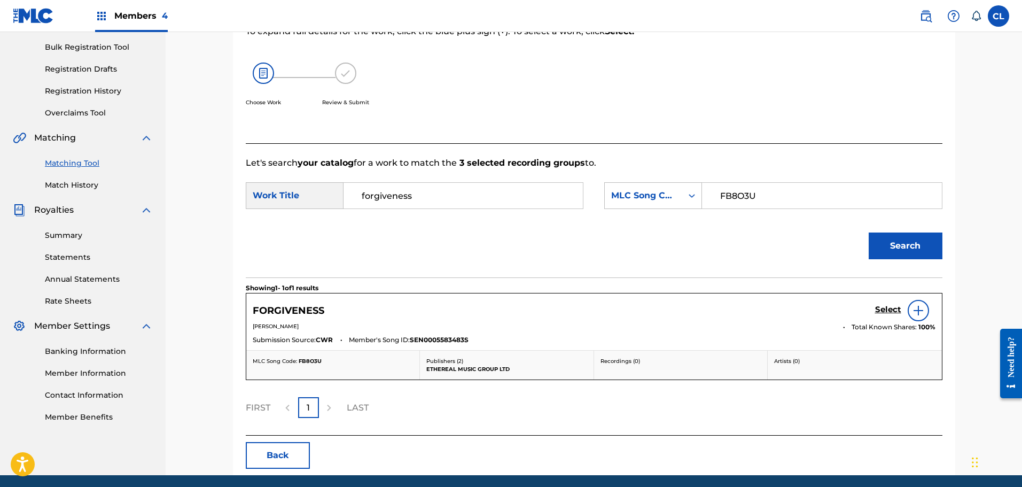
click at [881, 309] on h5 "Select" at bounding box center [888, 310] width 26 height 10
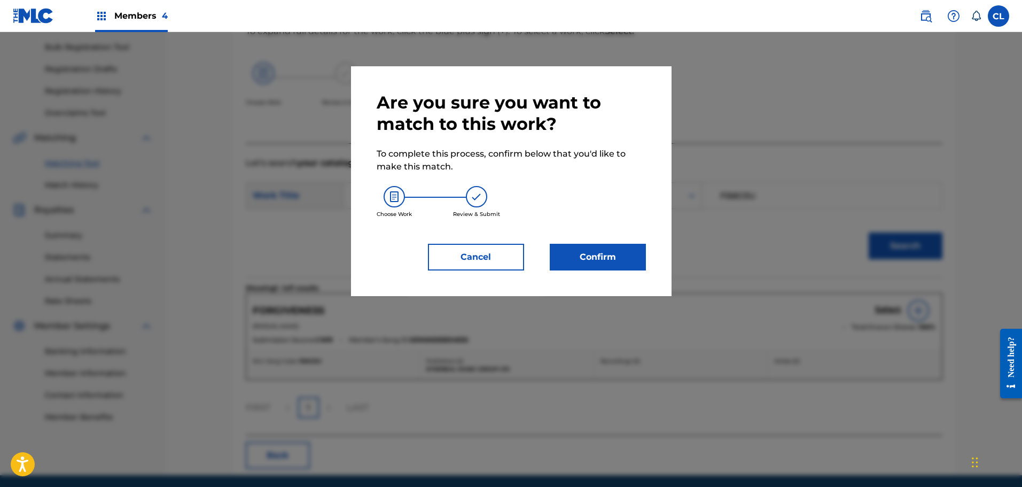
click at [624, 257] on button "Confirm" at bounding box center [598, 257] width 96 height 27
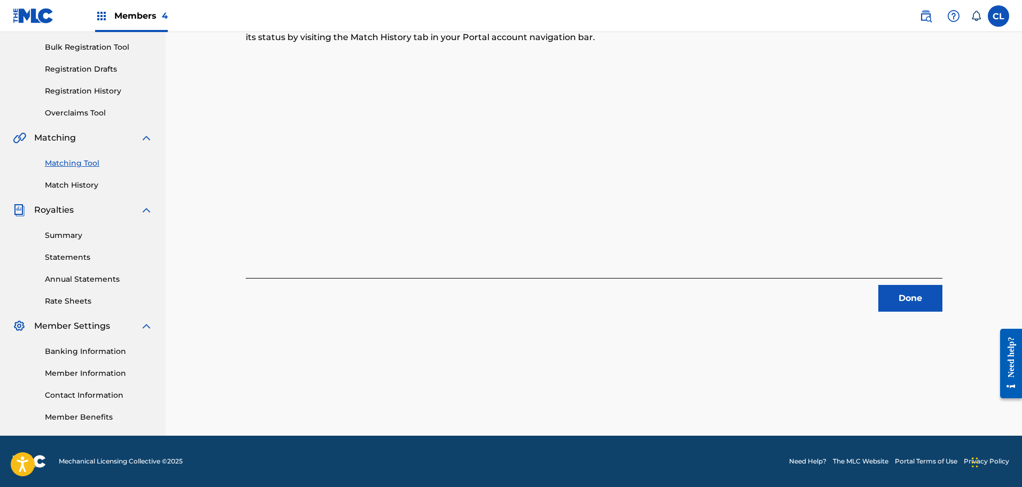
click at [68, 188] on link "Match History" at bounding box center [99, 185] width 108 height 11
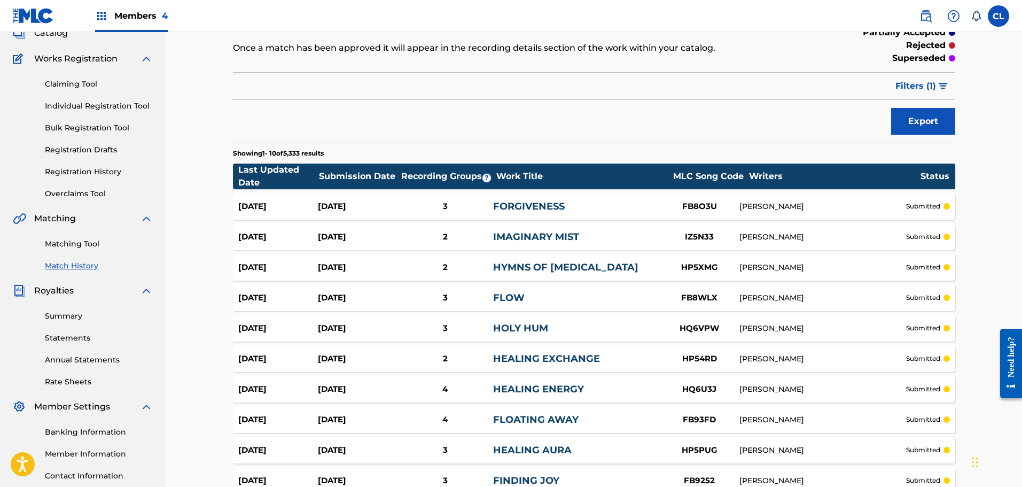
scroll to position [186, 0]
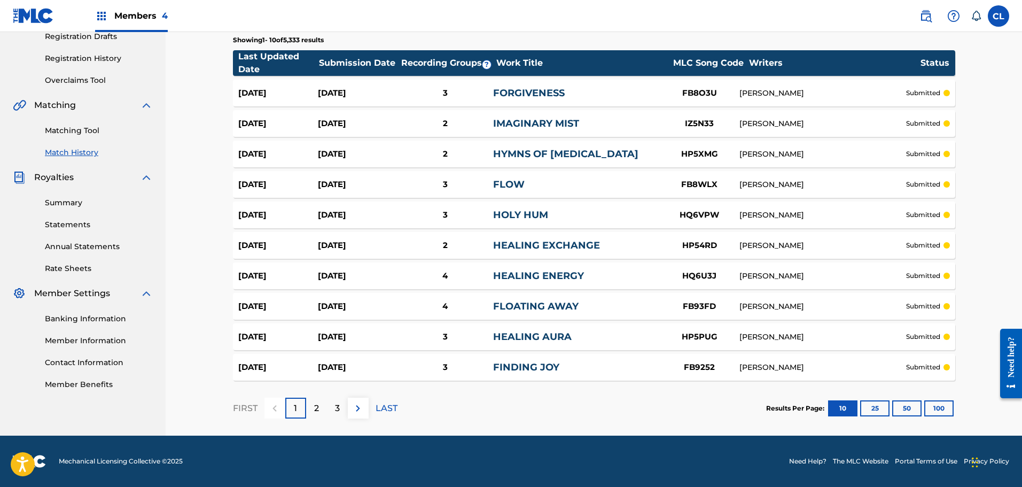
click at [339, 91] on div "[DATE]" at bounding box center [358, 93] width 80 height 12
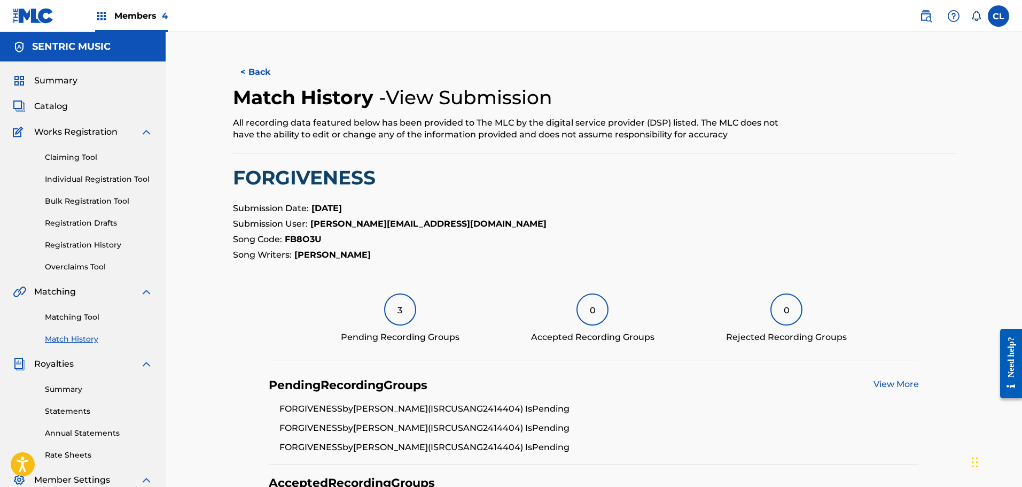
click at [405, 311] on div "3" at bounding box center [400, 309] width 32 height 32
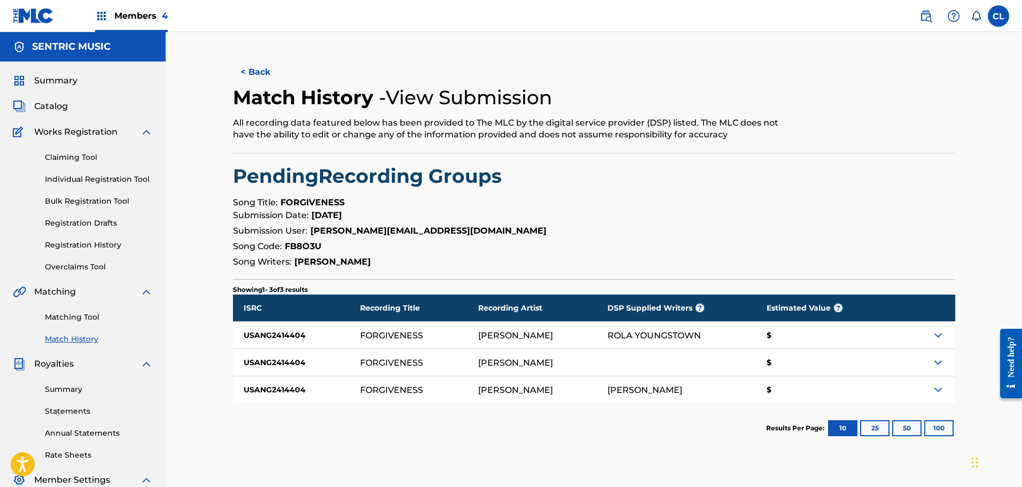
click at [73, 317] on link "Matching Tool" at bounding box center [99, 316] width 108 height 11
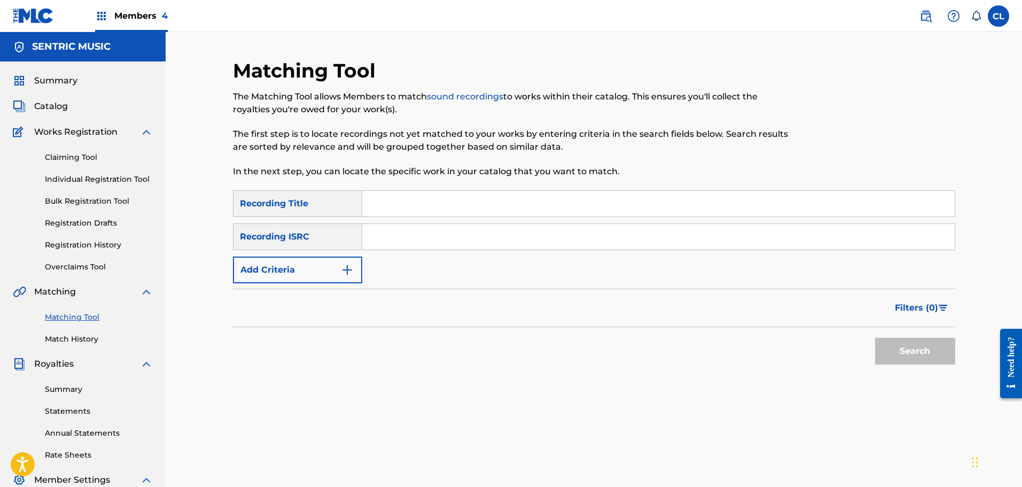
click at [485, 198] on input "Search Form" at bounding box center [658, 204] width 592 height 26
paste input "Forming New Relationships"
type input "Forming New Relationships"
click at [355, 260] on button "Add Criteria" at bounding box center [297, 269] width 129 height 27
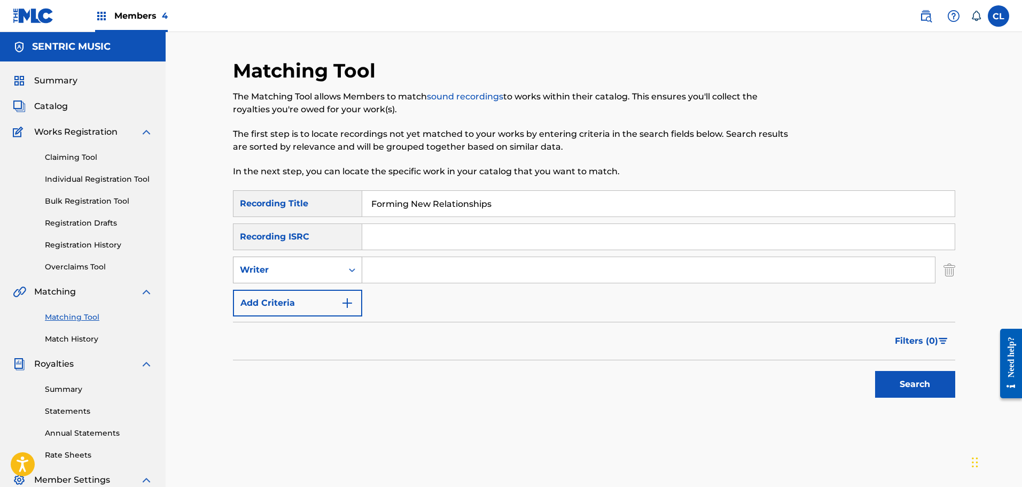
click at [336, 261] on div "Writer" at bounding box center [287, 270] width 109 height 20
click at [347, 290] on div "Recording Artist" at bounding box center [297, 296] width 128 height 27
click at [399, 271] on input "Search Form" at bounding box center [648, 270] width 573 height 26
type input "[PERSON_NAME]"
click at [875, 371] on button "Search" at bounding box center [915, 384] width 80 height 27
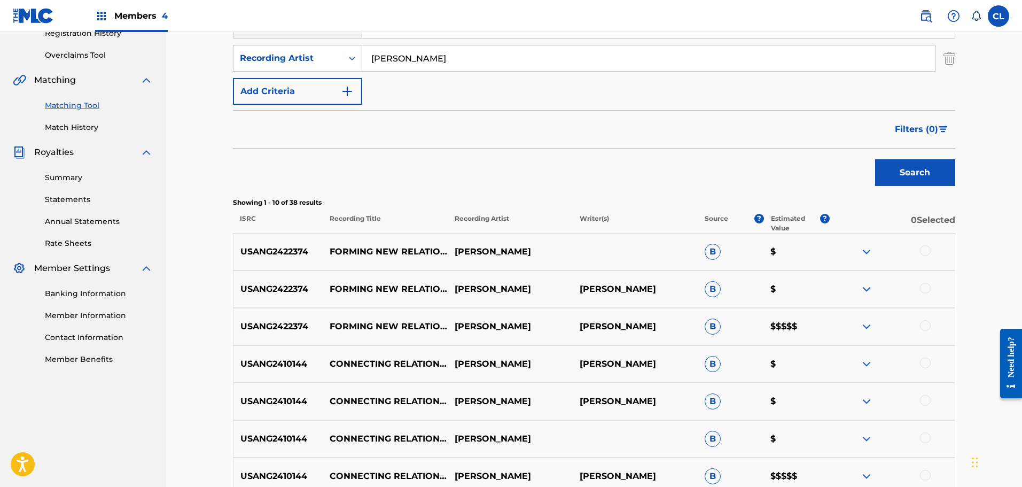
scroll to position [214, 0]
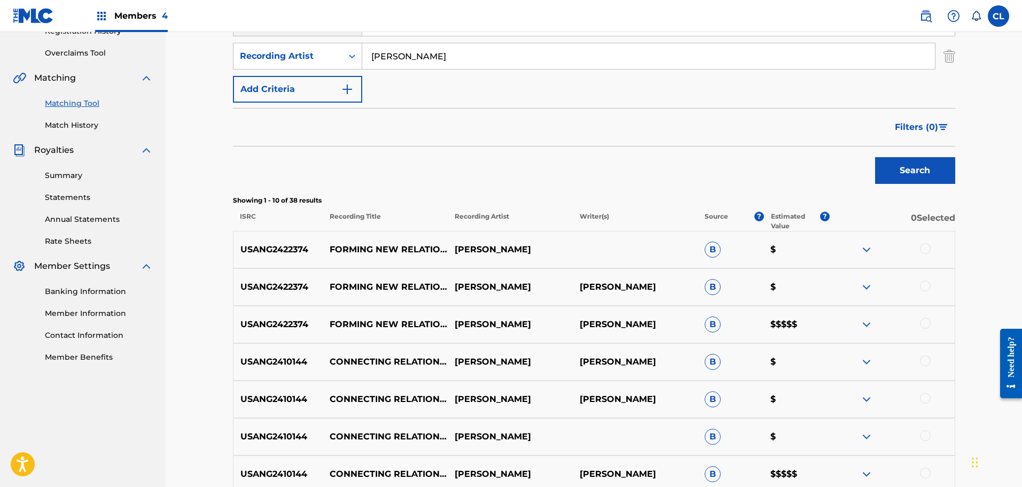
click at [925, 320] on div at bounding box center [925, 323] width 11 height 11
click at [927, 284] on div at bounding box center [925, 285] width 11 height 11
click at [928, 247] on div at bounding box center [925, 248] width 11 height 11
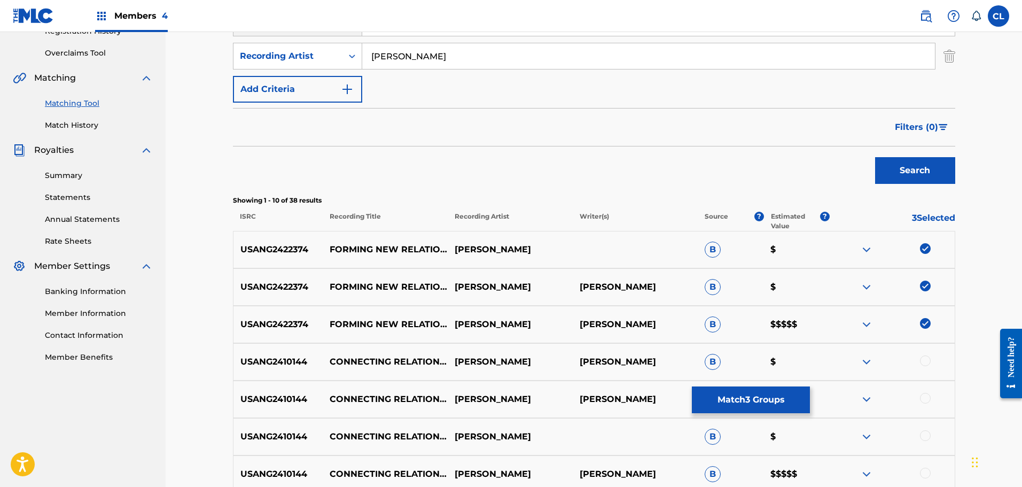
click at [791, 400] on button "Match 3 Groups" at bounding box center [751, 399] width 118 height 27
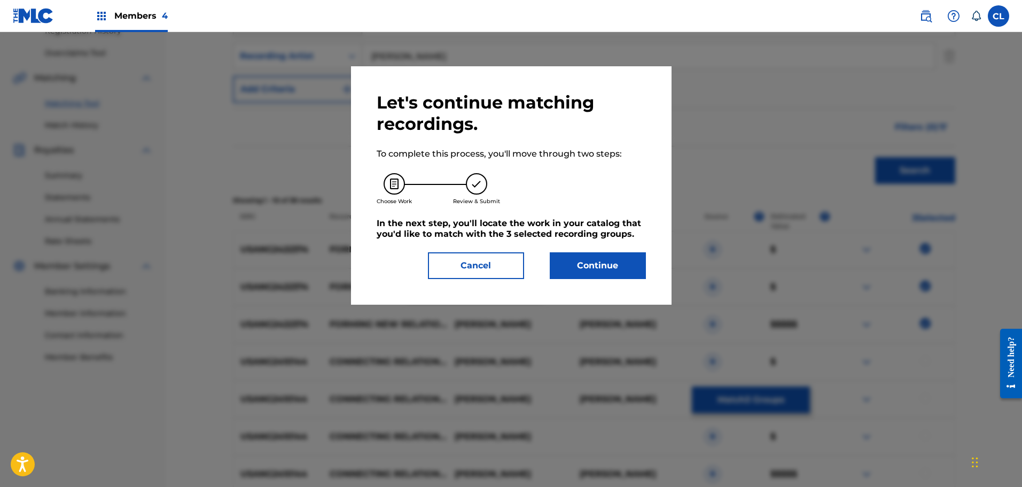
click at [599, 261] on button "Continue" at bounding box center [598, 265] width 96 height 27
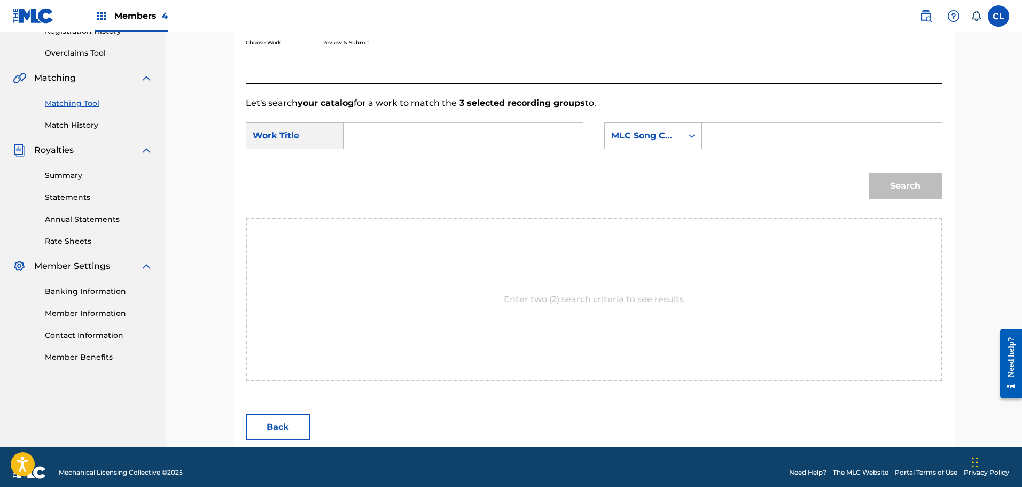
click at [758, 136] on input "Search Form" at bounding box center [821, 136] width 221 height 26
paste input "FB9668"
type input "FB9668"
click at [539, 135] on input "Search Form" at bounding box center [463, 136] width 221 height 26
type input "forming new"
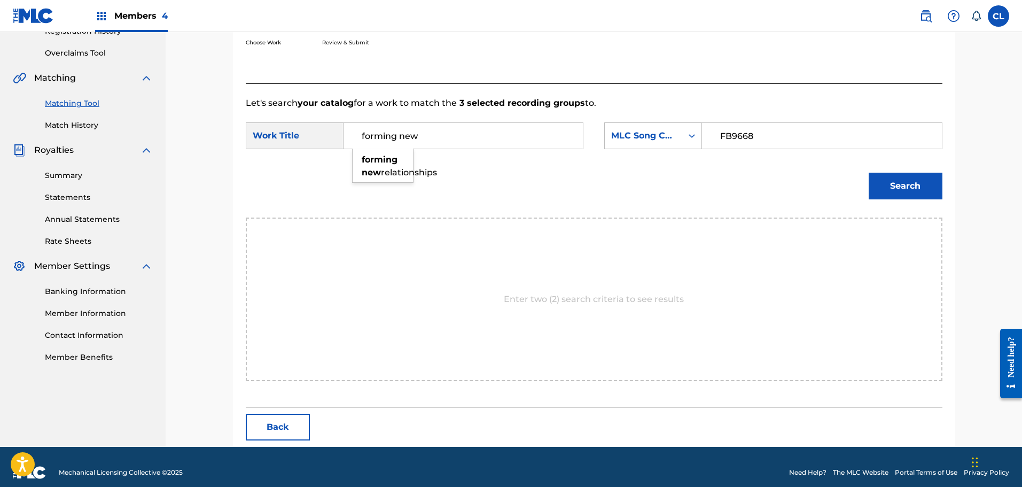
click at [869, 173] on button "Search" at bounding box center [906, 186] width 74 height 27
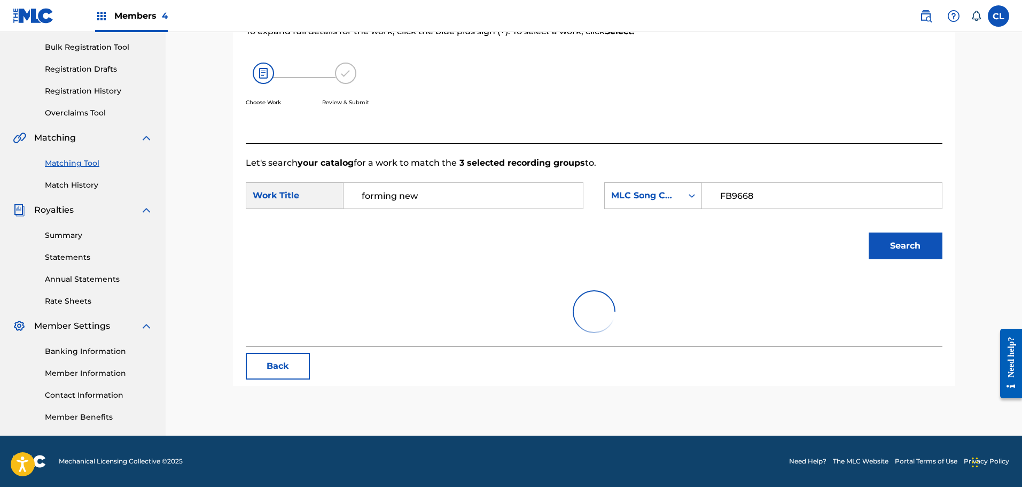
scroll to position [193, 0]
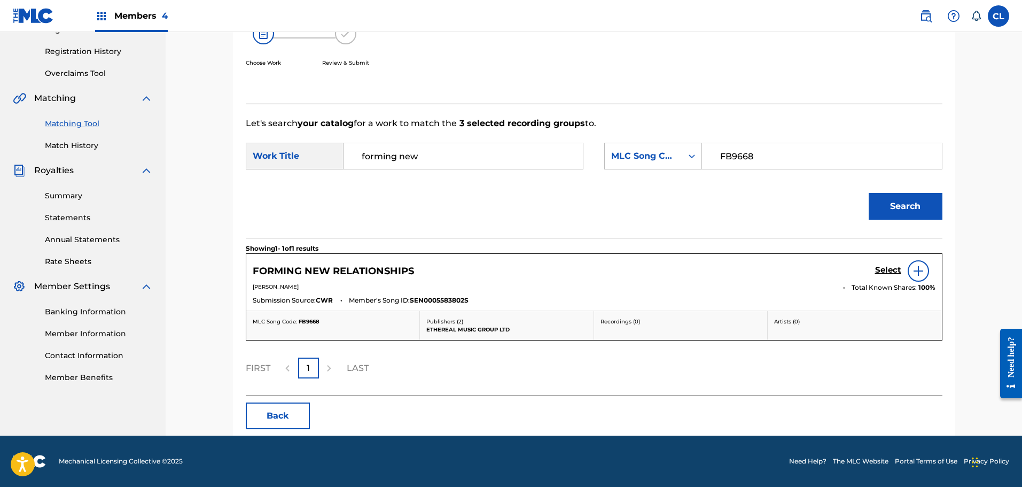
click at [890, 268] on h5 "Select" at bounding box center [888, 270] width 26 height 10
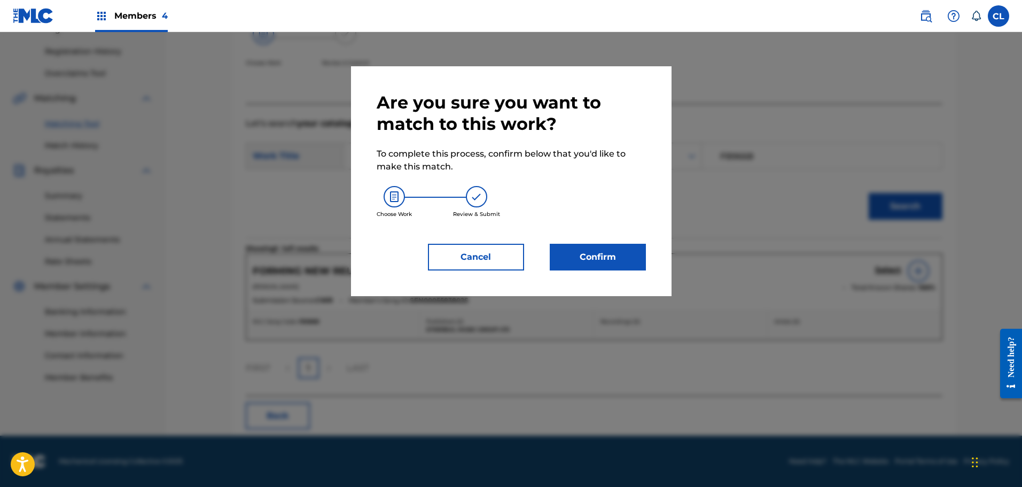
click at [608, 255] on button "Confirm" at bounding box center [598, 257] width 96 height 27
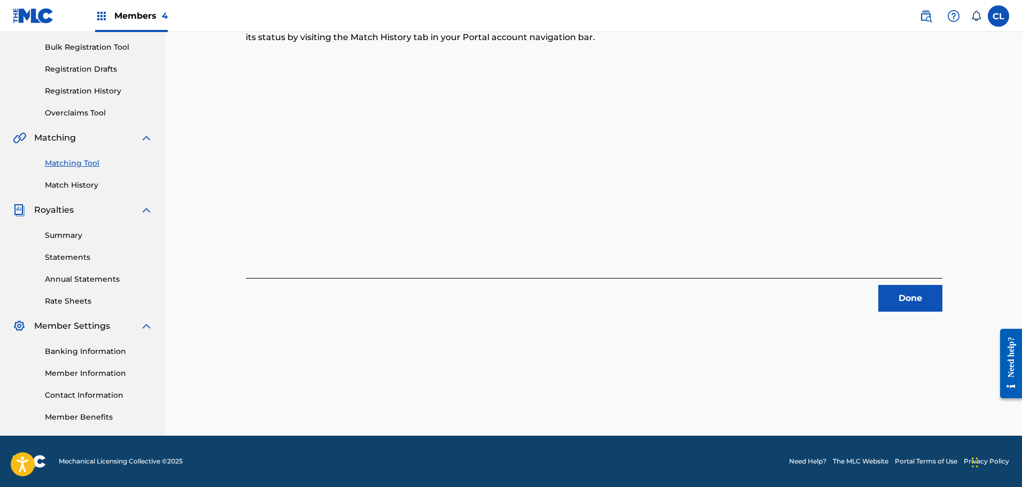
click at [910, 293] on button "Done" at bounding box center [910, 298] width 64 height 27
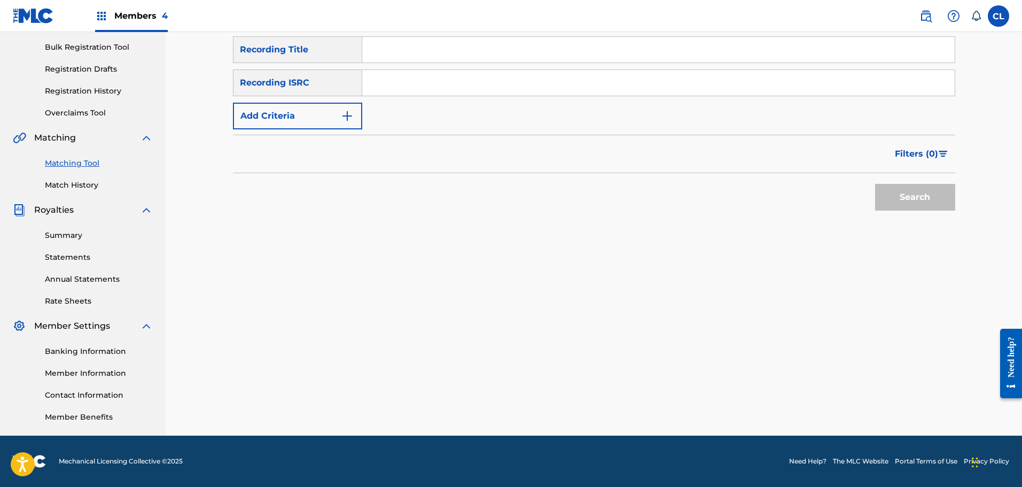
click at [422, 52] on input "Search Form" at bounding box center [658, 50] width 592 height 26
paste input "Foundation"
type input "Foundation"
click at [347, 118] on img "Search Form" at bounding box center [347, 116] width 13 height 13
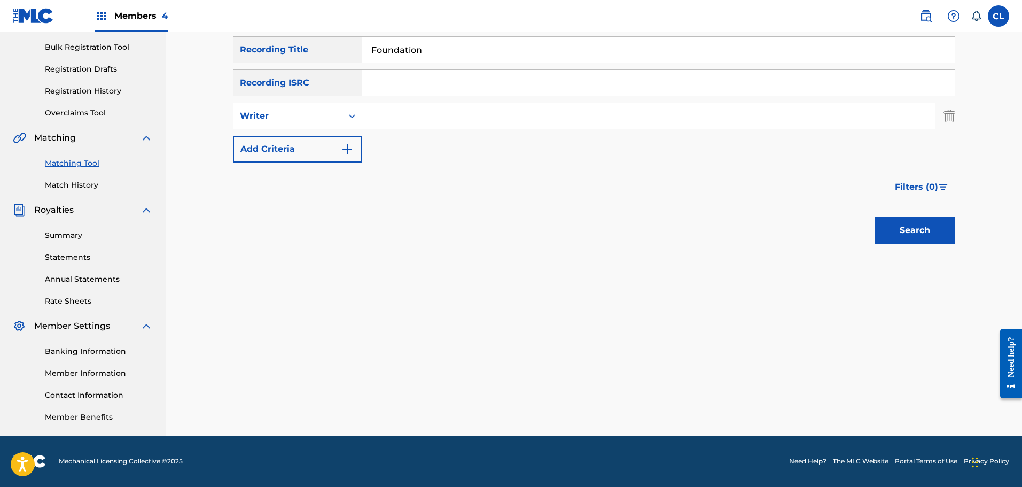
click at [339, 108] on div "Writer" at bounding box center [287, 116] width 109 height 20
click at [339, 130] on div "Recording Artist" at bounding box center [297, 142] width 128 height 27
click at [393, 119] on input "Search Form" at bounding box center [648, 116] width 573 height 26
type input "lono"
click at [875, 217] on button "Search" at bounding box center [915, 230] width 80 height 27
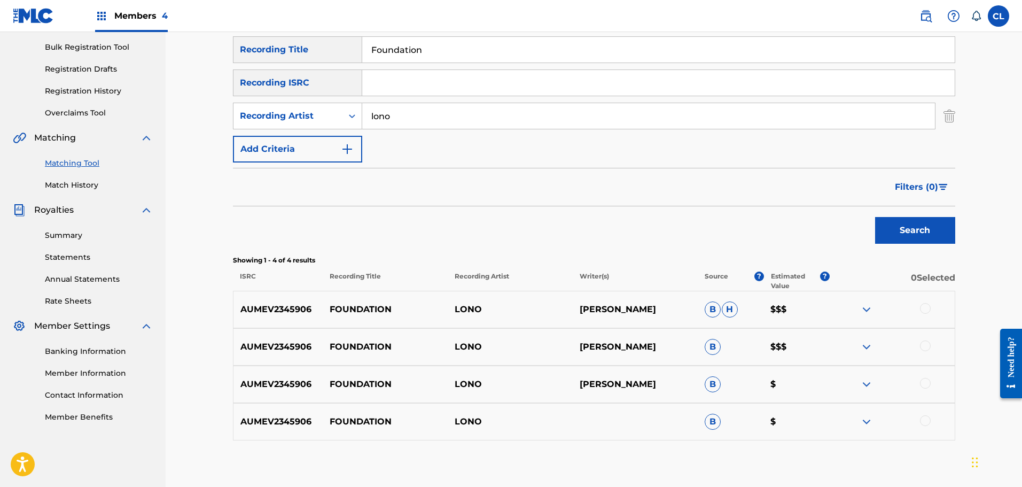
click at [930, 311] on div at bounding box center [892, 309] width 125 height 13
click at [926, 344] on div at bounding box center [925, 345] width 11 height 11
click at [926, 307] on div at bounding box center [925, 308] width 11 height 11
click at [923, 381] on div at bounding box center [925, 383] width 11 height 11
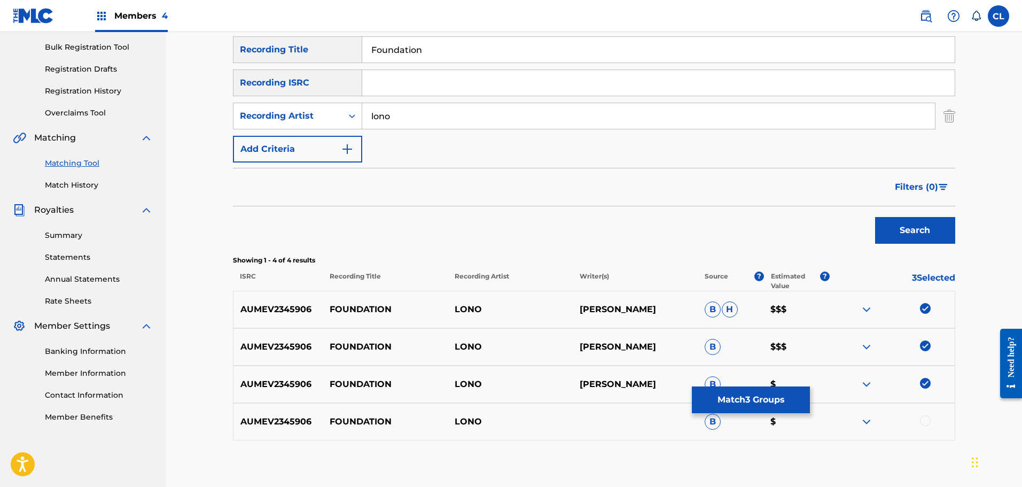
click at [920, 419] on div at bounding box center [925, 420] width 11 height 11
click at [783, 394] on button "Match 4 Groups" at bounding box center [751, 399] width 118 height 27
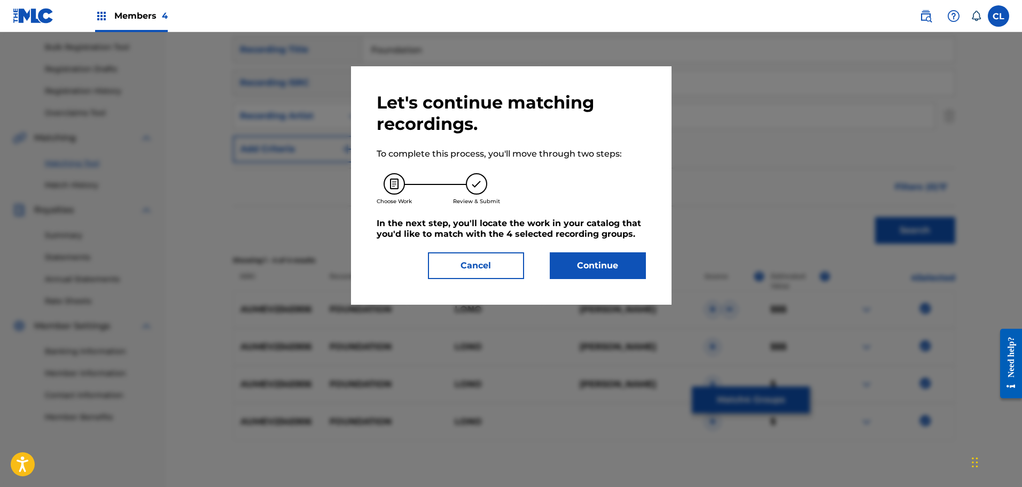
click at [486, 265] on button "Cancel" at bounding box center [476, 265] width 96 height 27
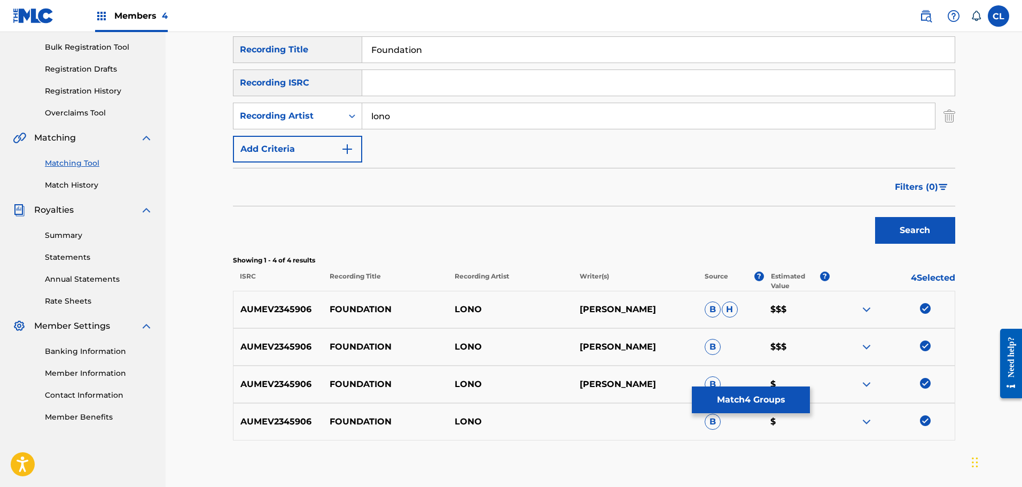
click at [771, 397] on button "Match 4 Groups" at bounding box center [751, 399] width 118 height 27
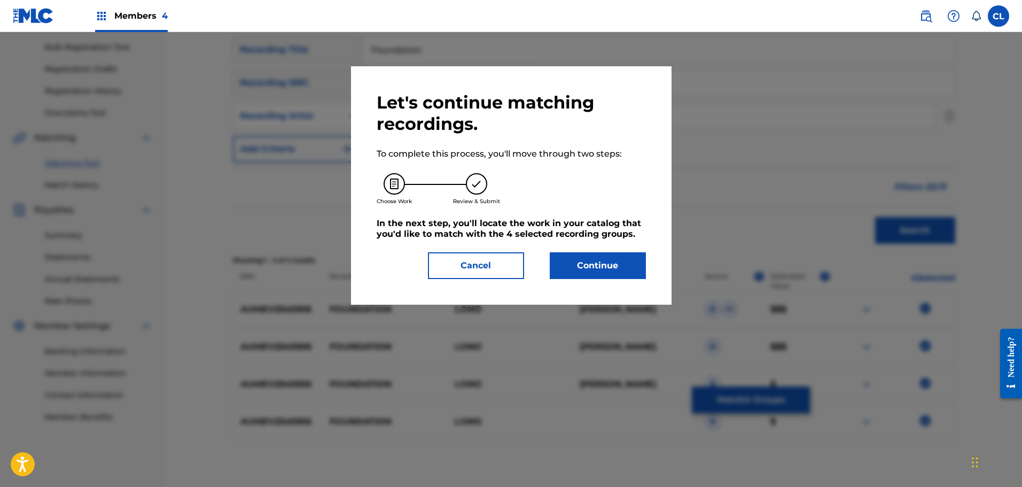
click at [603, 266] on button "Continue" at bounding box center [598, 265] width 96 height 27
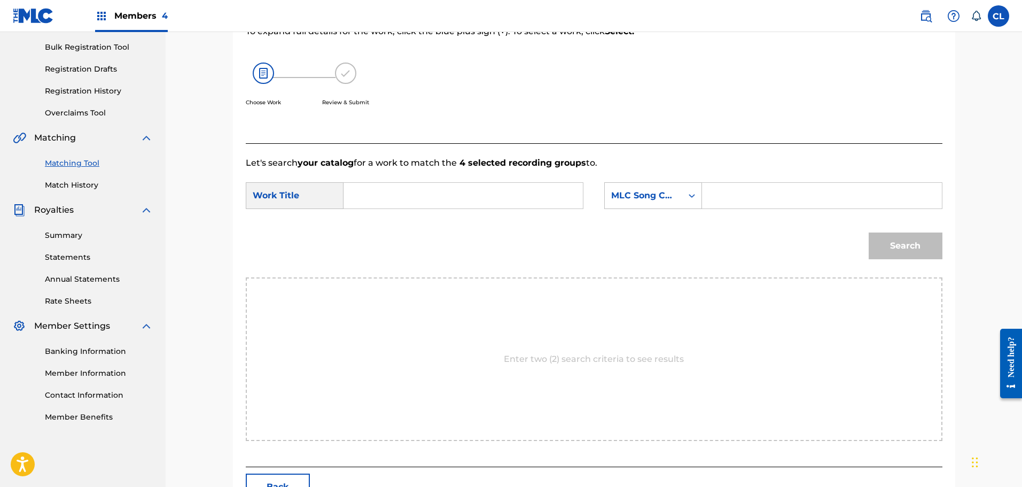
click at [766, 193] on input "Search Form" at bounding box center [821, 196] width 221 height 26
paste input "FB8WJW"
type input "FB8WJW"
click at [439, 192] on input "Search Form" at bounding box center [463, 196] width 221 height 26
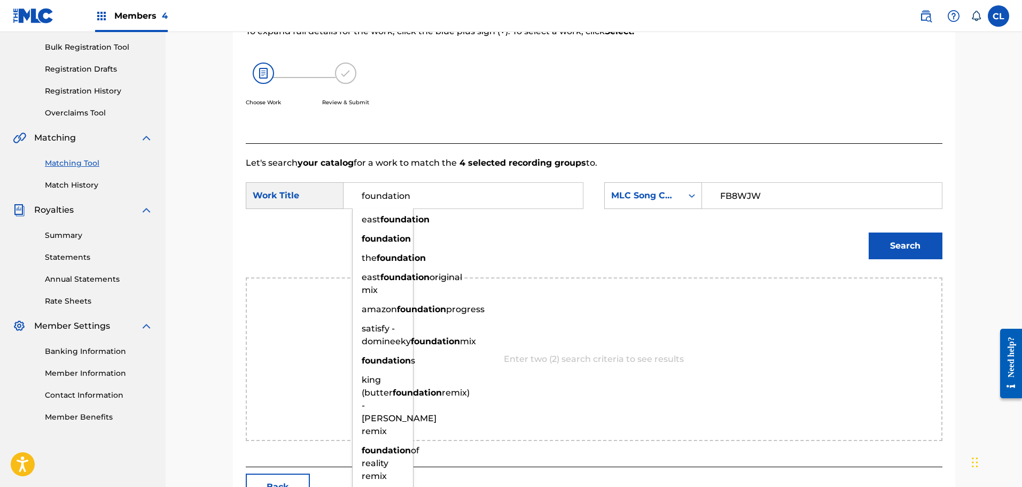
type input "foundation"
click at [869, 232] on button "Search" at bounding box center [906, 245] width 74 height 27
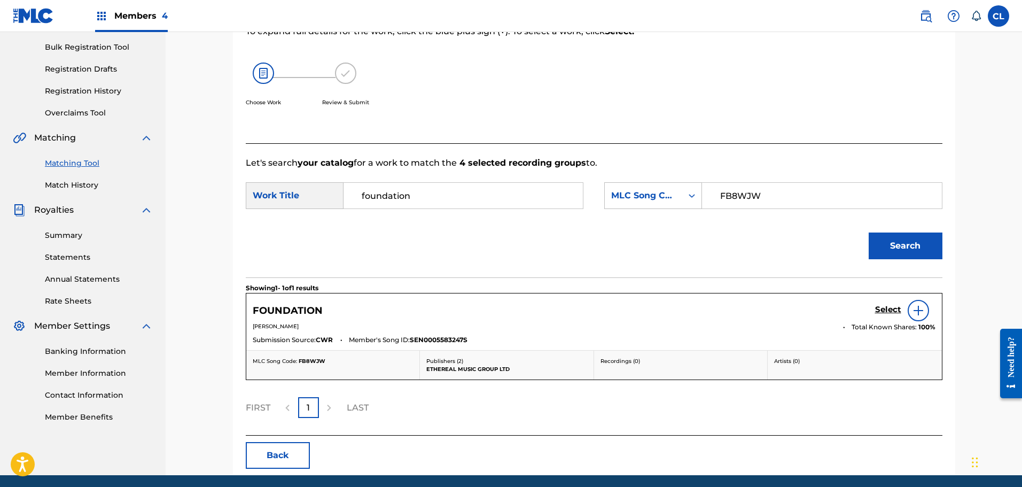
click at [893, 313] on h5 "Select" at bounding box center [888, 310] width 26 height 10
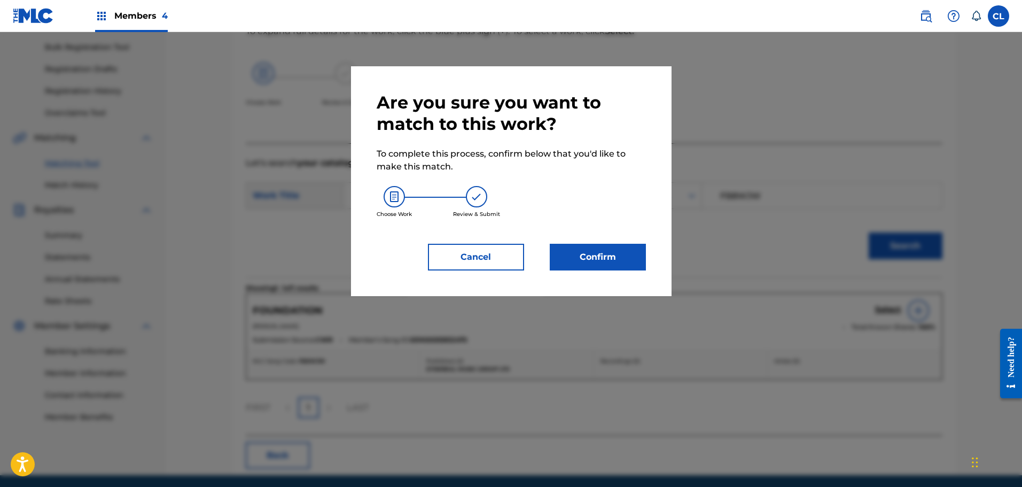
click at [596, 253] on button "Confirm" at bounding box center [598, 257] width 96 height 27
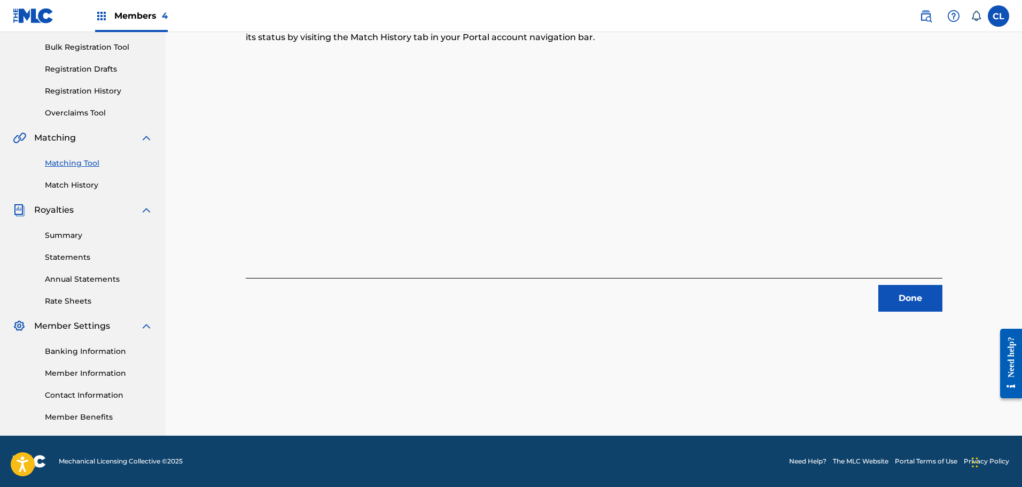
click at [912, 293] on button "Done" at bounding box center [910, 298] width 64 height 27
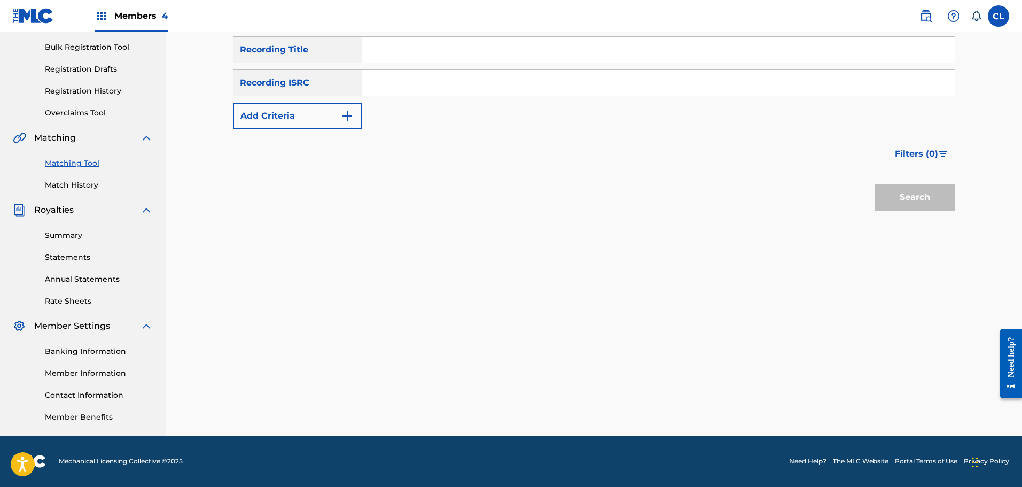
click at [429, 48] on input "Search Form" at bounding box center [658, 50] width 592 height 26
paste input "Fully Encompassing"
type input "Fully Encompassing"
click at [358, 111] on button "Add Criteria" at bounding box center [297, 116] width 129 height 27
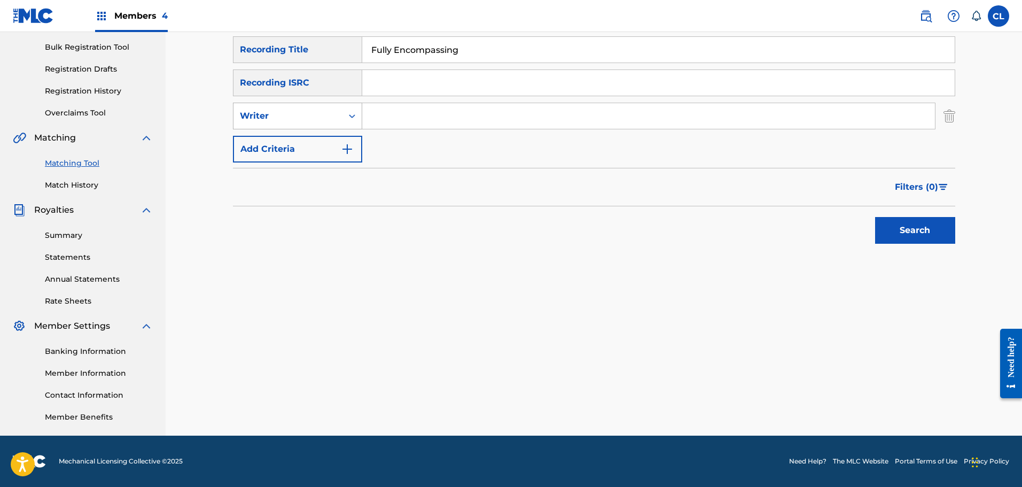
click at [324, 123] on div "Writer" at bounding box center [287, 116] width 109 height 20
click at [314, 145] on div "Recording Artist" at bounding box center [297, 142] width 128 height 27
drag, startPoint x: 343, startPoint y: 134, endPoint x: 443, endPoint y: 104, distance: 104.8
click at [443, 104] on input "Search Form" at bounding box center [648, 116] width 573 height 26
type input "f"
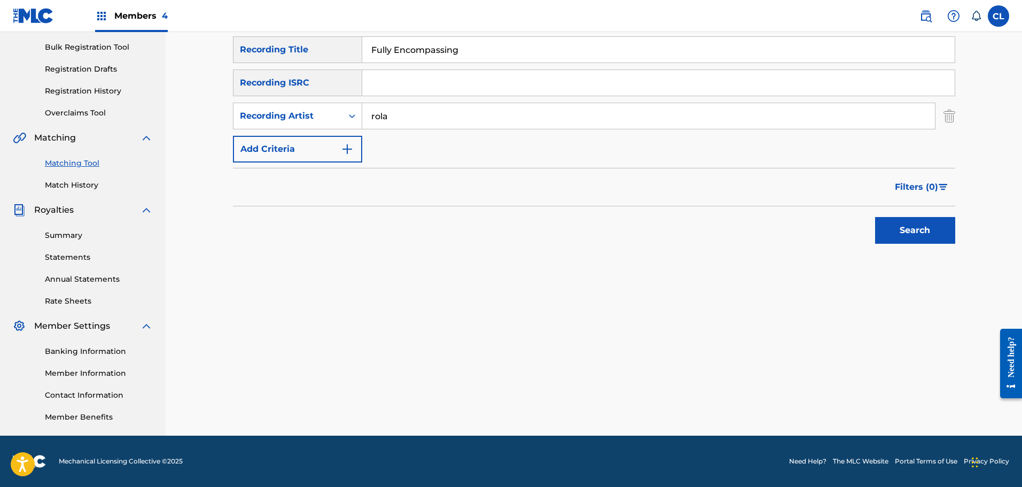
type input "[PERSON_NAME]"
click at [939, 227] on button "Search" at bounding box center [915, 230] width 80 height 27
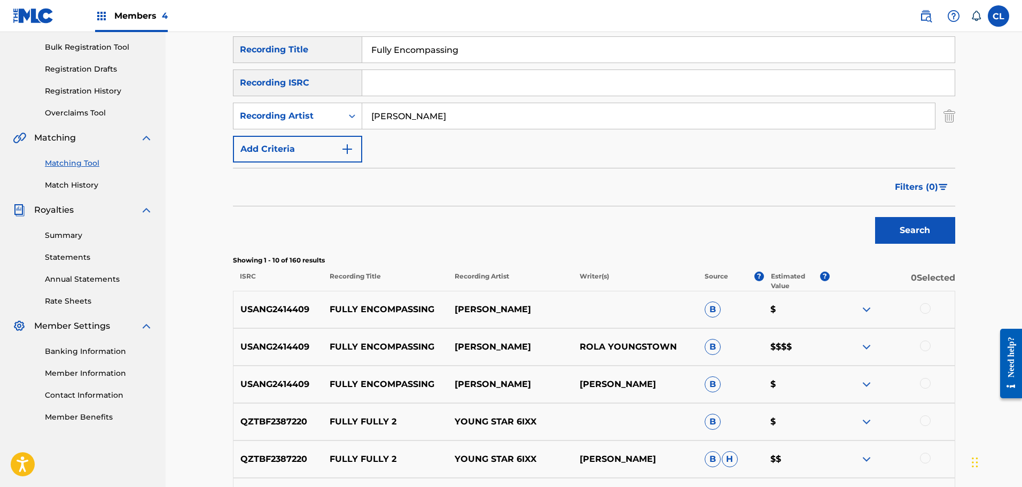
drag, startPoint x: 930, startPoint y: 345, endPoint x: 922, endPoint y: 329, distance: 18.6
click at [929, 344] on div at bounding box center [925, 345] width 11 height 11
click at [925, 310] on div at bounding box center [925, 308] width 11 height 11
click at [926, 379] on div at bounding box center [925, 383] width 11 height 11
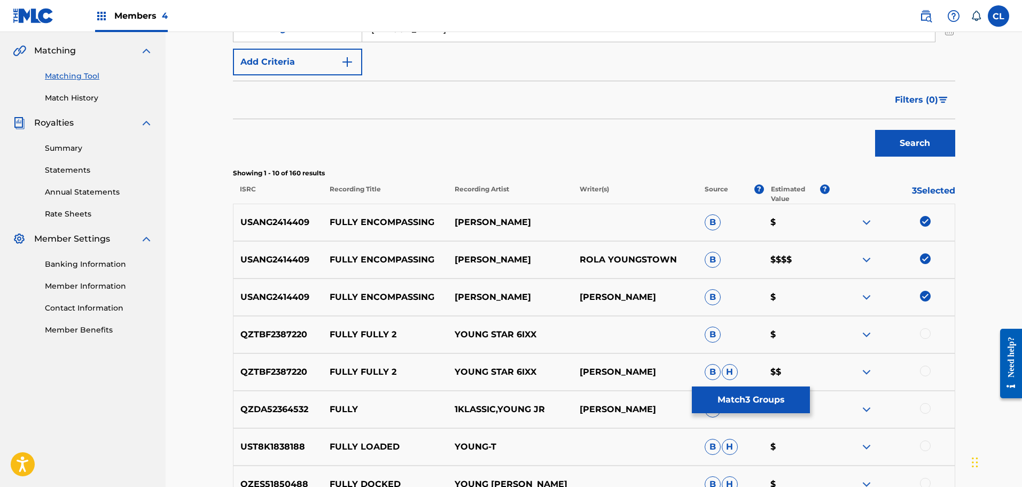
scroll to position [261, 0]
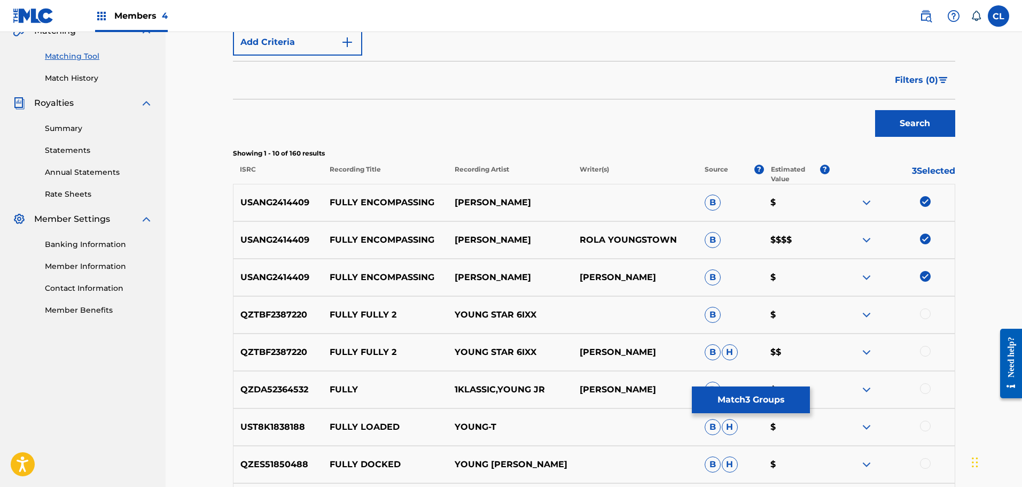
click at [777, 408] on button "Match 3 Groups" at bounding box center [751, 399] width 118 height 27
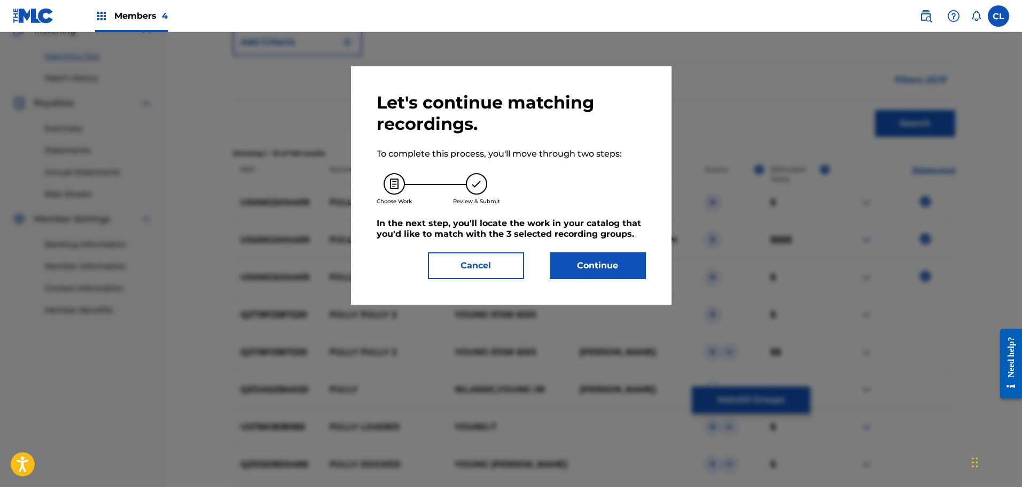
click at [623, 271] on button "Continue" at bounding box center [598, 265] width 96 height 27
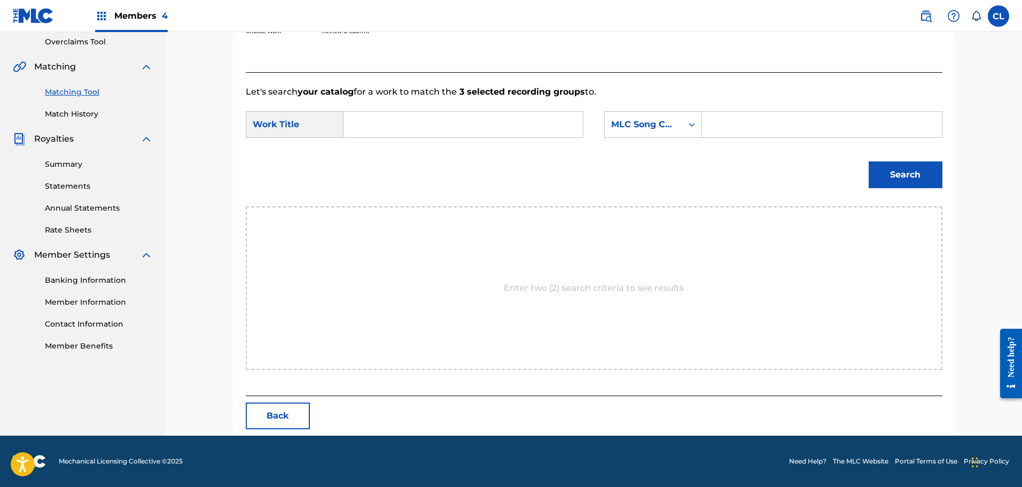
scroll to position [225, 0]
click at [782, 119] on input "Search Form" at bounding box center [821, 125] width 221 height 26
paste input "FB8HMG"
type input "FB8HMG"
click at [456, 125] on input "Search Form" at bounding box center [463, 125] width 221 height 26
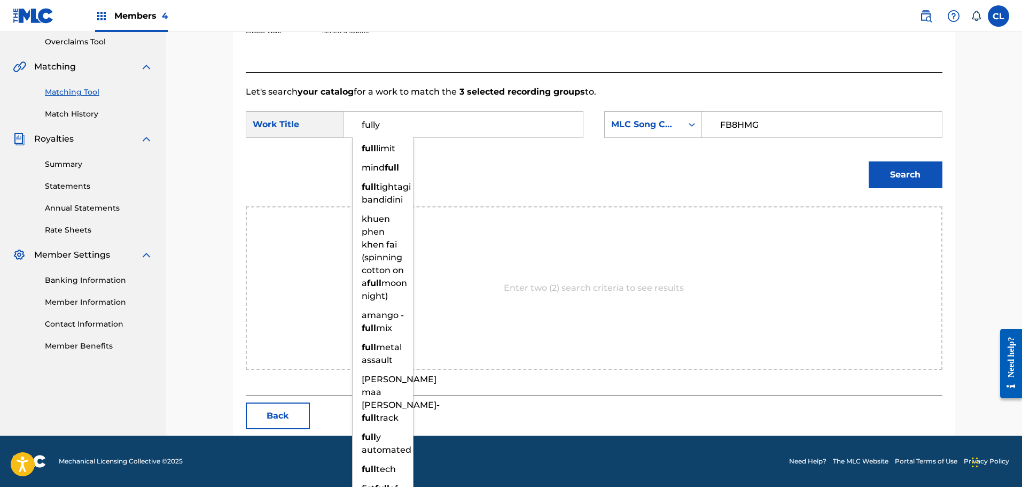
type input "fully"
click at [869, 161] on button "Search" at bounding box center [906, 174] width 74 height 27
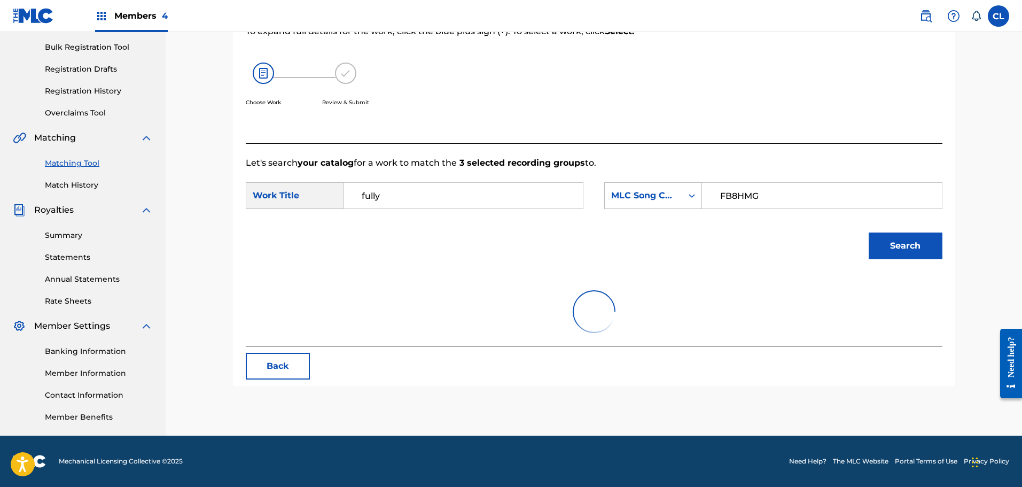
scroll to position [154, 0]
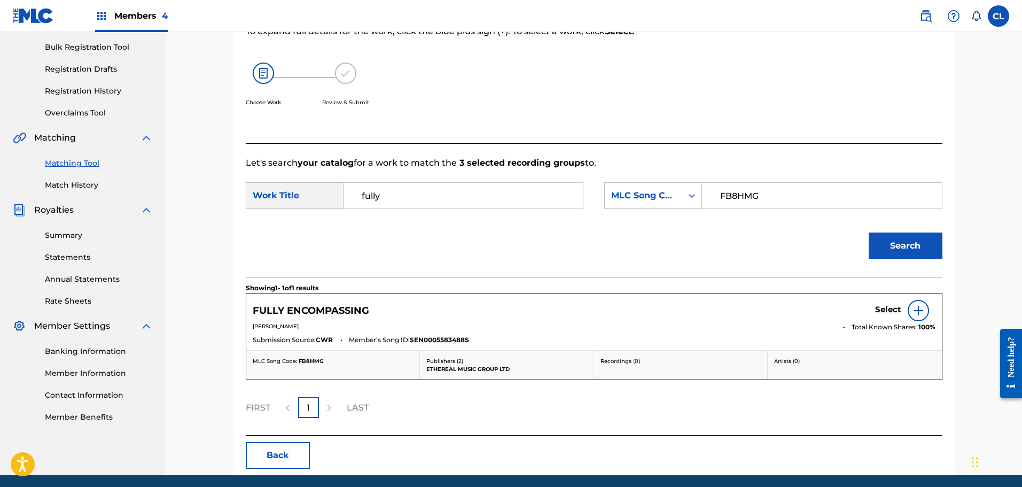
click at [890, 313] on h5 "Select" at bounding box center [888, 310] width 26 height 10
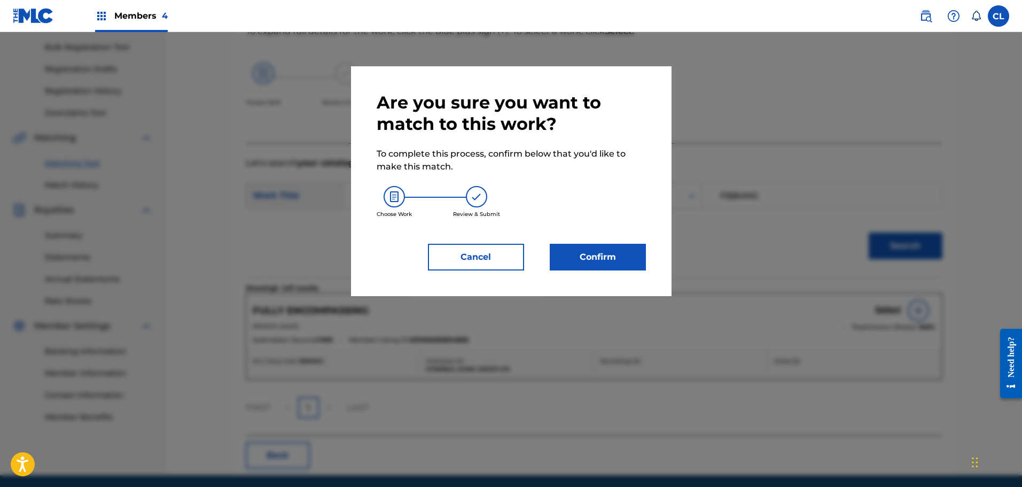
click at [596, 256] on button "Confirm" at bounding box center [598, 257] width 96 height 27
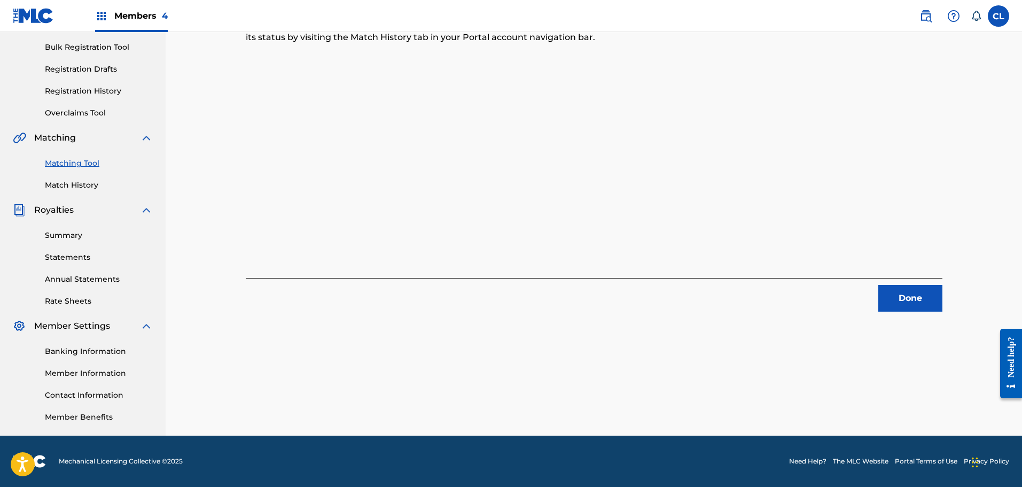
click at [912, 293] on button "Done" at bounding box center [910, 298] width 64 height 27
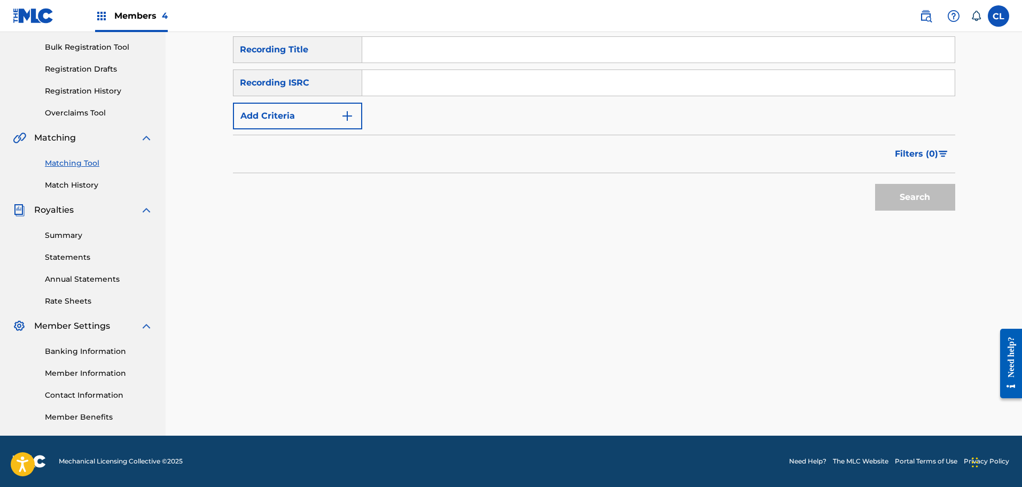
click at [398, 47] on input "Search Form" at bounding box center [658, 50] width 592 height 26
paste input "Gaia"
type input "Gaia"
click at [329, 121] on button "Add Criteria" at bounding box center [297, 116] width 129 height 27
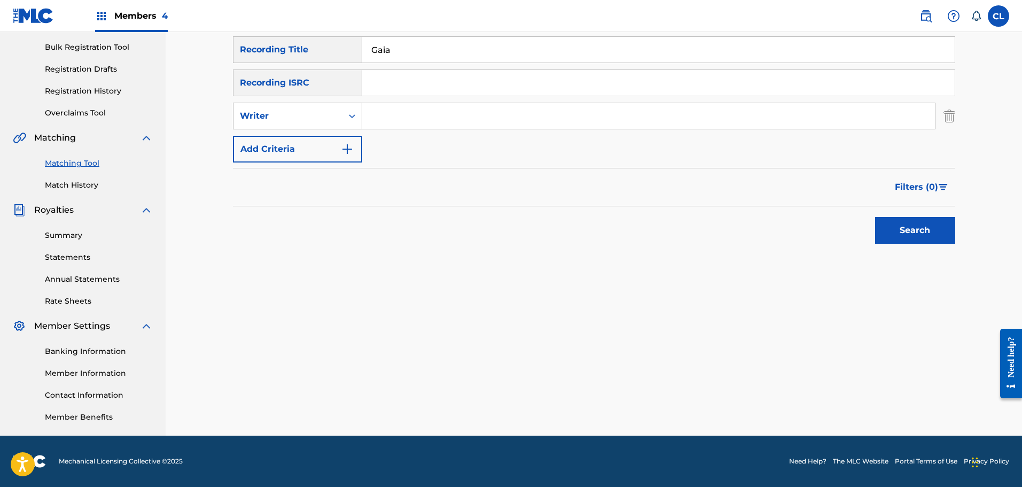
click at [311, 116] on div "Writer" at bounding box center [288, 116] width 96 height 13
drag, startPoint x: 311, startPoint y: 143, endPoint x: 334, endPoint y: 124, distance: 29.6
click at [314, 141] on div "Recording Artist" at bounding box center [297, 142] width 128 height 27
click at [378, 109] on input "Search Form" at bounding box center [648, 116] width 573 height 26
type input "[PERSON_NAME]"
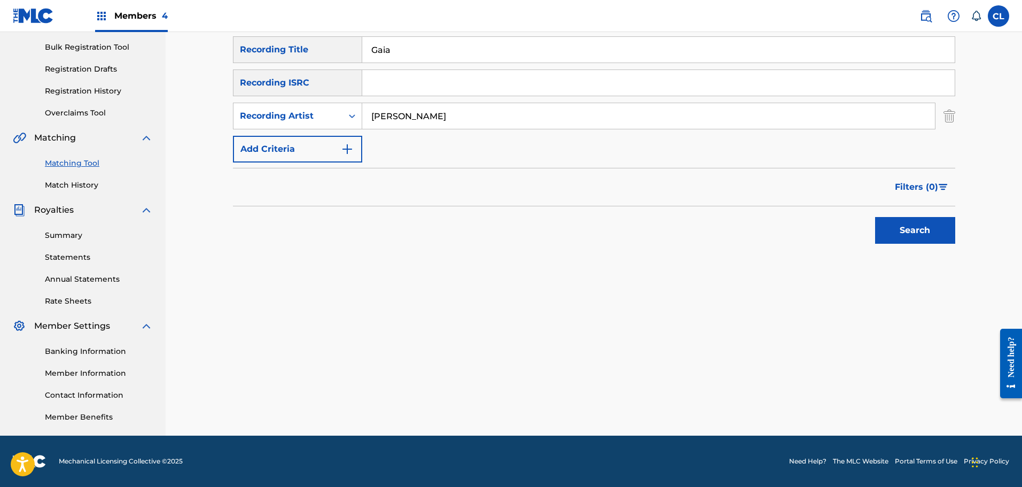
click at [875, 217] on button "Search" at bounding box center [915, 230] width 80 height 27
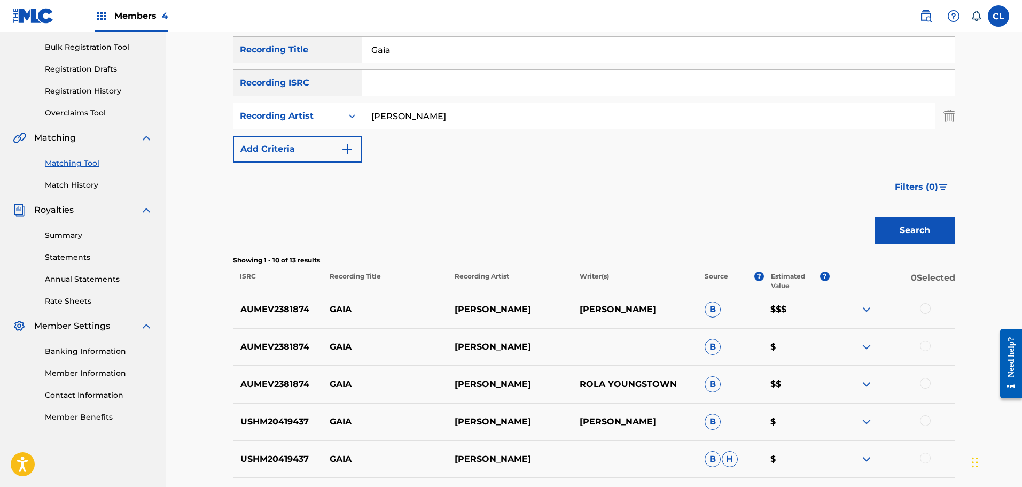
drag, startPoint x: 925, startPoint y: 386, endPoint x: 926, endPoint y: 371, distance: 14.5
click at [926, 379] on div at bounding box center [925, 383] width 11 height 11
click at [925, 349] on div at bounding box center [925, 345] width 11 height 11
click at [929, 307] on div at bounding box center [925, 308] width 11 height 11
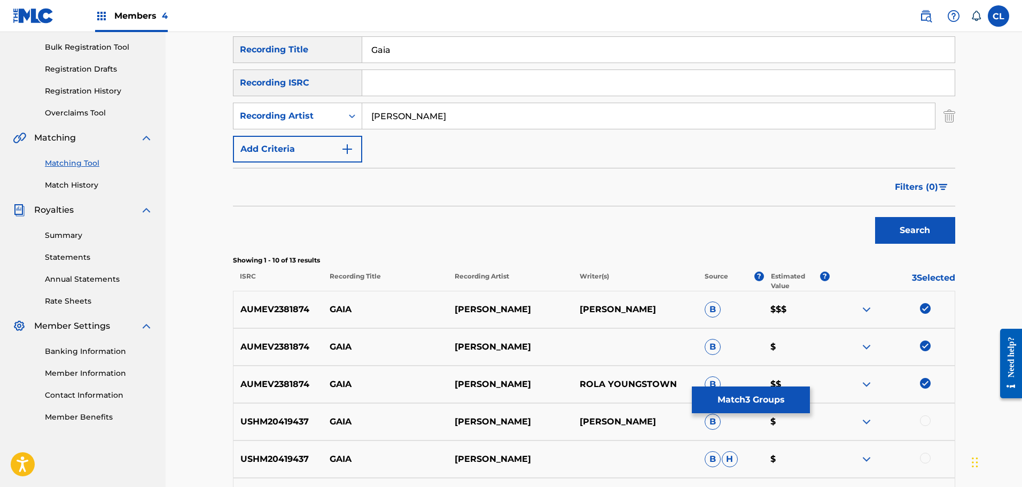
click at [787, 396] on button "Match 3 Groups" at bounding box center [751, 399] width 118 height 27
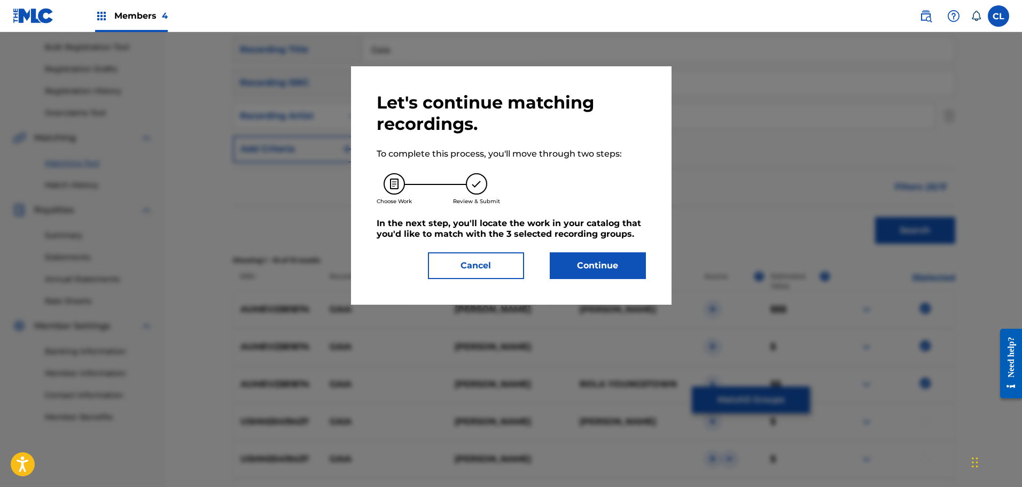
click at [605, 254] on button "Continue" at bounding box center [598, 265] width 96 height 27
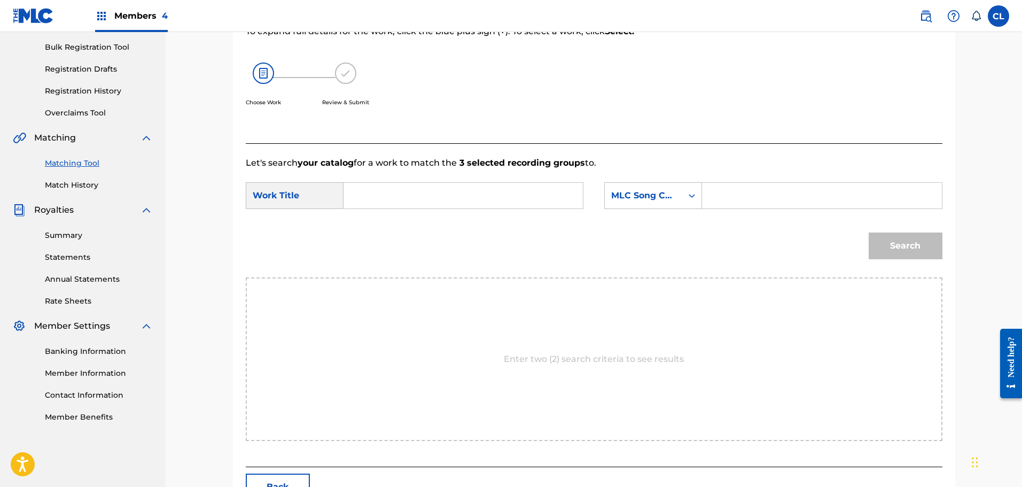
click at [738, 180] on form "SearchWithCriteria4f1ef4f0-5ae3-4c24-b401-f31c8662dc66 Work Title SearchWithCri…" at bounding box center [594, 223] width 697 height 108
click at [736, 197] on input "Search Form" at bounding box center [821, 196] width 221 height 26
paste input "GC0VO9"
type input "GC0VO9"
click at [501, 181] on form "SearchWithCriteria4f1ef4f0-5ae3-4c24-b401-f31c8662dc66 Work Title SearchWithCri…" at bounding box center [594, 223] width 697 height 108
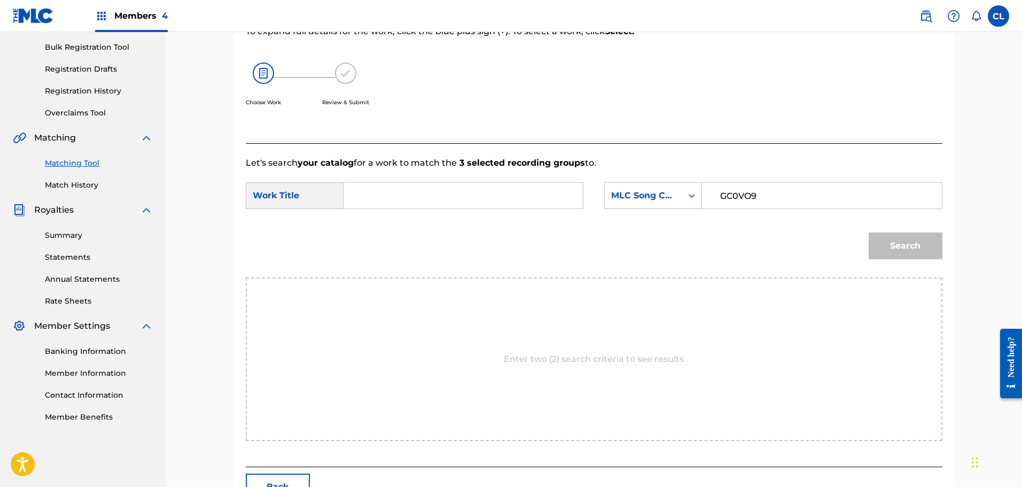
click at [500, 196] on input "Search Form" at bounding box center [463, 196] width 221 height 26
type input "gaia"
click at [869, 232] on button "Search" at bounding box center [906, 245] width 74 height 27
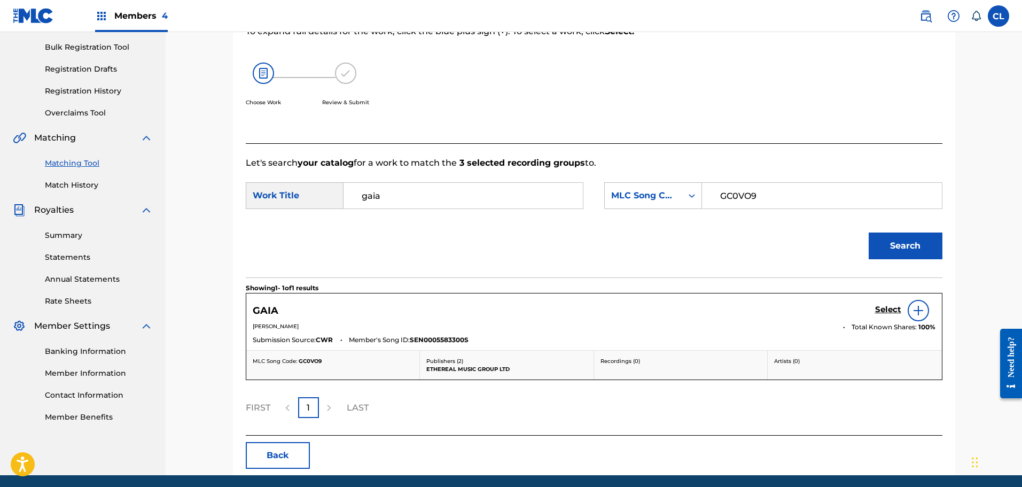
click at [893, 303] on div "Select" at bounding box center [905, 310] width 60 height 21
click at [892, 310] on h5 "Select" at bounding box center [888, 310] width 26 height 10
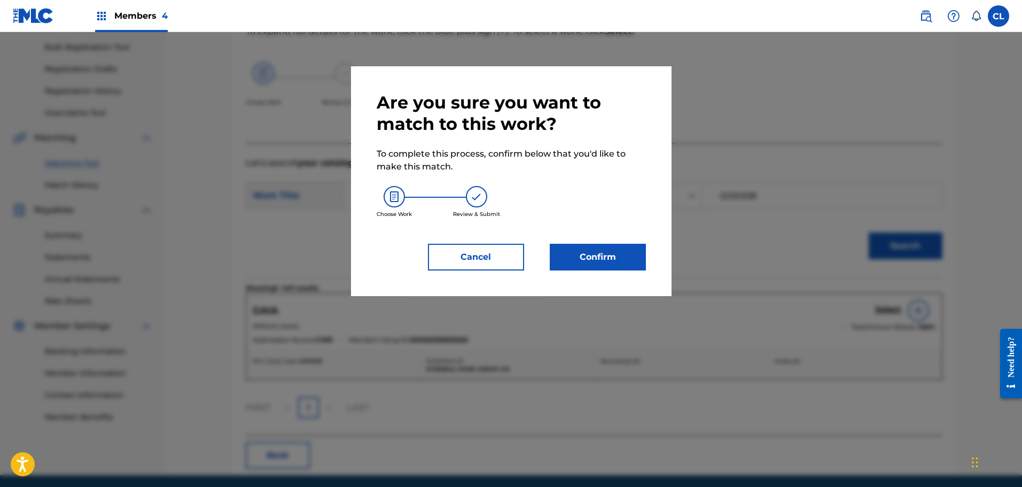
click at [618, 264] on button "Confirm" at bounding box center [598, 257] width 96 height 27
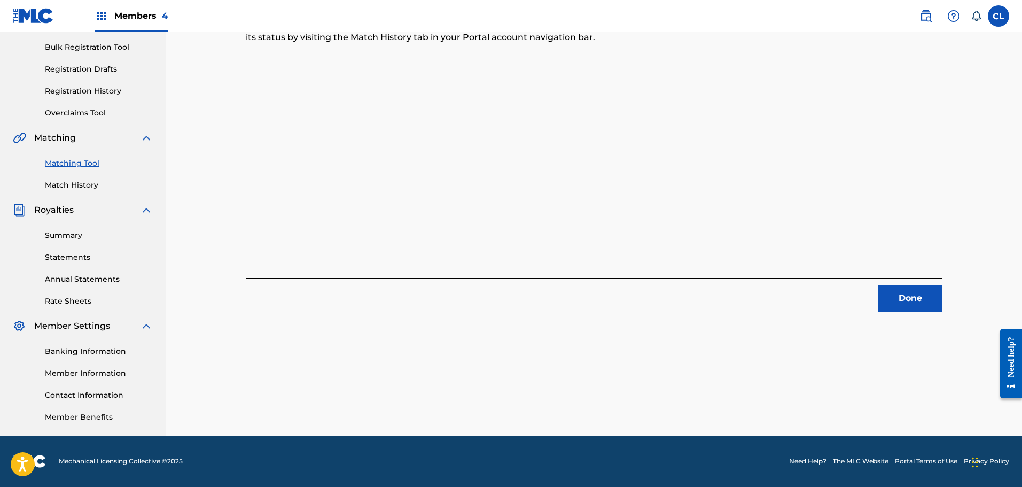
click at [912, 306] on button "Done" at bounding box center [910, 298] width 64 height 27
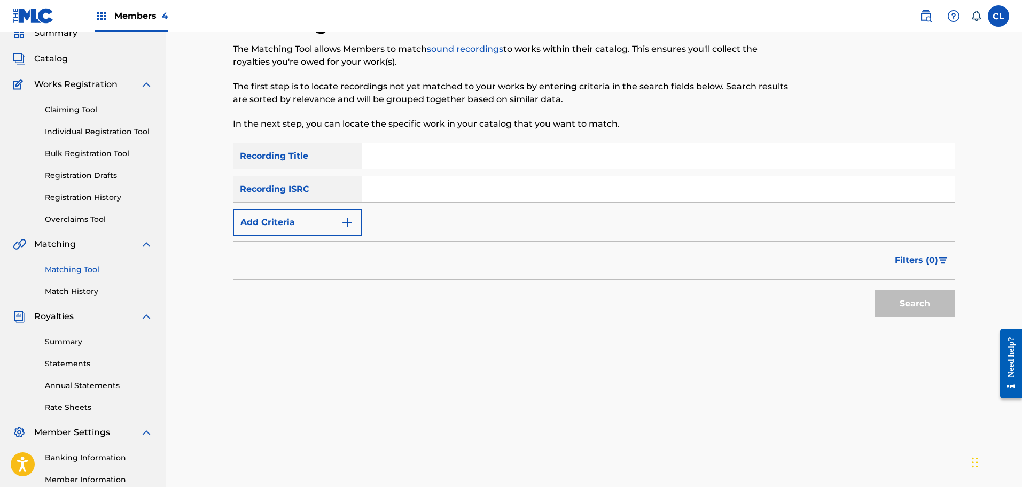
scroll to position [47, 0]
click at [376, 160] on input "Search Form" at bounding box center [658, 157] width 592 height 26
paste input "Generations"
type input "Generations"
click at [325, 221] on button "Add Criteria" at bounding box center [297, 222] width 129 height 27
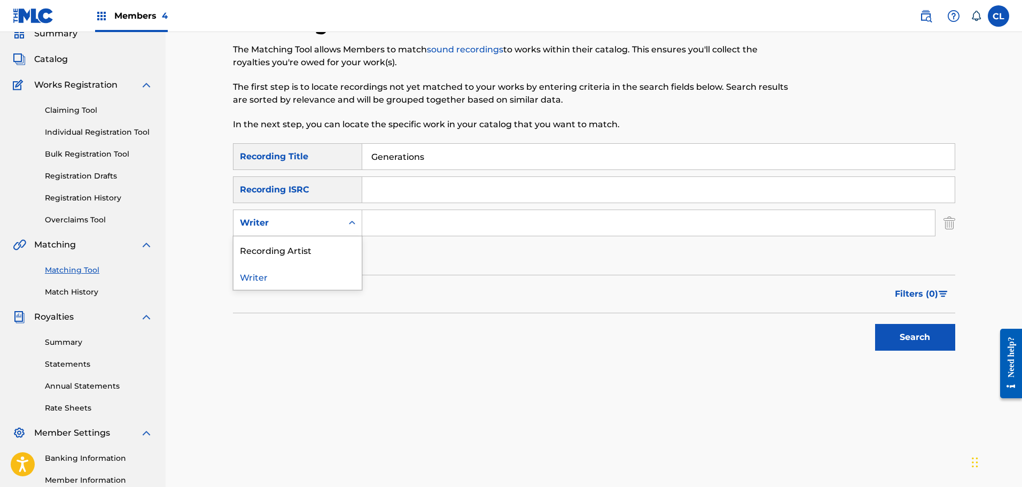
click at [316, 213] on div "Writer" at bounding box center [287, 223] width 109 height 20
click at [321, 241] on div "Recording Artist" at bounding box center [297, 249] width 128 height 27
click at [400, 218] on input "Search Form" at bounding box center [648, 223] width 573 height 26
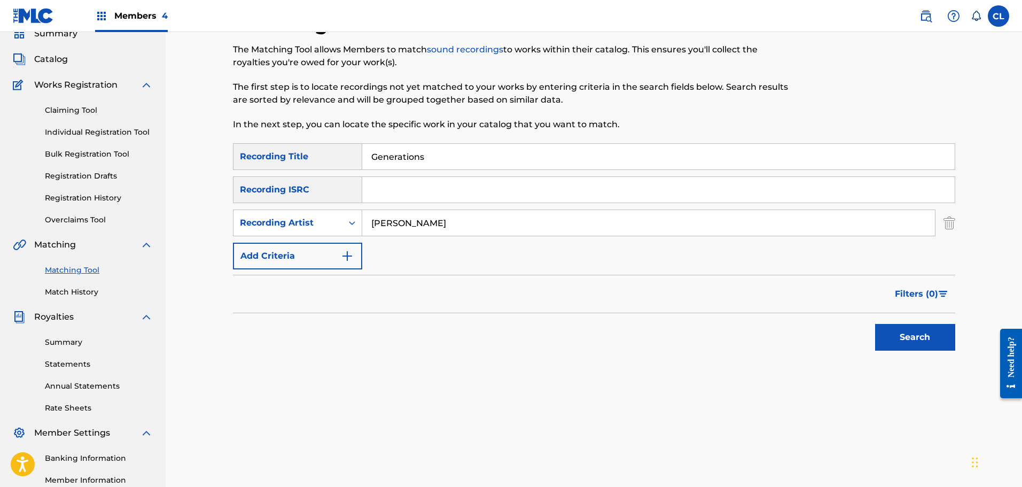
type input "[PERSON_NAME]"
click at [875, 324] on button "Search" at bounding box center [915, 337] width 80 height 27
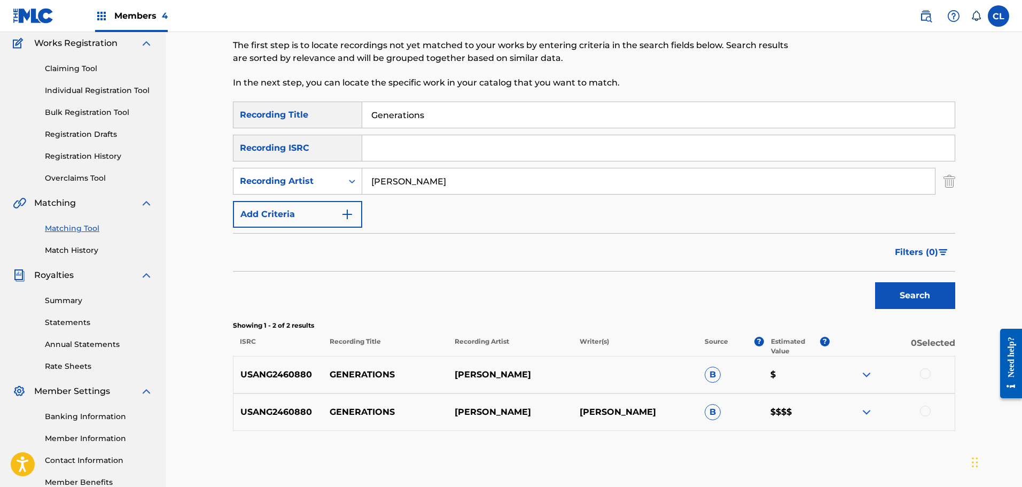
scroll to position [154, 0]
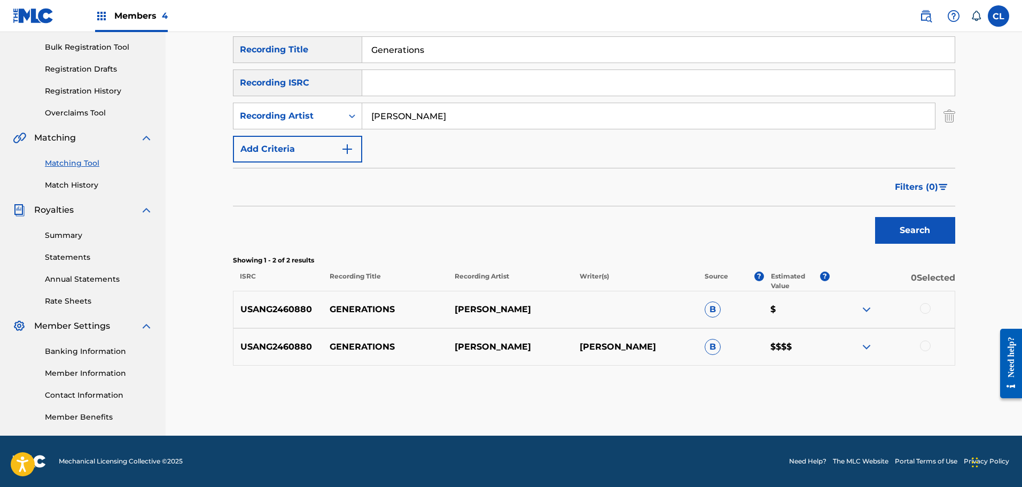
click at [924, 346] on div at bounding box center [925, 345] width 11 height 11
click at [927, 311] on div at bounding box center [925, 308] width 11 height 11
click at [776, 397] on button "Match 2 Groups" at bounding box center [751, 399] width 118 height 27
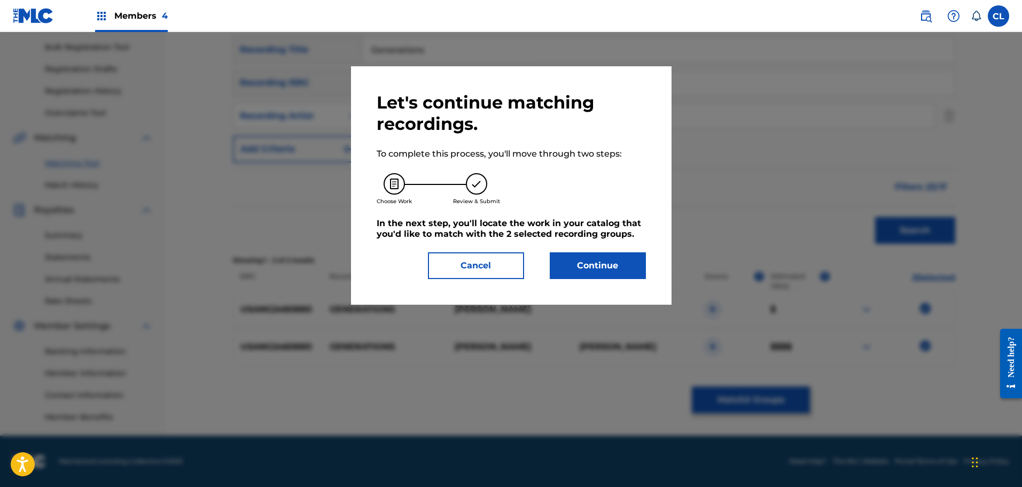
click at [625, 268] on button "Continue" at bounding box center [598, 265] width 96 height 27
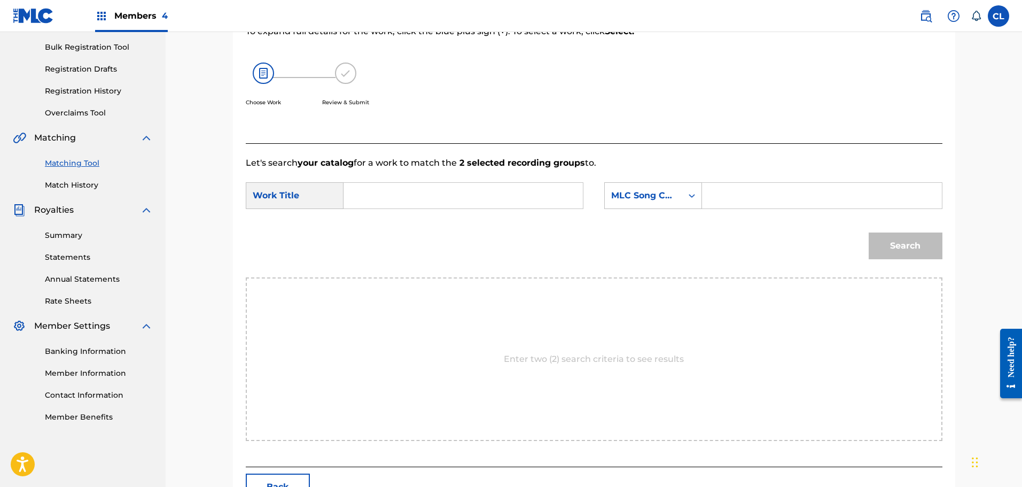
drag, startPoint x: 737, startPoint y: 200, endPoint x: 721, endPoint y: 199, distance: 15.5
click at [737, 200] on input "Search Form" at bounding box center [821, 196] width 221 height 26
paste input "GB2QDC"
type input "GB2QDC"
click at [475, 198] on input "Search Form" at bounding box center [463, 196] width 221 height 26
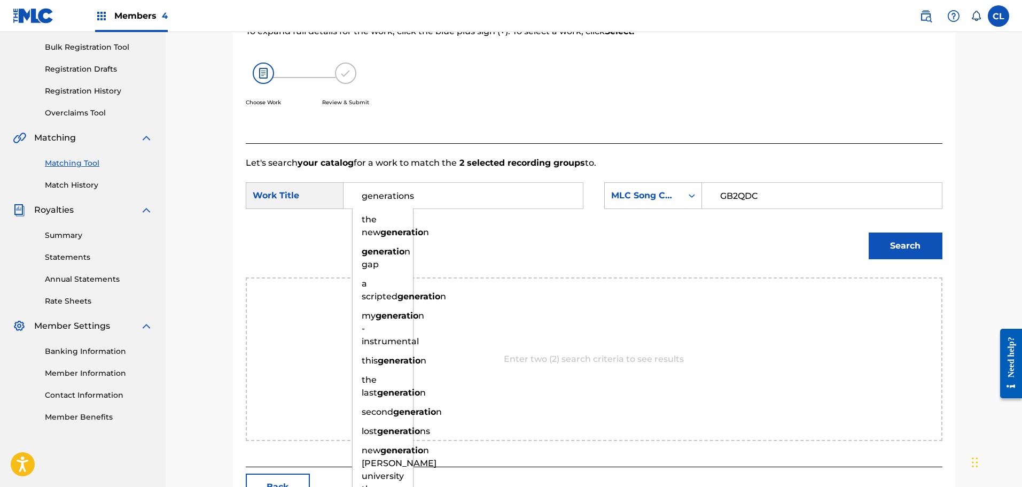
type input "generations"
click at [869, 232] on button "Search" at bounding box center [906, 245] width 74 height 27
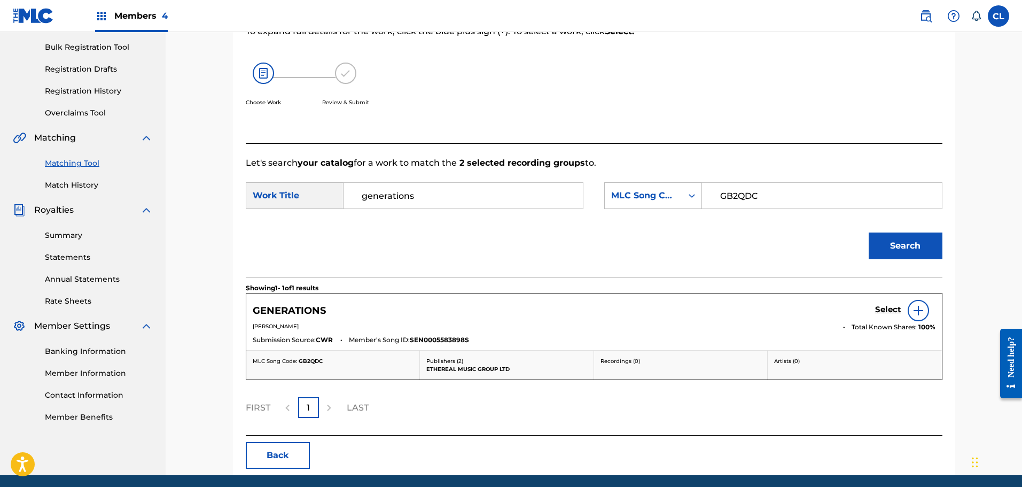
click at [890, 309] on h5 "Select" at bounding box center [888, 310] width 26 height 10
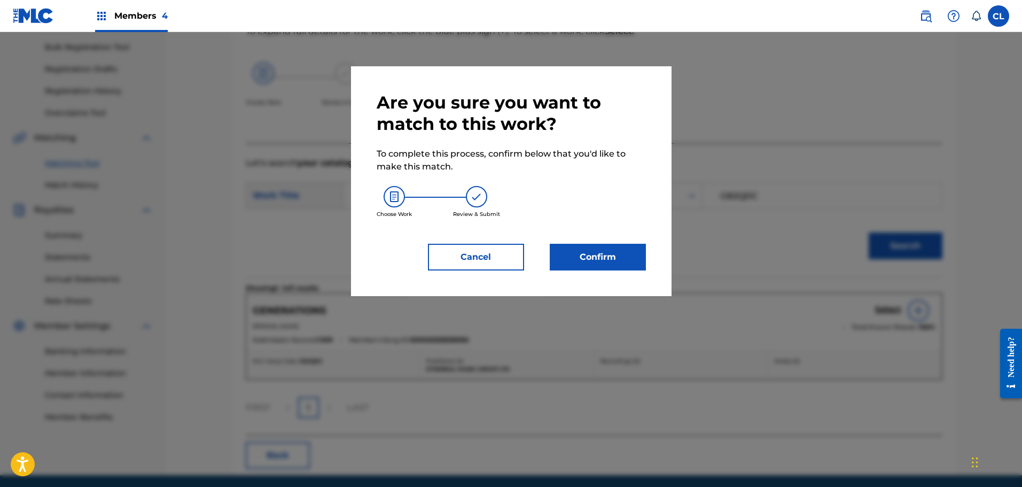
click at [619, 258] on button "Confirm" at bounding box center [598, 257] width 96 height 27
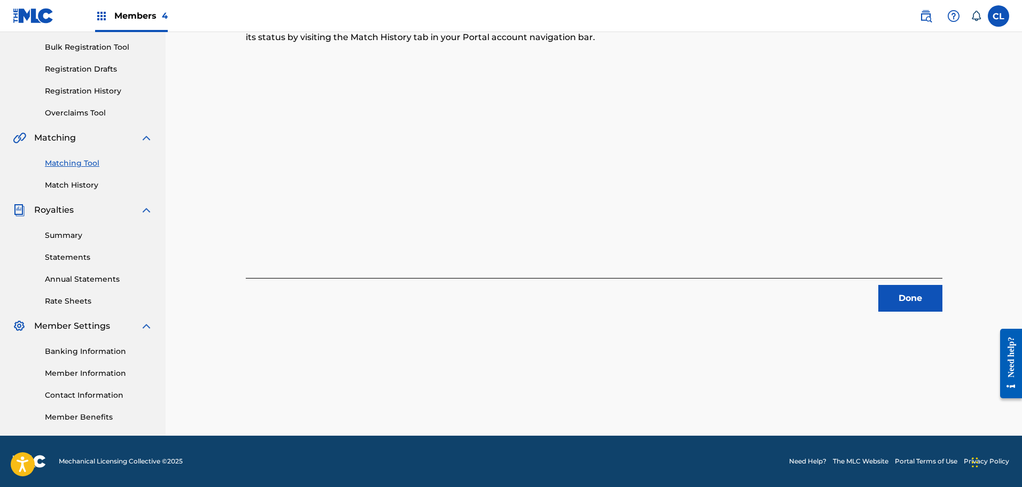
click at [914, 292] on button "Done" at bounding box center [910, 298] width 64 height 27
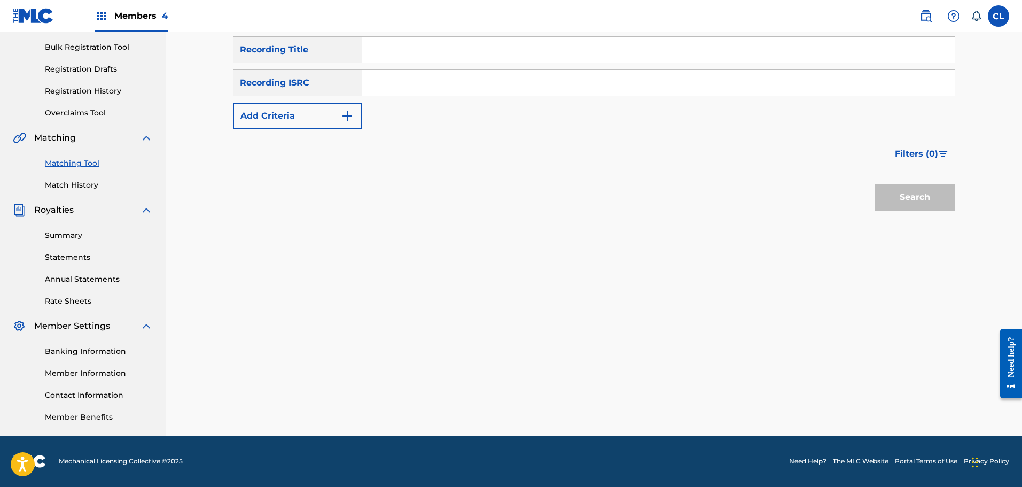
click at [414, 42] on input "Search Form" at bounding box center [658, 50] width 592 height 26
paste input "Gentleness"
type input "Gentleness"
click at [342, 119] on img "Search Form" at bounding box center [347, 116] width 13 height 13
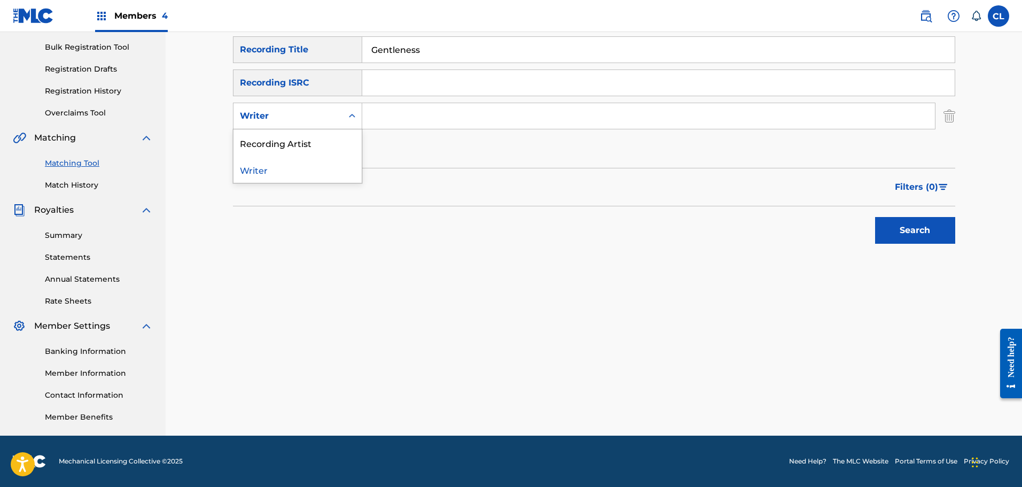
click at [320, 114] on div "Writer" at bounding box center [288, 116] width 96 height 13
drag, startPoint x: 325, startPoint y: 135, endPoint x: 336, endPoint y: 130, distance: 11.5
click at [326, 135] on div "Recording Artist" at bounding box center [297, 142] width 128 height 27
drag, startPoint x: 336, startPoint y: 130, endPoint x: 396, endPoint y: 115, distance: 61.7
click at [396, 115] on input "Search Form" at bounding box center [648, 116] width 573 height 26
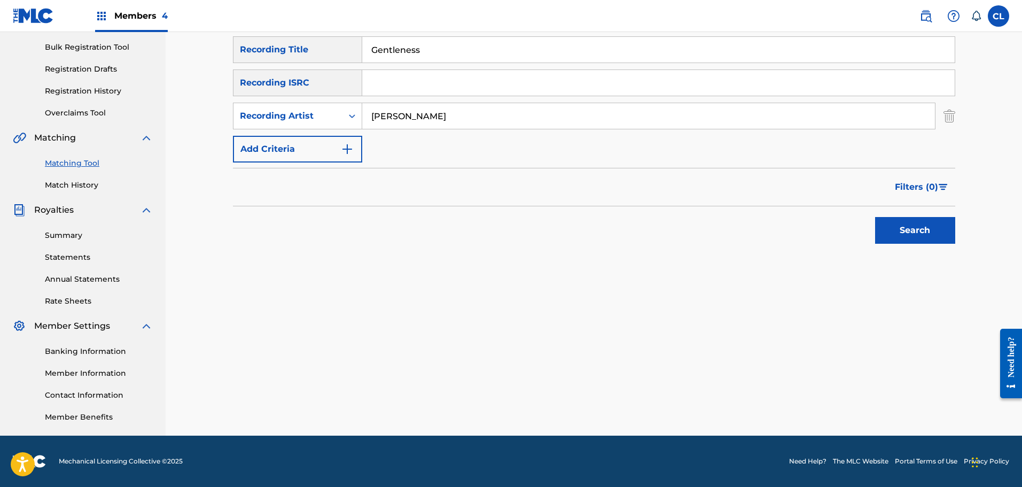
type input "[PERSON_NAME]"
click at [875, 217] on button "Search" at bounding box center [915, 230] width 80 height 27
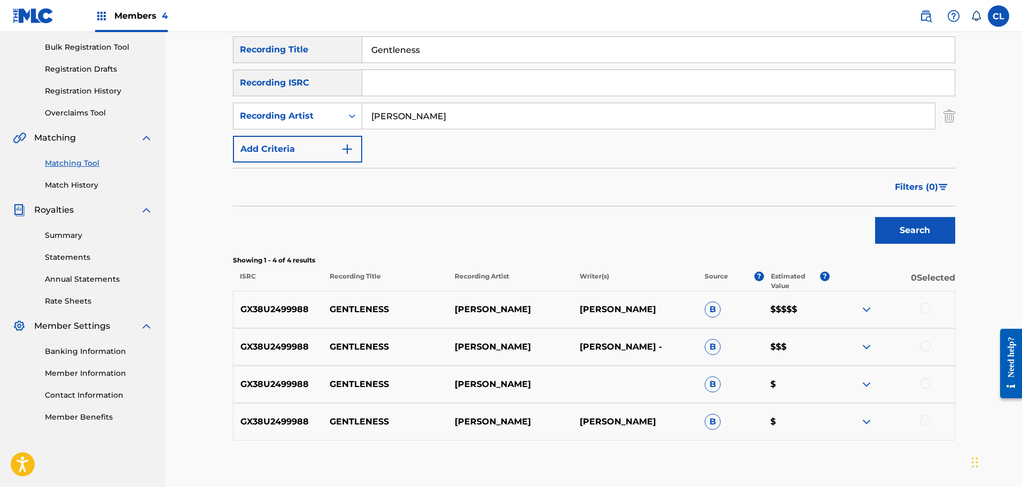
click at [927, 307] on div at bounding box center [925, 308] width 11 height 11
click at [923, 344] on div at bounding box center [925, 345] width 11 height 11
click at [925, 384] on div at bounding box center [925, 383] width 11 height 11
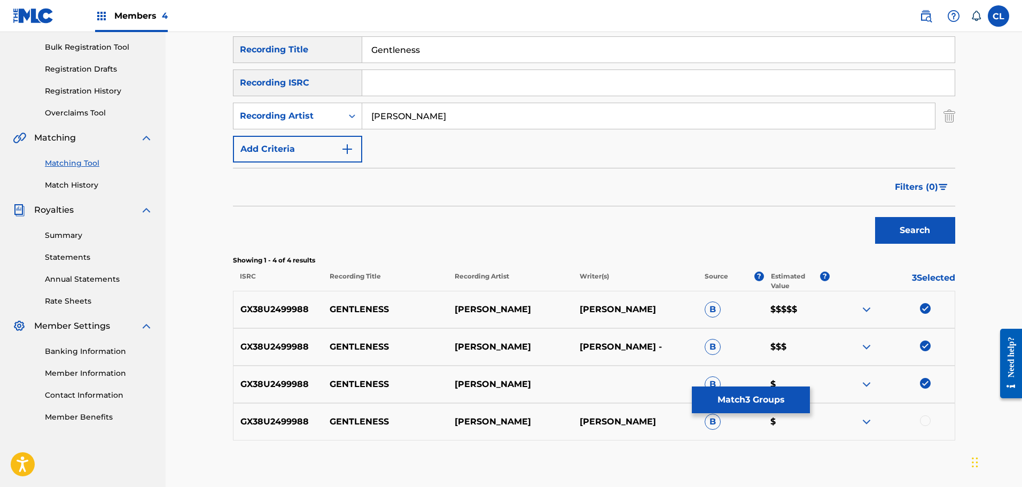
click at [923, 420] on div at bounding box center [925, 420] width 11 height 11
click at [751, 396] on button "Match 4 Groups" at bounding box center [751, 399] width 118 height 27
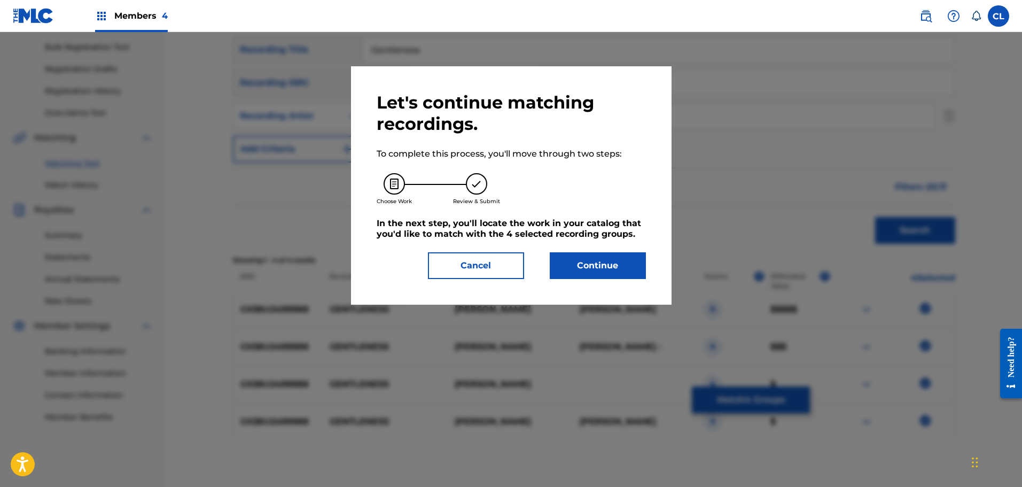
click at [618, 264] on button "Continue" at bounding box center [598, 265] width 96 height 27
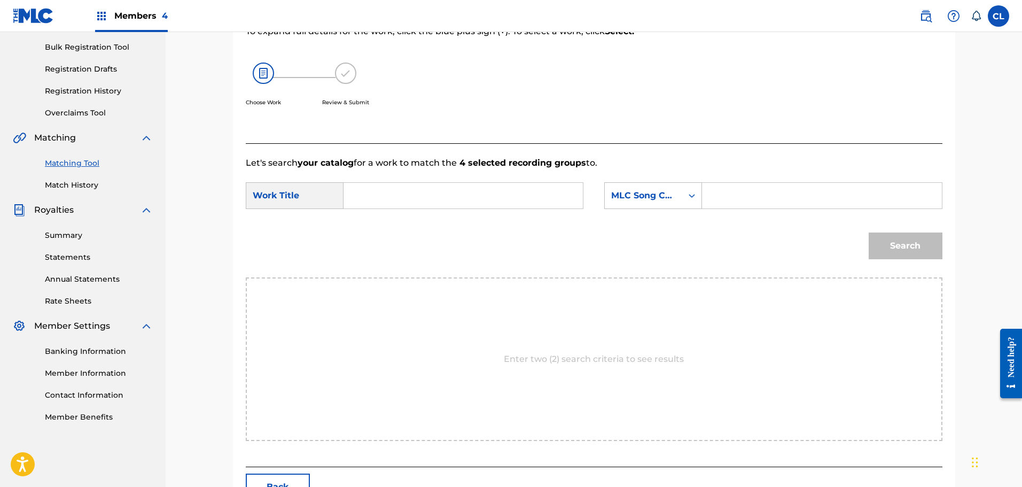
click at [293, 480] on button "Back" at bounding box center [278, 486] width 64 height 27
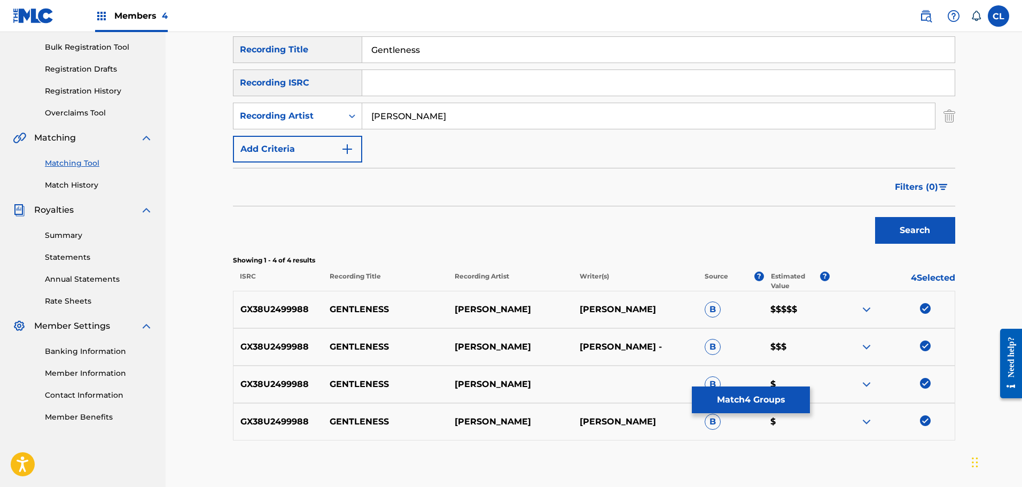
click at [762, 398] on button "Match 4 Groups" at bounding box center [751, 399] width 118 height 27
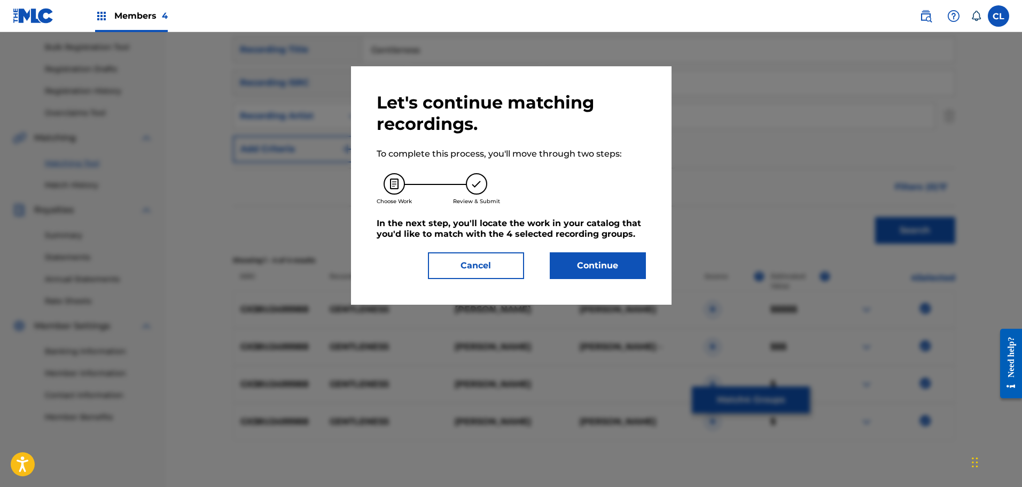
click at [605, 259] on button "Continue" at bounding box center [598, 265] width 96 height 27
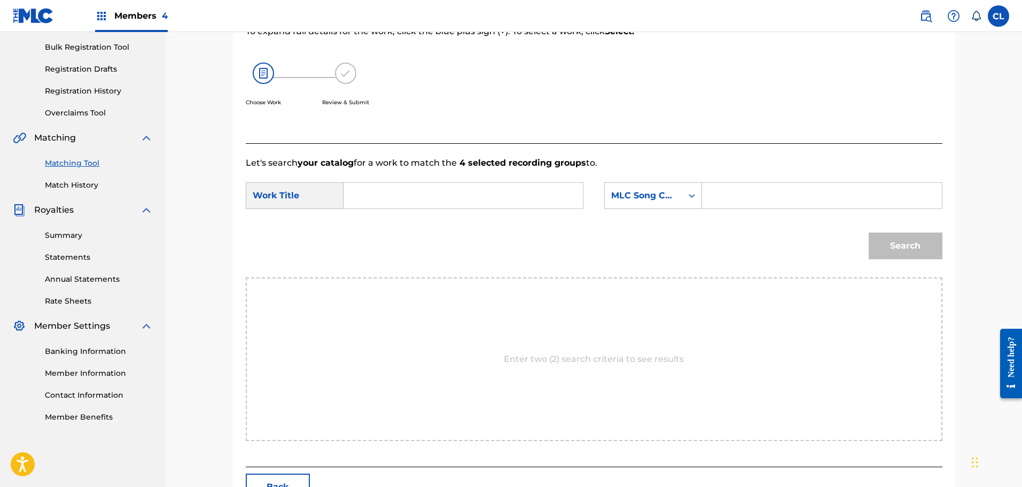
click at [755, 189] on input "Search Form" at bounding box center [821, 196] width 221 height 26
paste input "GC1ARD"
type input "GC1ARD"
click at [418, 204] on input "Search Form" at bounding box center [463, 196] width 221 height 26
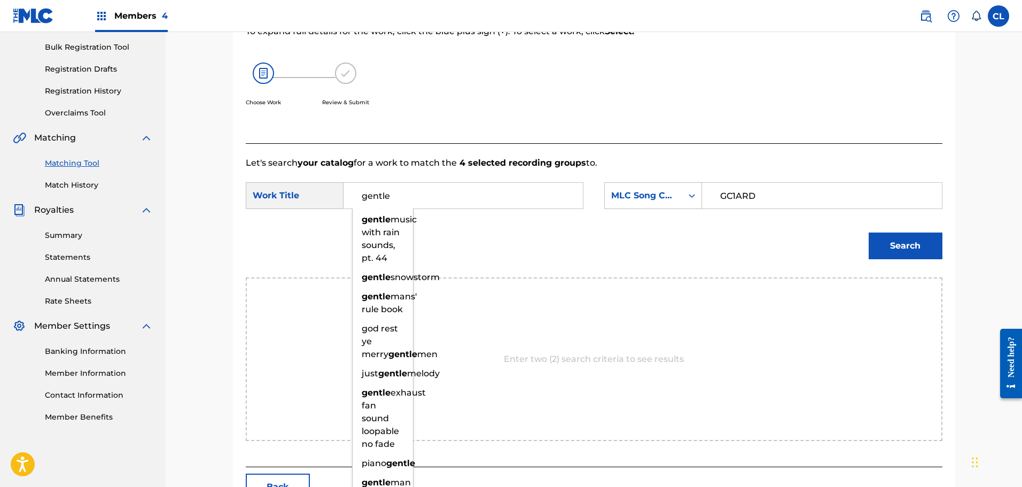
click at [869, 232] on button "Search" at bounding box center [906, 245] width 74 height 27
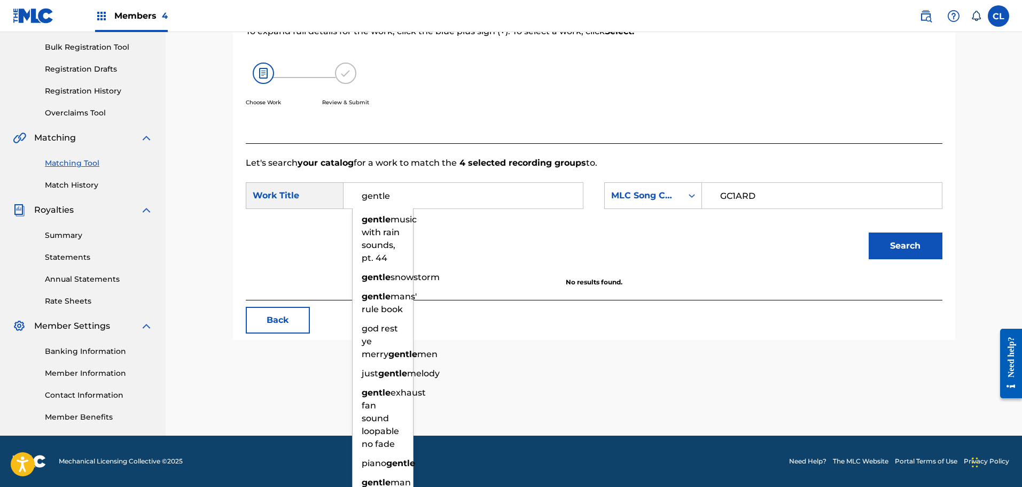
click at [438, 191] on input "gentle" at bounding box center [463, 196] width 221 height 26
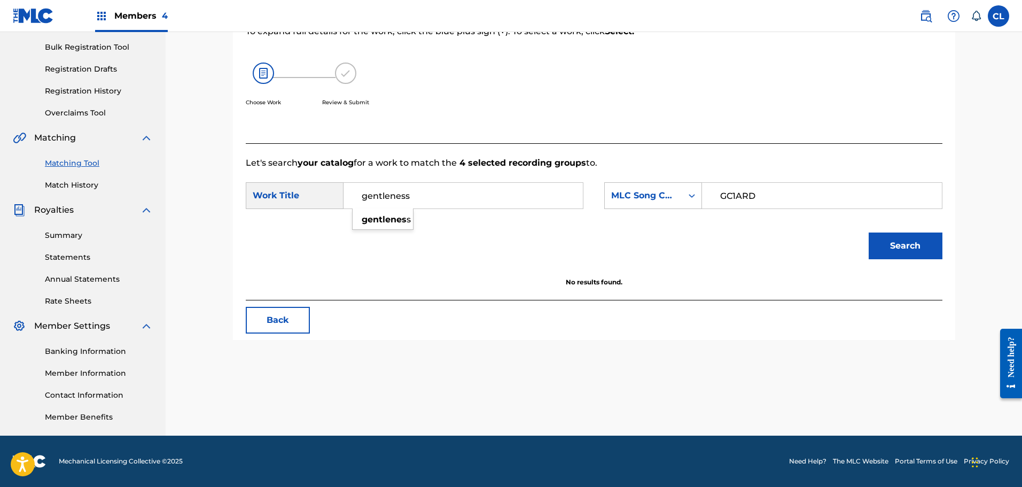
type input "gentleness"
click at [869, 232] on button "Search" at bounding box center [906, 245] width 74 height 27
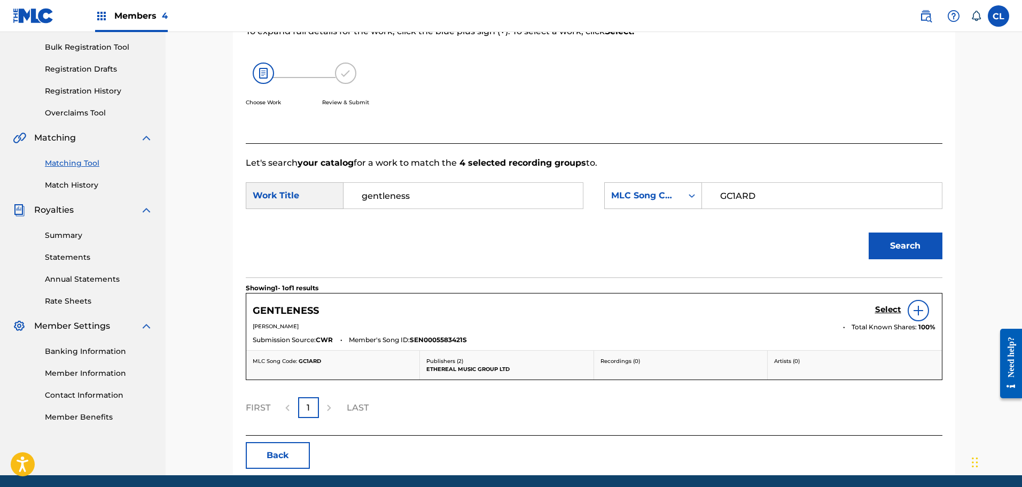
click at [883, 309] on h5 "Select" at bounding box center [888, 310] width 26 height 10
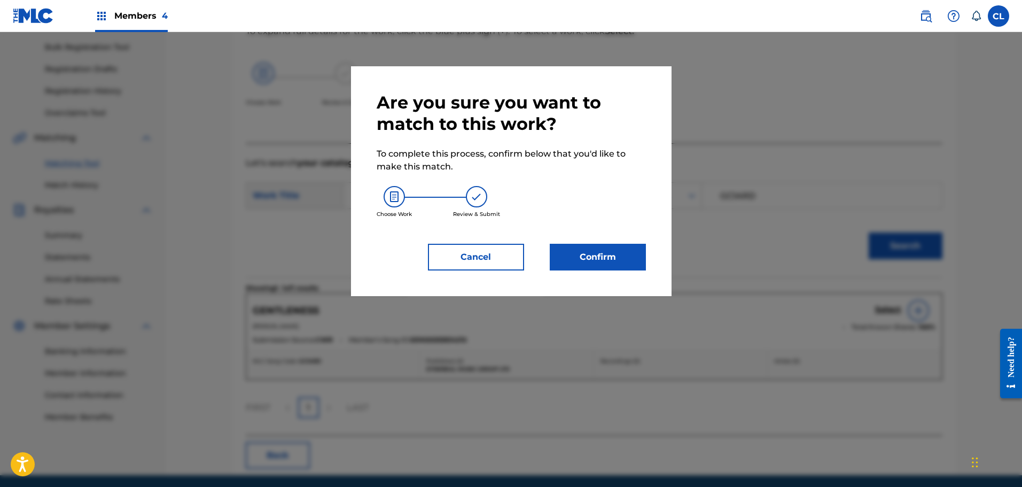
click at [599, 258] on button "Confirm" at bounding box center [598, 257] width 96 height 27
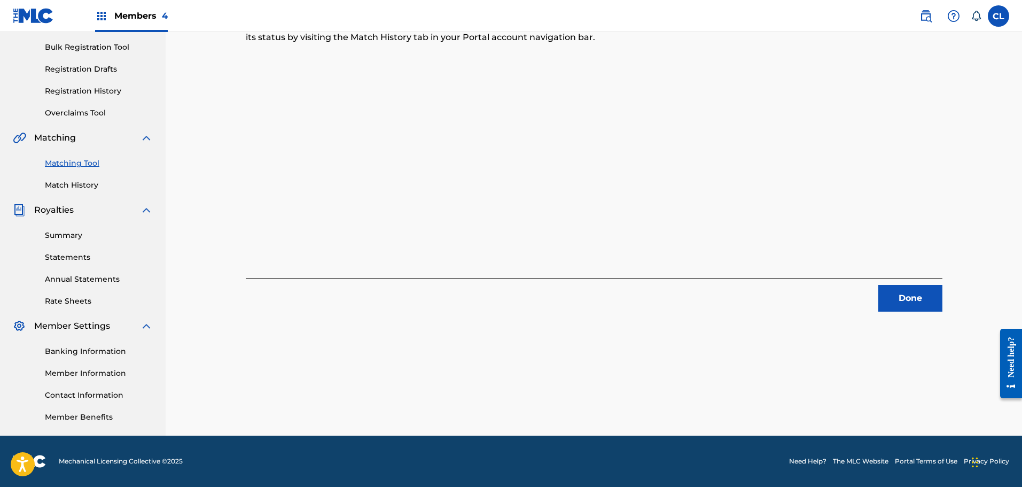
click at [908, 298] on button "Done" at bounding box center [910, 298] width 64 height 27
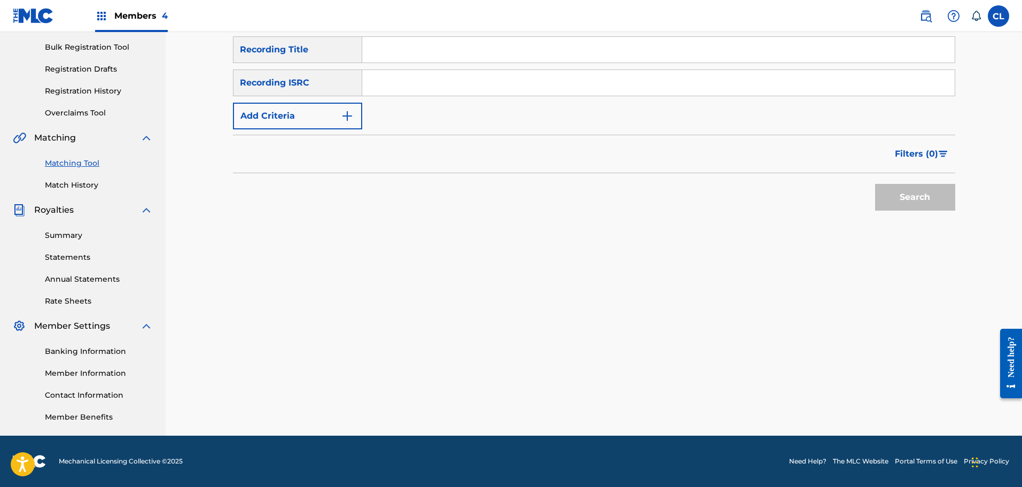
drag, startPoint x: 459, startPoint y: 52, endPoint x: 426, endPoint y: 61, distance: 34.5
click at [459, 52] on input "Search Form" at bounding box center [658, 50] width 592 height 26
paste input "Grace"
type input "Grace"
click at [325, 113] on button "Add Criteria" at bounding box center [297, 116] width 129 height 27
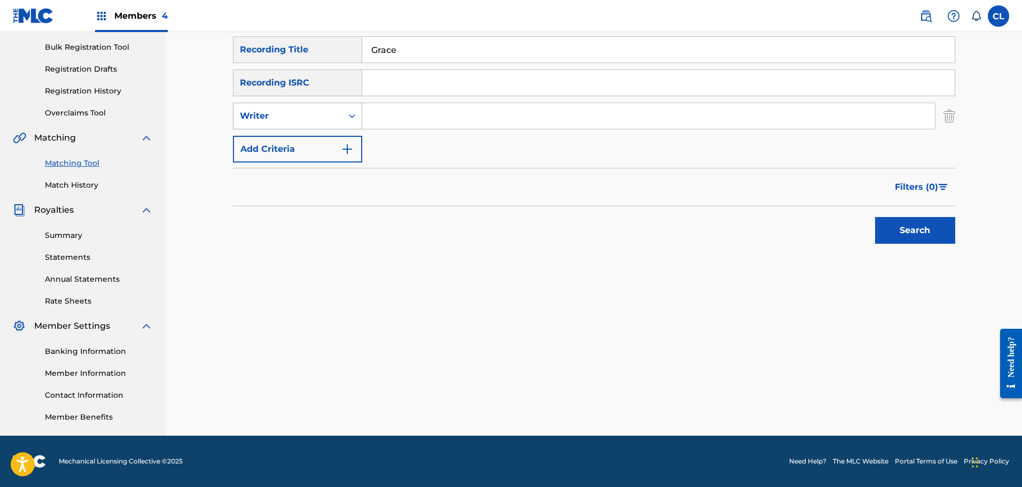
click at [320, 119] on div "Writer" at bounding box center [288, 116] width 96 height 13
drag, startPoint x: 332, startPoint y: 137, endPoint x: 356, endPoint y: 131, distance: 25.3
click at [334, 137] on div "Recording Artist" at bounding box center [297, 142] width 128 height 27
click at [398, 119] on input "Search Form" at bounding box center [648, 116] width 573 height 26
type input "serenity"
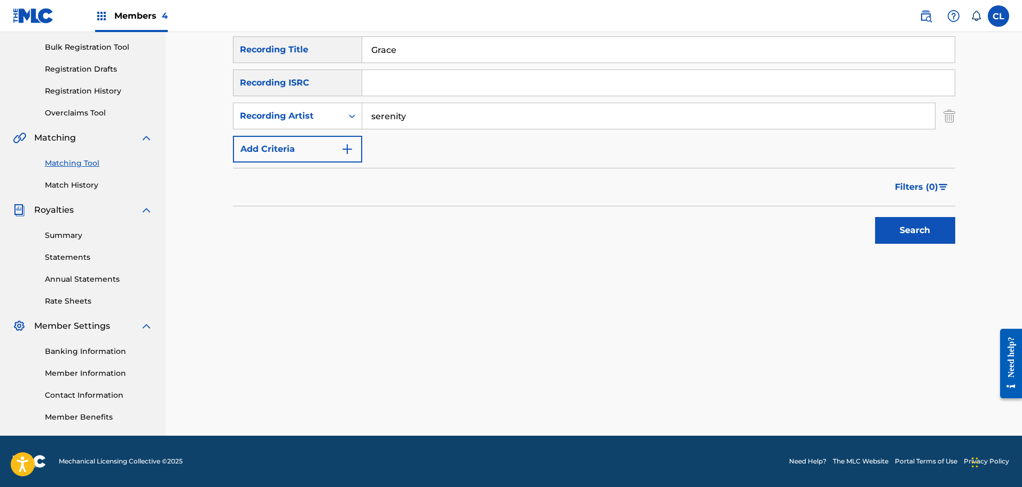
click at [875, 217] on button "Search" at bounding box center [915, 230] width 80 height 27
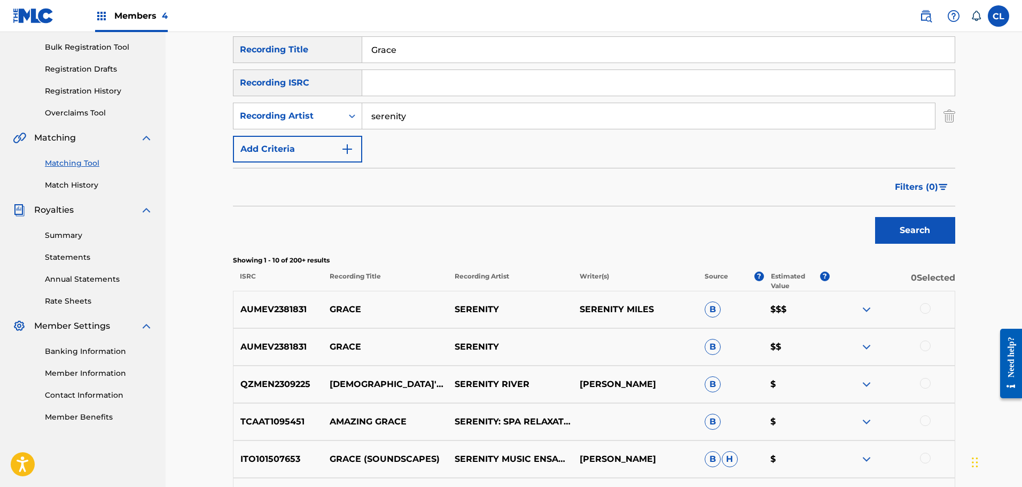
drag, startPoint x: 927, startPoint y: 308, endPoint x: 926, endPoint y: 317, distance: 9.1
click at [927, 308] on div at bounding box center [925, 308] width 11 height 11
click at [927, 345] on div at bounding box center [925, 345] width 11 height 11
click at [799, 397] on button "Match 2 Groups" at bounding box center [751, 399] width 118 height 27
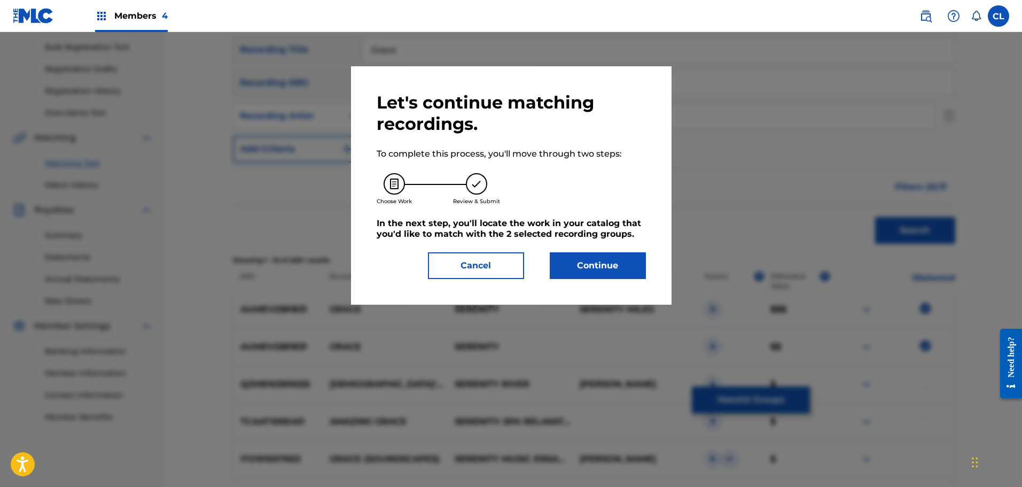
click at [611, 268] on button "Continue" at bounding box center [598, 265] width 96 height 27
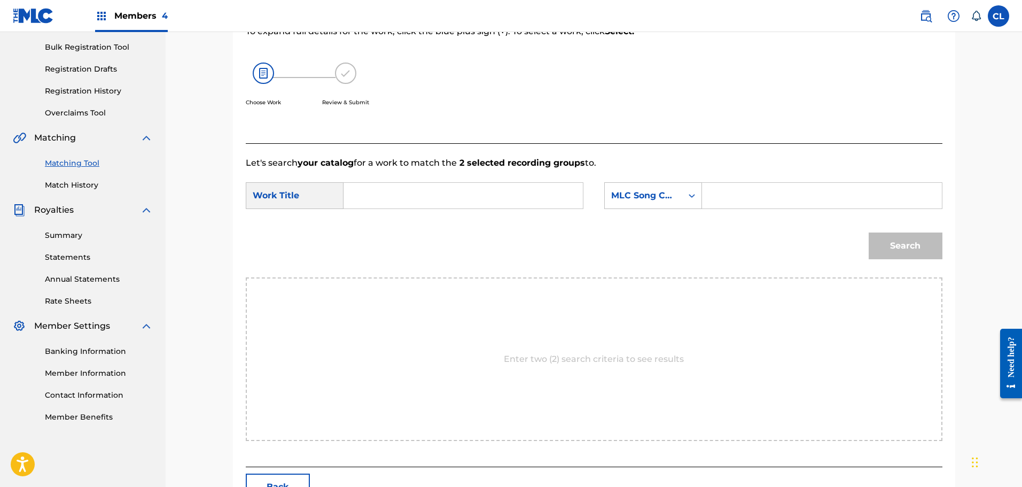
drag, startPoint x: 764, startPoint y: 201, endPoint x: 715, endPoint y: 197, distance: 48.9
click at [764, 201] on input "Search Form" at bounding box center [821, 196] width 221 height 26
paste input "GC1ALA"
type input "GC1ALA"
click at [385, 199] on input "Search Form" at bounding box center [463, 196] width 221 height 26
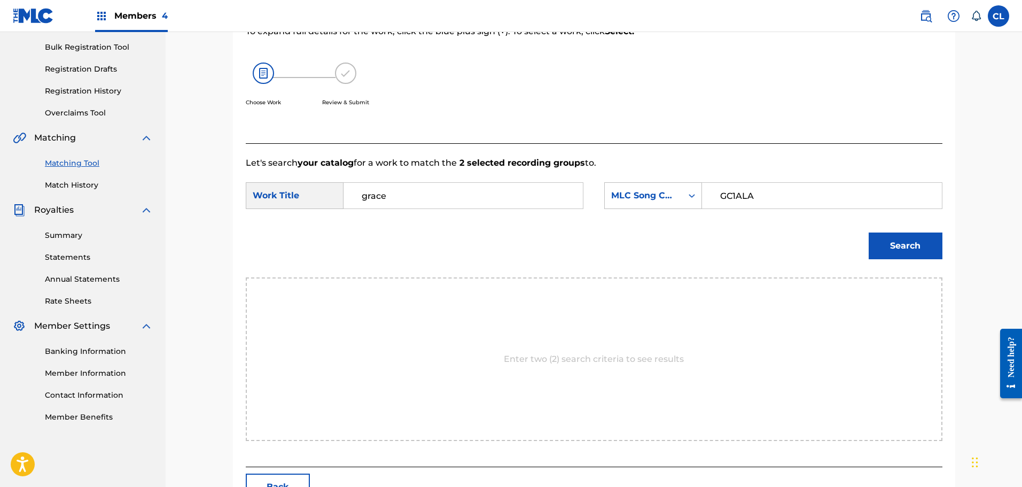
type input "grace"
click at [869, 232] on button "Search" at bounding box center [906, 245] width 74 height 27
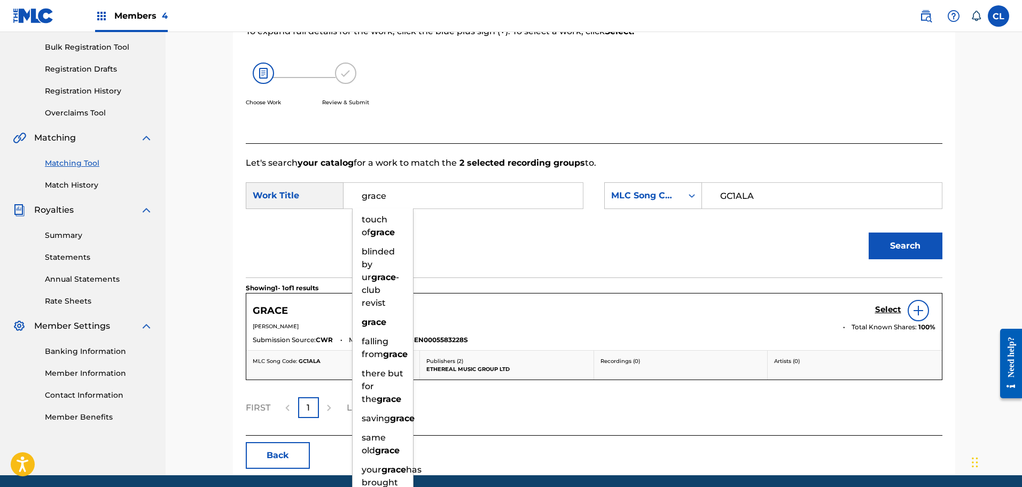
click at [887, 310] on h5 "Select" at bounding box center [888, 310] width 26 height 10
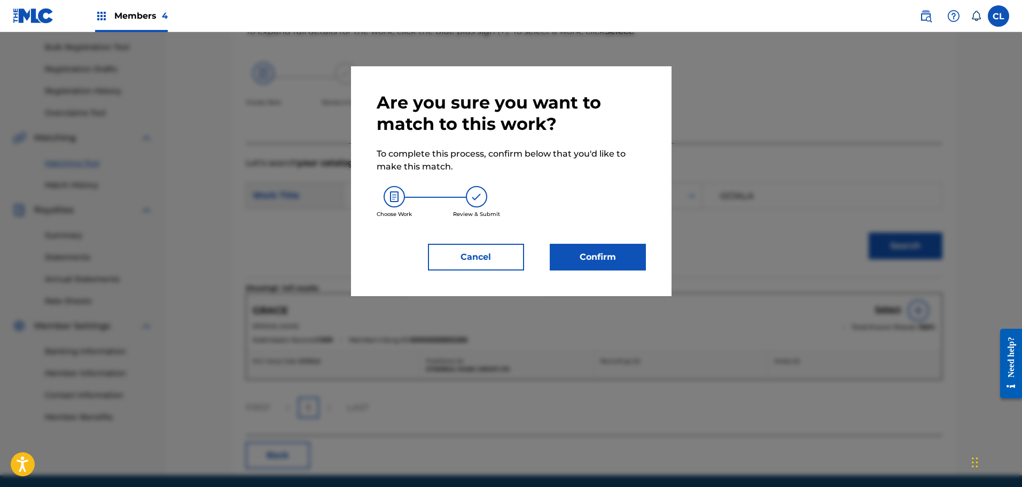
click at [600, 260] on button "Confirm" at bounding box center [598, 257] width 96 height 27
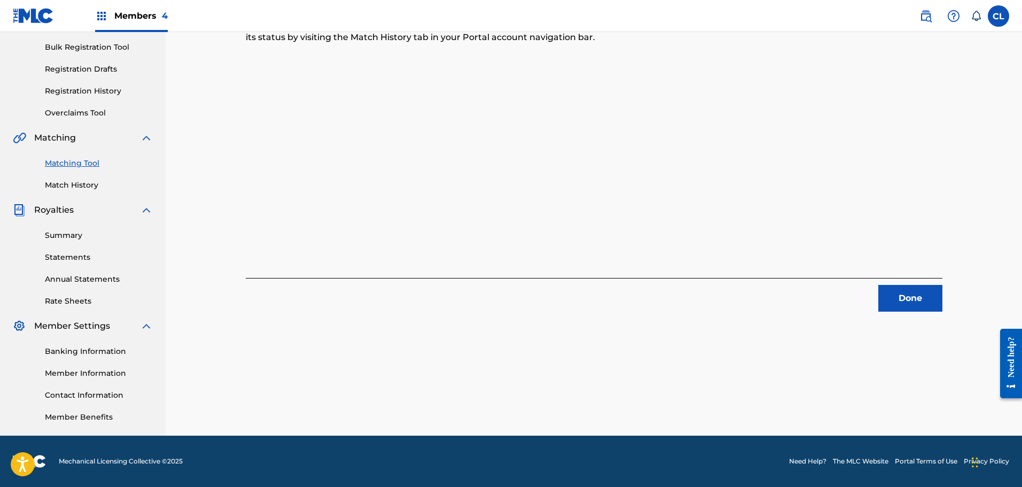
drag, startPoint x: 912, startPoint y: 317, endPoint x: 915, endPoint y: 302, distance: 15.3
click at [914, 309] on div "2 Recording Groups are pending usage match to the work GRACE . Congratulations!…" at bounding box center [594, 170] width 748 height 530
click at [918, 294] on button "Done" at bounding box center [910, 298] width 64 height 27
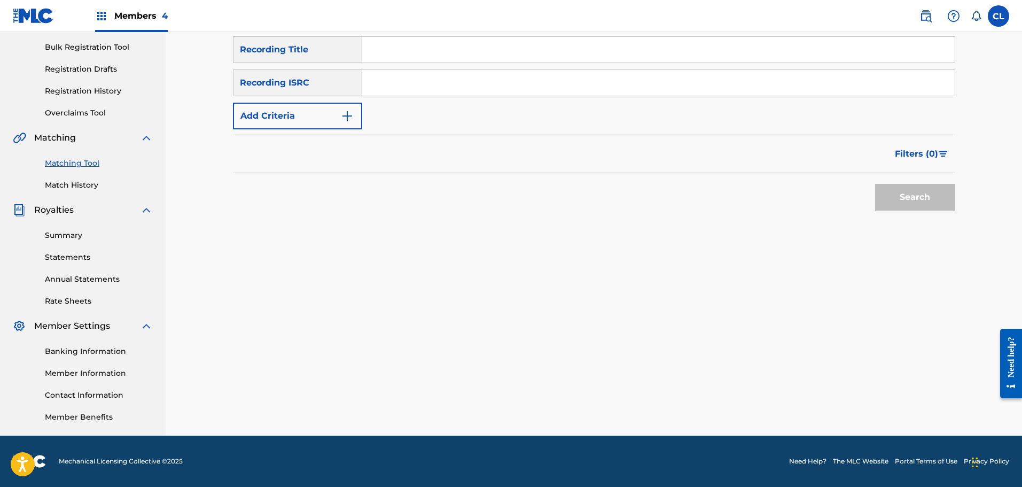
drag, startPoint x: 409, startPoint y: 49, endPoint x: 404, endPoint y: 52, distance: 5.5
click at [409, 49] on input "Search Form" at bounding box center [658, 50] width 592 height 26
paste input "Grateful"
type input "Grateful"
click at [338, 118] on button "Add Criteria" at bounding box center [297, 116] width 129 height 27
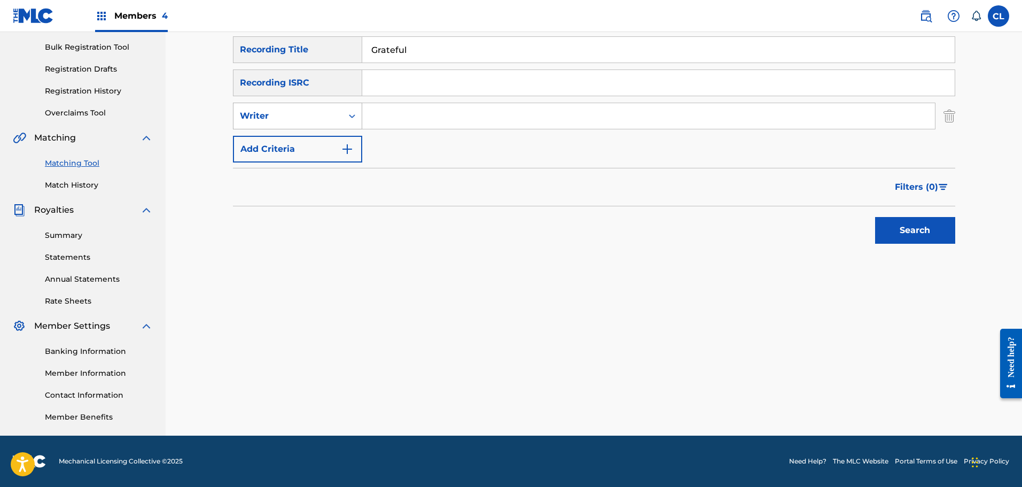
click at [319, 111] on div "Writer" at bounding box center [288, 116] width 96 height 13
drag, startPoint x: 313, startPoint y: 144, endPoint x: 327, endPoint y: 139, distance: 15.2
click at [319, 142] on div "Recording Artist" at bounding box center [297, 142] width 128 height 27
drag, startPoint x: 364, startPoint y: 129, endPoint x: 398, endPoint y: 117, distance: 36.3
click at [398, 117] on input "Search Form" at bounding box center [648, 116] width 573 height 26
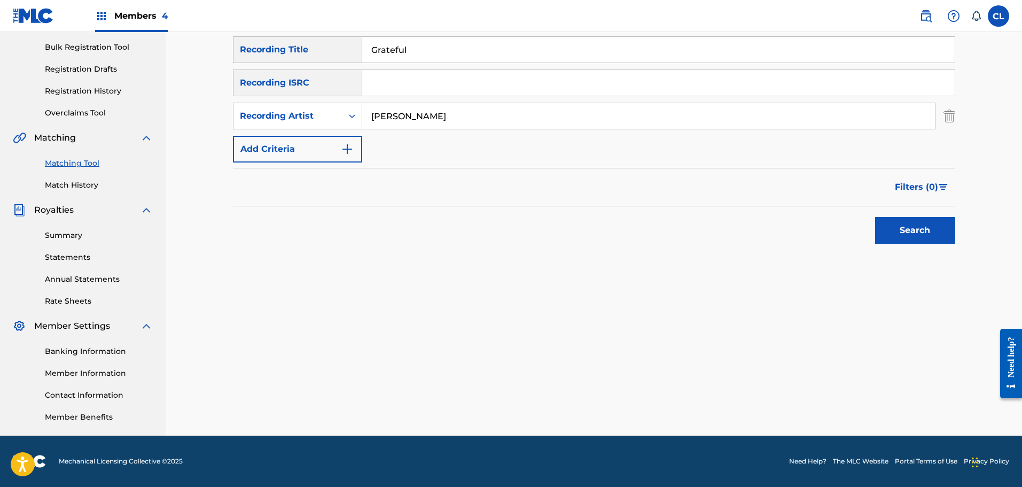
type input "[PERSON_NAME]"
click at [875, 217] on button "Search" at bounding box center [915, 230] width 80 height 27
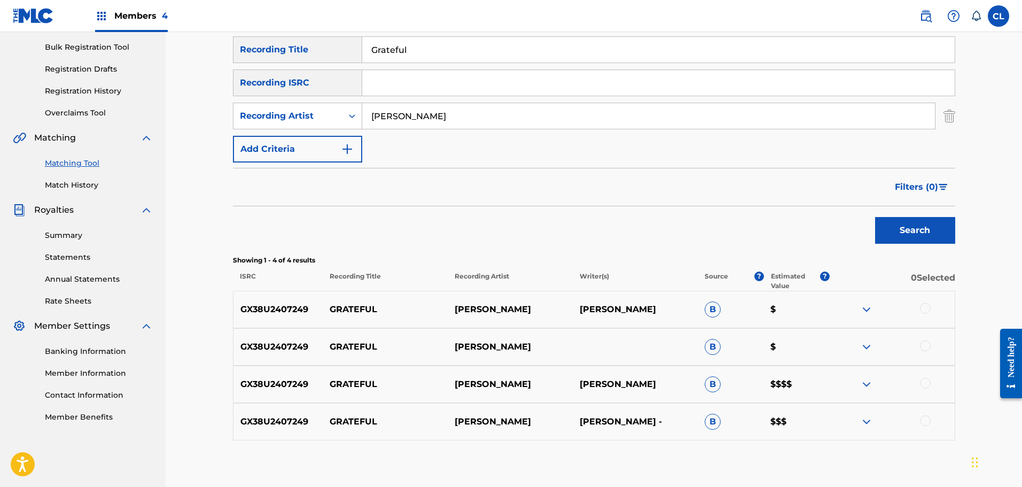
click at [922, 419] on div at bounding box center [925, 420] width 11 height 11
click at [924, 384] on div at bounding box center [925, 383] width 11 height 11
click at [929, 343] on div at bounding box center [925, 345] width 11 height 11
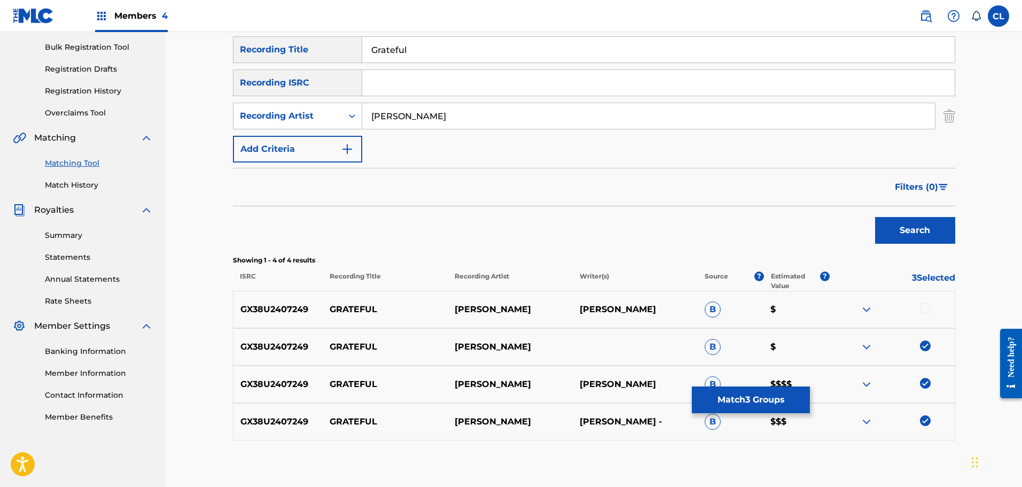
click at [925, 308] on div at bounding box center [925, 308] width 11 height 11
click at [781, 397] on button "Match 4 Groups" at bounding box center [751, 399] width 118 height 27
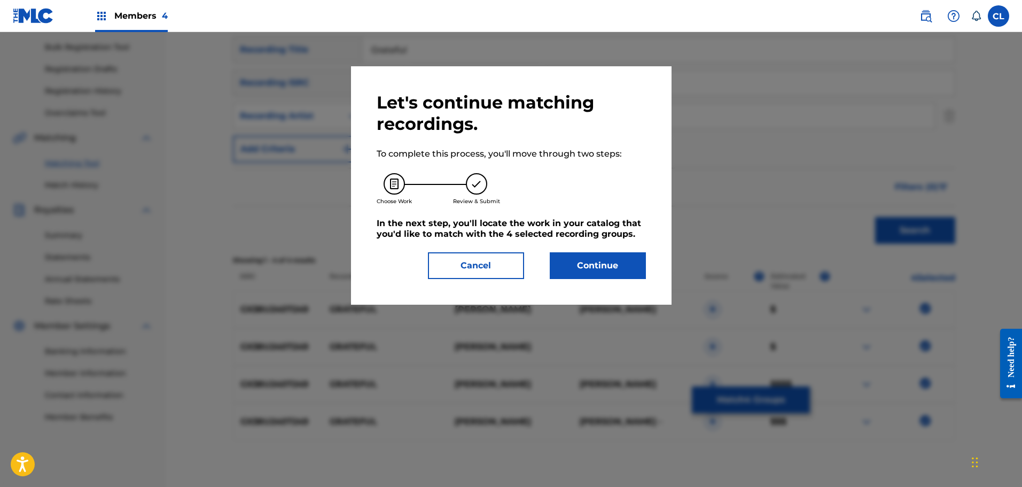
click at [594, 252] on button "Continue" at bounding box center [598, 265] width 96 height 27
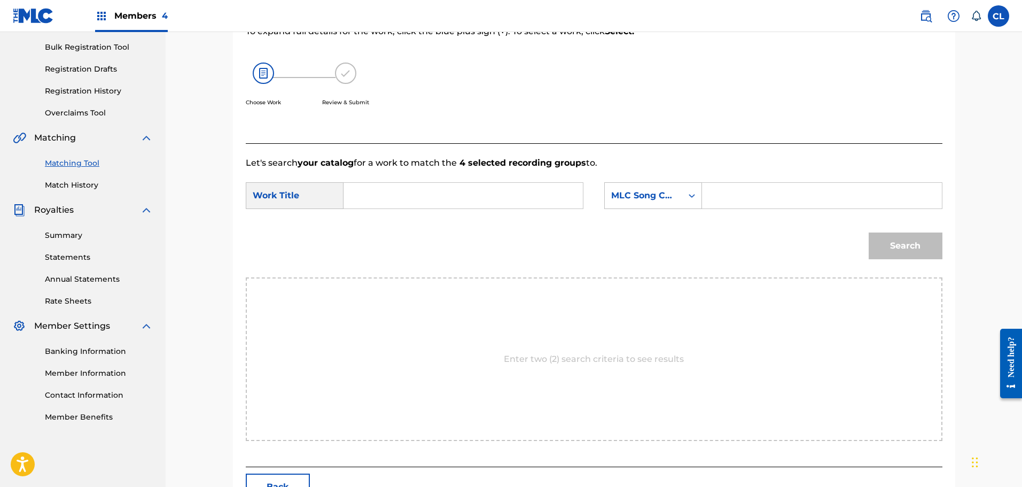
click at [261, 479] on button "Back" at bounding box center [278, 486] width 64 height 27
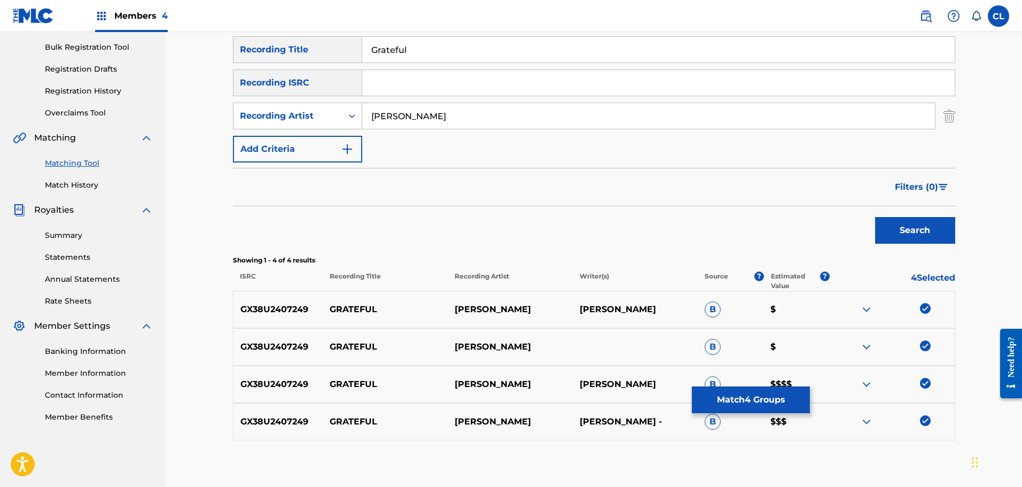
click at [733, 393] on button "Match 4 Groups" at bounding box center [751, 399] width 118 height 27
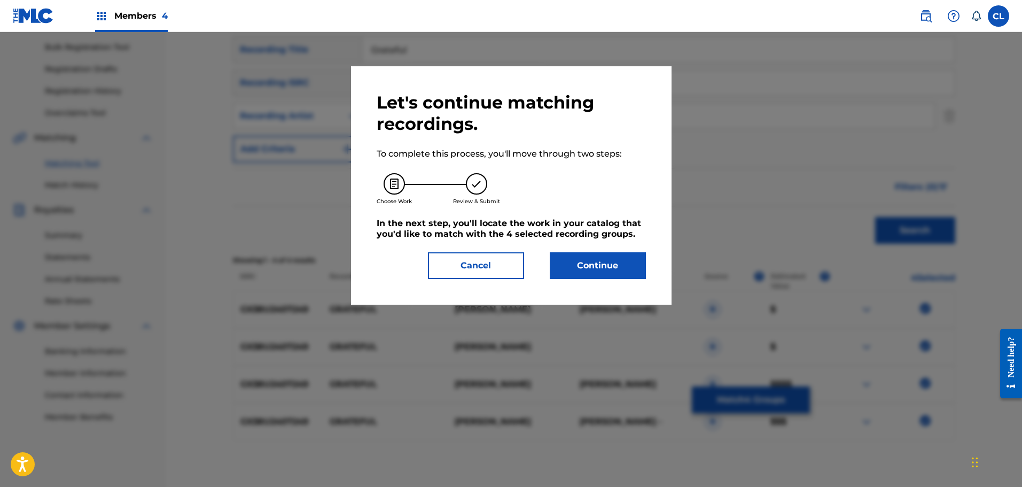
click at [597, 265] on button "Continue" at bounding box center [598, 265] width 96 height 27
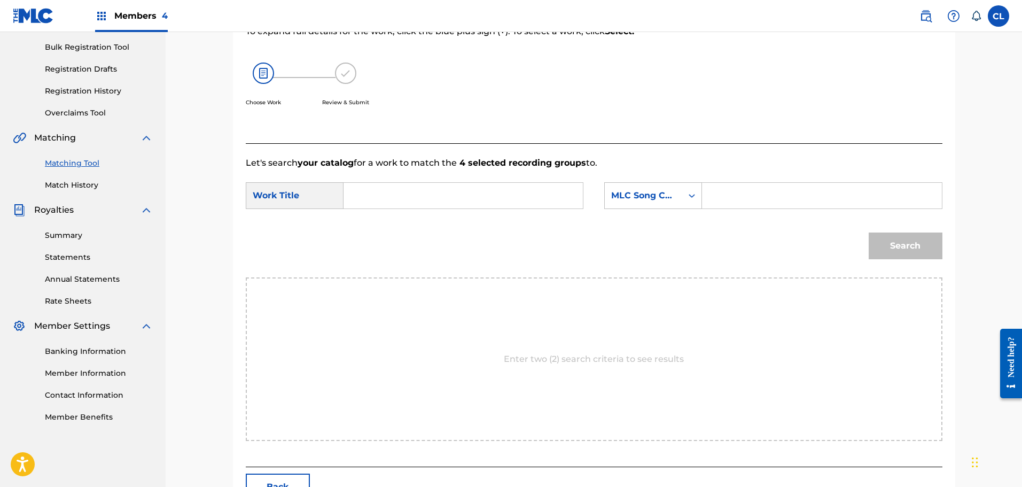
click at [771, 189] on input "Search Form" at bounding box center [821, 196] width 221 height 26
paste input "GC0VQT"
type input "GC0VQT"
click at [485, 192] on input "Search Form" at bounding box center [463, 196] width 221 height 26
type input "garetful"
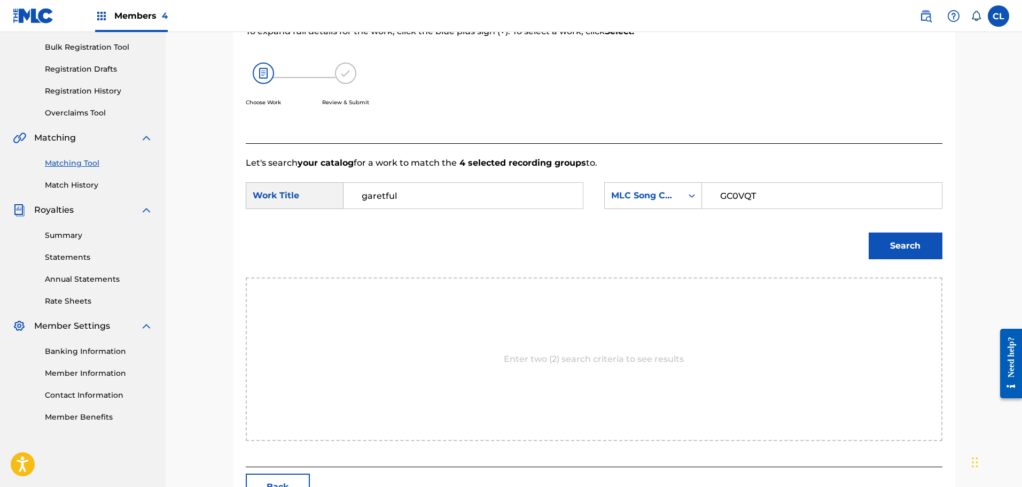
click at [869, 232] on button "Search" at bounding box center [906, 245] width 74 height 27
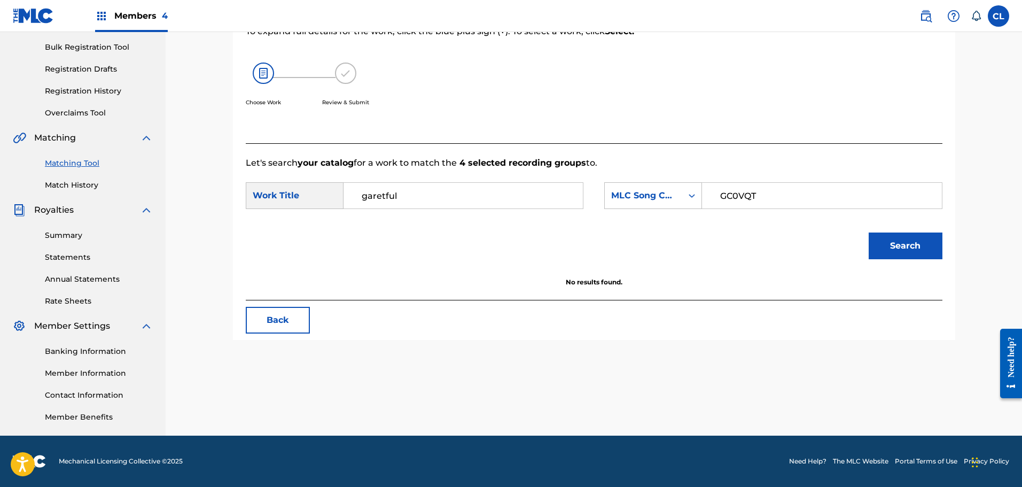
drag, startPoint x: 415, startPoint y: 198, endPoint x: 239, endPoint y: 215, distance: 176.6
click at [239, 215] on div "Match Usage - Select Work In this step, you will locate the work you'd like to …" at bounding box center [594, 136] width 722 height 408
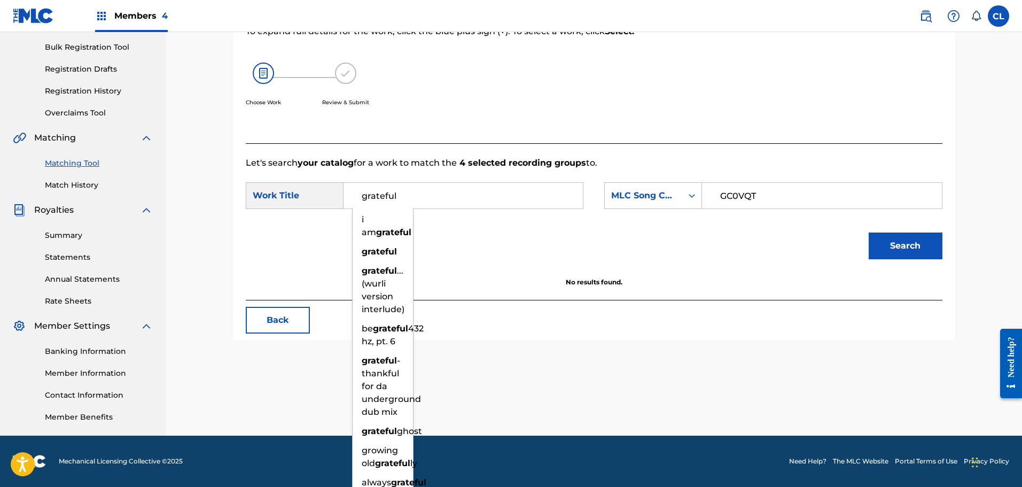
type input "grateful"
click at [869, 232] on button "Search" at bounding box center [906, 245] width 74 height 27
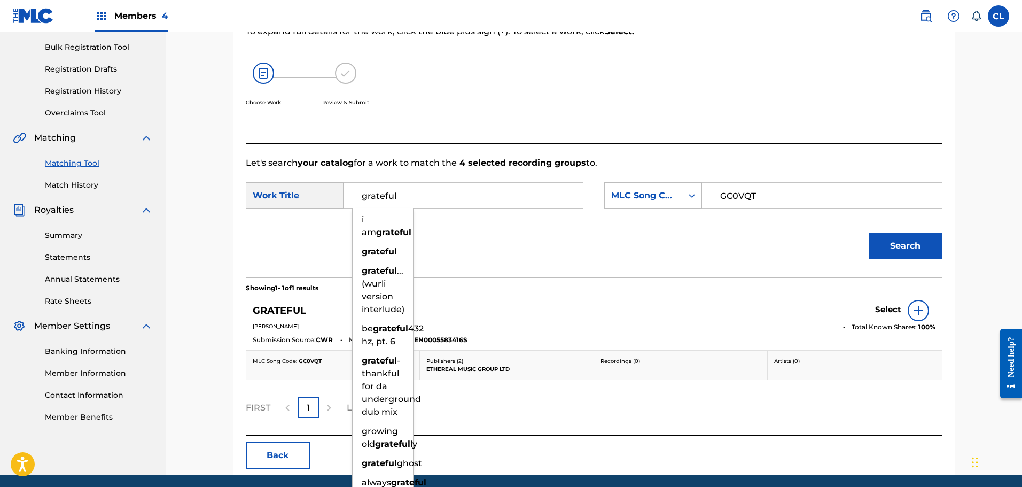
click at [884, 307] on h5 "Select" at bounding box center [888, 310] width 26 height 10
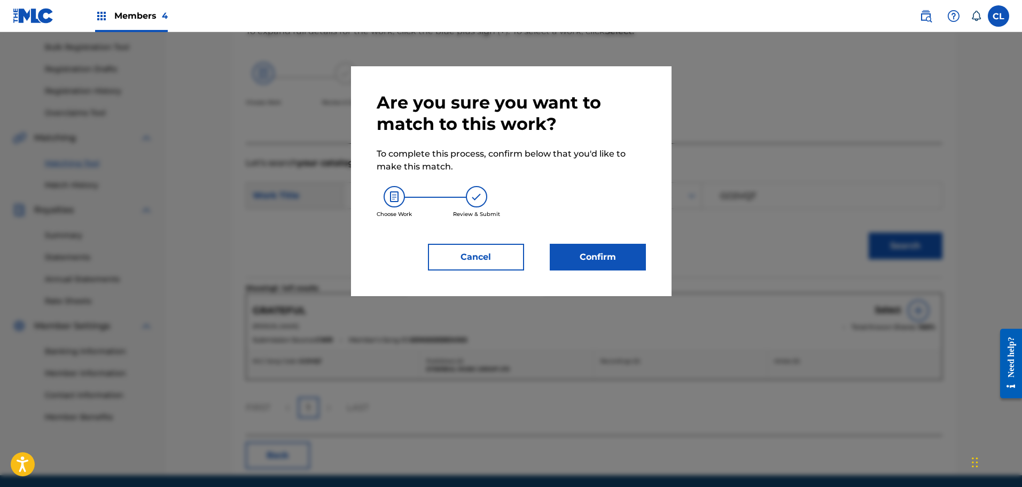
click at [582, 261] on button "Confirm" at bounding box center [598, 257] width 96 height 27
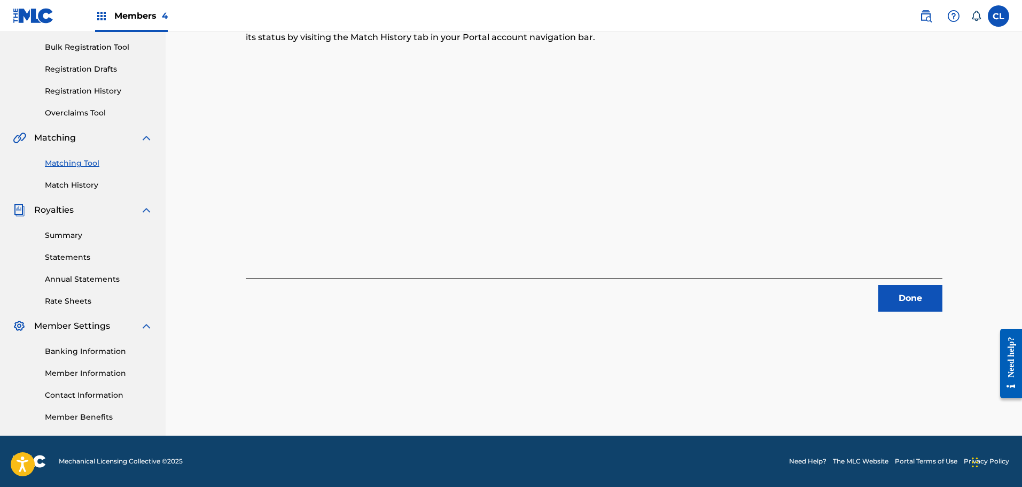
click at [915, 295] on button "Done" at bounding box center [910, 298] width 64 height 27
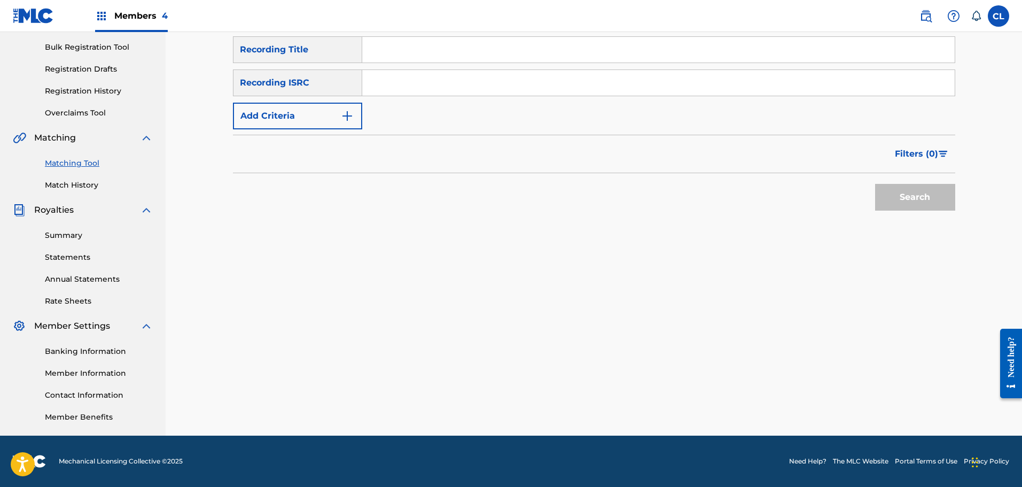
click at [416, 45] on input "Search Form" at bounding box center [658, 50] width 592 height 26
paste input "Growth"
type input "Growth"
click at [340, 109] on button "Add Criteria" at bounding box center [297, 116] width 129 height 27
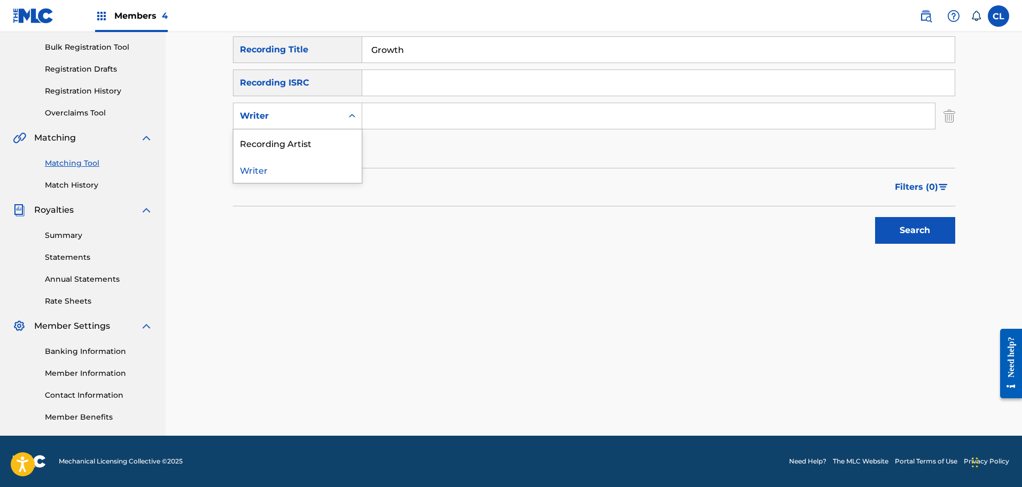
click at [339, 106] on div "Writer" at bounding box center [287, 116] width 109 height 20
click at [337, 131] on div "Recording Artist" at bounding box center [297, 142] width 128 height 27
click at [396, 113] on input "Search Form" at bounding box center [648, 116] width 573 height 26
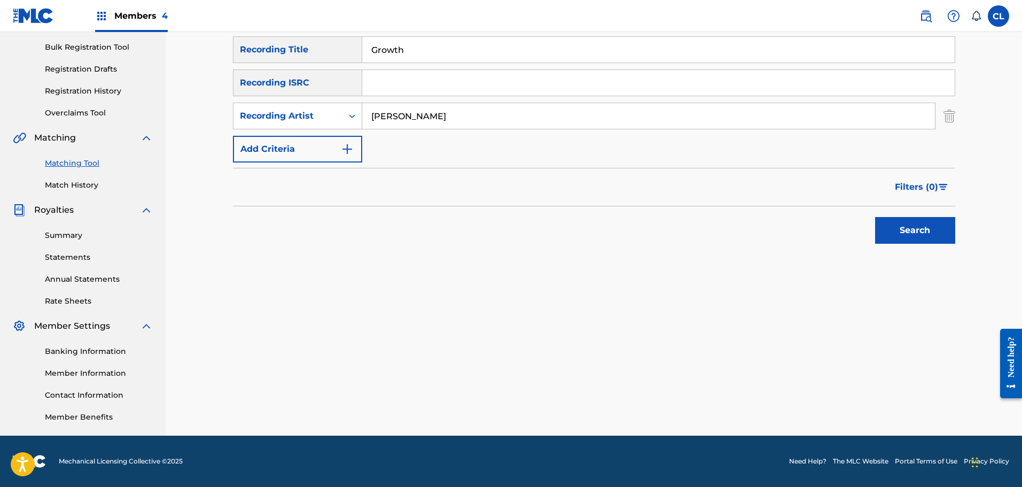
type input "[PERSON_NAME]"
click at [875, 217] on button "Search" at bounding box center [915, 230] width 80 height 27
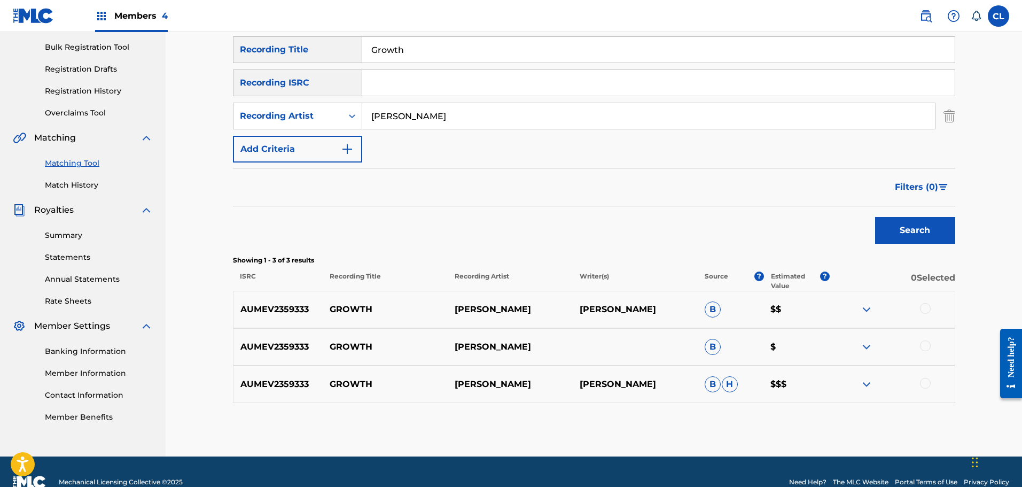
click at [927, 381] on div at bounding box center [925, 383] width 11 height 11
click at [923, 344] on div at bounding box center [925, 345] width 11 height 11
click at [923, 307] on div at bounding box center [925, 308] width 11 height 11
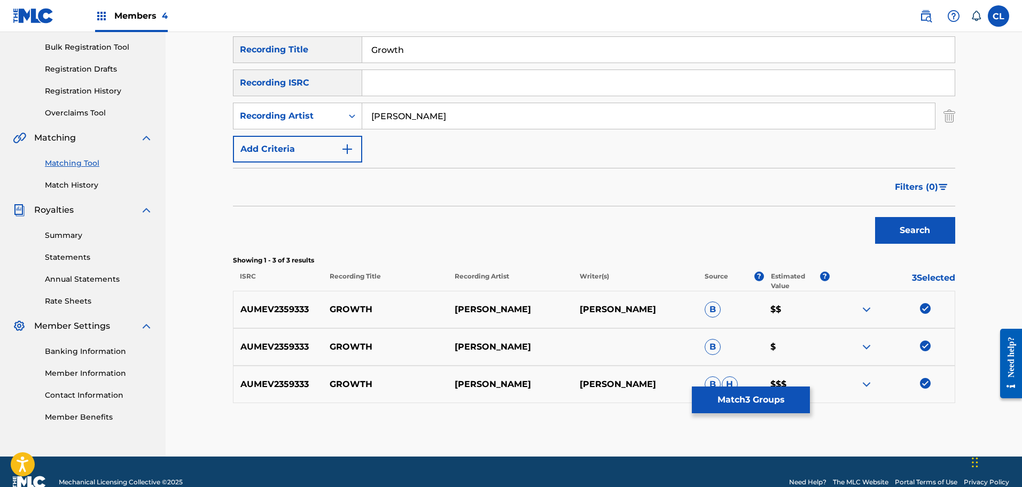
click at [768, 400] on button "Match 3 Groups" at bounding box center [751, 399] width 118 height 27
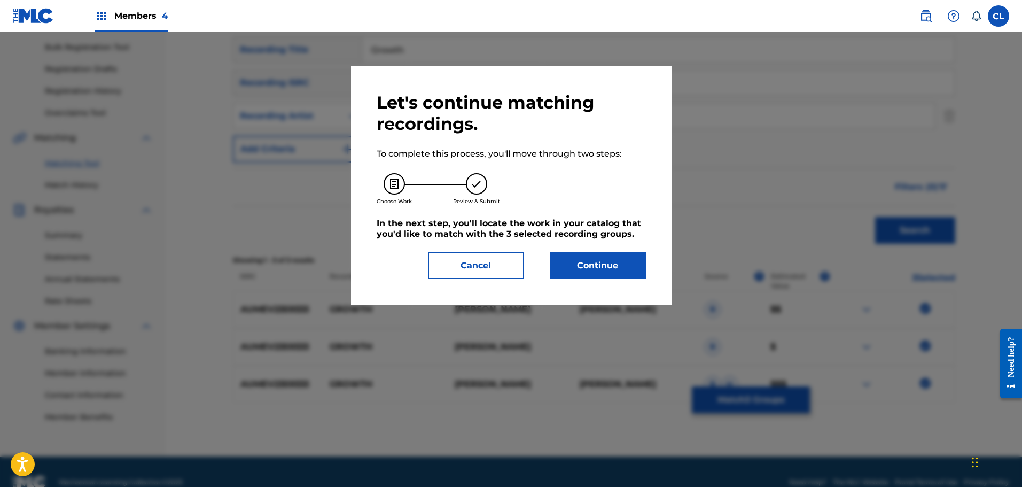
click at [617, 262] on button "Continue" at bounding box center [598, 265] width 96 height 27
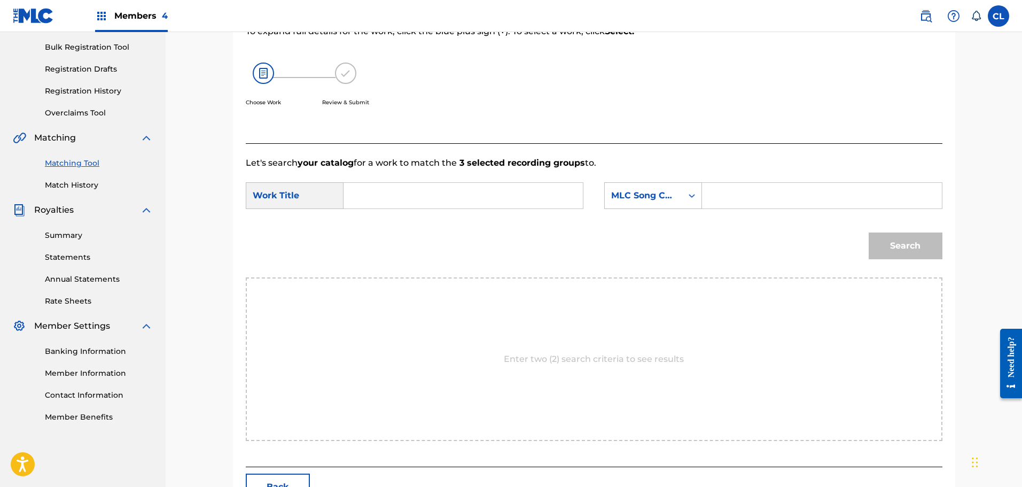
click at [767, 191] on input "Search Form" at bounding box center [821, 196] width 221 height 26
paste input "GC1AF0"
type input "GC1AF0"
click at [471, 201] on input "Search Form" at bounding box center [463, 196] width 221 height 26
type input "f"
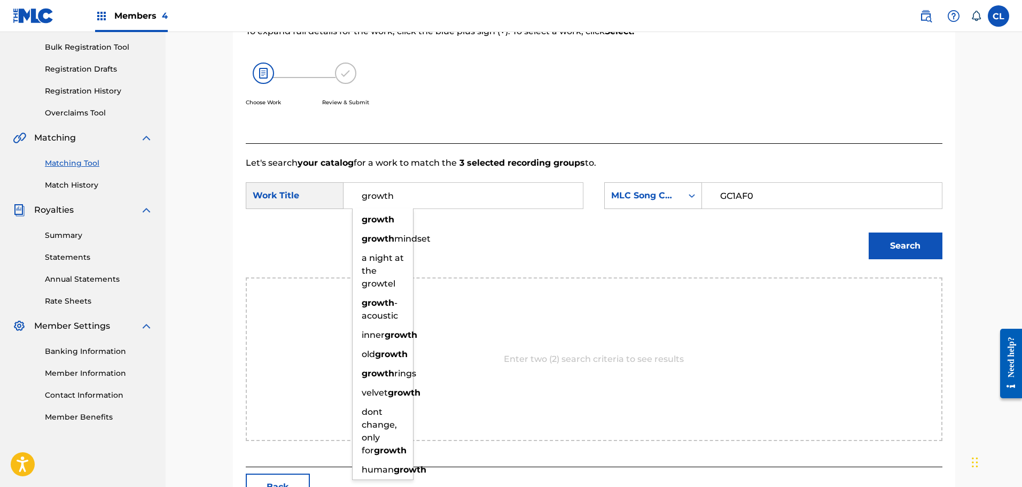
type input "growth"
click at [869, 232] on button "Search" at bounding box center [906, 245] width 74 height 27
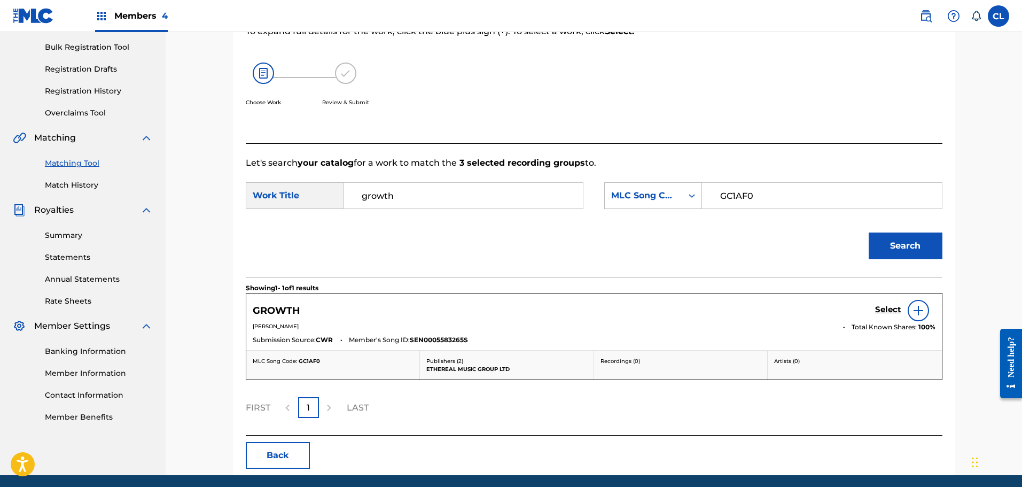
click at [881, 307] on h5 "Select" at bounding box center [888, 310] width 26 height 10
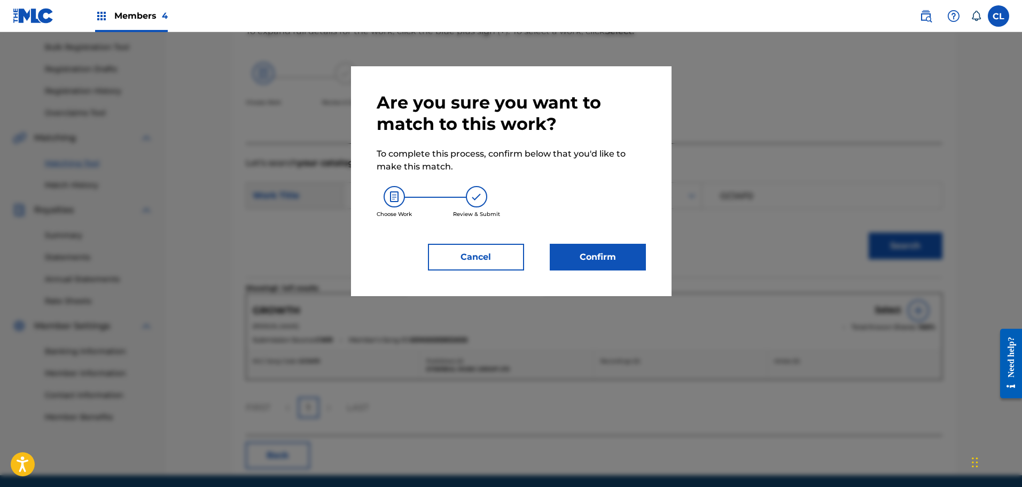
click at [600, 251] on button "Confirm" at bounding box center [598, 257] width 96 height 27
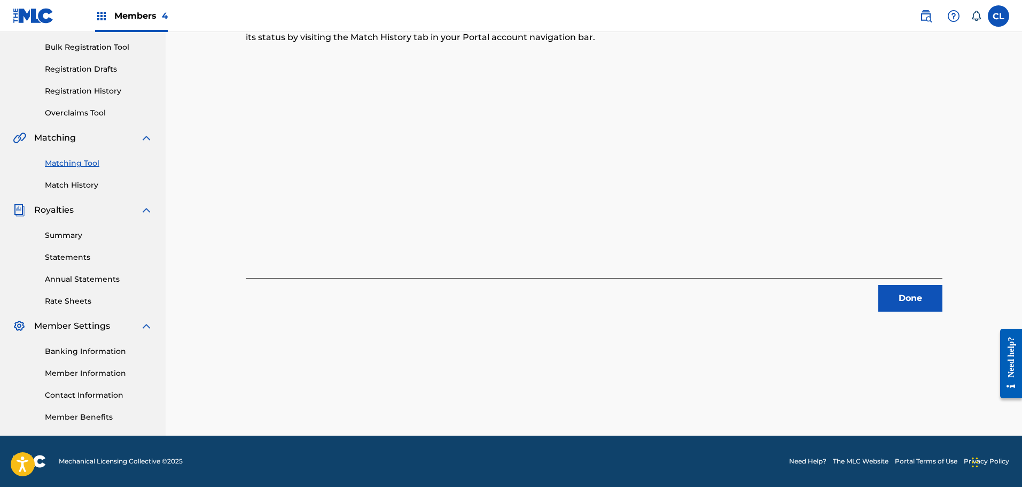
click at [925, 297] on button "Done" at bounding box center [910, 298] width 64 height 27
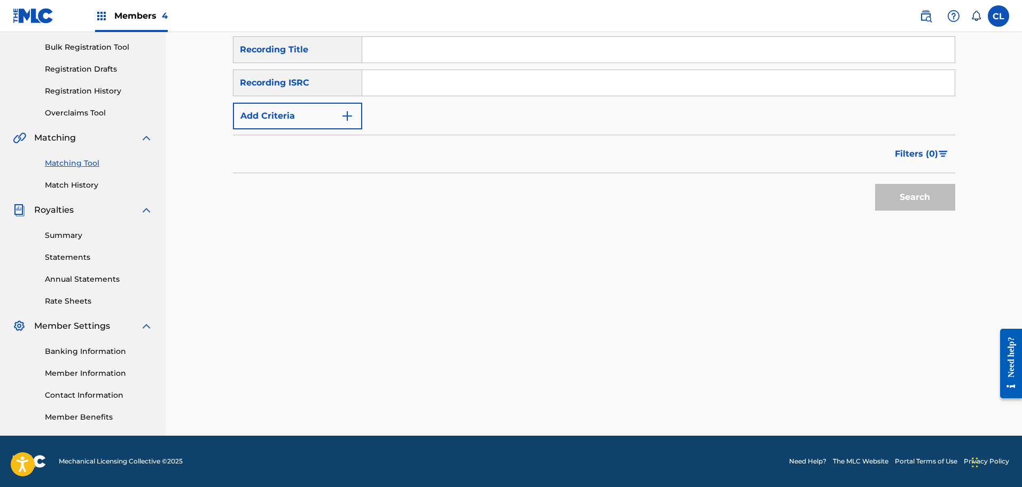
click at [418, 48] on input "Search Form" at bounding box center [658, 50] width 592 height 26
paste input "Growth Mindset"
type input "Growth Mindset"
click at [348, 114] on img "Search Form" at bounding box center [347, 116] width 13 height 13
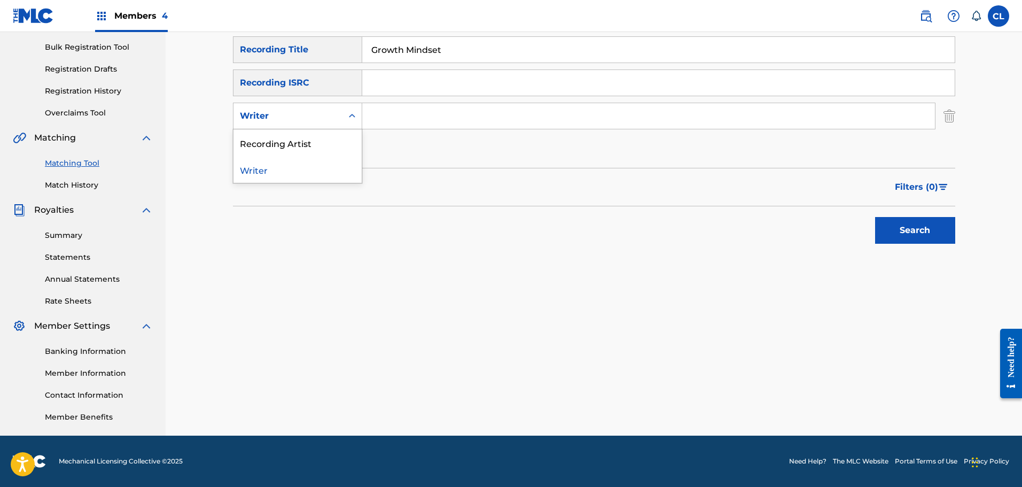
click at [327, 113] on div "Writer" at bounding box center [288, 116] width 96 height 13
click at [322, 151] on div "Recording Artist" at bounding box center [297, 142] width 128 height 27
drag, startPoint x: 367, startPoint y: 131, endPoint x: 385, endPoint y: 121, distance: 21.1
click at [385, 121] on input "Search Form" at bounding box center [648, 116] width 573 height 26
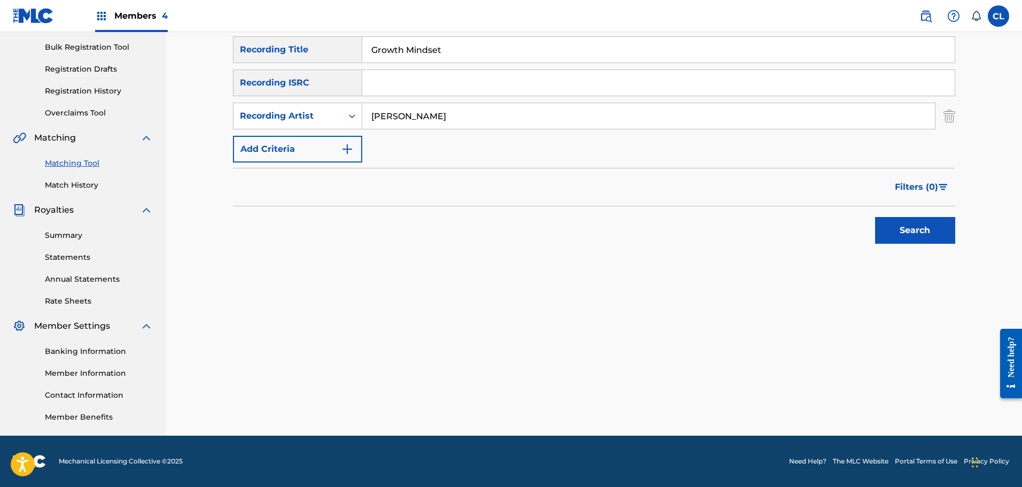
type input "[PERSON_NAME]"
click at [875, 217] on button "Search" at bounding box center [915, 230] width 80 height 27
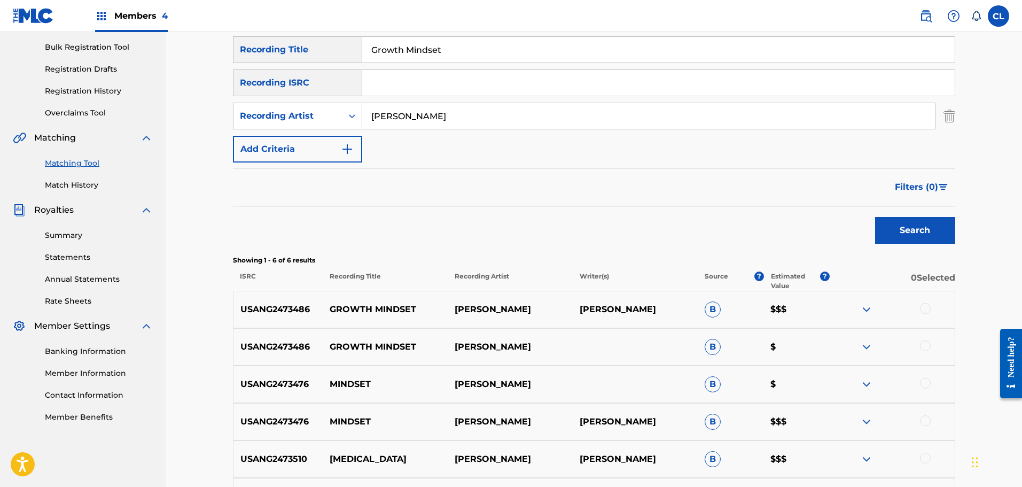
click at [925, 306] on div at bounding box center [925, 308] width 11 height 11
click at [926, 347] on div at bounding box center [925, 345] width 11 height 11
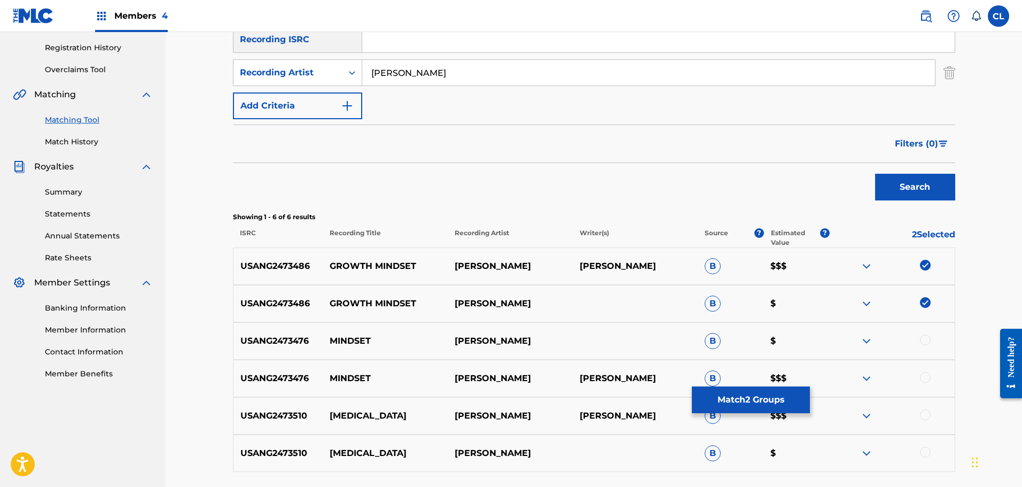
scroll to position [207, 0]
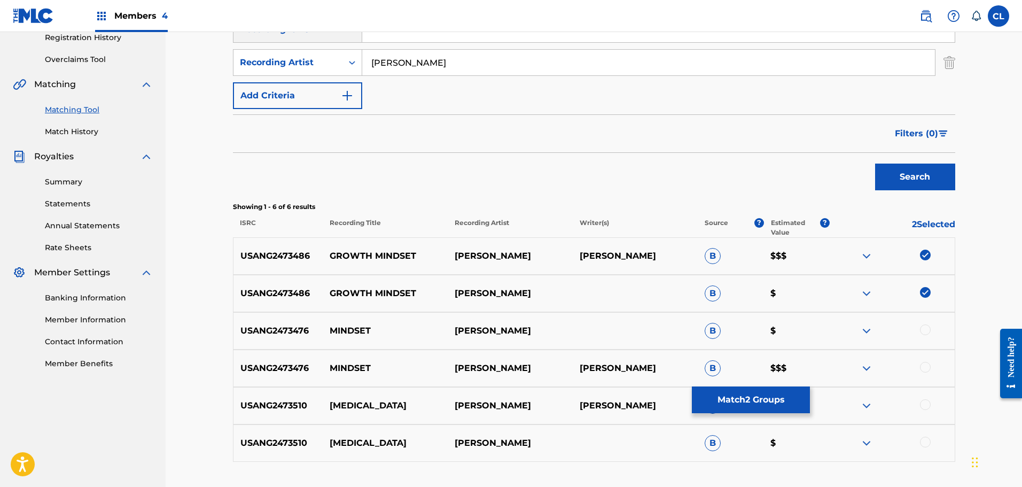
click at [728, 403] on button "Match 2 Groups" at bounding box center [751, 399] width 118 height 27
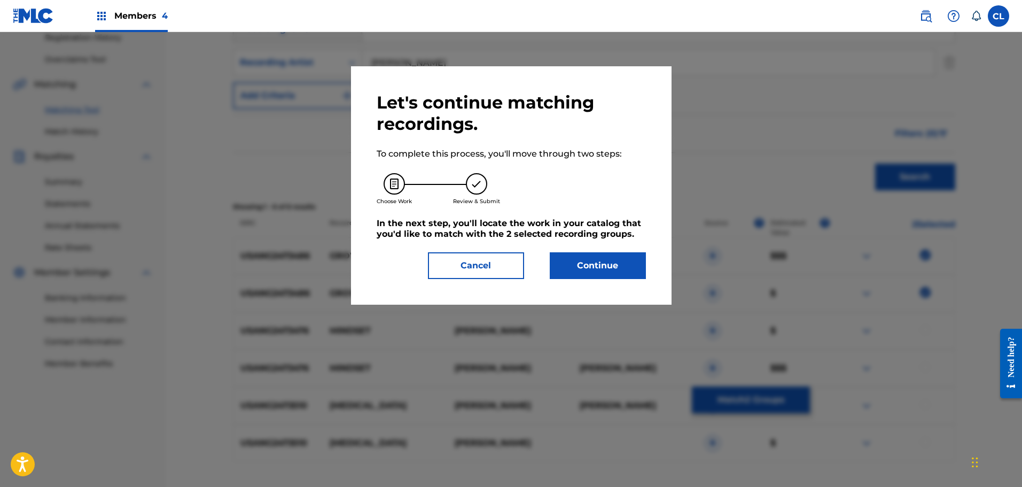
click at [597, 264] on button "Continue" at bounding box center [598, 265] width 96 height 27
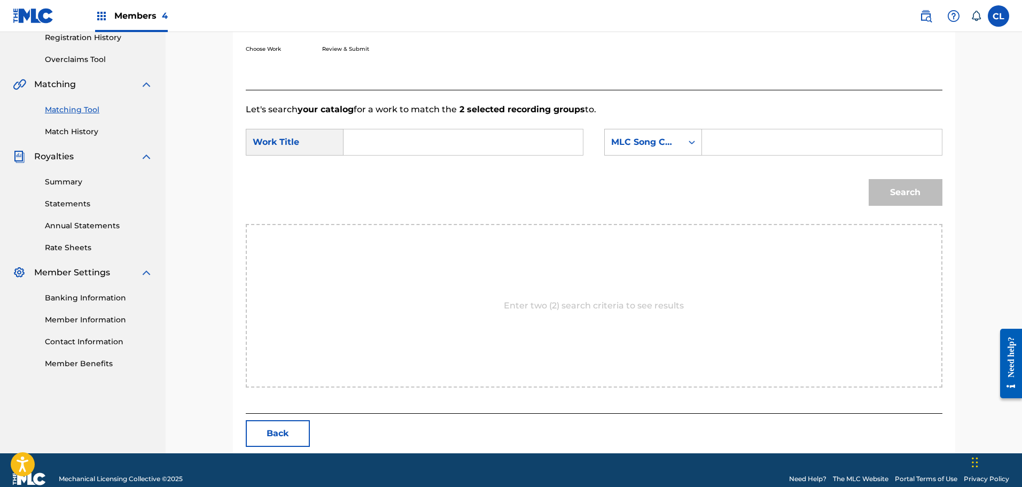
click at [771, 134] on input "Search Form" at bounding box center [821, 142] width 221 height 26
paste input "GB2I1K"
type input "GB2I1K"
click at [491, 145] on input "Search Form" at bounding box center [463, 142] width 221 height 26
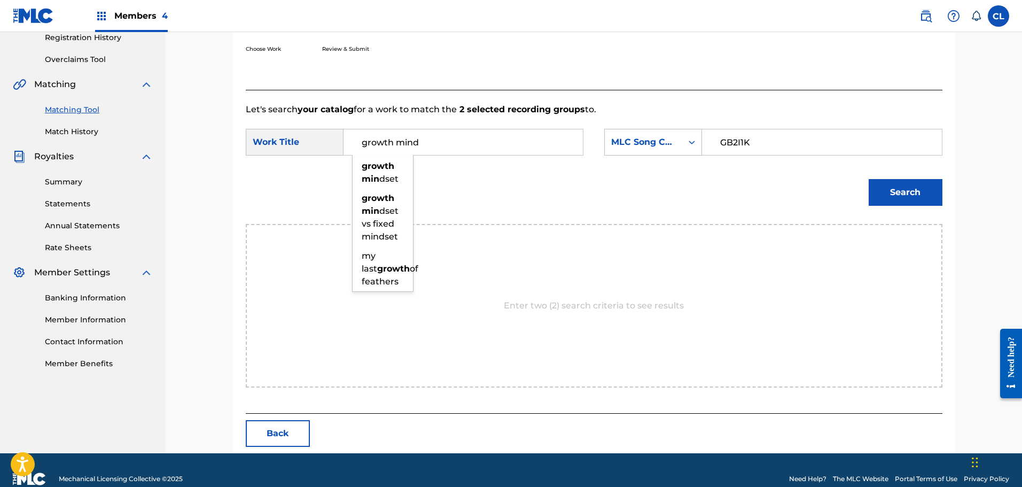
type input "growth mind"
click at [869, 179] on button "Search" at bounding box center [906, 192] width 74 height 27
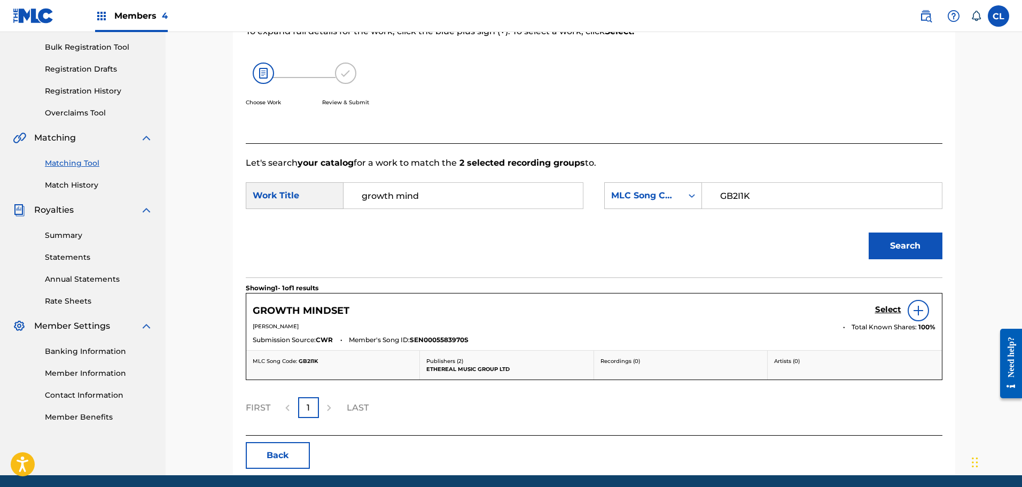
scroll to position [193, 0]
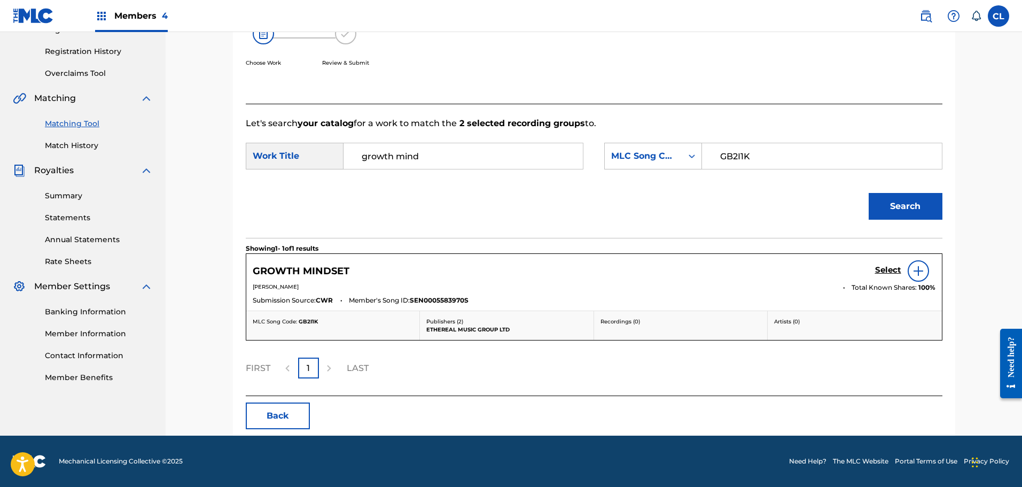
click at [889, 269] on h5 "Select" at bounding box center [888, 270] width 26 height 10
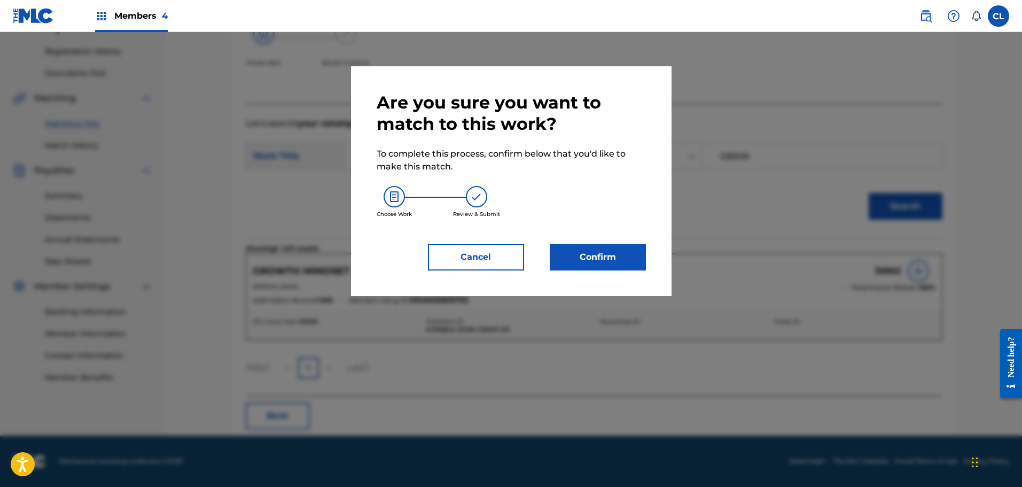
click at [610, 254] on button "Confirm" at bounding box center [598, 257] width 96 height 27
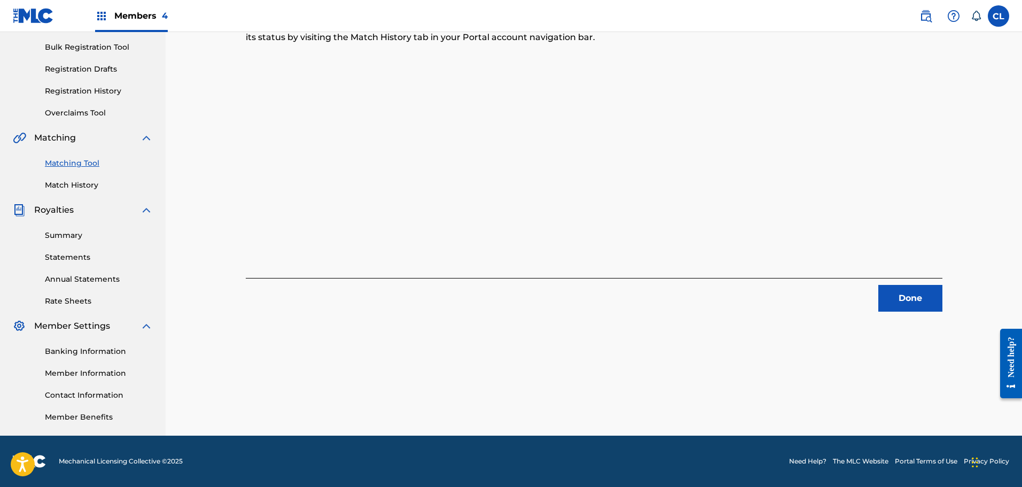
click at [907, 295] on button "Done" at bounding box center [910, 298] width 64 height 27
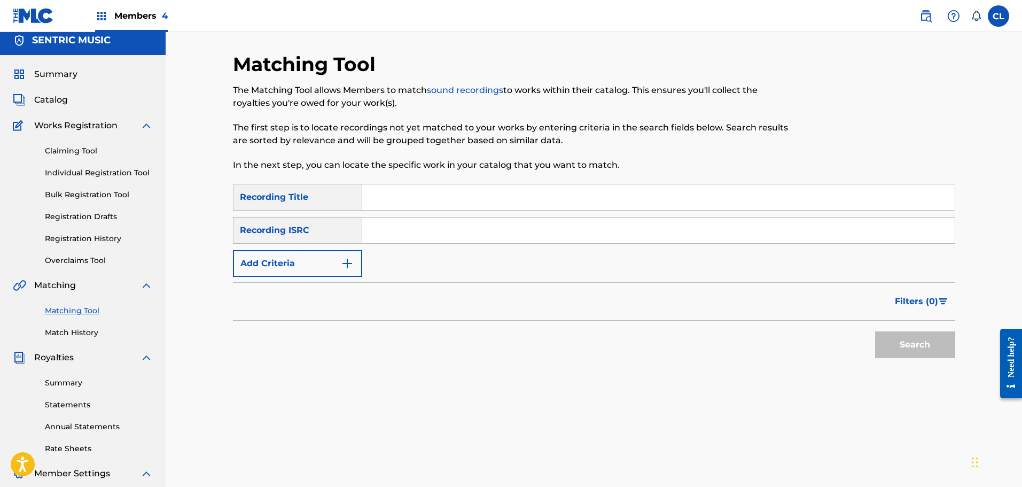
scroll to position [0, 0]
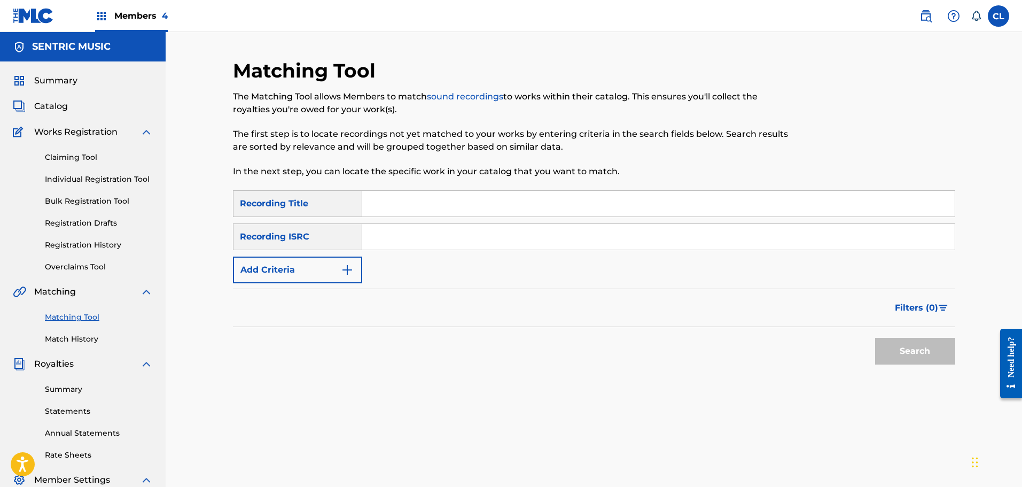
click at [422, 209] on input "Search Form" at bounding box center [658, 204] width 592 height 26
paste input "Guiding Light"
type input "Guiding Light"
click at [327, 266] on button "Add Criteria" at bounding box center [297, 269] width 129 height 27
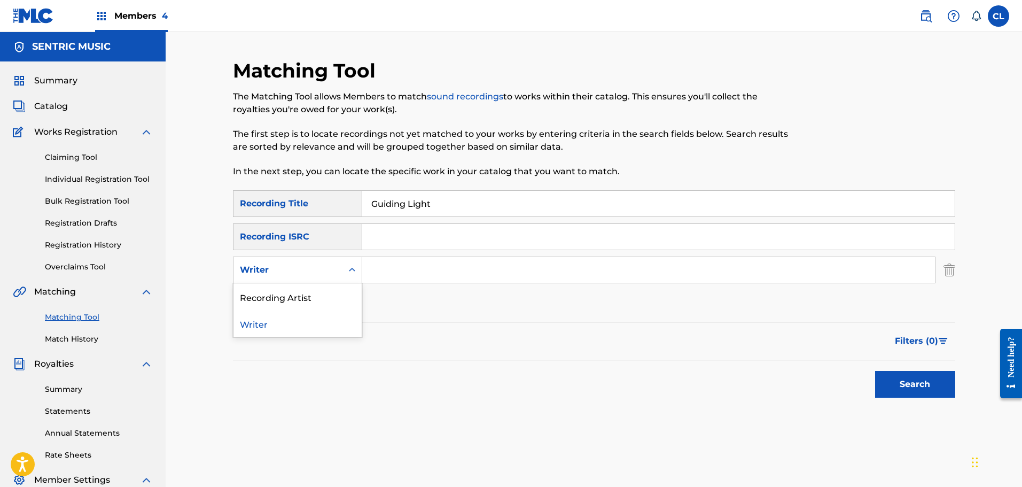
click at [321, 266] on div "Writer" at bounding box center [288, 269] width 96 height 13
click at [310, 288] on div "Recording Artist" at bounding box center [297, 296] width 128 height 27
drag, startPoint x: 315, startPoint y: 287, endPoint x: 404, endPoint y: 264, distance: 91.6
click at [404, 264] on input "Search Form" at bounding box center [648, 270] width 573 height 26
type input "[PERSON_NAME]"
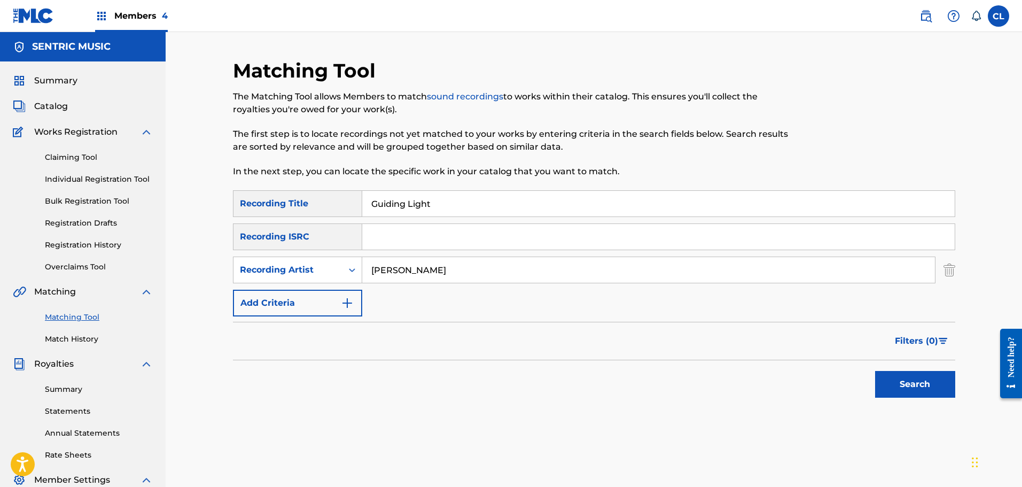
click at [934, 394] on button "Search" at bounding box center [915, 384] width 80 height 27
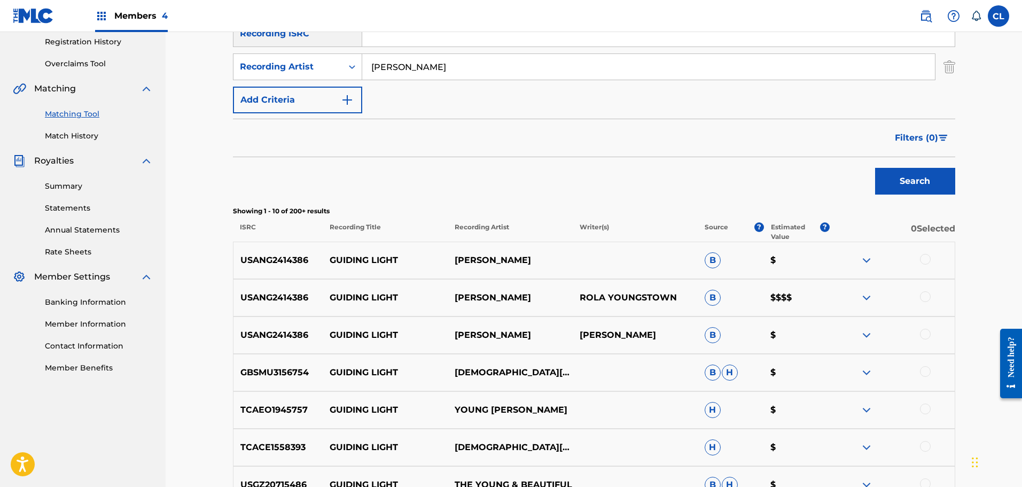
scroll to position [214, 0]
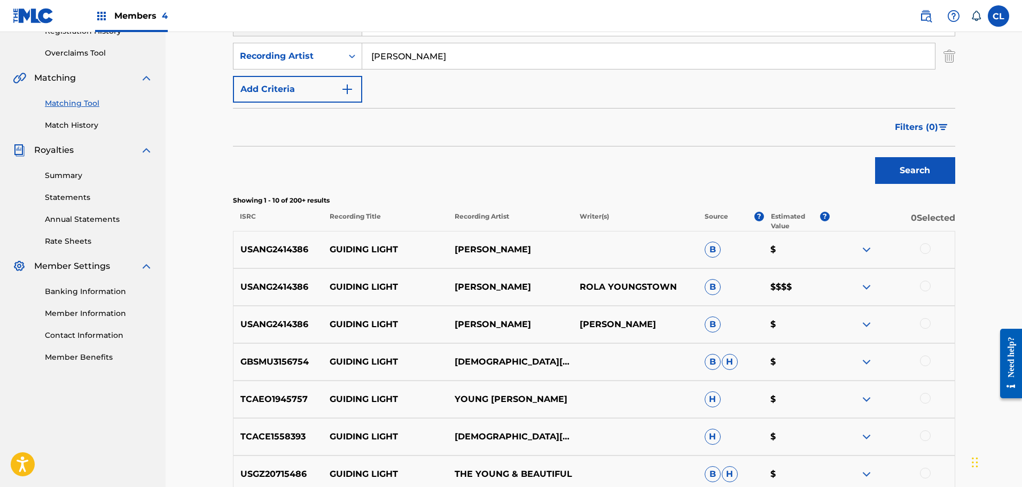
click at [929, 288] on div at bounding box center [925, 285] width 11 height 11
click at [927, 247] on div at bounding box center [925, 248] width 11 height 11
click at [926, 326] on div at bounding box center [925, 323] width 11 height 11
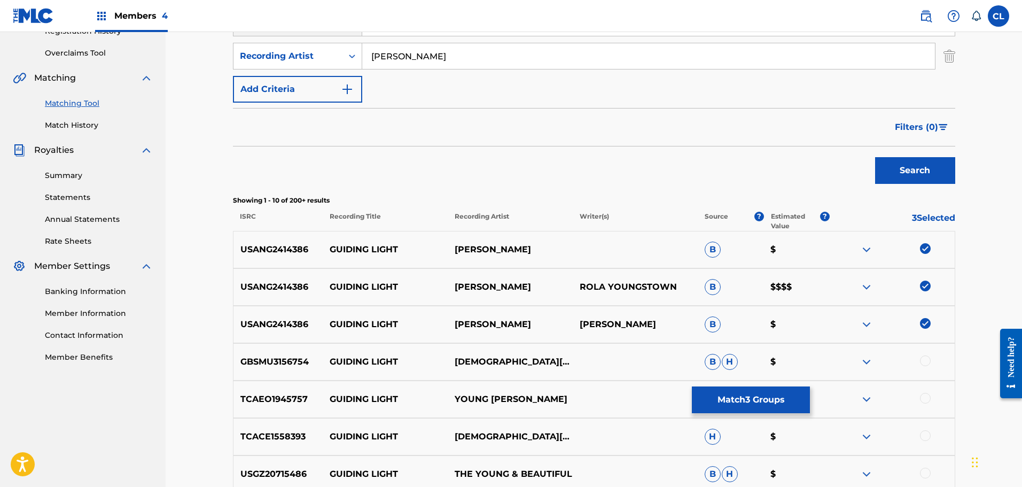
click at [755, 396] on button "Match 3 Groups" at bounding box center [751, 399] width 118 height 27
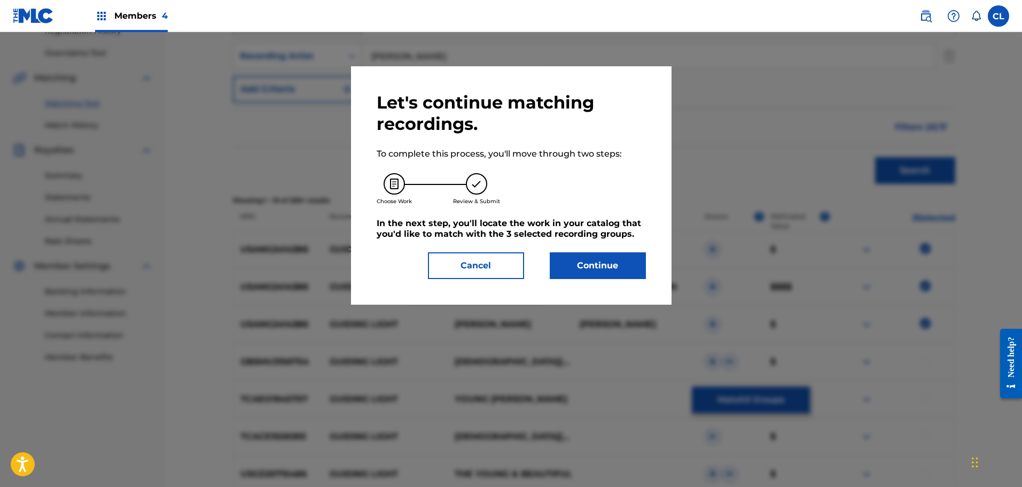
click at [615, 277] on button "Continue" at bounding box center [598, 265] width 96 height 27
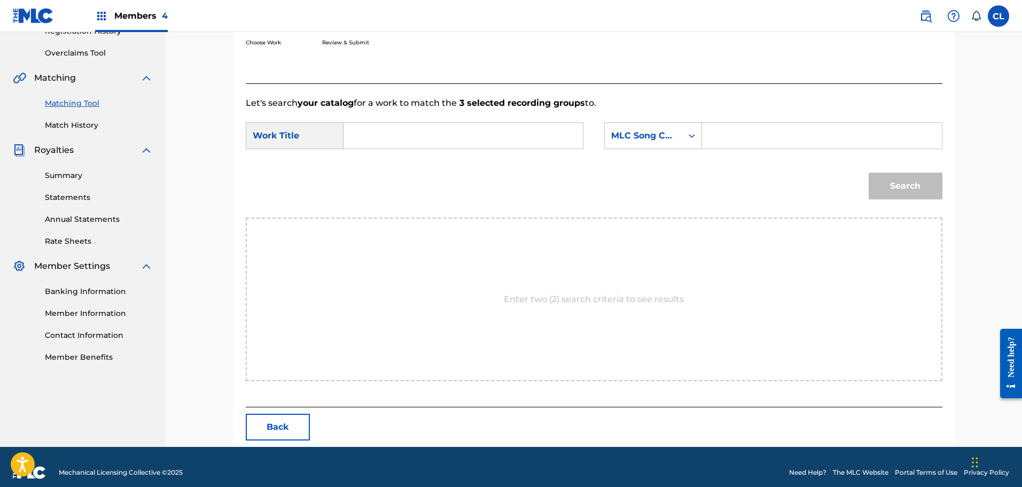
click at [815, 141] on input "Search Form" at bounding box center [821, 136] width 221 height 26
paste input "GC02ZA"
type input "GC02ZA"
click at [494, 141] on input "Search Form" at bounding box center [463, 136] width 221 height 26
type input "huiding light"
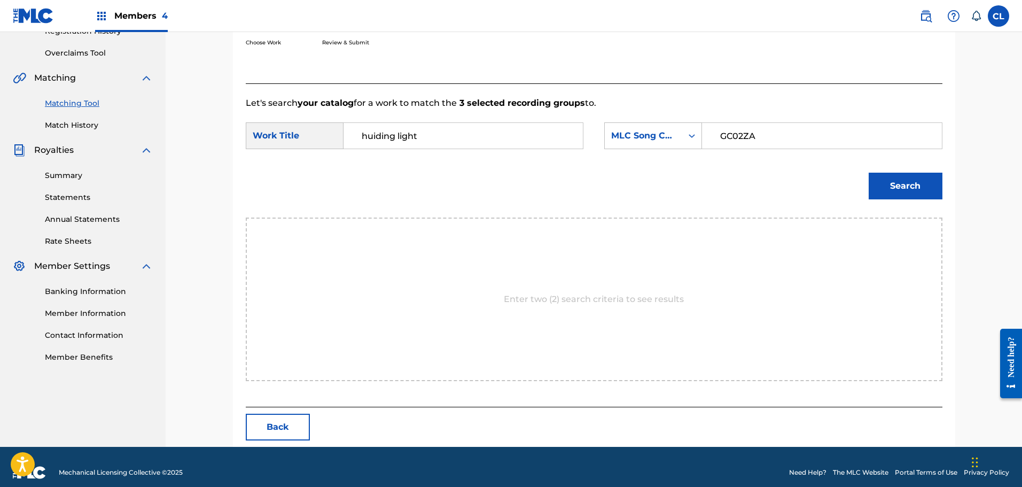
click at [869, 173] on button "Search" at bounding box center [906, 186] width 74 height 27
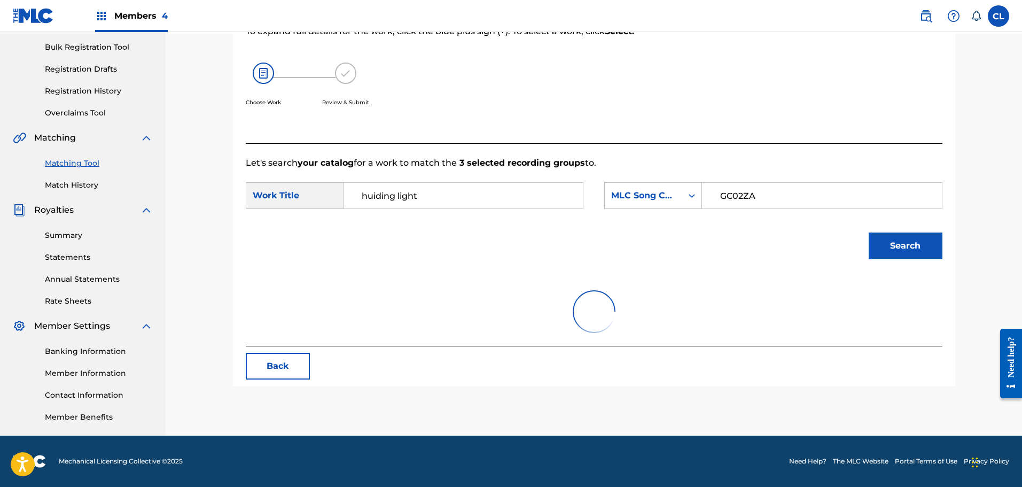
scroll to position [193, 0]
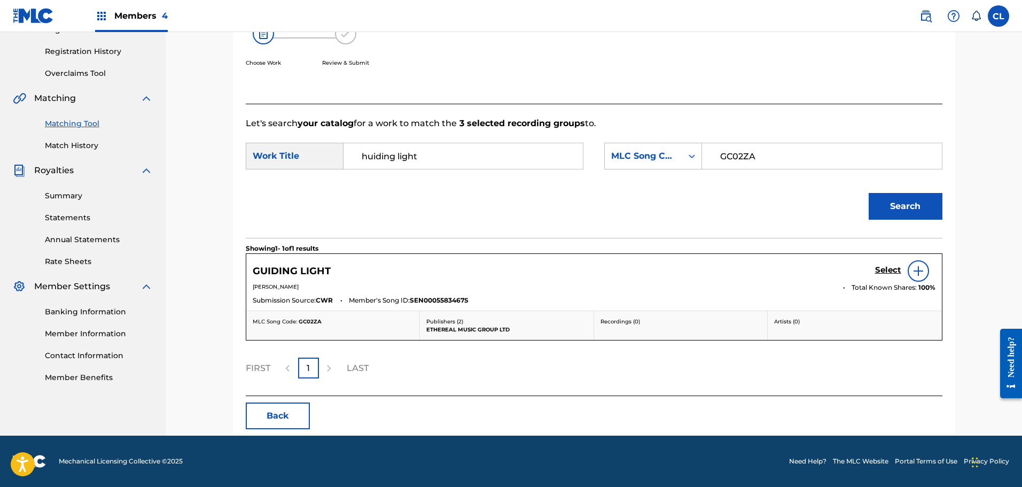
click at [885, 271] on h5 "Select" at bounding box center [888, 270] width 26 height 10
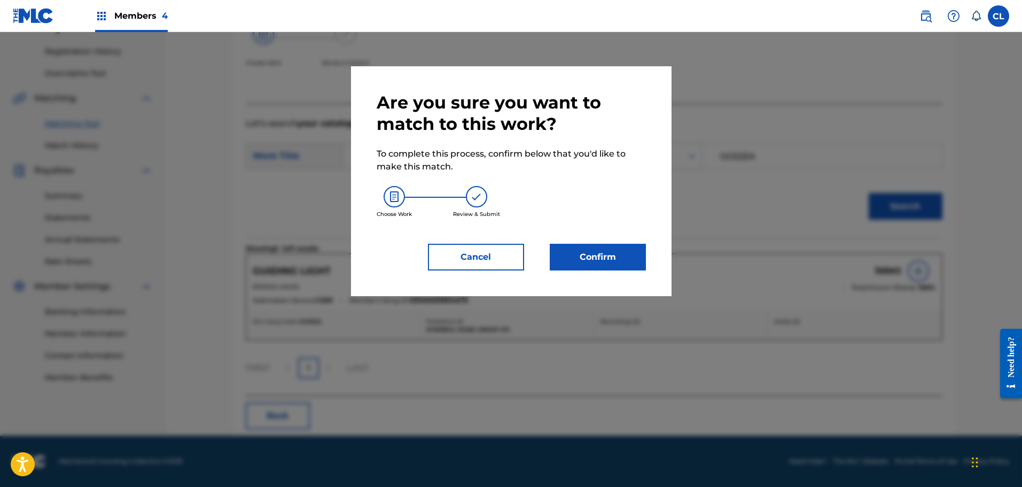
click at [604, 249] on button "Confirm" at bounding box center [598, 257] width 96 height 27
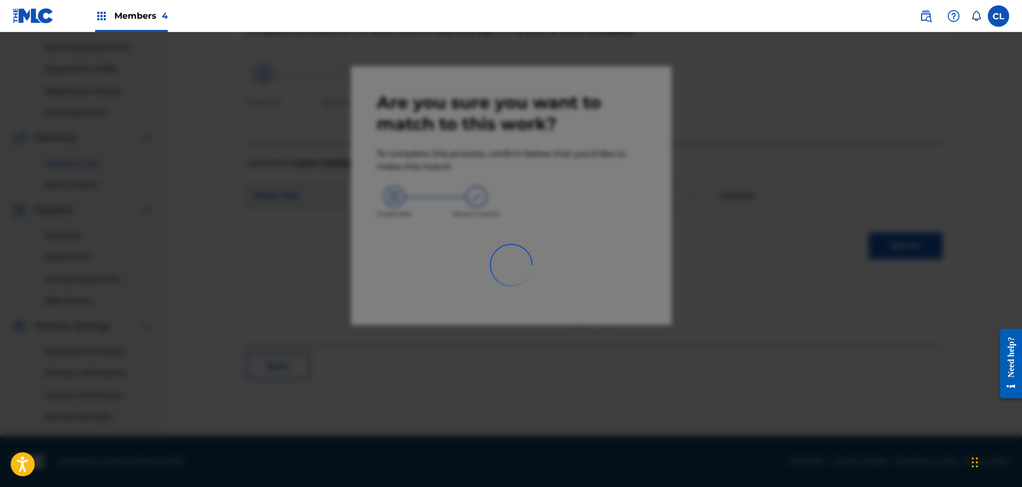
scroll to position [154, 0]
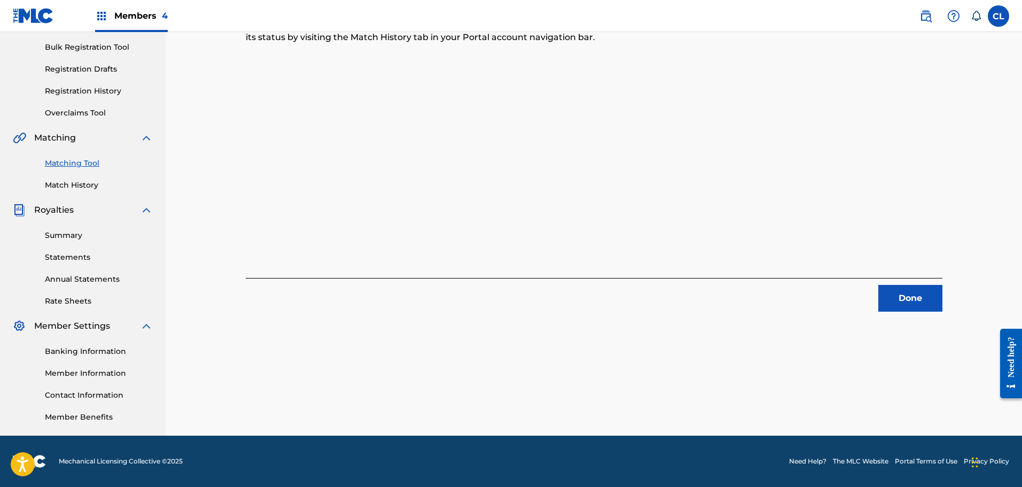
click at [915, 295] on button "Done" at bounding box center [910, 298] width 64 height 27
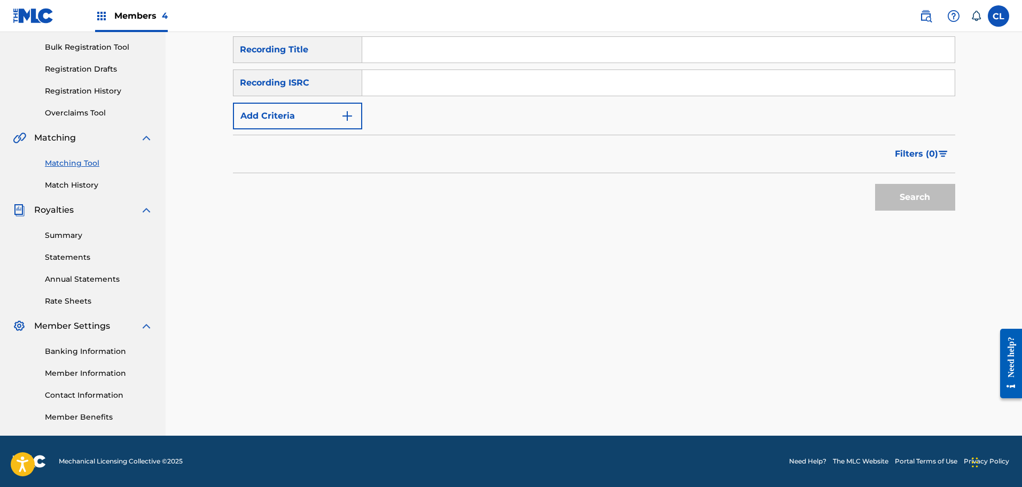
click at [416, 50] on input "Search Form" at bounding box center [658, 50] width 592 height 26
type input "happiness"
click at [319, 110] on button "Add Criteria" at bounding box center [297, 116] width 129 height 27
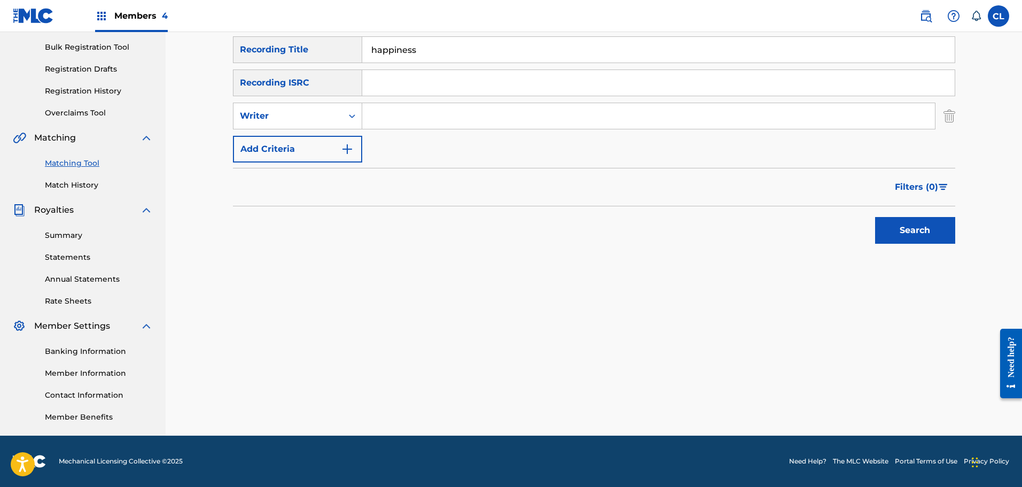
click at [319, 111] on div "Writer" at bounding box center [288, 116] width 96 height 13
drag, startPoint x: 327, startPoint y: 143, endPoint x: 360, endPoint y: 130, distance: 34.3
click at [337, 142] on div "Recording Artist" at bounding box center [297, 142] width 128 height 27
click at [391, 109] on input "Search Form" at bounding box center [648, 116] width 573 height 26
type input "[PERSON_NAME]"
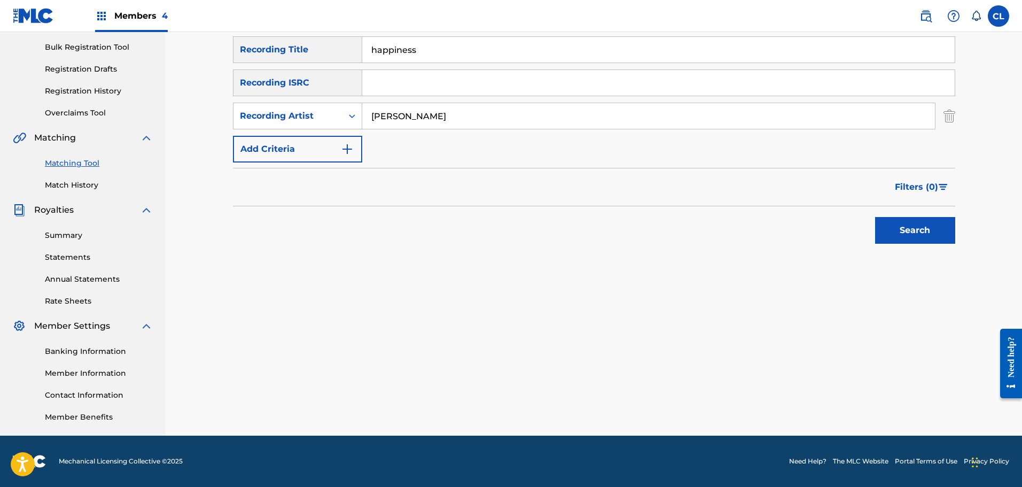
click at [875, 217] on button "Search" at bounding box center [915, 230] width 80 height 27
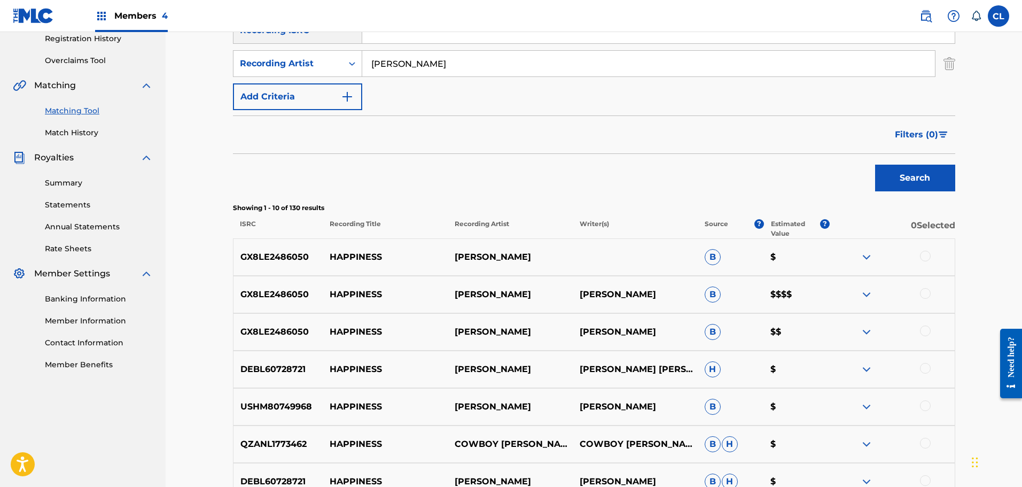
scroll to position [261, 0]
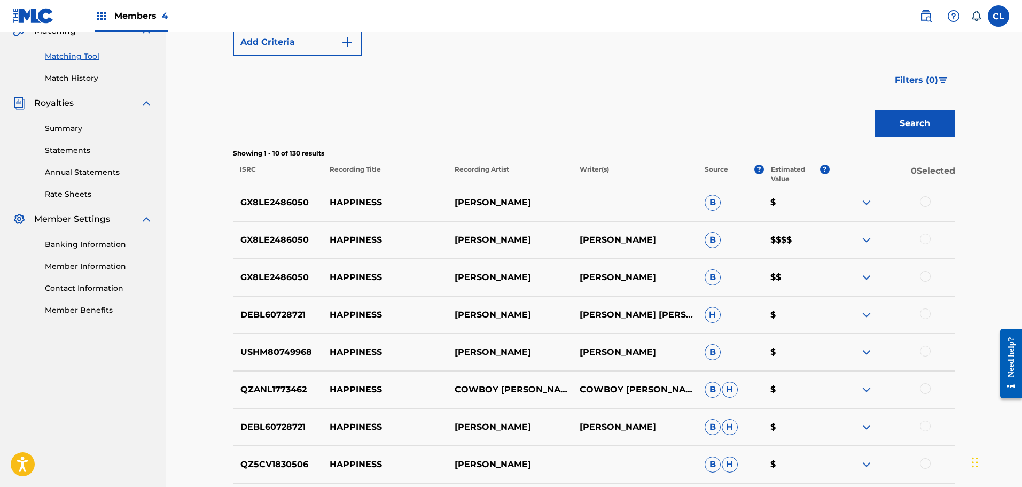
click at [925, 275] on div at bounding box center [925, 276] width 11 height 11
click at [926, 238] on div at bounding box center [925, 238] width 11 height 11
click at [923, 200] on div at bounding box center [925, 201] width 11 height 11
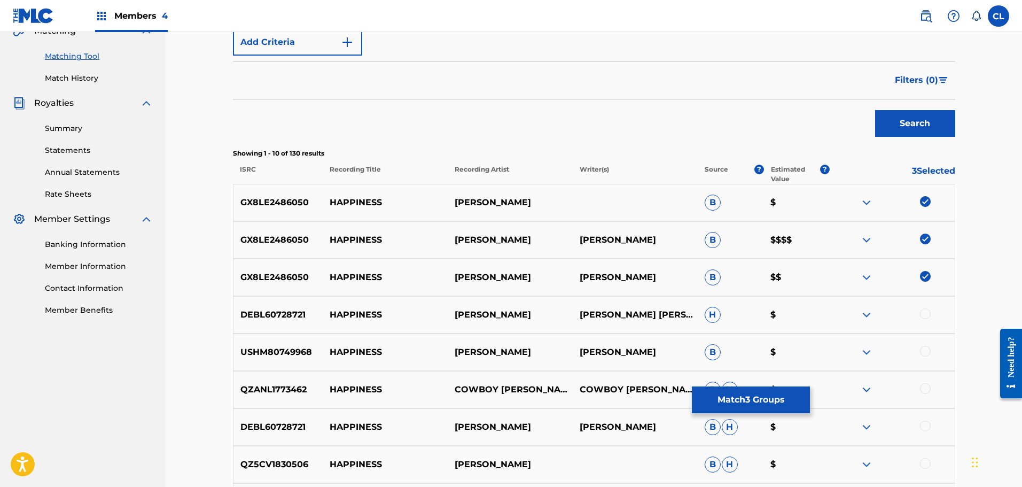
click at [761, 400] on button "Match 3 Groups" at bounding box center [751, 399] width 118 height 27
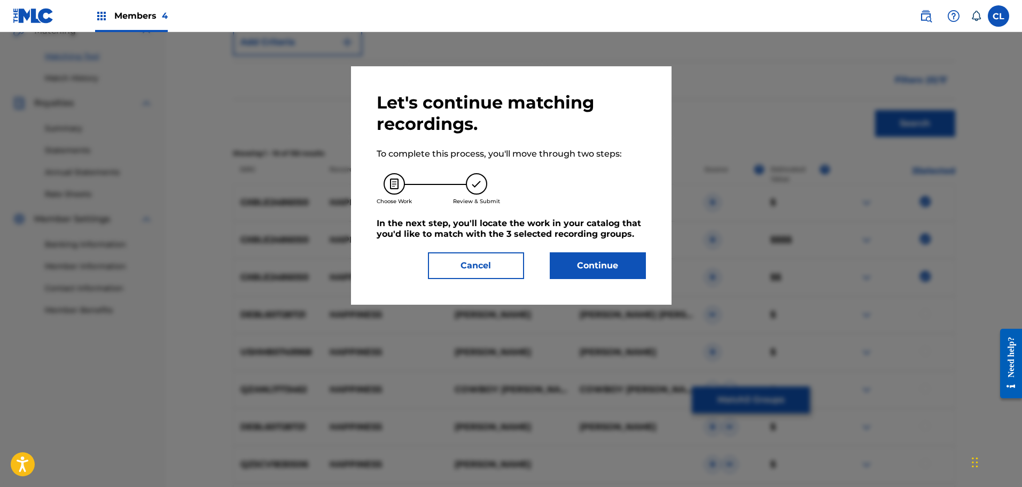
click at [609, 268] on button "Continue" at bounding box center [598, 265] width 96 height 27
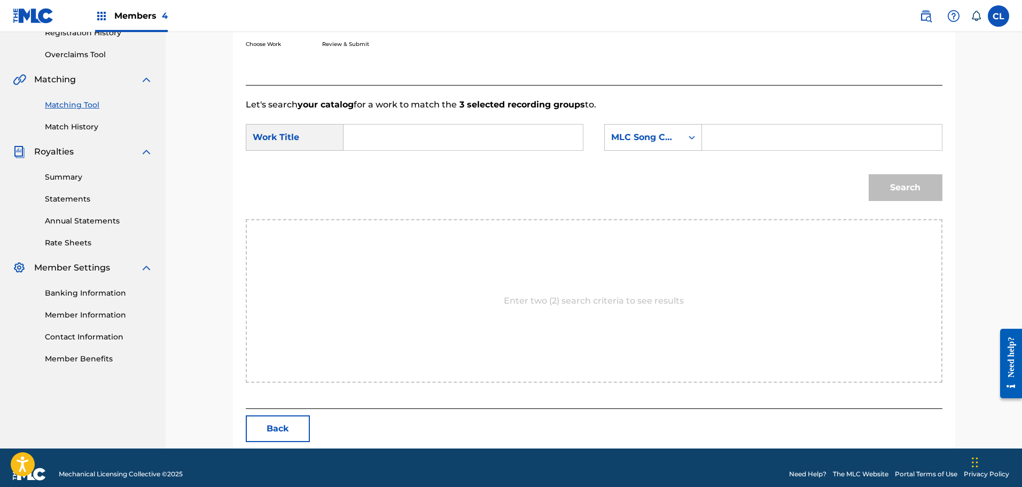
scroll to position [225, 0]
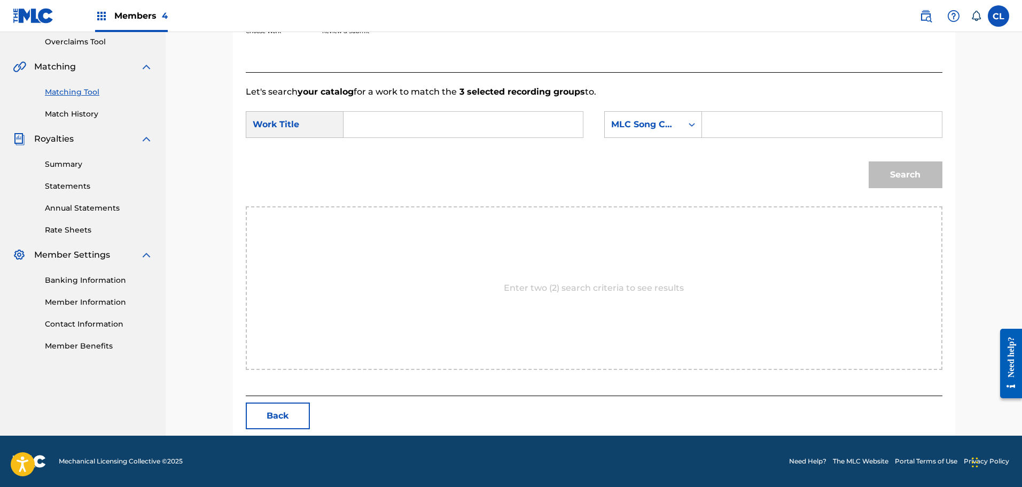
click at [282, 417] on button "Back" at bounding box center [278, 415] width 64 height 27
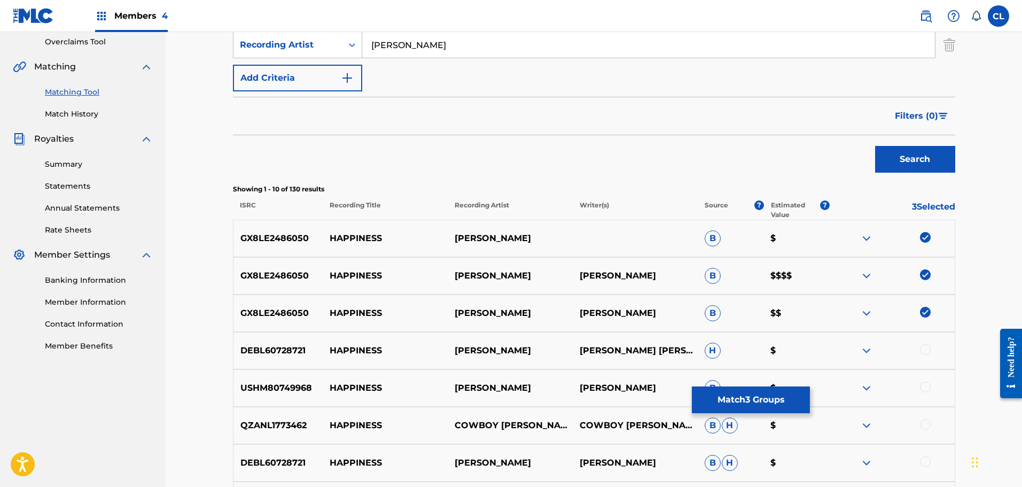
click at [777, 399] on button "Match 3 Groups" at bounding box center [751, 399] width 118 height 27
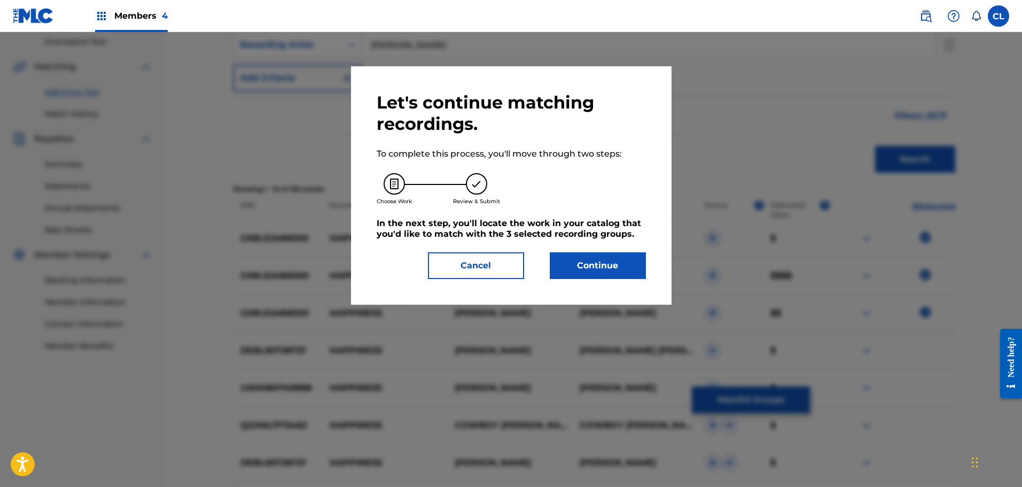
click at [614, 263] on button "Continue" at bounding box center [598, 265] width 96 height 27
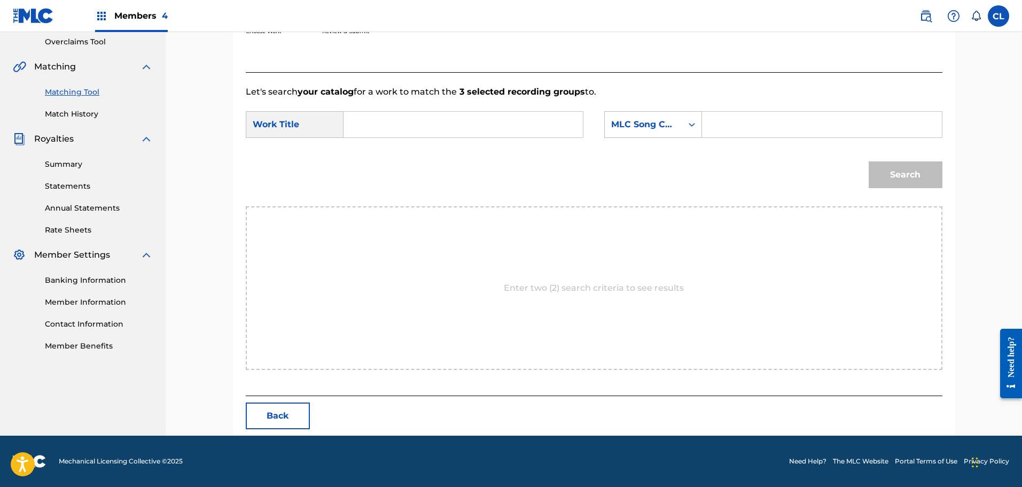
click at [766, 127] on input "Search Form" at bounding box center [821, 125] width 221 height 26
paste input "HQ6TWY"
type input "HQ6TWY"
click at [506, 128] on input "Search Form" at bounding box center [463, 125] width 221 height 26
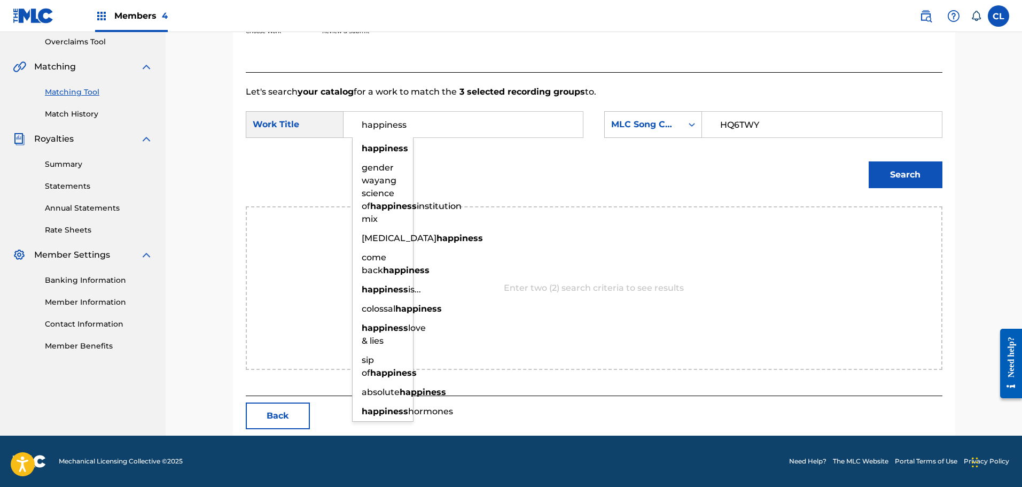
type input "happiness"
click at [869, 161] on button "Search" at bounding box center [906, 174] width 74 height 27
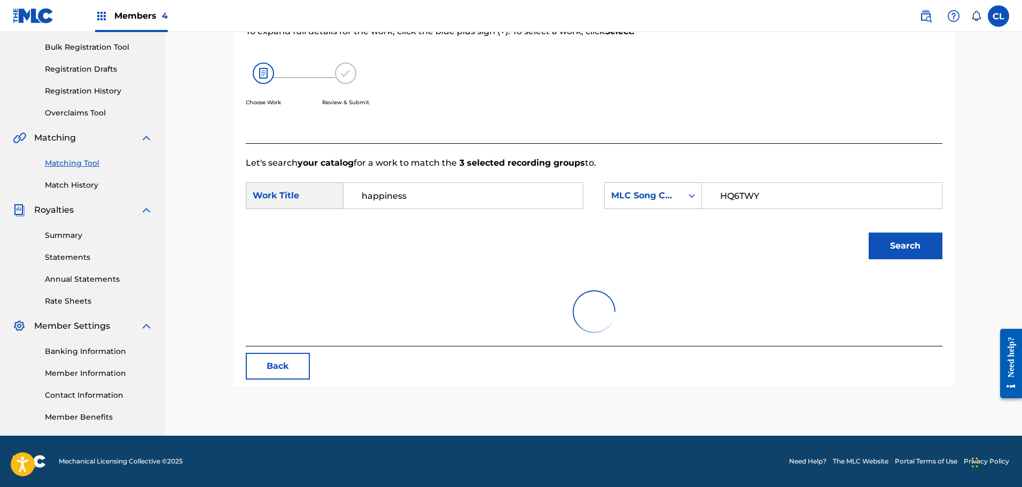
scroll to position [193, 0]
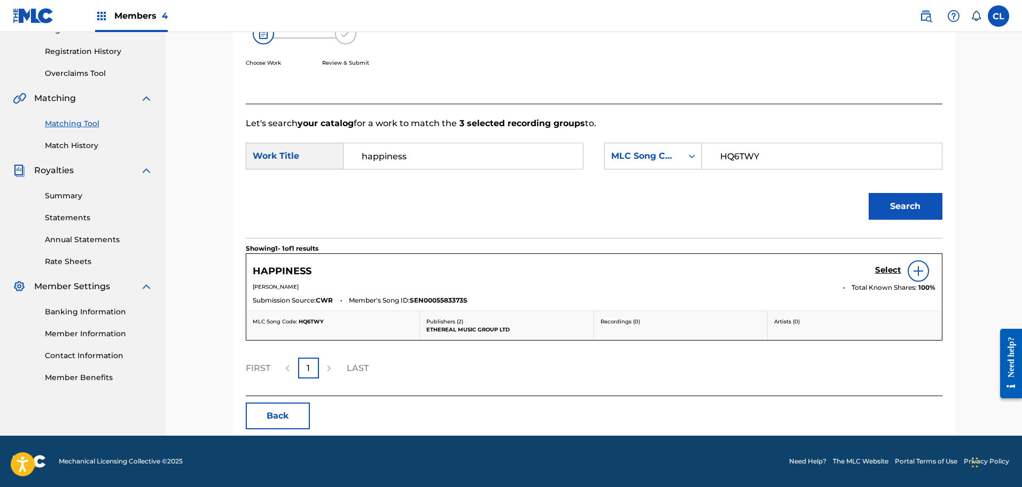
click at [889, 265] on h5 "Select" at bounding box center [888, 270] width 26 height 10
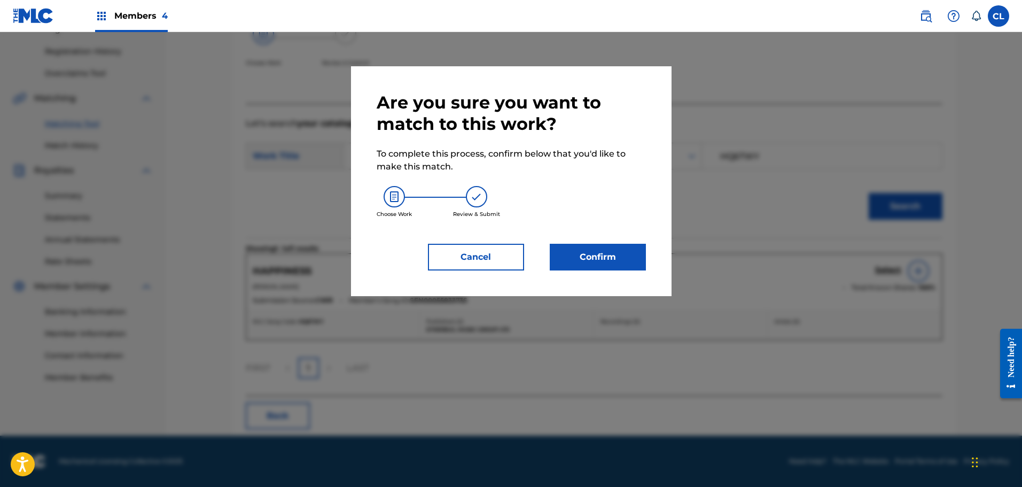
click at [600, 264] on button "Confirm" at bounding box center [598, 257] width 96 height 27
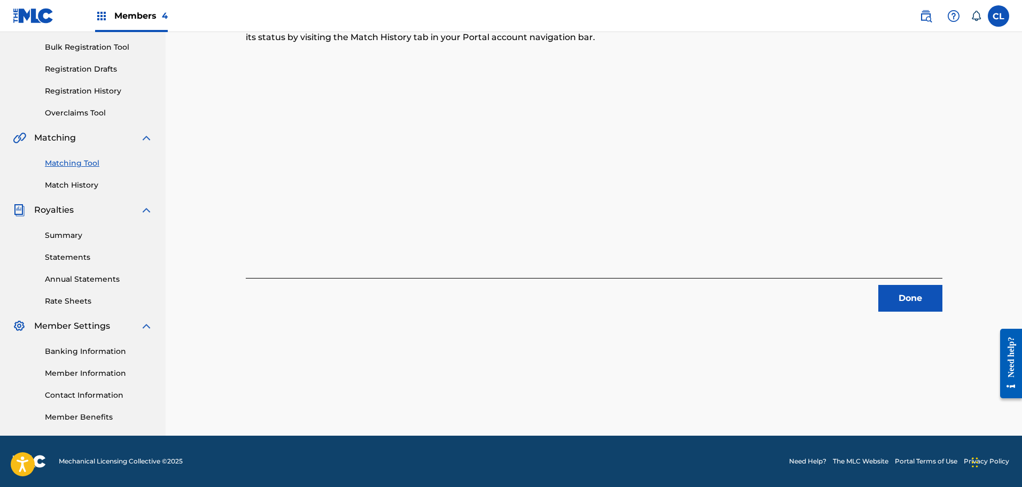
click at [901, 293] on button "Done" at bounding box center [910, 298] width 64 height 27
